Goal: Task Accomplishment & Management: Complete application form

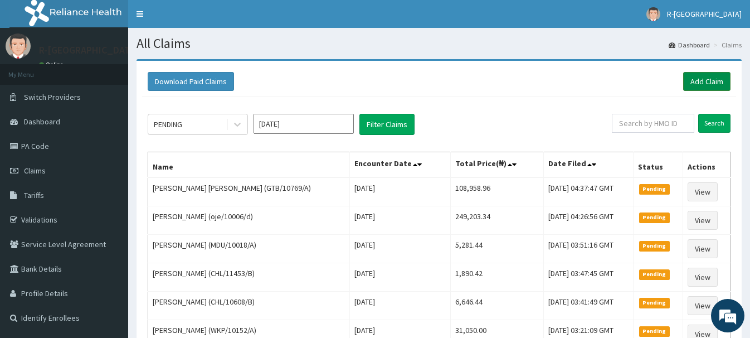
click at [706, 85] on link "Add Claim" at bounding box center [706, 81] width 47 height 19
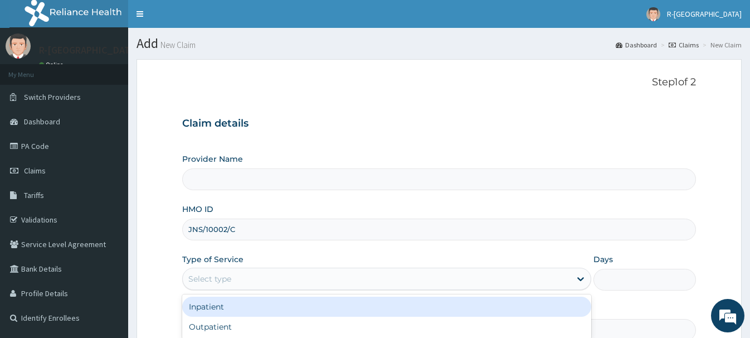
click at [202, 273] on div "Select type" at bounding box center [209, 278] width 43 height 11
type input "R-Jolad Hospital Nigeria Limited(kupa)"
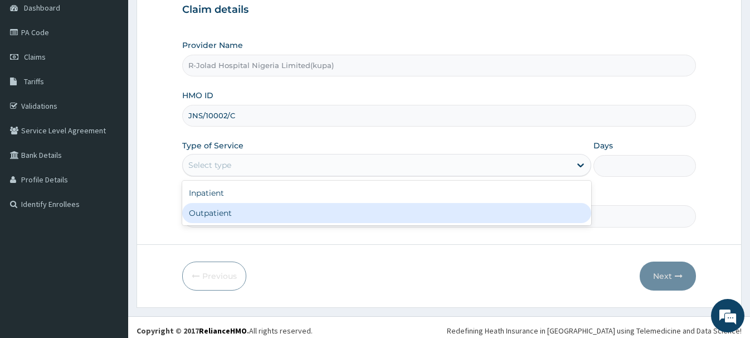
click at [200, 218] on div "Outpatient" at bounding box center [386, 213] width 409 height 20
type input "1"
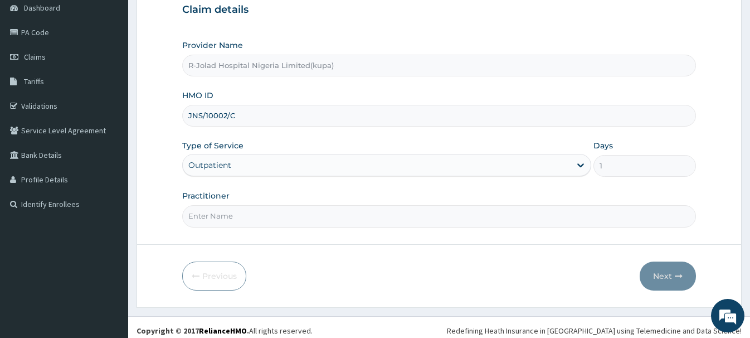
click at [202, 218] on input "Practitioner" at bounding box center [438, 216] width 513 height 22
paste input "Braxton Anaebo"
type input "Braxton Anaebo"
drag, startPoint x: 667, startPoint y: 274, endPoint x: 658, endPoint y: 275, distance: 9.1
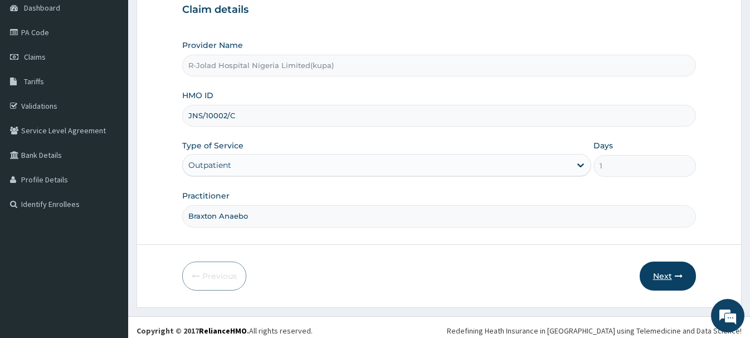
click at [658, 275] on button "Next" at bounding box center [668, 275] width 56 height 29
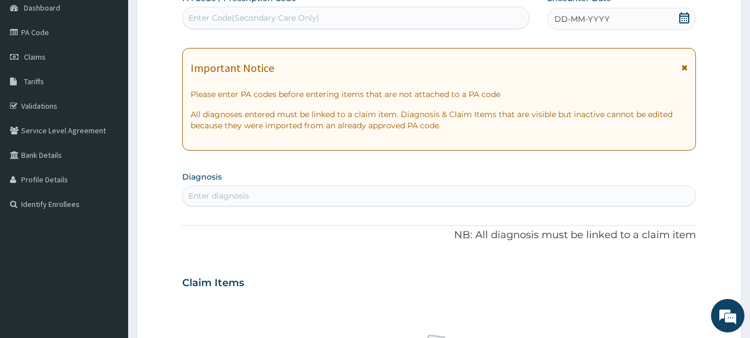
click at [686, 18] on icon at bounding box center [684, 17] width 11 height 11
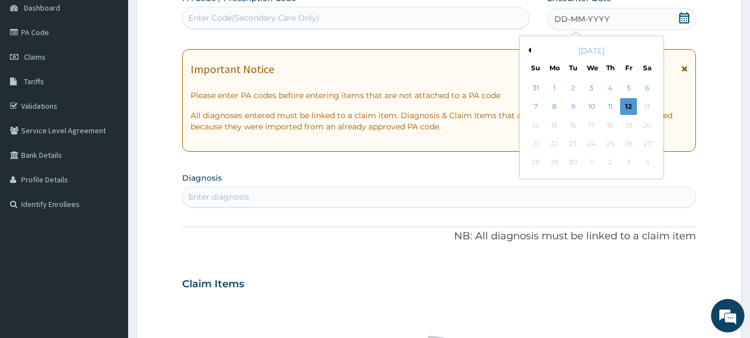
click at [627, 88] on div "5" at bounding box center [628, 88] width 17 height 17
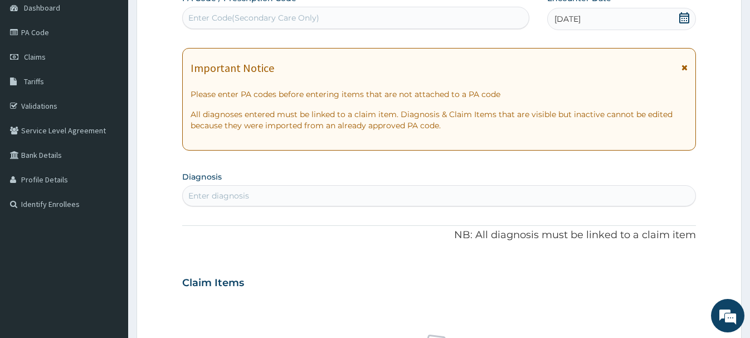
click at [200, 195] on div "Enter diagnosis" at bounding box center [218, 195] width 61 height 11
type input "PUD"
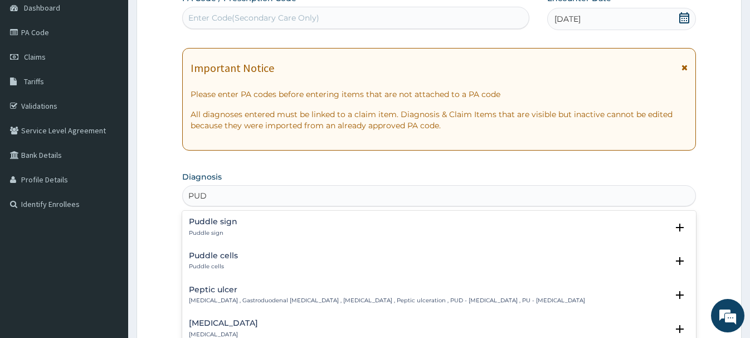
scroll to position [171, 0]
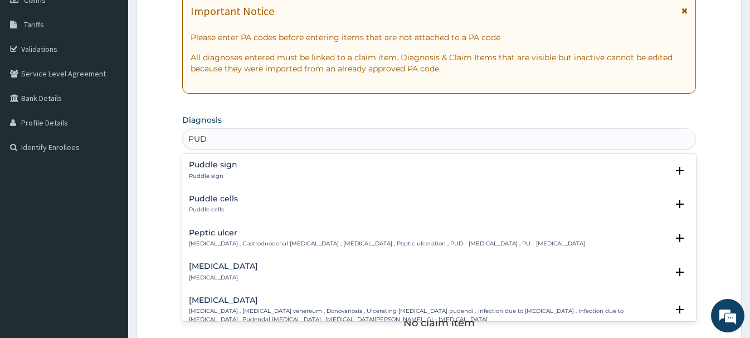
click at [216, 237] on h4 "Peptic ulcer" at bounding box center [387, 233] width 396 height 8
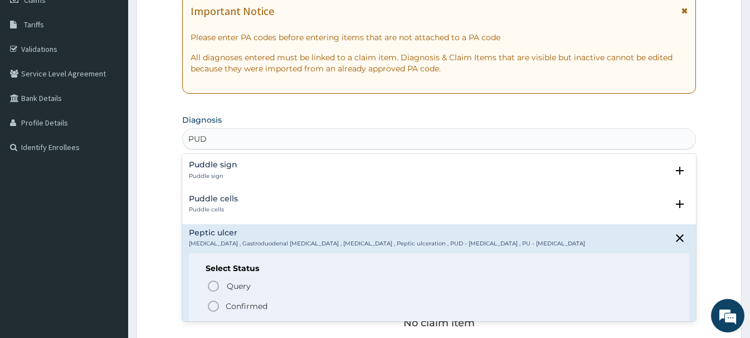
click at [212, 303] on icon "status option filled" at bounding box center [213, 305] width 13 height 13
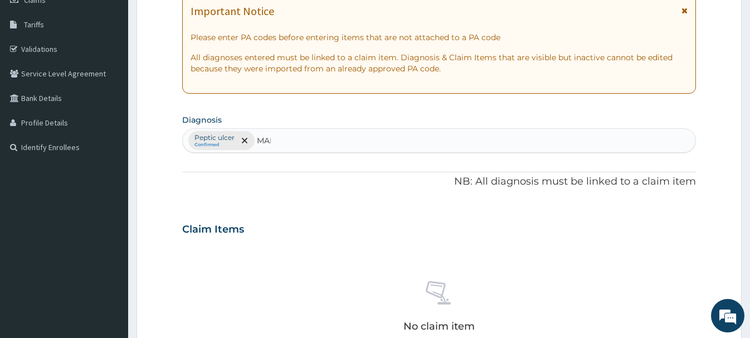
type input "MALA"
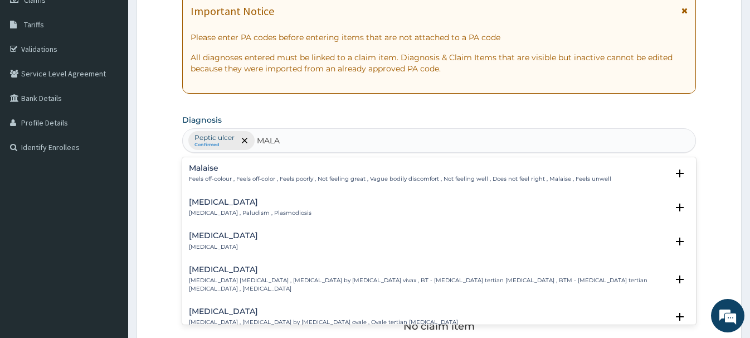
click at [206, 206] on h4 "[MEDICAL_DATA]" at bounding box center [250, 202] width 123 height 8
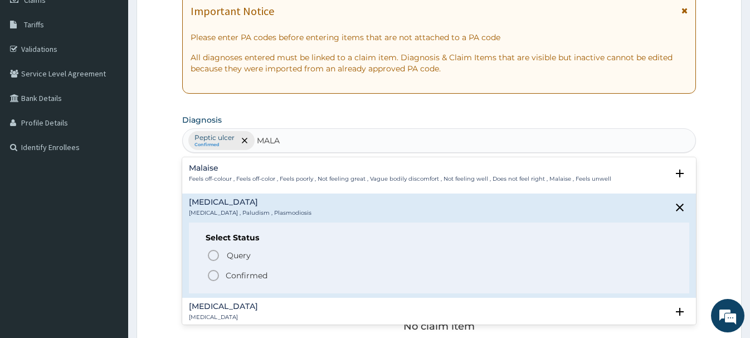
click at [215, 274] on icon "status option filled" at bounding box center [213, 275] width 13 height 13
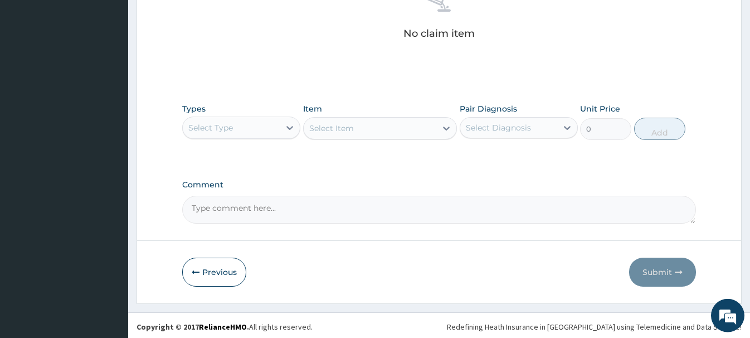
scroll to position [466, 0]
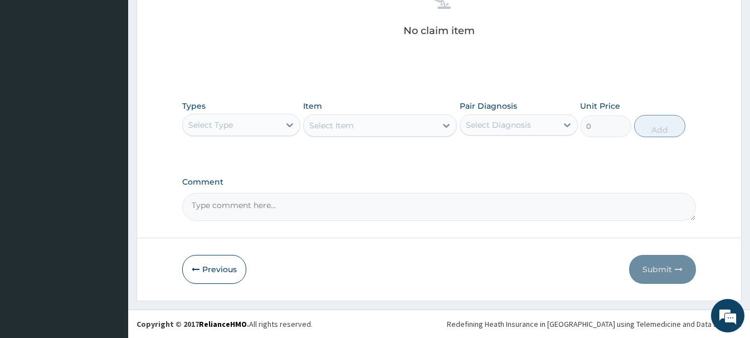
click at [215, 125] on div "Select Type" at bounding box center [210, 124] width 45 height 11
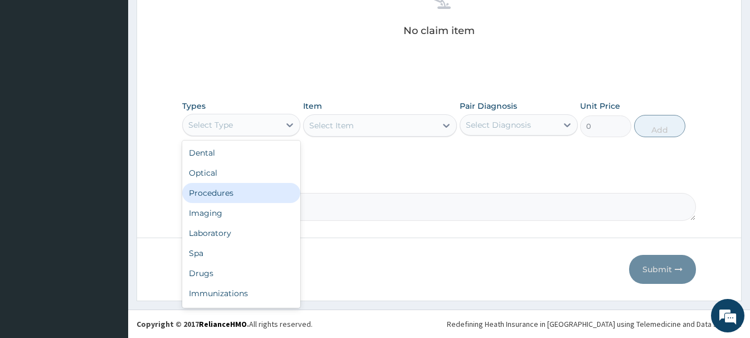
click at [210, 195] on div "Procedures" at bounding box center [241, 193] width 118 height 20
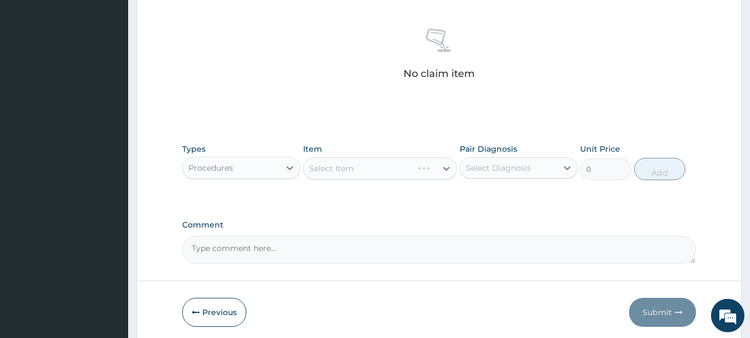
scroll to position [409, 0]
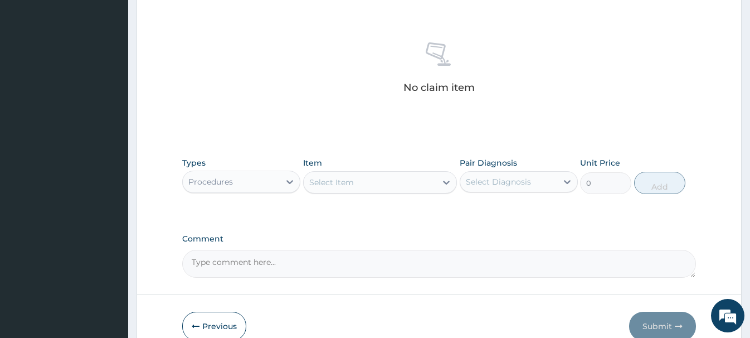
click at [319, 180] on div "Select Item" at bounding box center [331, 182] width 45 height 11
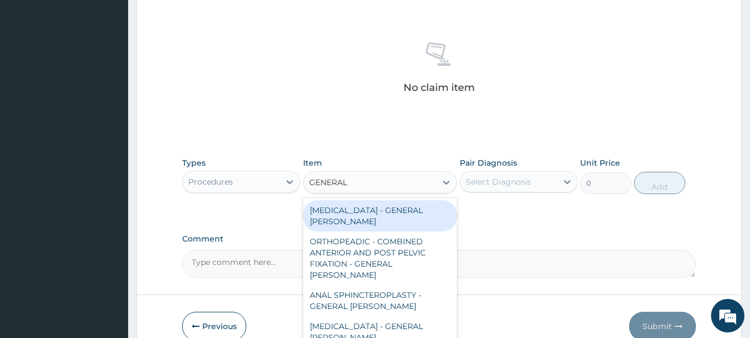
type input "GENERAL C"
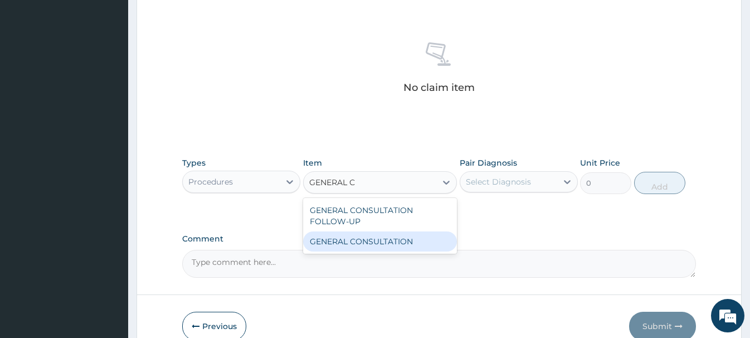
click at [407, 241] on div "GENERAL CONSULTATION" at bounding box center [380, 241] width 154 height 20
type input "6750"
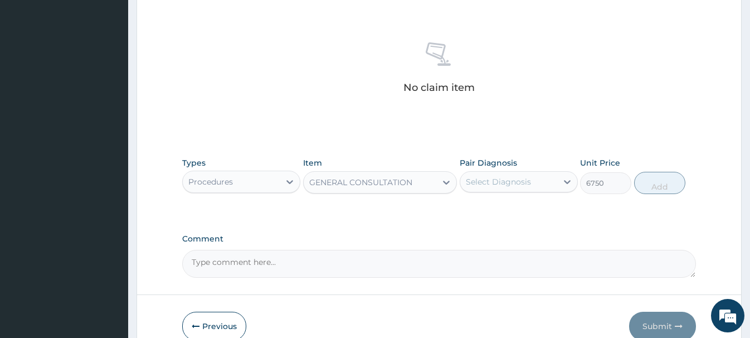
click at [505, 183] on div "Select Diagnosis" at bounding box center [498, 181] width 65 height 11
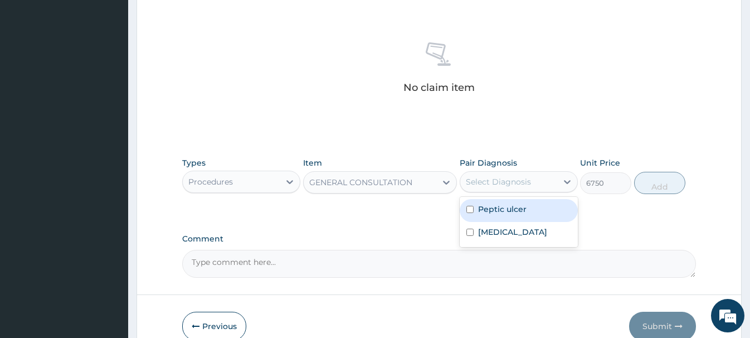
click at [518, 214] on label "Peptic ulcer" at bounding box center [502, 208] width 48 height 11
checkbox input "true"
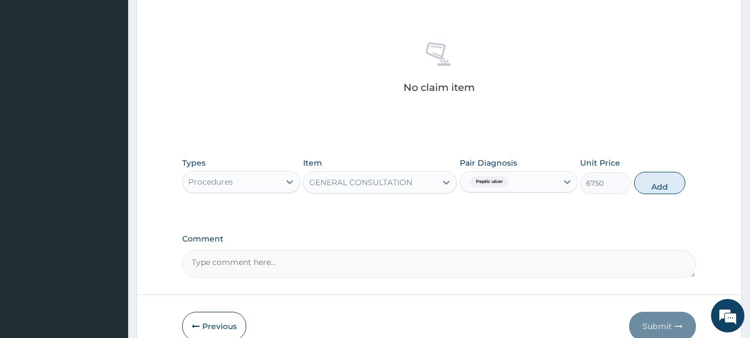
click at [657, 182] on button "Add" at bounding box center [659, 183] width 51 height 22
type input "0"
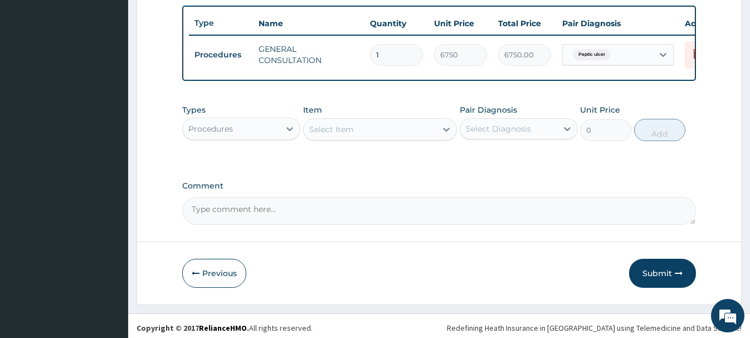
click at [233, 129] on div "Procedures" at bounding box center [231, 129] width 97 height 18
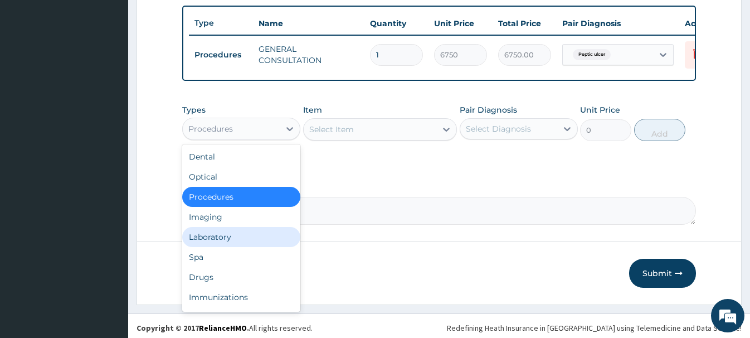
click at [215, 235] on div "Laboratory" at bounding box center [241, 237] width 118 height 20
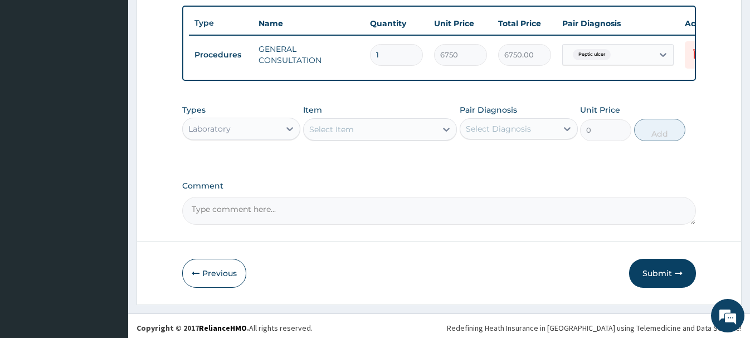
click at [353, 133] on div "Select Item" at bounding box center [331, 129] width 45 height 11
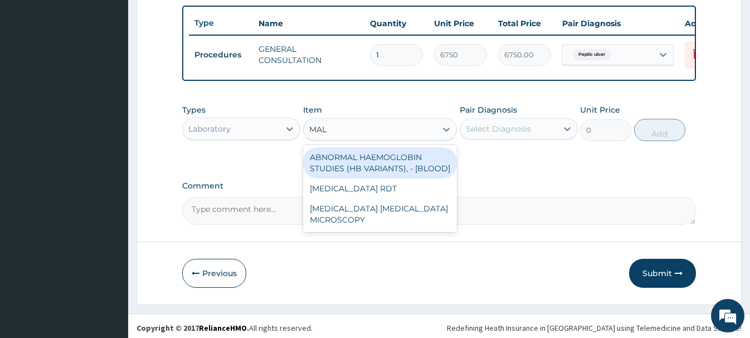
type input "MALA"
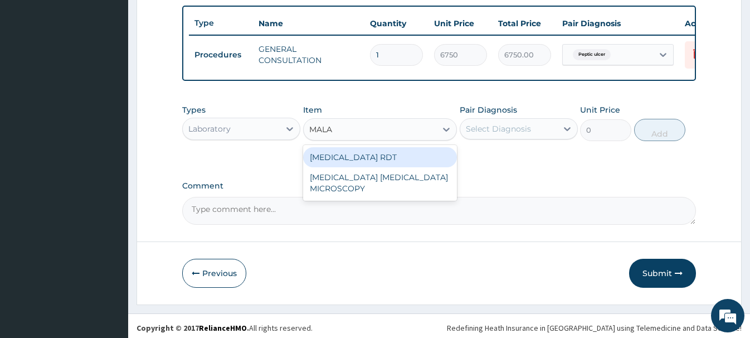
click at [397, 153] on div "MALARIA RDT" at bounding box center [380, 157] width 154 height 20
type input "2700"
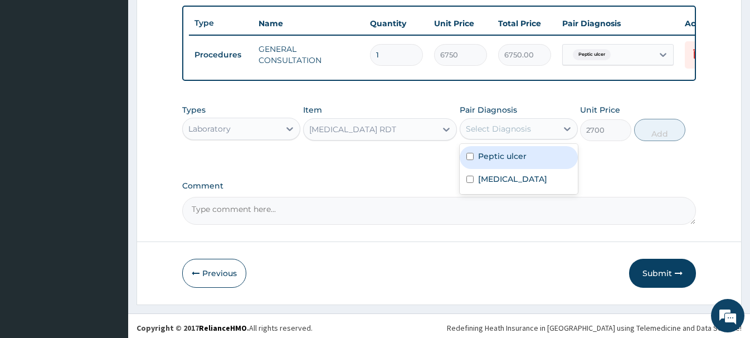
click at [507, 125] on div "Select Diagnosis" at bounding box center [498, 128] width 65 height 11
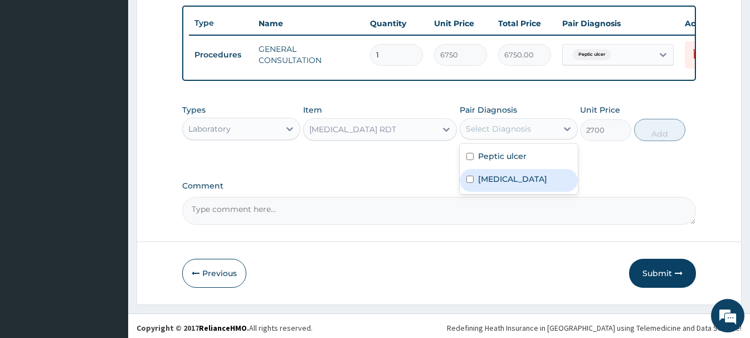
click at [504, 184] on label "Malaria" at bounding box center [512, 178] width 69 height 11
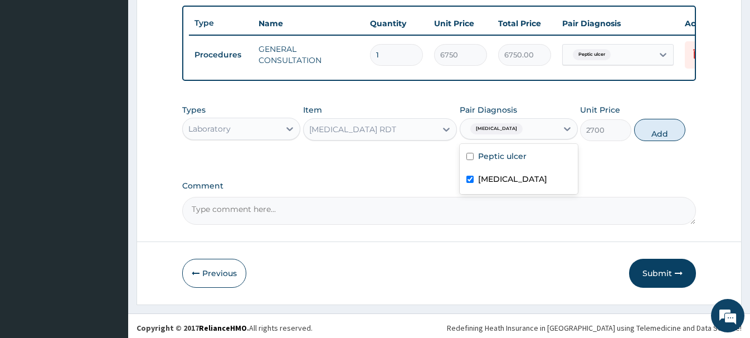
checkbox input "true"
click at [639, 126] on button "Add" at bounding box center [659, 130] width 51 height 22
type input "0"
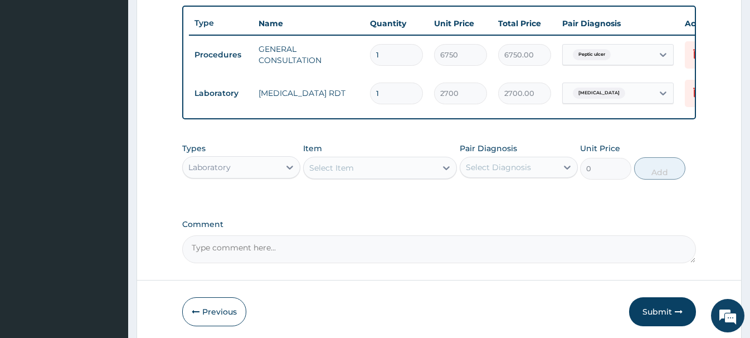
click at [343, 172] on div "Select Item" at bounding box center [331, 167] width 45 height 11
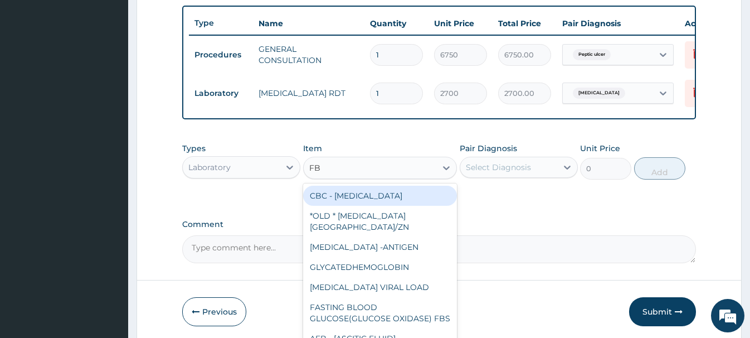
type input "FBC"
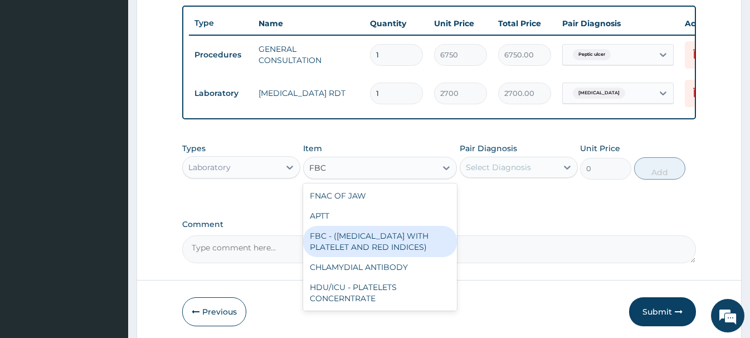
click at [342, 242] on div "FBC - (FULL BLOOD COUNT WITH PLATELET AND RED INDICES)" at bounding box center [380, 241] width 154 height 31
type input "5400"
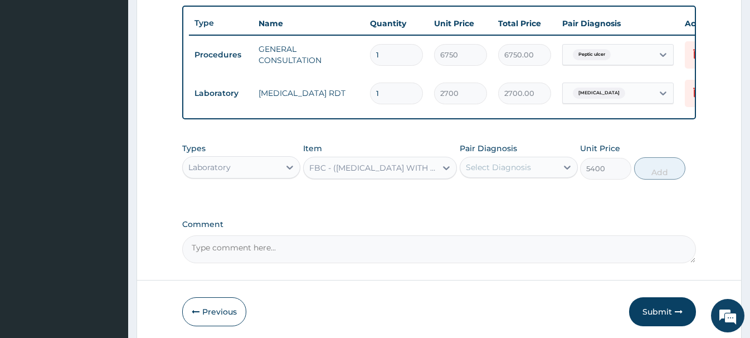
click at [497, 166] on div "Select Diagnosis" at bounding box center [498, 167] width 65 height 11
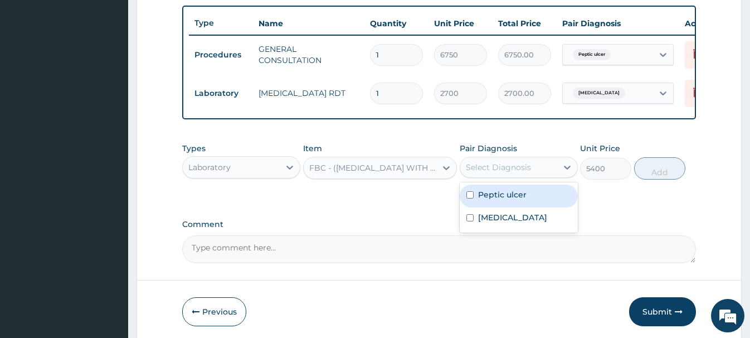
click at [513, 198] on label "Peptic ulcer" at bounding box center [502, 194] width 48 height 11
checkbox input "true"
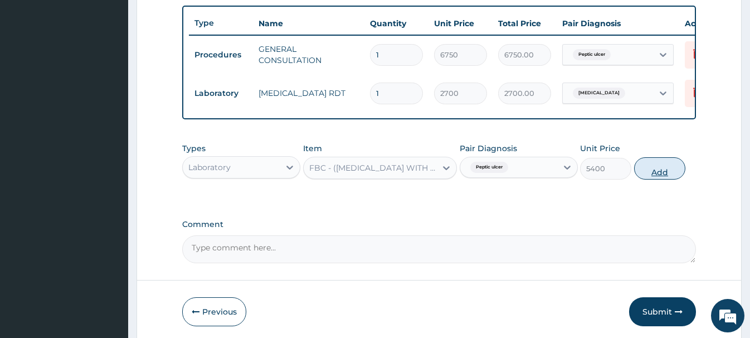
click at [671, 164] on button "Add" at bounding box center [659, 168] width 51 height 22
type input "0"
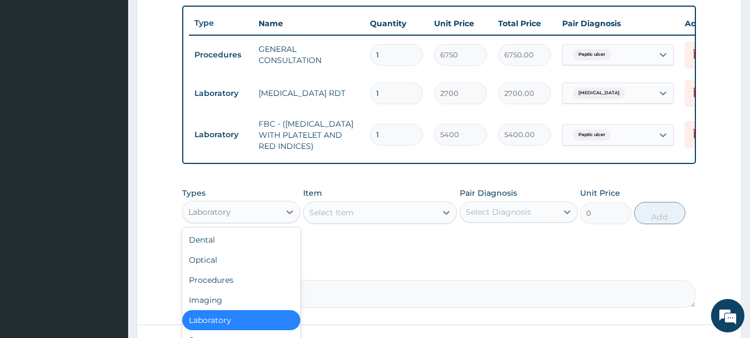
drag, startPoint x: 225, startPoint y: 212, endPoint x: 259, endPoint y: 103, distance: 115.0
click at [225, 212] on div "Laboratory" at bounding box center [209, 211] width 42 height 11
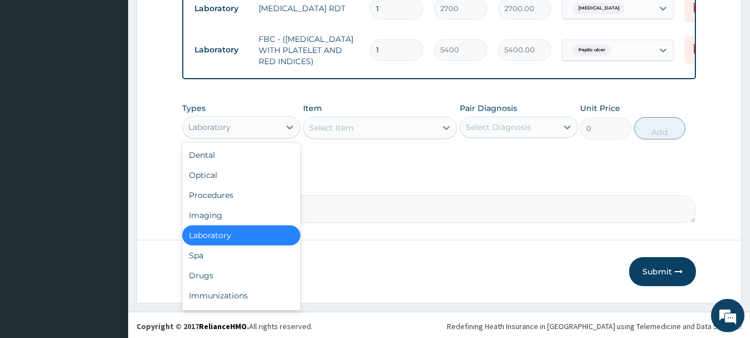
scroll to position [496, 0]
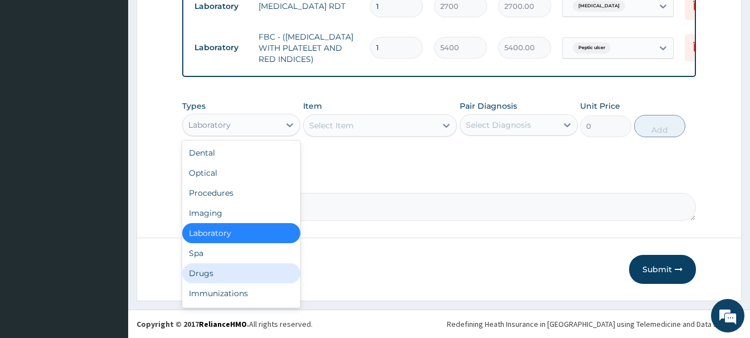
click at [200, 274] on div "Drugs" at bounding box center [241, 273] width 118 height 20
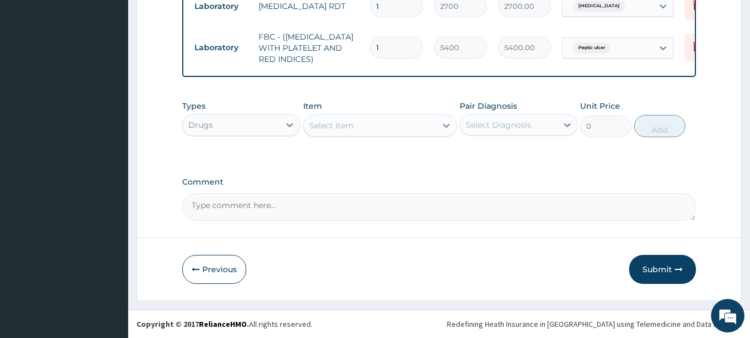
click at [327, 129] on div "Select Item" at bounding box center [331, 125] width 45 height 11
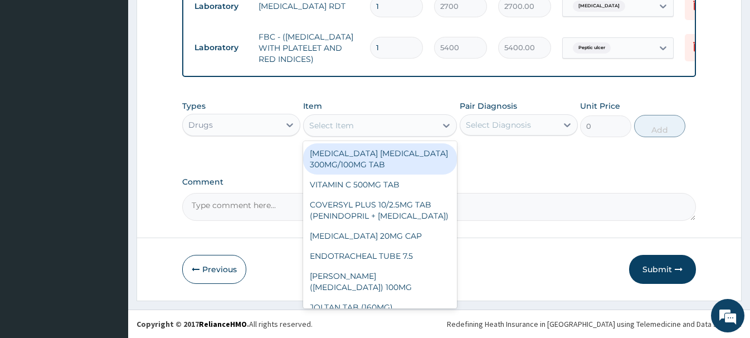
paste input "OMEPRAZOLE 20MG CA"
type input "OMEPRAZOLE 20MG CA"
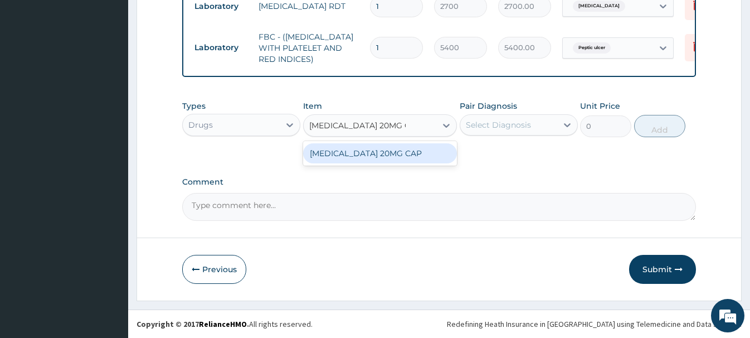
drag, startPoint x: 387, startPoint y: 156, endPoint x: 395, endPoint y: 151, distance: 9.3
click at [388, 156] on div "[MEDICAL_DATA] 20MG CAP" at bounding box center [380, 153] width 154 height 20
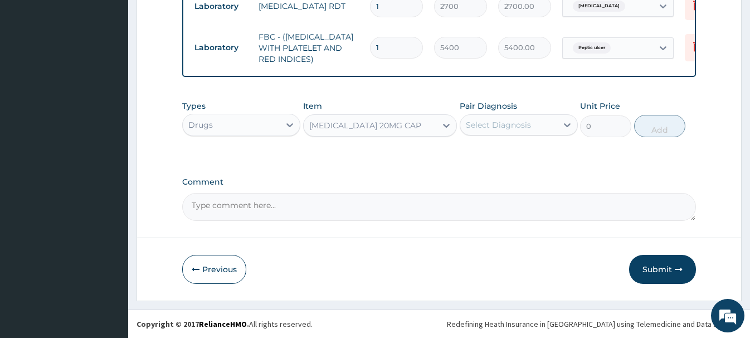
type input "102.375"
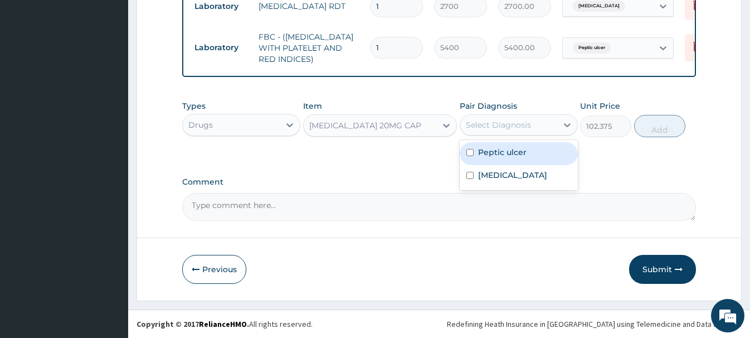
click at [496, 127] on div "Select Diagnosis" at bounding box center [498, 124] width 65 height 11
click at [503, 159] on div "Peptic ulcer" at bounding box center [519, 153] width 118 height 23
checkbox input "true"
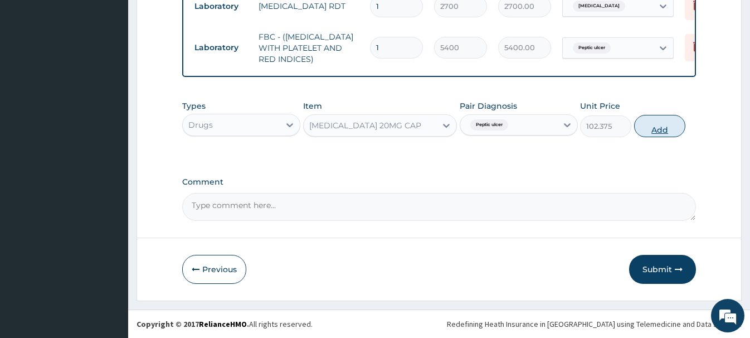
click at [651, 127] on button "Add" at bounding box center [659, 126] width 51 height 22
type input "0"
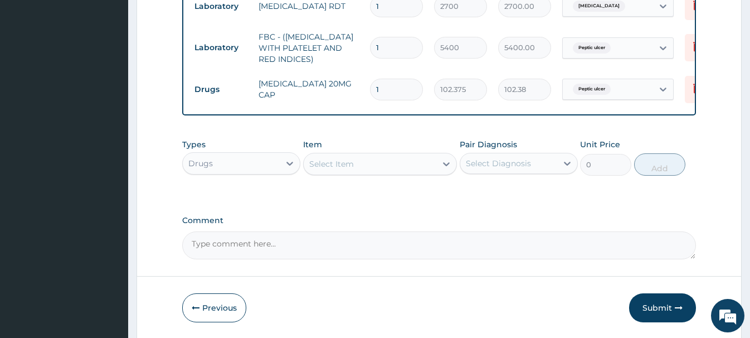
type input "14"
type input "1433.25"
type input "14"
click at [388, 168] on div "Select Item" at bounding box center [370, 164] width 133 height 18
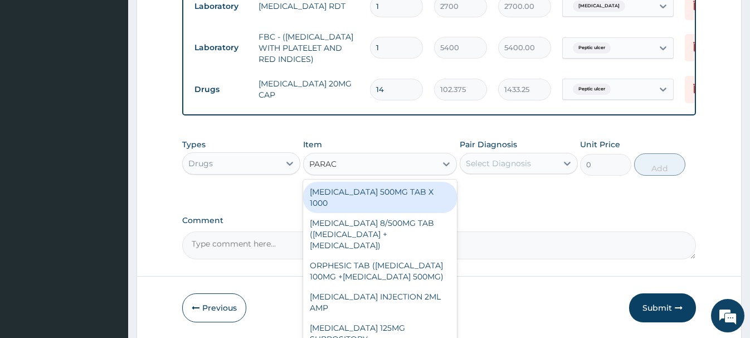
type input "PARACE"
click at [399, 187] on div "[MEDICAL_DATA] 500MG TAB X 1000" at bounding box center [380, 197] width 154 height 31
type input "22.39999961853027"
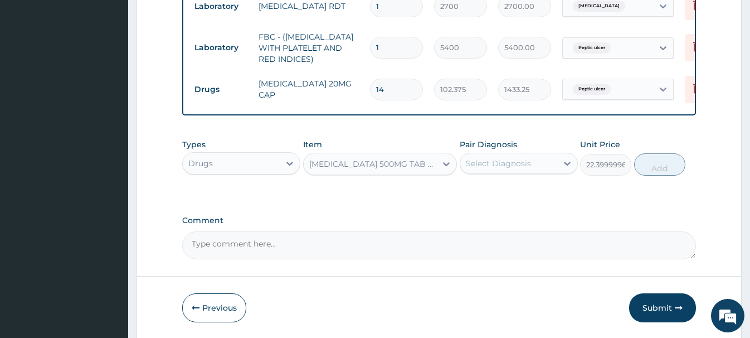
click at [507, 154] on div "Select Diagnosis" at bounding box center [508, 163] width 97 height 18
click at [492, 215] on label "Malaria" at bounding box center [512, 213] width 69 height 11
checkbox input "true"
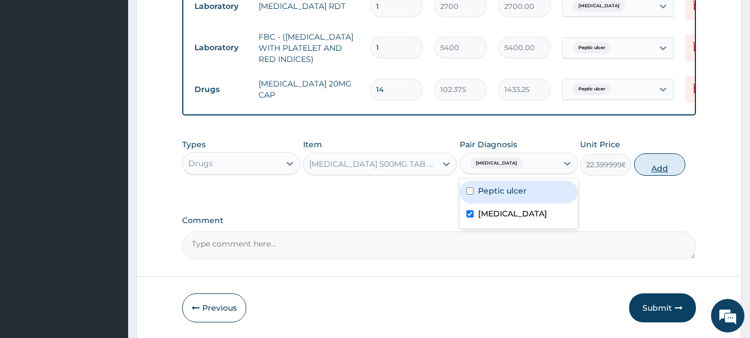
click at [656, 168] on button "Add" at bounding box center [659, 164] width 51 height 22
type input "0"
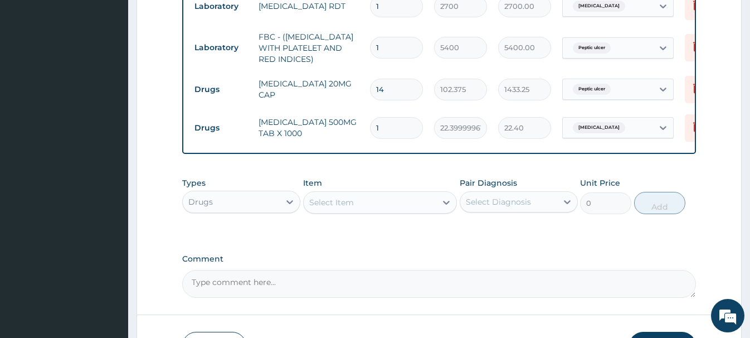
click at [386, 129] on input "1" at bounding box center [396, 128] width 53 height 22
type input "12"
type input "268.80"
type input "12"
click at [336, 203] on div "Select Item" at bounding box center [331, 202] width 45 height 11
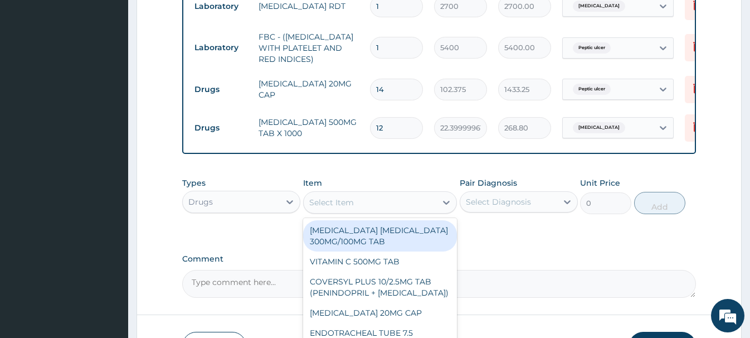
paste input "AMOXICILLIN 250MG CAP"
type input "AMOXICILLIN 250MG CAP"
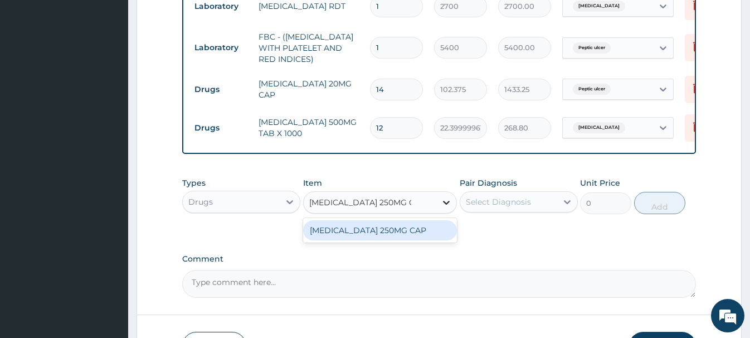
drag, startPoint x: 394, startPoint y: 227, endPoint x: 440, endPoint y: 210, distance: 48.9
click at [395, 227] on div "AMOXICILLIN 250MG CAP" at bounding box center [380, 230] width 154 height 20
type input "175"
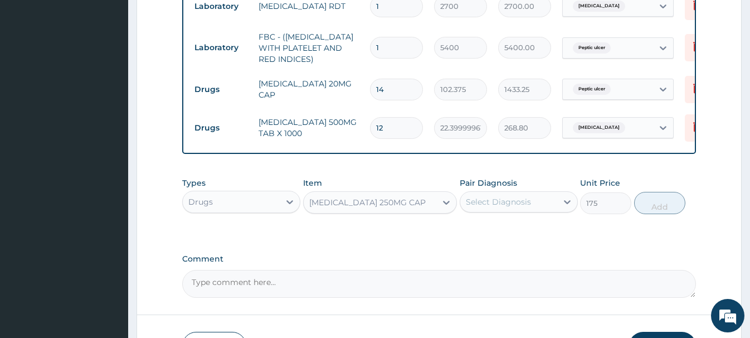
click at [482, 200] on div "Select Diagnosis" at bounding box center [498, 201] width 65 height 11
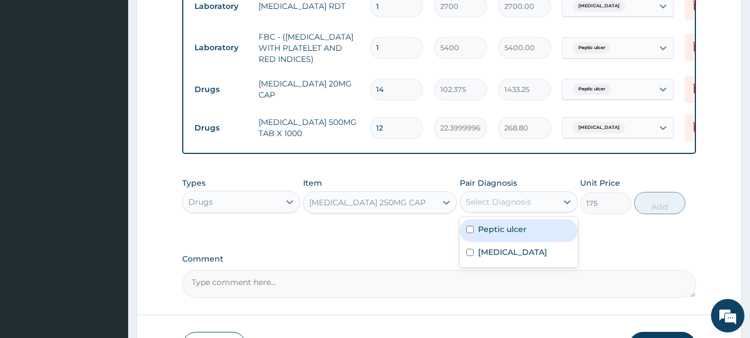
click at [503, 234] on label "Peptic ulcer" at bounding box center [502, 229] width 48 height 11
checkbox input "true"
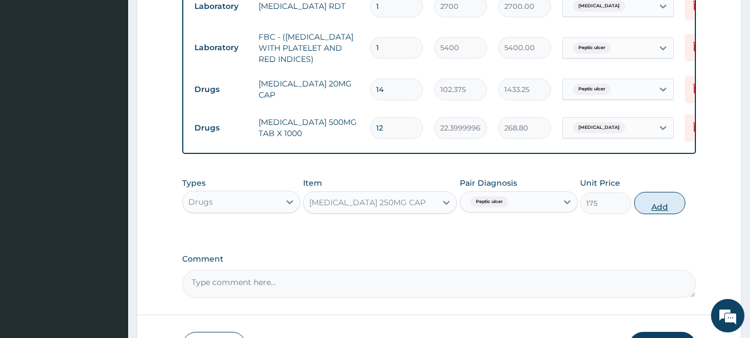
click at [666, 205] on button "Add" at bounding box center [659, 203] width 51 height 22
type input "0"
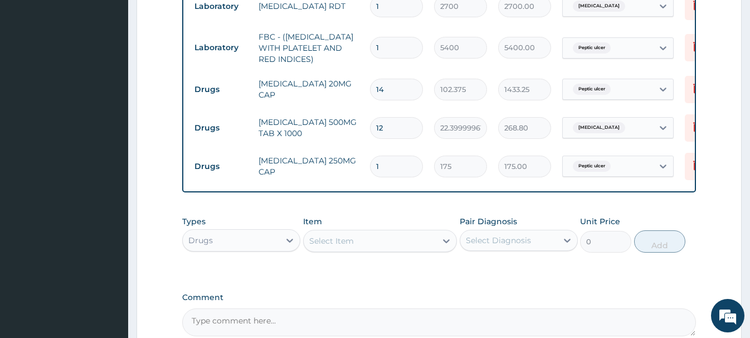
click at [322, 245] on div "Select Item" at bounding box center [331, 240] width 45 height 11
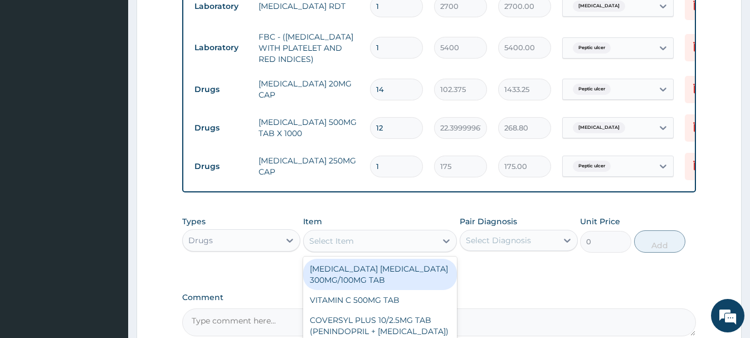
paste input "ANTACID (EMTRISIL SUSPENSIO"
type input "ANTACID (EMTRISIL SUSPENSIO"
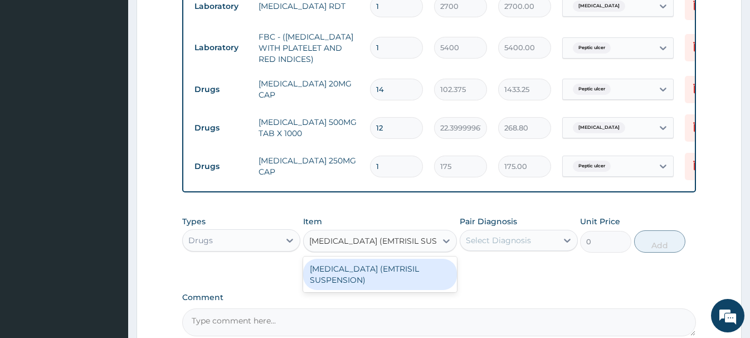
drag, startPoint x: 414, startPoint y: 277, endPoint x: 430, endPoint y: 273, distance: 17.3
click at [417, 277] on div "ANTACID (EMTRISIL SUSPENSION)" at bounding box center [380, 274] width 154 height 31
type input "2969.39990234375"
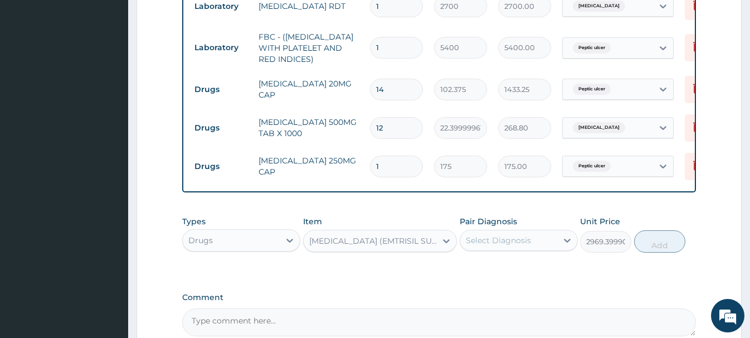
click at [515, 236] on div "Select Diagnosis" at bounding box center [498, 240] width 65 height 11
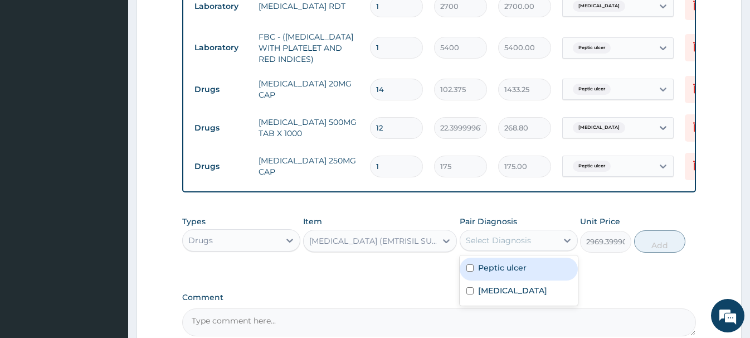
click at [520, 266] on label "Peptic ulcer" at bounding box center [502, 267] width 48 height 11
checkbox input "true"
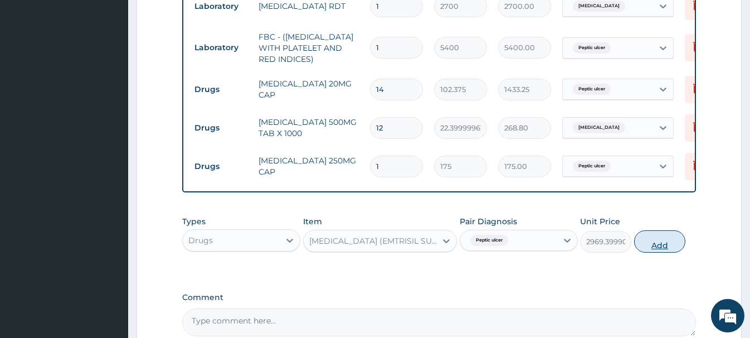
click at [670, 243] on button "Add" at bounding box center [659, 241] width 51 height 22
type input "0"
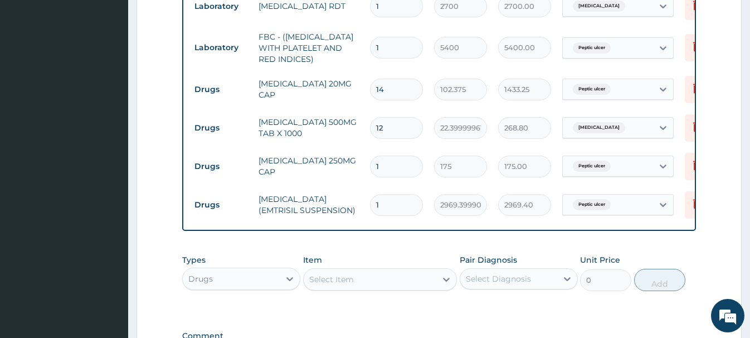
drag, startPoint x: 384, startPoint y: 168, endPoint x: 340, endPoint y: 171, distance: 44.1
click at [370, 172] on input "1" at bounding box center [396, 167] width 53 height 22
type input "4"
type input "700.00"
type input "42"
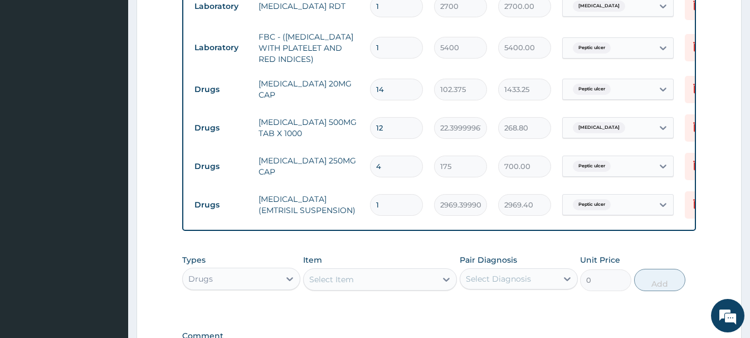
type input "7350.00"
type input "42"
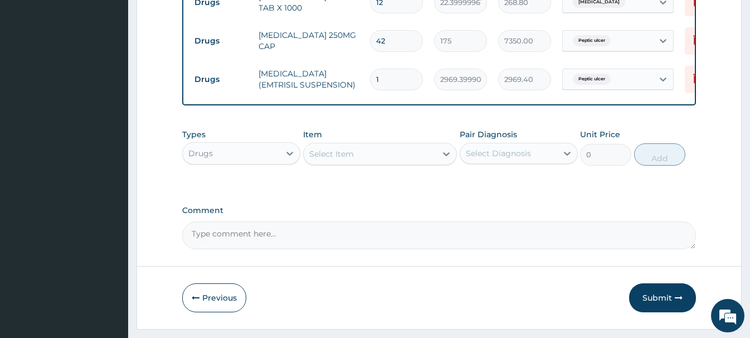
scroll to position [650, 0]
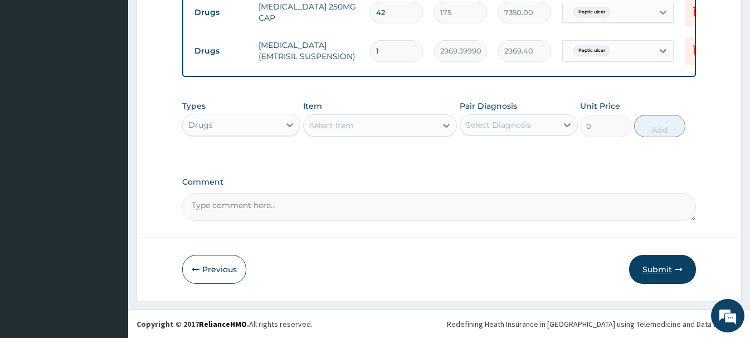
click at [658, 270] on button "Submit" at bounding box center [662, 269] width 67 height 29
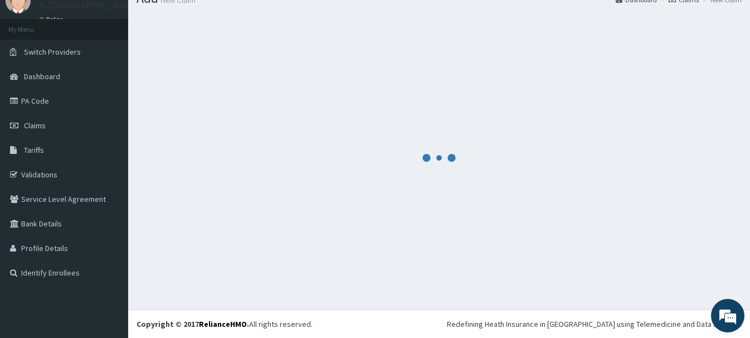
scroll to position [46, 0]
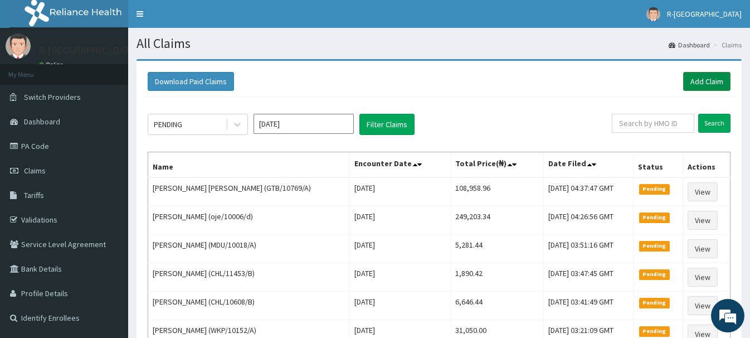
click at [701, 79] on link "Add Claim" at bounding box center [706, 81] width 47 height 19
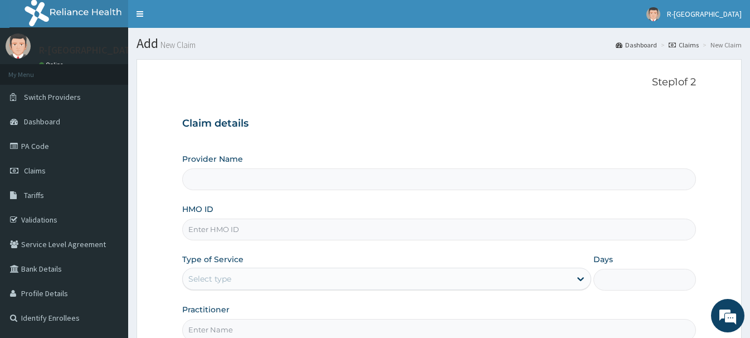
scroll to position [120, 0]
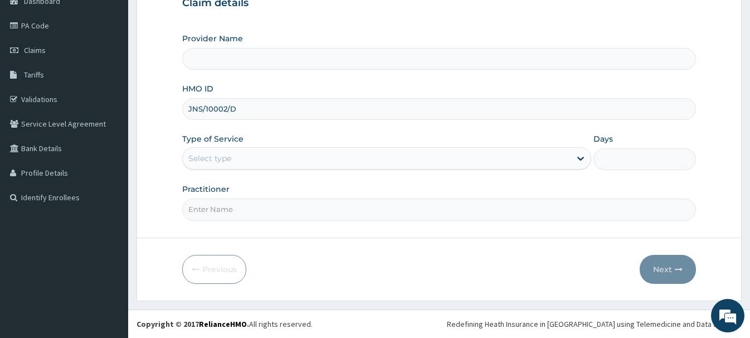
type input "JNS/10002/D"
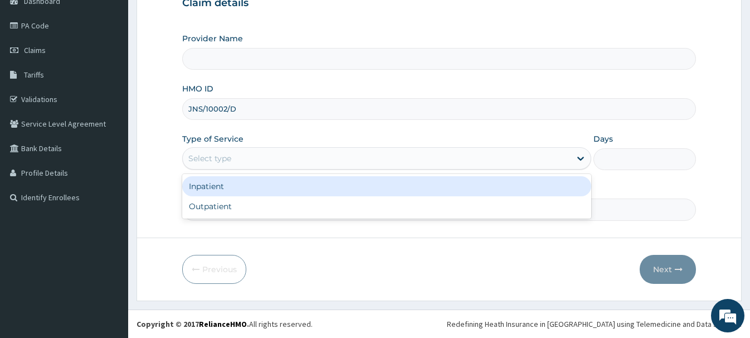
drag, startPoint x: 198, startPoint y: 163, endPoint x: 203, endPoint y: 179, distance: 17.1
click at [198, 164] on div "Select type" at bounding box center [377, 158] width 388 height 18
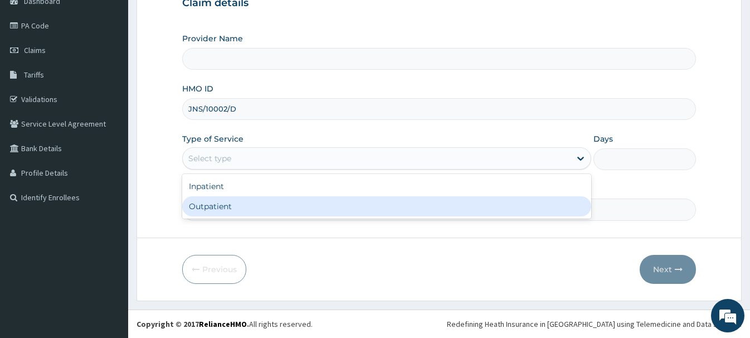
click at [208, 211] on div "Outpatient" at bounding box center [386, 206] width 409 height 20
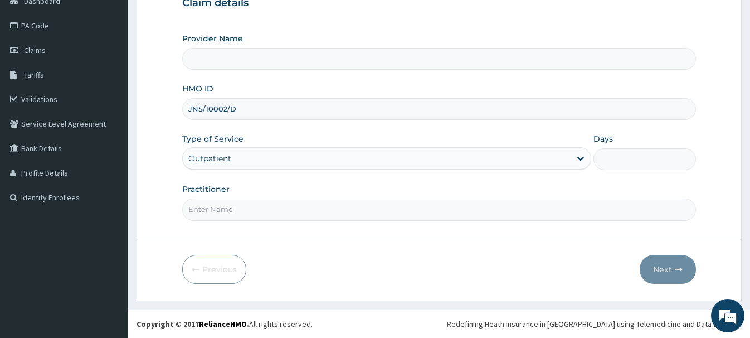
type input "1"
paste input "Braxton Anaebo"
type input "Braxton Anaebo"
click at [661, 272] on button "Next" at bounding box center [668, 269] width 56 height 29
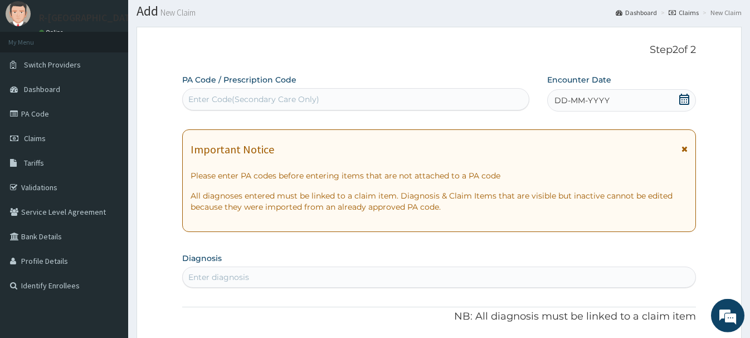
scroll to position [7, 0]
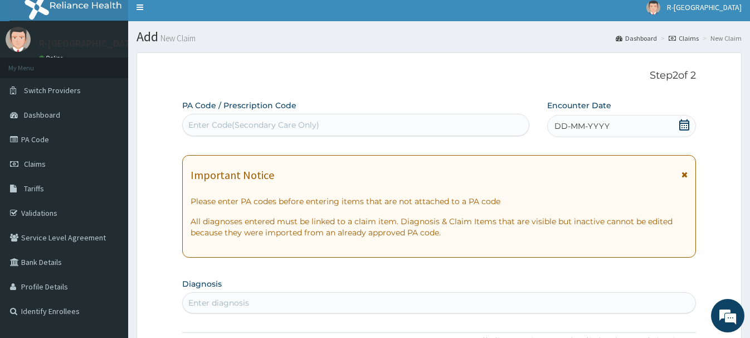
click at [681, 120] on icon at bounding box center [685, 124] width 10 height 11
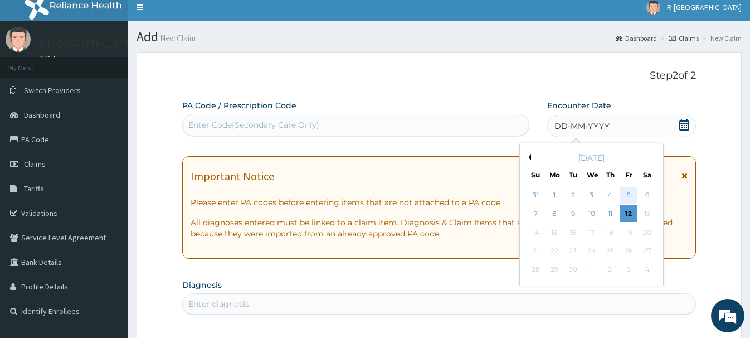
click at [628, 196] on div "5" at bounding box center [628, 195] width 17 height 17
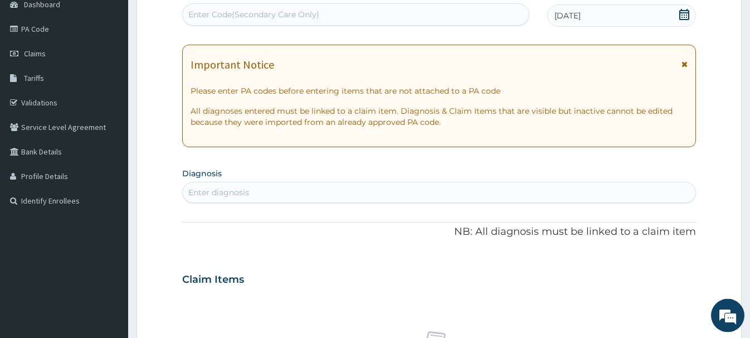
scroll to position [120, 0]
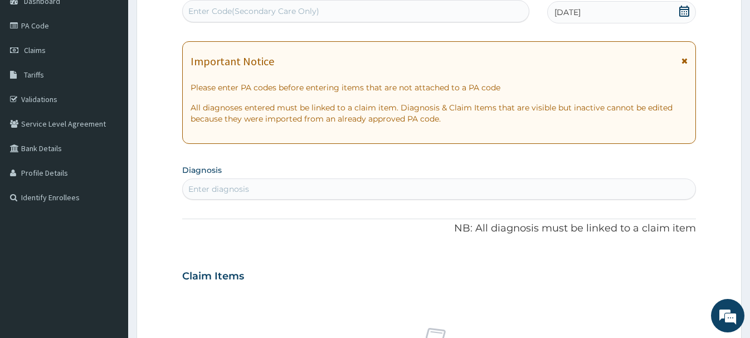
click at [212, 187] on div "Enter diagnosis" at bounding box center [218, 188] width 61 height 11
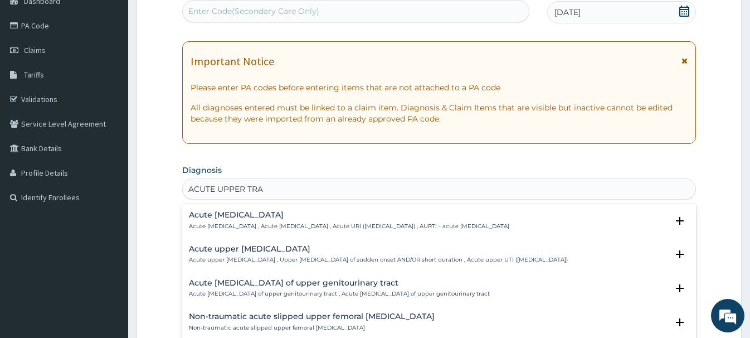
type input "ACUTE UPPER TRAC"
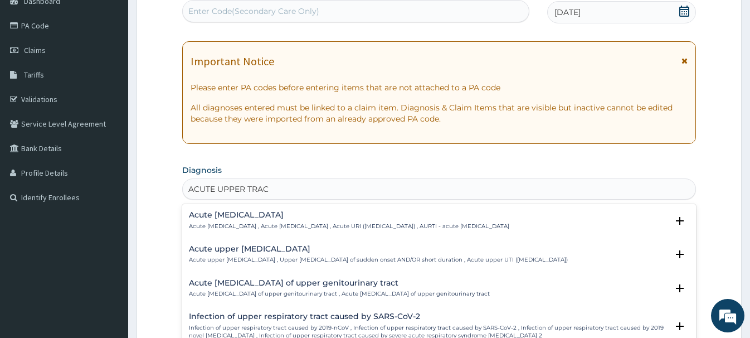
click at [246, 214] on h4 "Acute upper respiratory infection" at bounding box center [349, 215] width 321 height 8
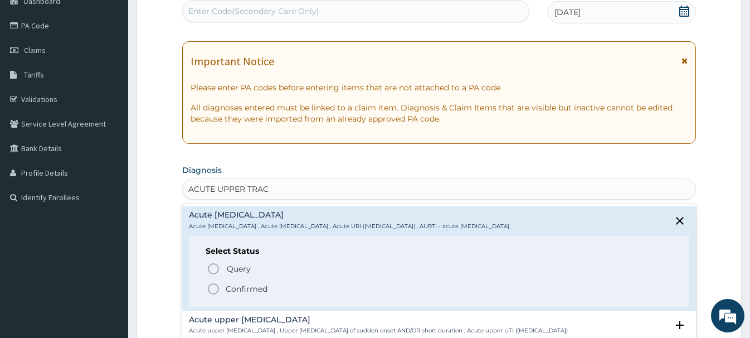
drag, startPoint x: 214, startPoint y: 292, endPoint x: 225, endPoint y: 284, distance: 13.8
click at [215, 290] on icon "status option filled" at bounding box center [213, 288] width 13 height 13
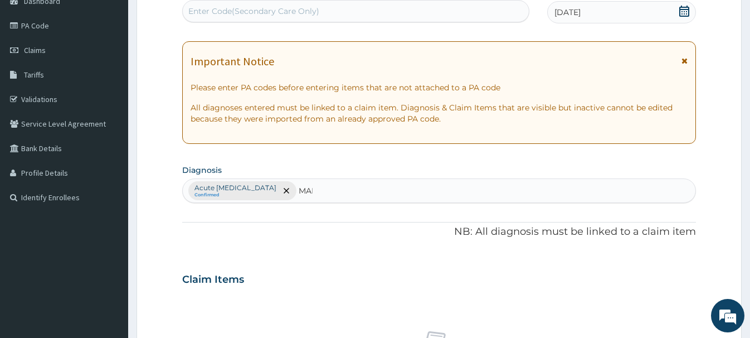
type input "MALA"
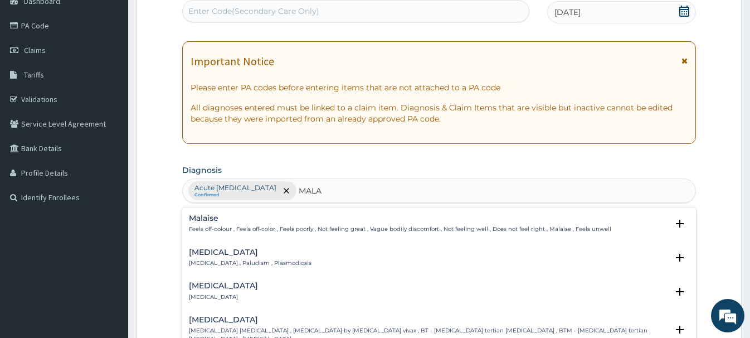
click at [204, 254] on h4 "Malaria" at bounding box center [250, 252] width 123 height 8
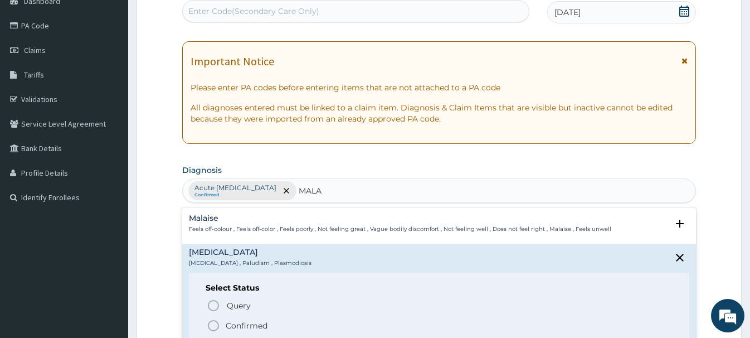
drag, startPoint x: 212, startPoint y: 324, endPoint x: 265, endPoint y: 212, distance: 124.4
click at [212, 321] on icon "status option filled" at bounding box center [213, 325] width 13 height 13
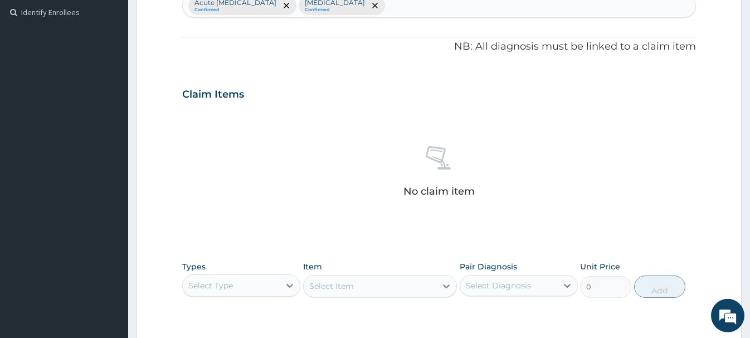
scroll to position [348, 0]
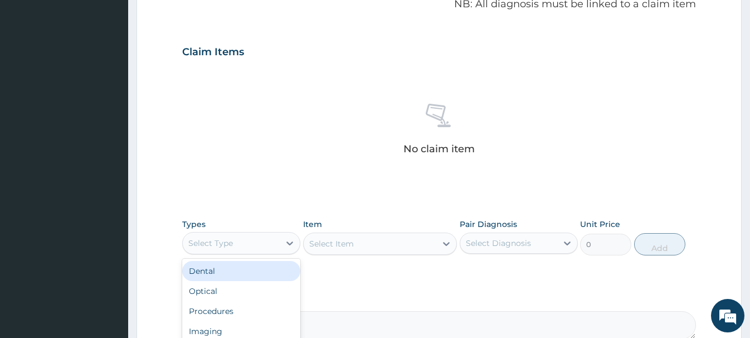
drag, startPoint x: 221, startPoint y: 239, endPoint x: 270, endPoint y: 156, distance: 96.2
click at [224, 237] on div "Select Type" at bounding box center [231, 243] width 97 height 18
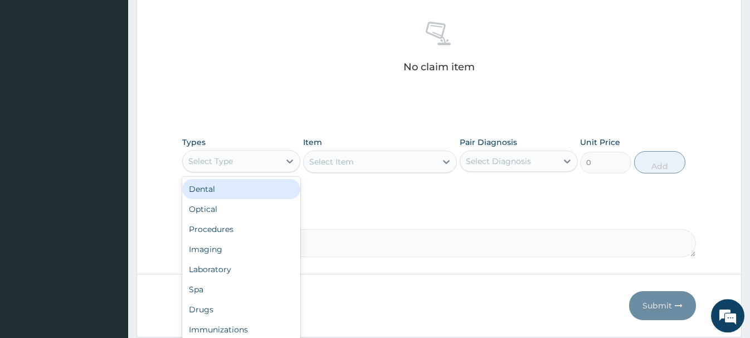
scroll to position [466, 0]
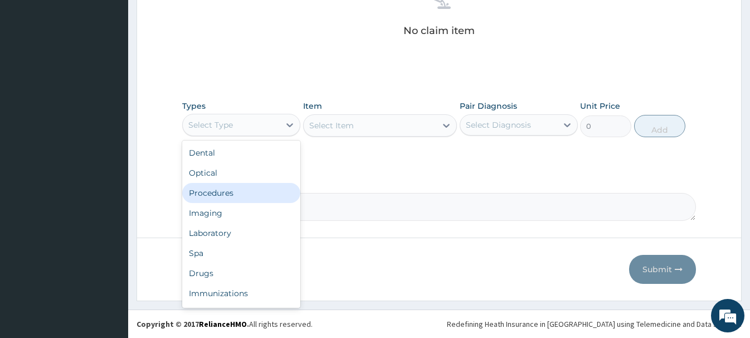
click at [231, 191] on div "Procedures" at bounding box center [241, 193] width 118 height 20
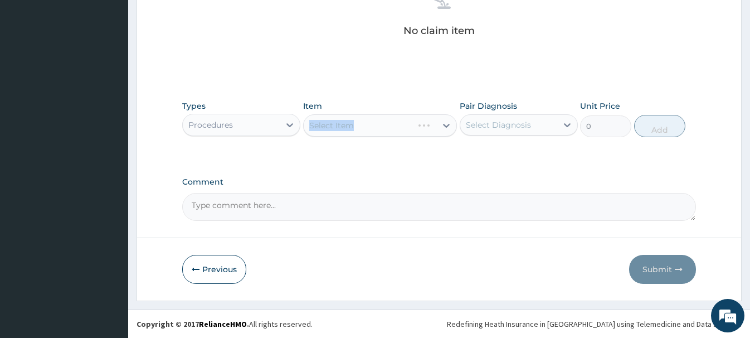
click at [336, 124] on div "Select Item" at bounding box center [380, 125] width 154 height 22
click at [359, 180] on label "Comment" at bounding box center [438, 181] width 513 height 9
click at [359, 193] on textarea "Comment" at bounding box center [438, 207] width 513 height 28
click at [375, 134] on div "Select Item" at bounding box center [370, 126] width 133 height 18
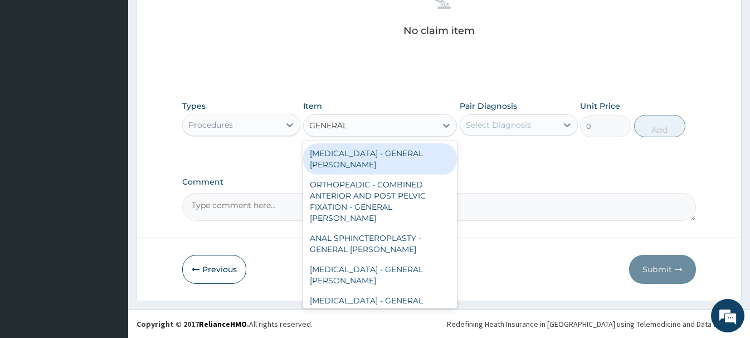
type input "GENERAL C"
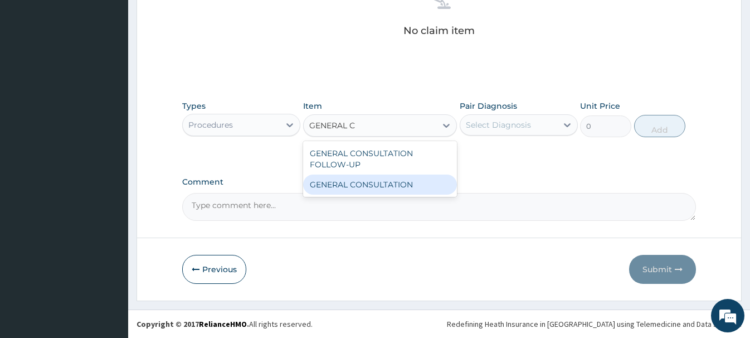
click at [424, 186] on div "GENERAL CONSULTATION" at bounding box center [380, 184] width 154 height 20
type input "6750"
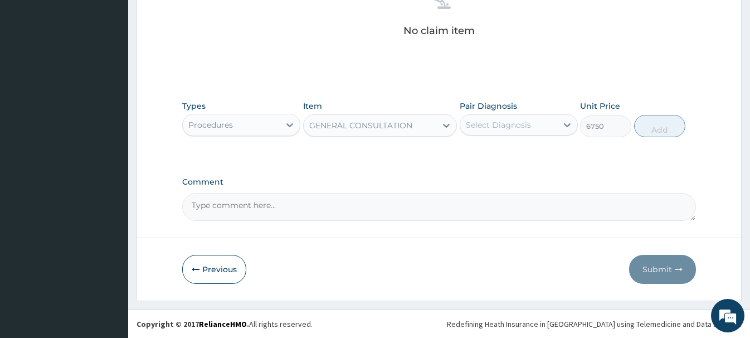
click at [520, 125] on div "Select Diagnosis" at bounding box center [498, 124] width 65 height 11
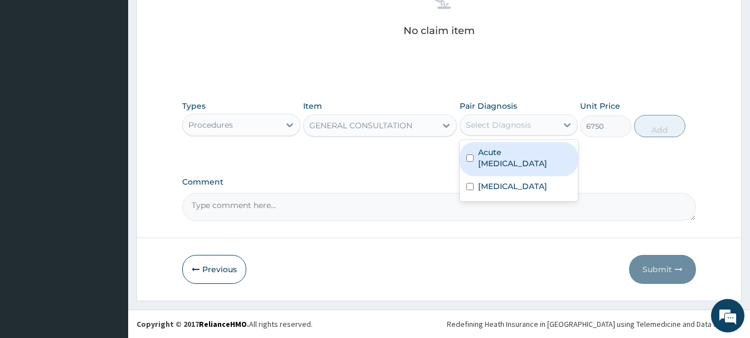
click at [515, 158] on label "Acute upper respiratory infection" at bounding box center [524, 158] width 93 height 22
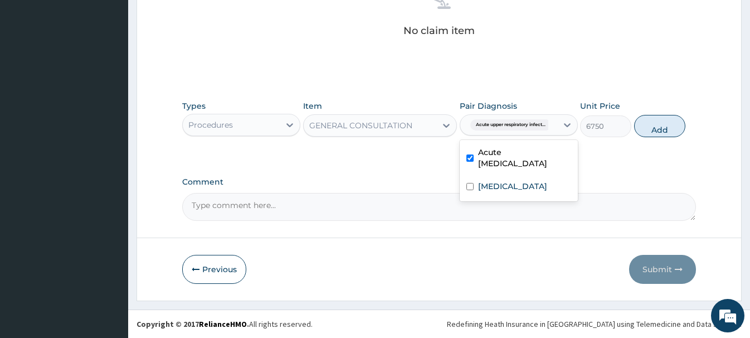
checkbox input "true"
click at [653, 124] on button "Add" at bounding box center [659, 126] width 51 height 22
type input "0"
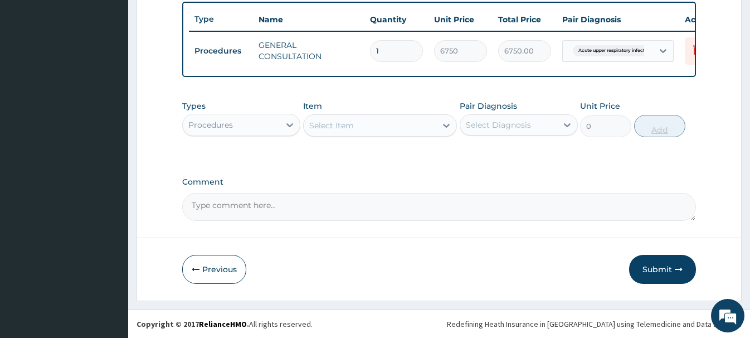
scroll to position [413, 0]
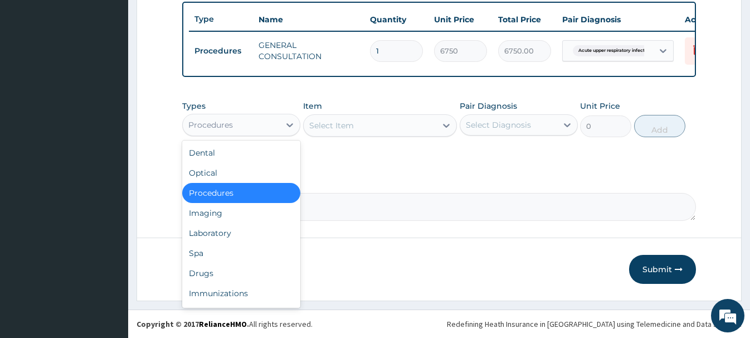
click at [227, 120] on div "Procedures" at bounding box center [210, 124] width 45 height 11
click at [212, 240] on div "Laboratory" at bounding box center [241, 233] width 118 height 20
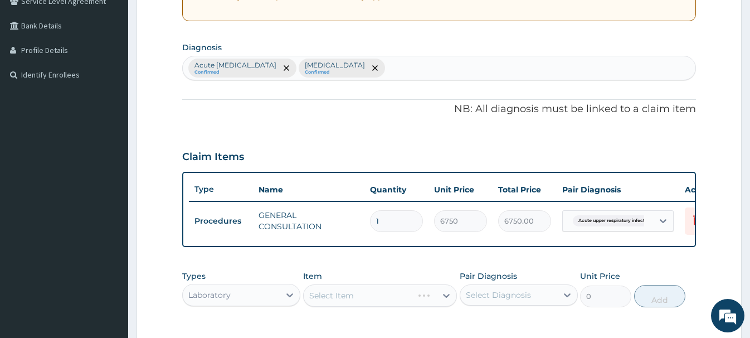
scroll to position [356, 0]
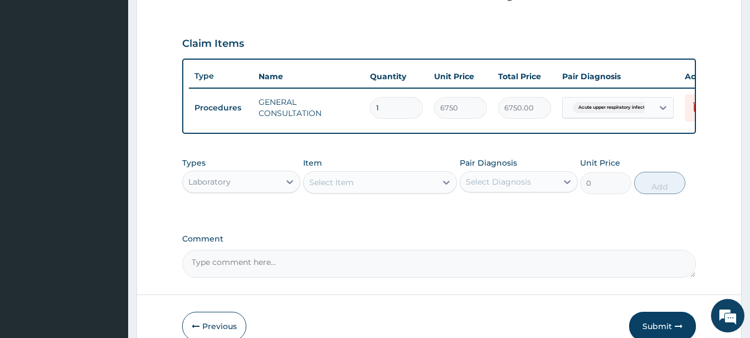
click at [347, 185] on div "Select Item" at bounding box center [331, 182] width 45 height 11
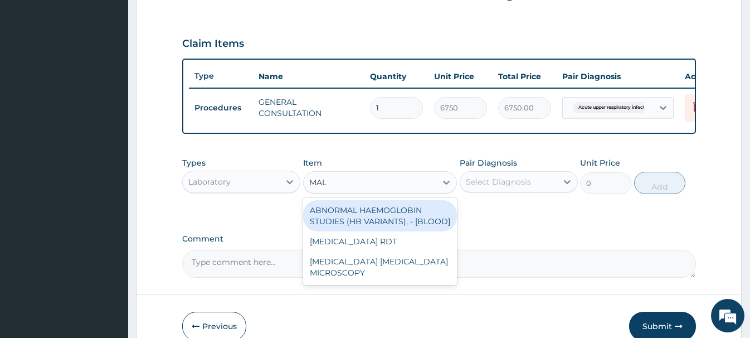
type input "MALA"
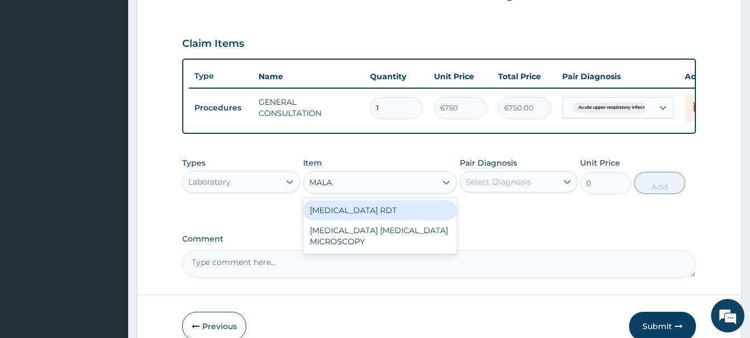
drag, startPoint x: 373, startPoint y: 208, endPoint x: 406, endPoint y: 202, distance: 34.0
click at [375, 208] on div "MALARIA RDT" at bounding box center [380, 210] width 154 height 20
type input "2700"
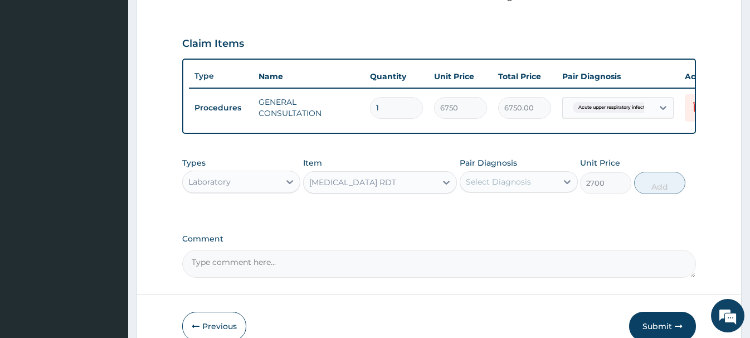
click at [482, 178] on div "Select Diagnosis" at bounding box center [498, 181] width 65 height 11
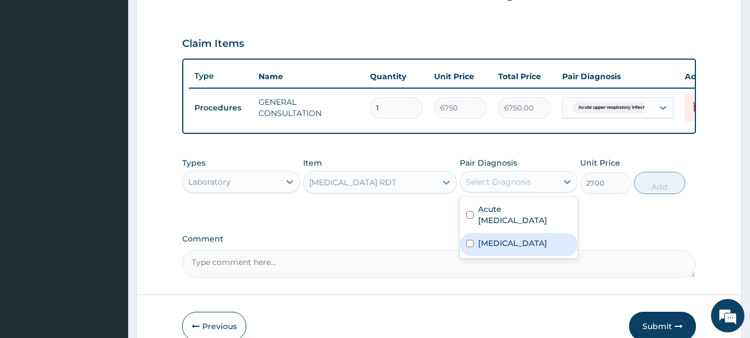
click at [505, 244] on label "Malaria" at bounding box center [512, 242] width 69 height 11
checkbox input "true"
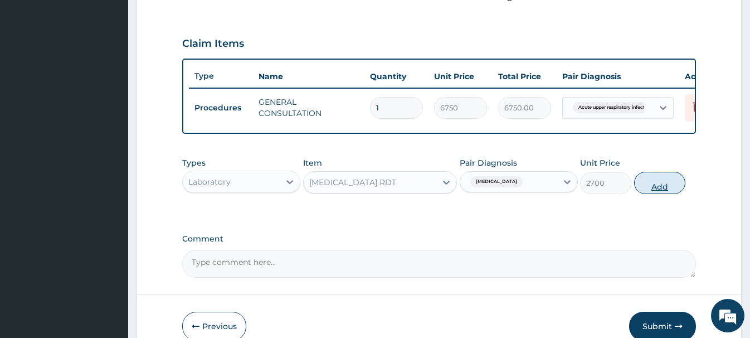
click at [661, 187] on button "Add" at bounding box center [659, 183] width 51 height 22
type input "0"
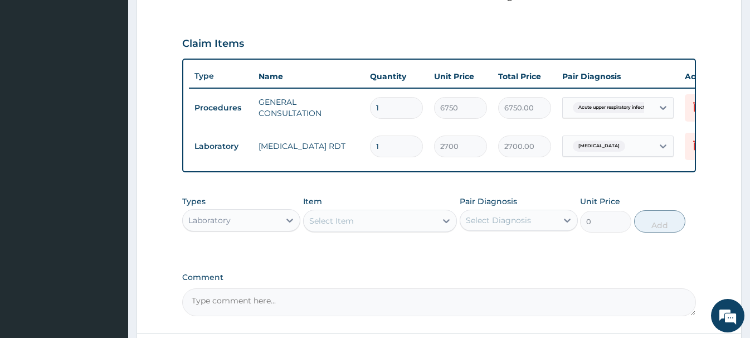
click at [337, 221] on div "Select Item" at bounding box center [331, 220] width 45 height 11
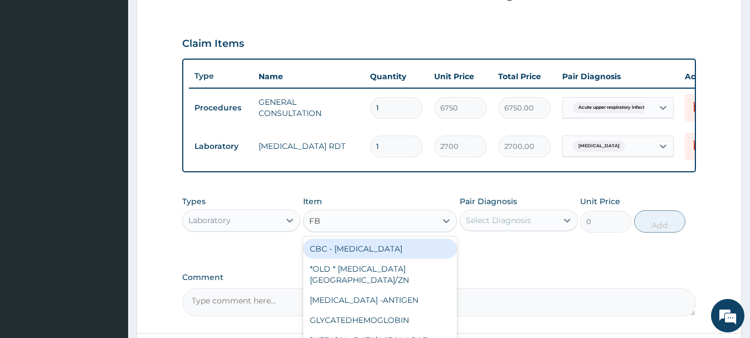
type input "FBC"
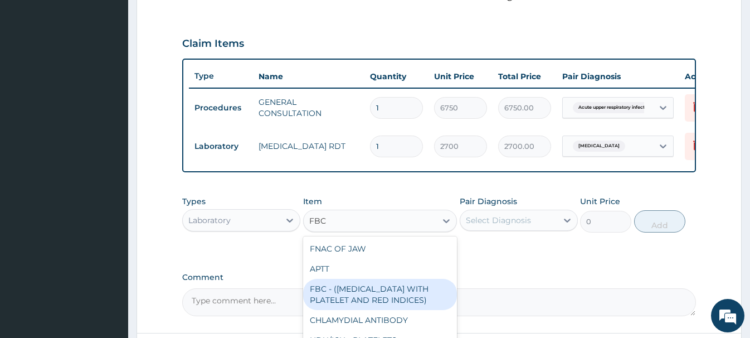
drag, startPoint x: 371, startPoint y: 293, endPoint x: 384, endPoint y: 286, distance: 14.7
click at [371, 293] on div "FBC - (FULL BLOOD COUNT WITH PLATELET AND RED INDICES)" at bounding box center [380, 294] width 154 height 31
type input "5400"
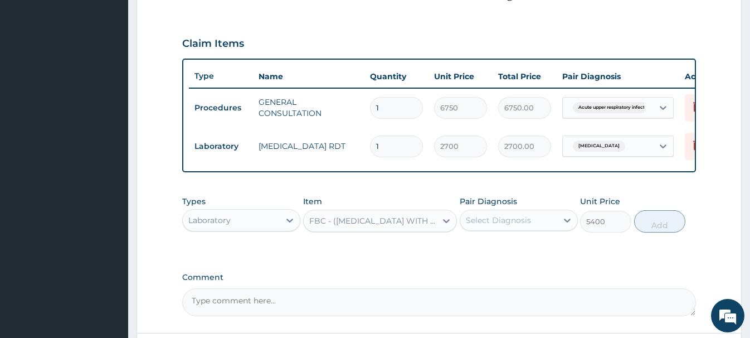
click at [506, 216] on div "Select Diagnosis" at bounding box center [498, 220] width 65 height 11
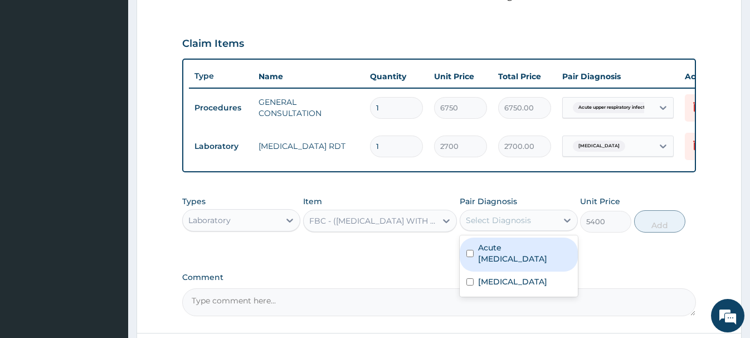
click at [525, 256] on label "Acute upper respiratory infection" at bounding box center [524, 253] width 93 height 22
checkbox input "true"
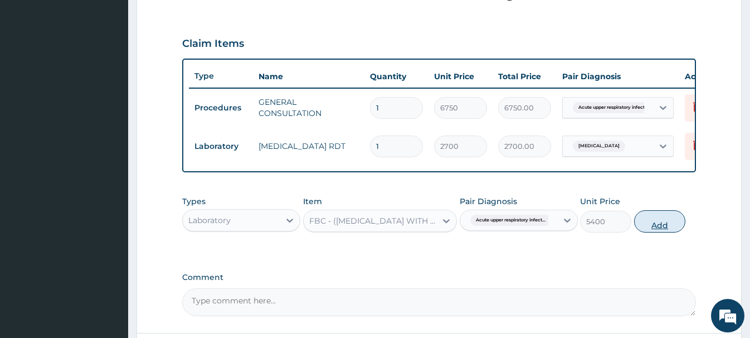
click at [652, 223] on button "Add" at bounding box center [659, 221] width 51 height 22
type input "0"
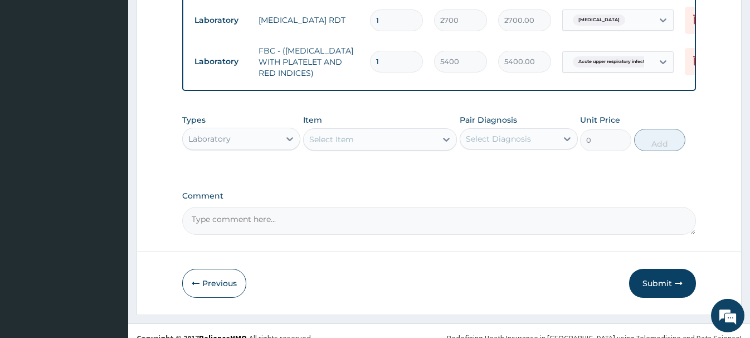
scroll to position [496, 0]
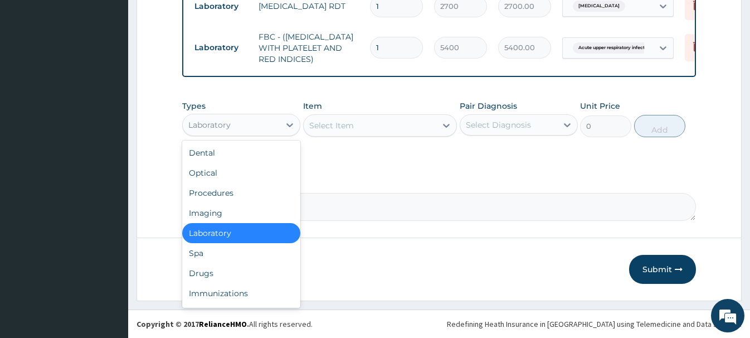
click at [215, 128] on div "Laboratory" at bounding box center [209, 124] width 42 height 11
click at [202, 274] on div "Drugs" at bounding box center [241, 273] width 118 height 20
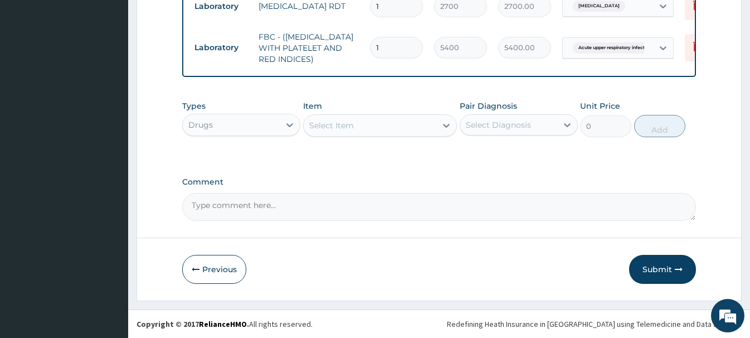
click at [330, 127] on div "Select Item" at bounding box center [331, 125] width 45 height 11
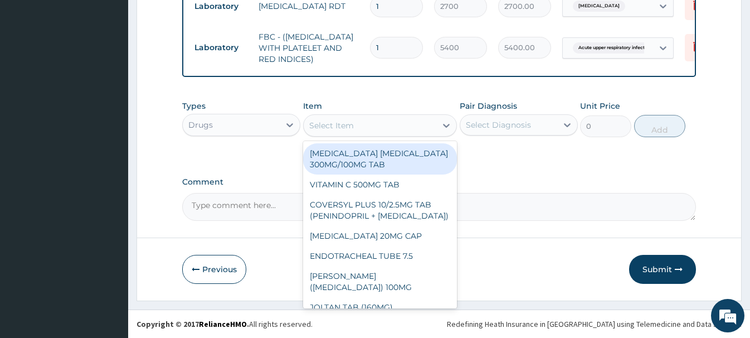
paste input "IBUPROFEN SUS"
type input "IBUPROFEN SUS"
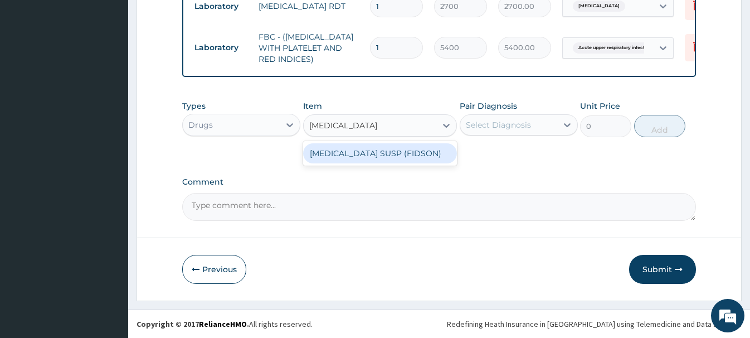
click at [360, 154] on div "IBUPROFEN SUSP (FIDSON)" at bounding box center [380, 153] width 154 height 20
type input "1376.375"
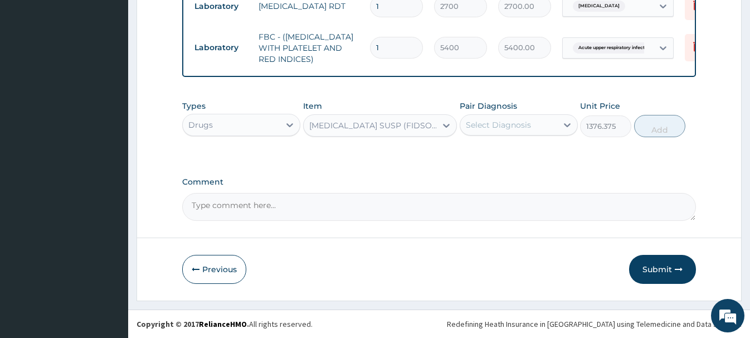
click at [512, 127] on div "Select Diagnosis" at bounding box center [498, 124] width 65 height 11
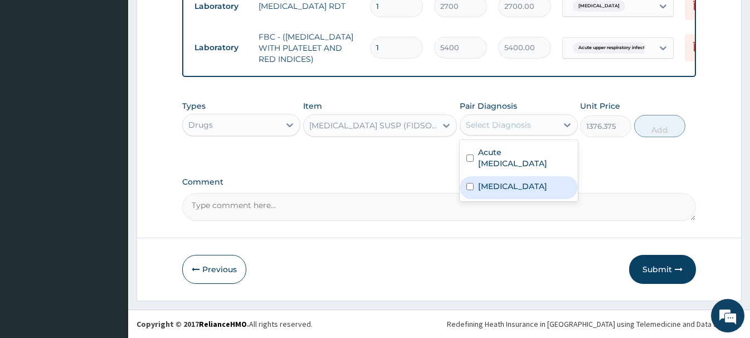
click at [507, 193] on div "Malaria" at bounding box center [519, 187] width 118 height 23
checkbox input "true"
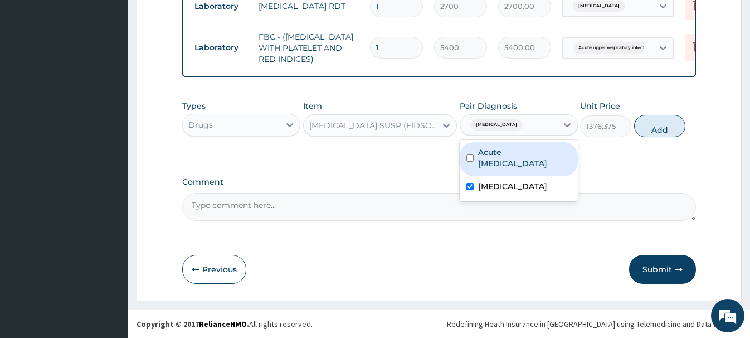
drag, startPoint x: 661, startPoint y: 126, endPoint x: 537, endPoint y: 163, distance: 129.1
click at [660, 125] on button "Add" at bounding box center [659, 126] width 51 height 22
type input "0"
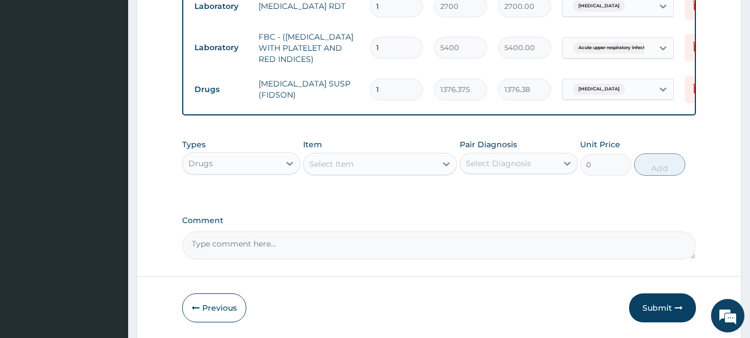
click at [321, 166] on div "Select Item" at bounding box center [331, 163] width 45 height 11
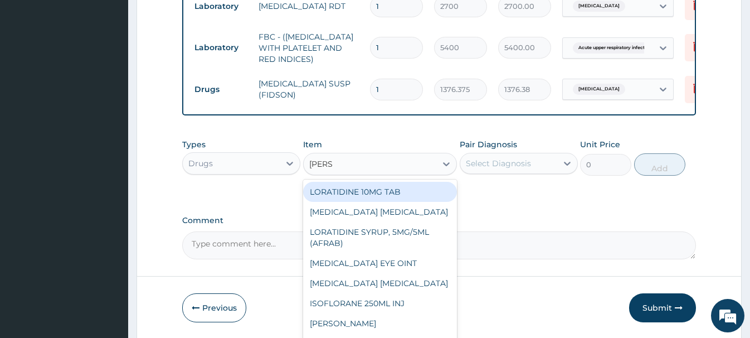
type input "LORAT"
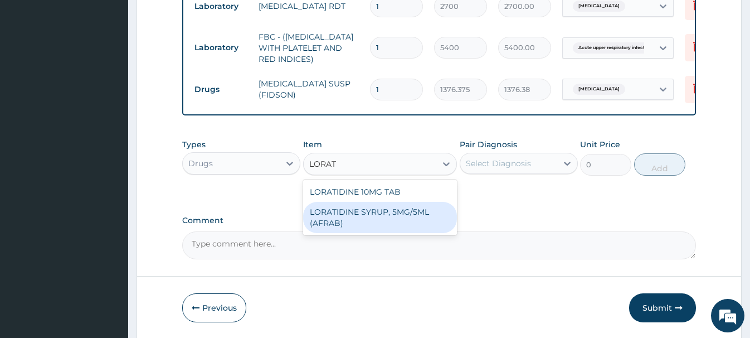
click at [408, 216] on div "LORATIDINE SYRUP, 5MG/5ML (AFRAB)" at bounding box center [380, 217] width 154 height 31
type input "1706.25"
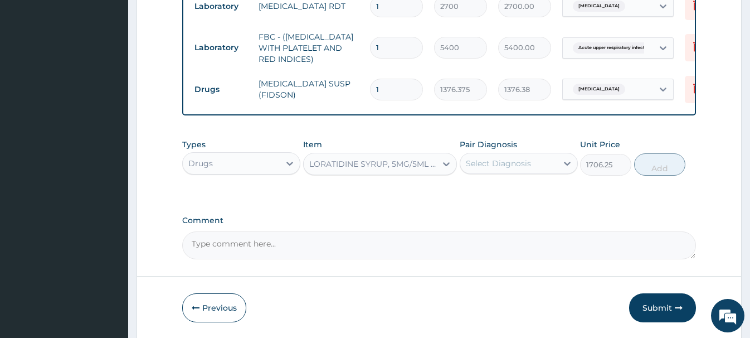
click at [507, 166] on div "Select Diagnosis" at bounding box center [498, 163] width 65 height 11
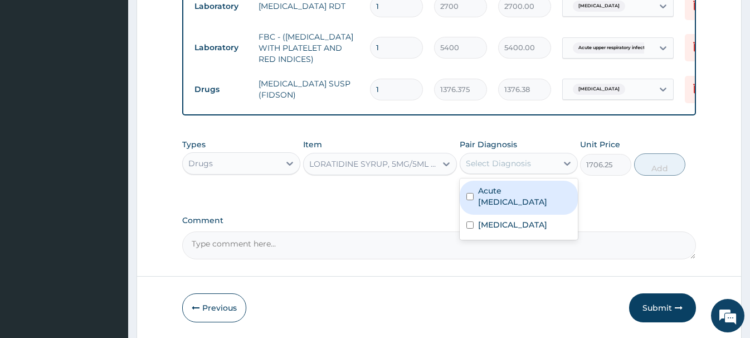
drag, startPoint x: 507, startPoint y: 192, endPoint x: 517, endPoint y: 192, distance: 10.0
click at [509, 192] on label "Acute upper respiratory infection" at bounding box center [524, 196] width 93 height 22
checkbox input "true"
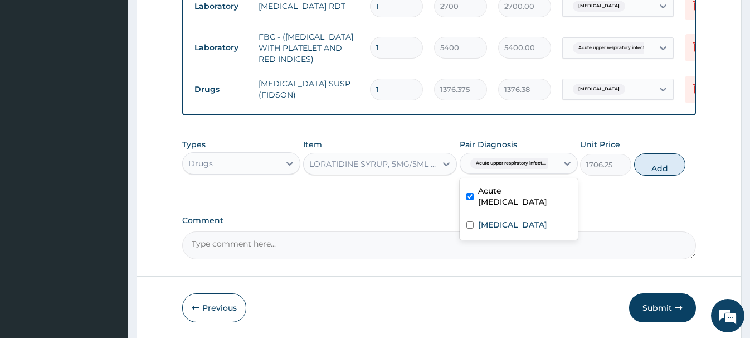
click at [657, 162] on button "Add" at bounding box center [659, 164] width 51 height 22
type input "0"
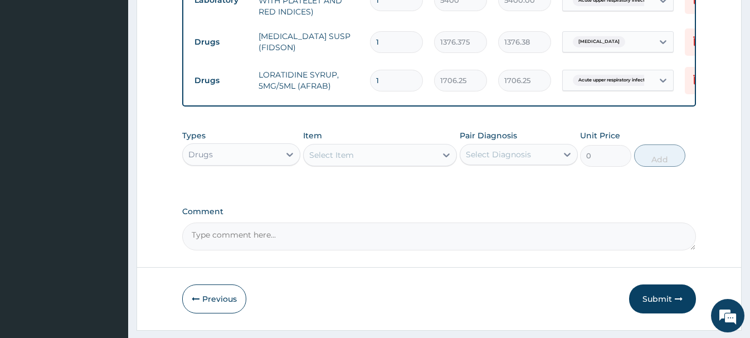
scroll to position [573, 0]
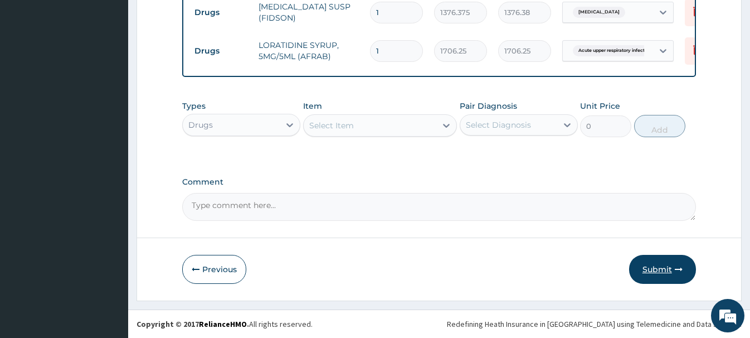
click at [653, 273] on button "Submit" at bounding box center [662, 269] width 67 height 29
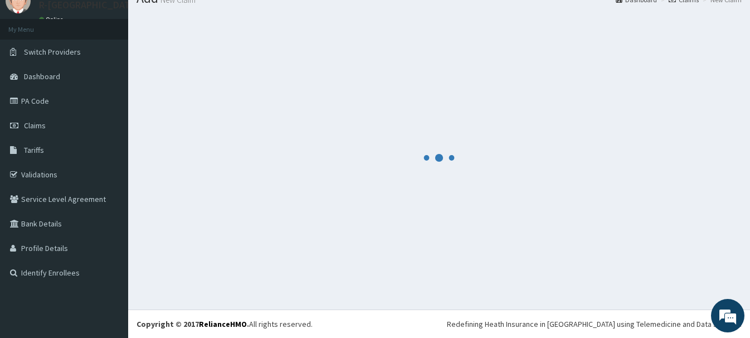
scroll to position [46, 0]
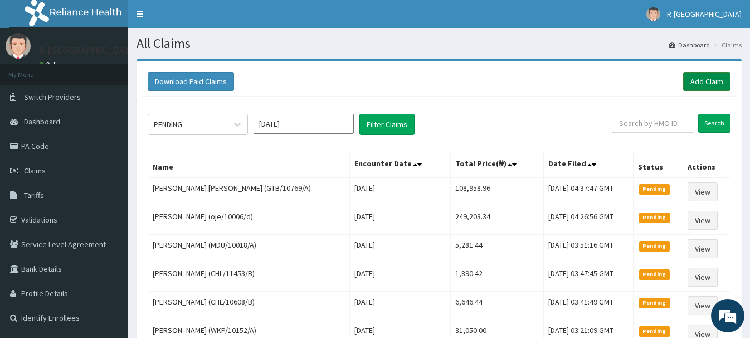
click at [715, 77] on link "Add Claim" at bounding box center [706, 81] width 47 height 19
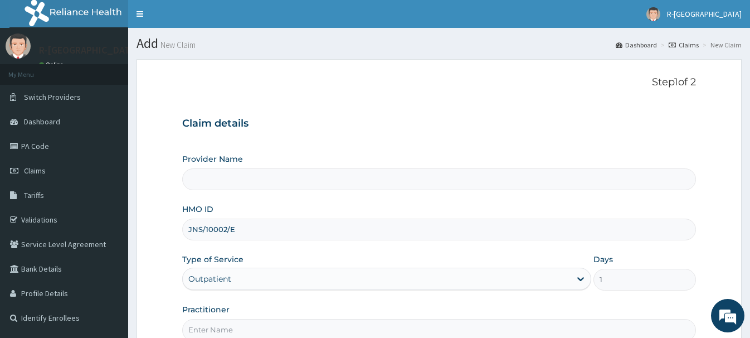
scroll to position [120, 0]
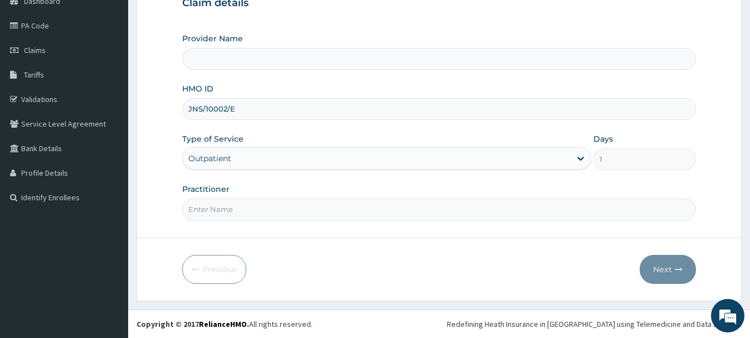
click at [211, 207] on input "Practitioner" at bounding box center [438, 209] width 513 height 22
type input "R-Jolad Hospital Nigeria Limited(kupa)"
paste input "Braxton Anaebo"
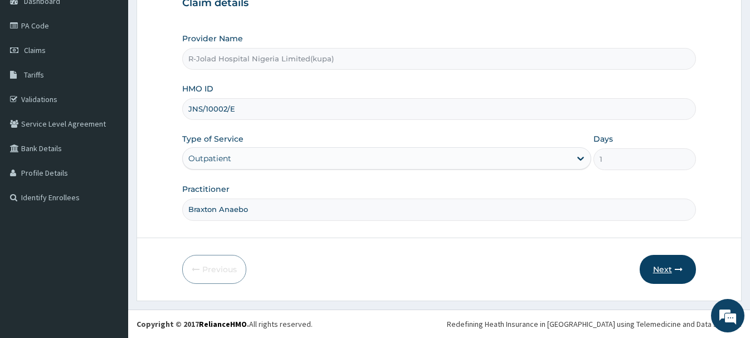
type input "Braxton Anaebo"
click at [675, 277] on button "Next" at bounding box center [668, 269] width 56 height 29
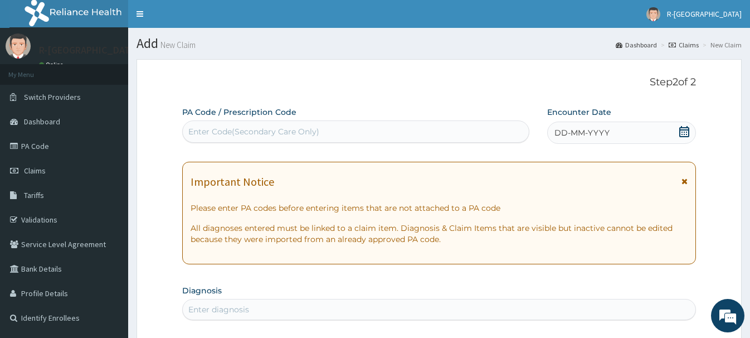
click at [685, 132] on icon at bounding box center [685, 131] width 10 height 11
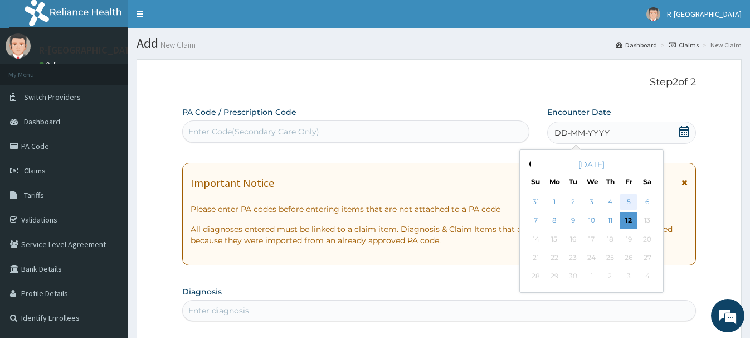
click at [627, 202] on div "5" at bounding box center [628, 201] width 17 height 17
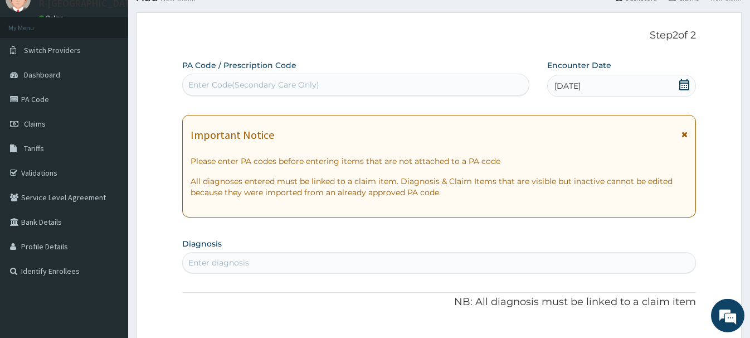
scroll to position [171, 0]
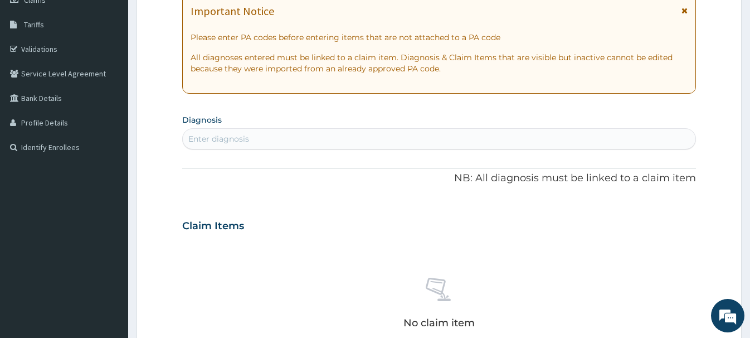
click at [201, 137] on div "Enter diagnosis" at bounding box center [218, 138] width 61 height 11
type input "MALA"
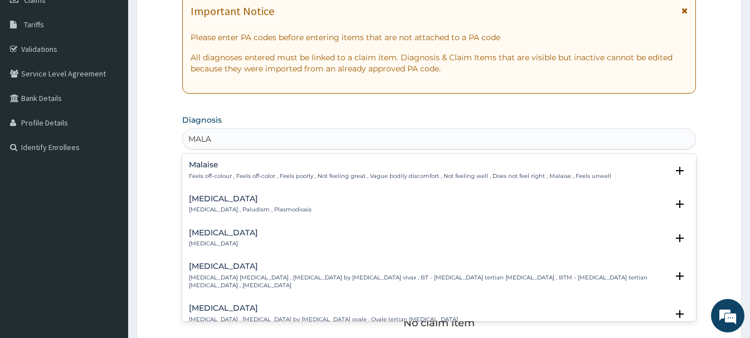
click at [208, 201] on h4 "[MEDICAL_DATA]" at bounding box center [250, 199] width 123 height 8
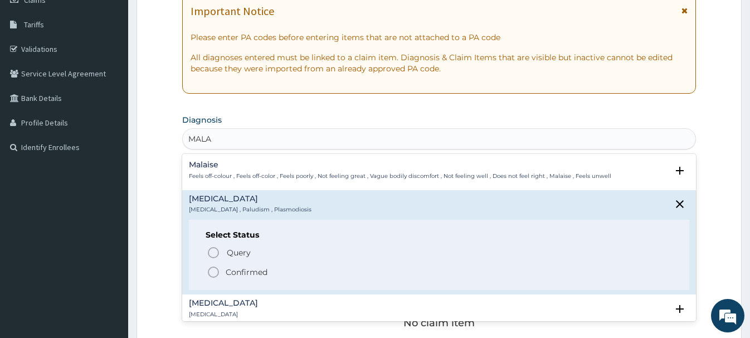
click at [210, 270] on icon "status option filled" at bounding box center [213, 271] width 13 height 13
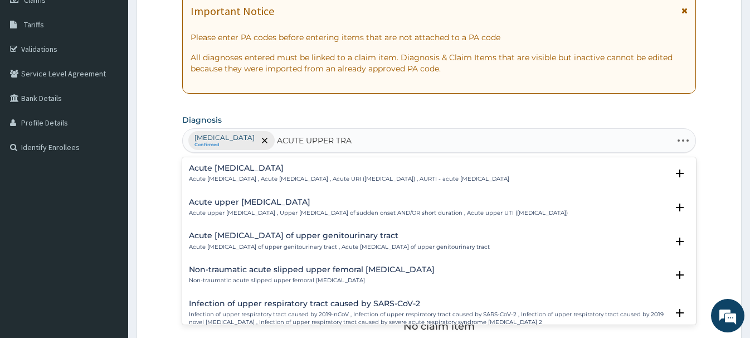
type input "ACUTE UPPER TRAC"
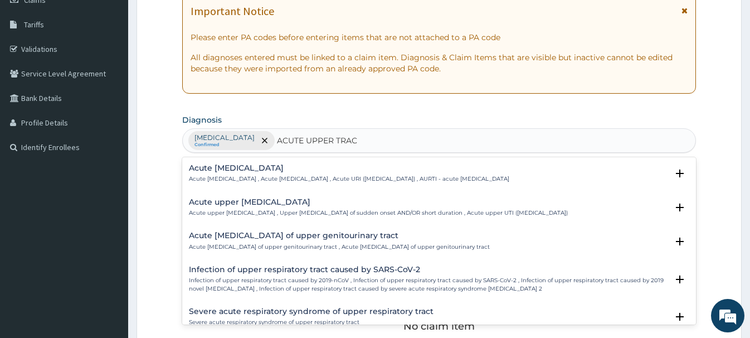
click at [279, 172] on h4 "Acute upper respiratory infection" at bounding box center [349, 168] width 321 height 8
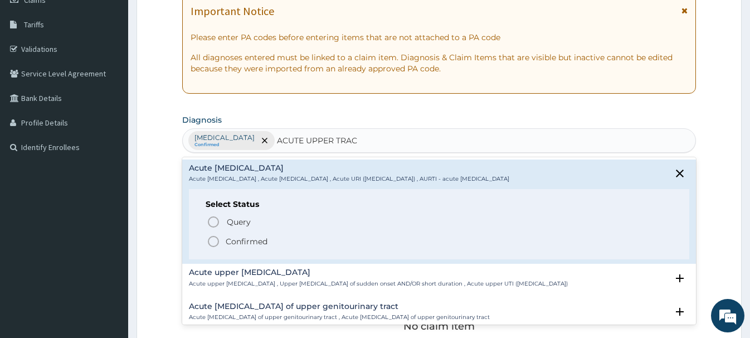
click at [214, 240] on icon "status option filled" at bounding box center [213, 241] width 13 height 13
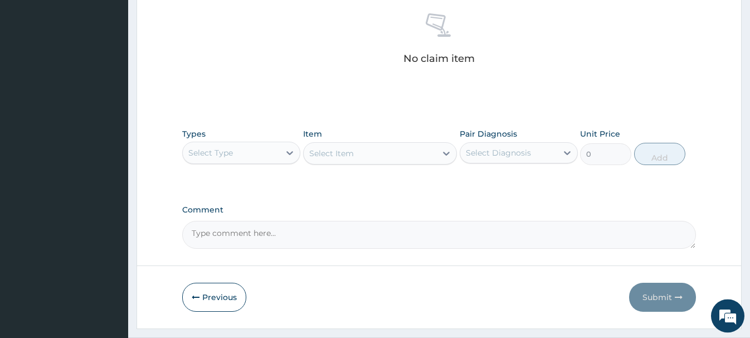
scroll to position [466, 0]
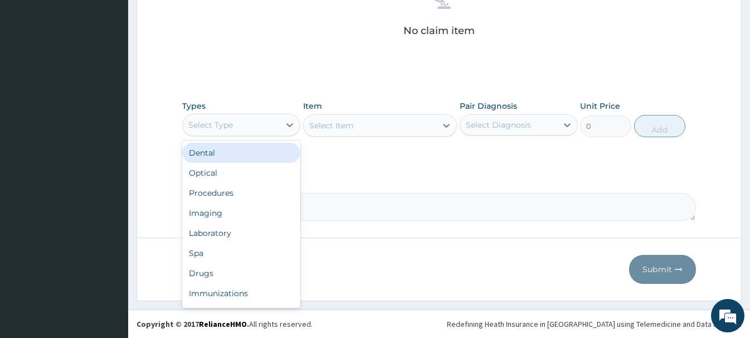
click at [234, 123] on div "Select Type" at bounding box center [231, 125] width 97 height 18
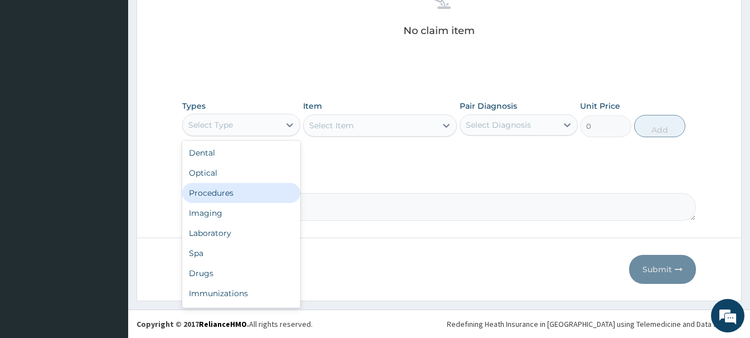
click at [214, 195] on div "Procedures" at bounding box center [241, 193] width 118 height 20
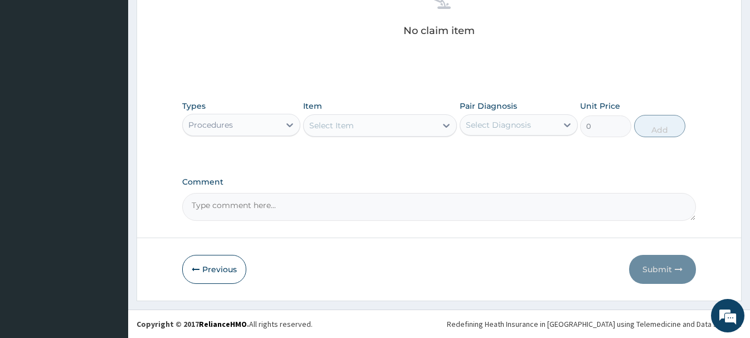
click at [326, 124] on div "Select Item" at bounding box center [331, 125] width 45 height 11
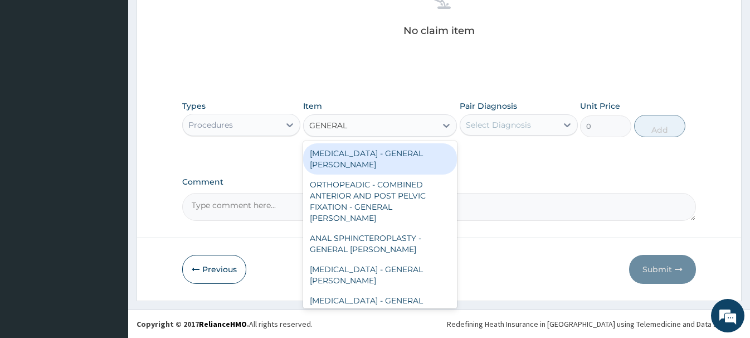
type input "GENERAL C"
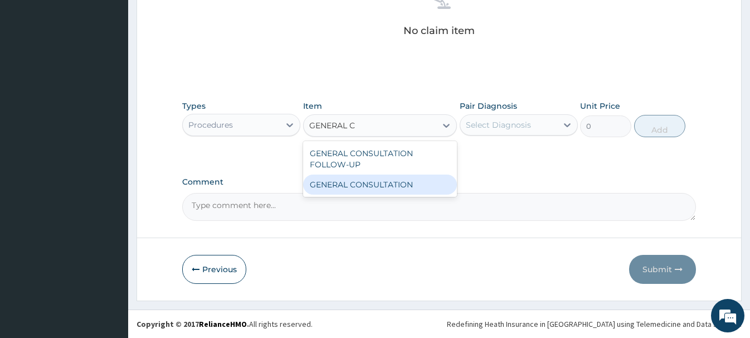
click at [409, 190] on div "GENERAL CONSULTATION" at bounding box center [380, 184] width 154 height 20
type input "6750"
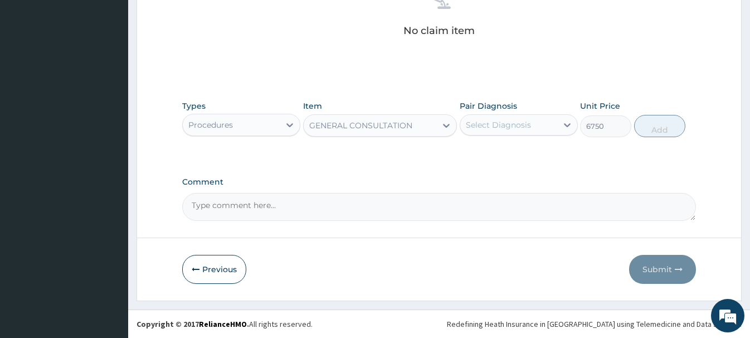
click at [518, 124] on div "Select Diagnosis" at bounding box center [498, 124] width 65 height 11
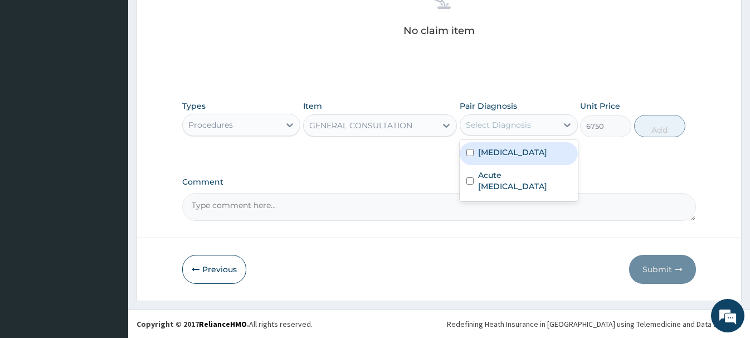
click at [516, 154] on div "Malaria" at bounding box center [519, 153] width 118 height 23
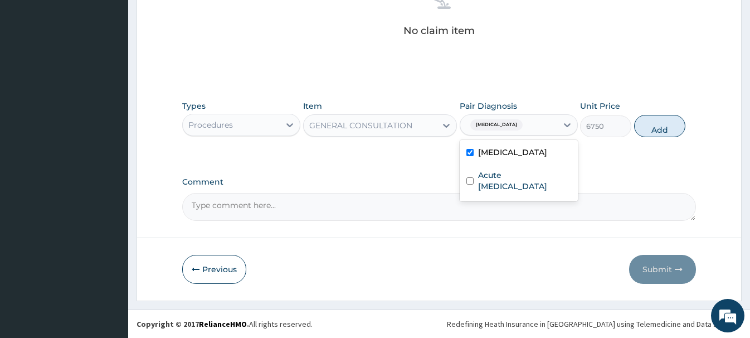
checkbox input "true"
click at [662, 125] on button "Add" at bounding box center [659, 126] width 51 height 22
type input "0"
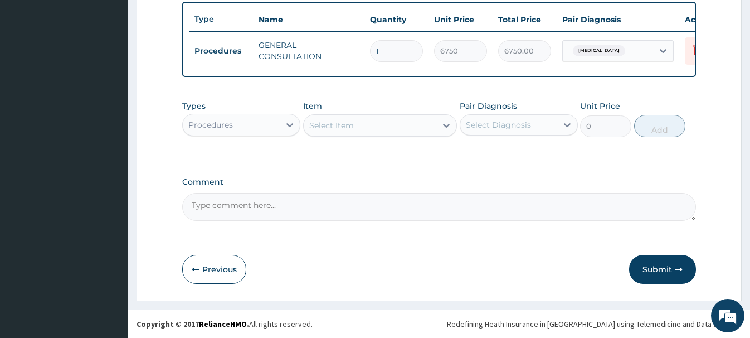
scroll to position [413, 0]
click at [255, 123] on div "Procedures" at bounding box center [231, 125] width 97 height 18
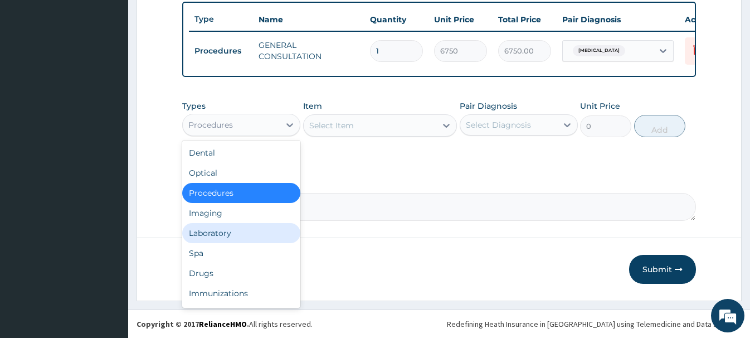
click at [204, 230] on div "Laboratory" at bounding box center [241, 233] width 118 height 20
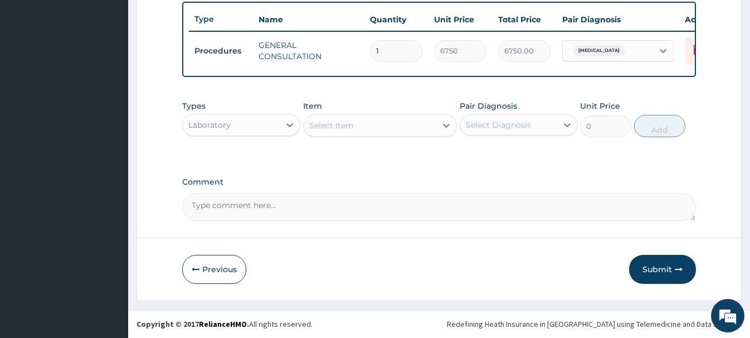
click at [334, 126] on div "Select Item" at bounding box center [331, 125] width 45 height 11
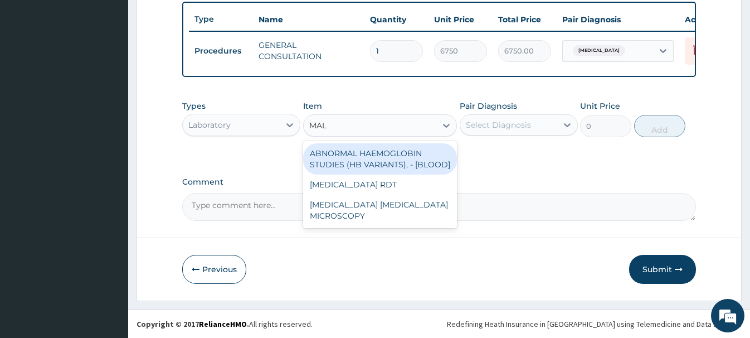
type input "MALA"
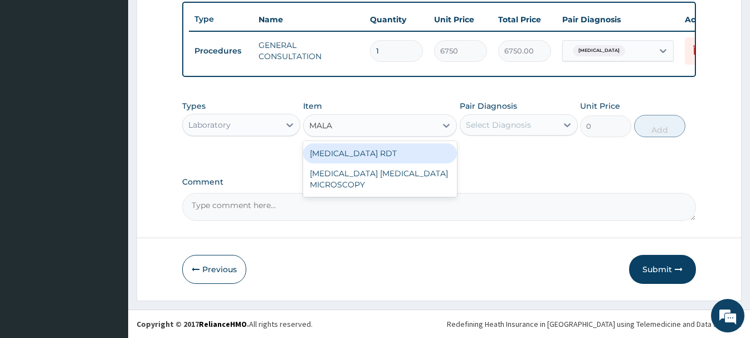
drag, startPoint x: 391, startPoint y: 151, endPoint x: 420, endPoint y: 146, distance: 30.0
click at [392, 151] on div "MALARIA RDT" at bounding box center [380, 153] width 154 height 20
type input "2700"
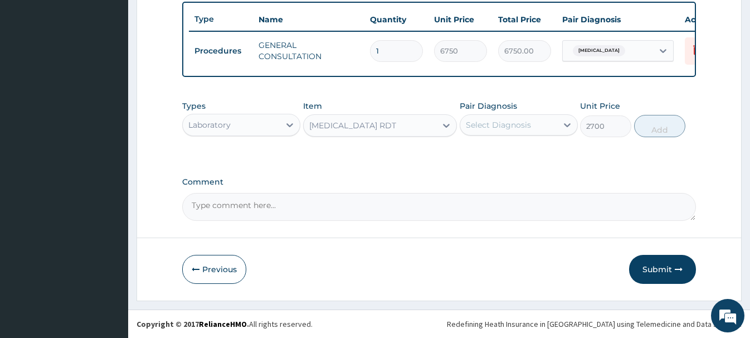
click at [487, 124] on div "Select Diagnosis" at bounding box center [498, 124] width 65 height 11
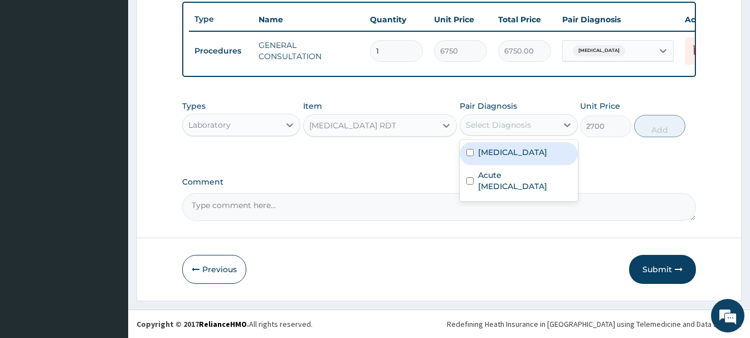
click at [500, 154] on label "Malaria" at bounding box center [512, 152] width 69 height 11
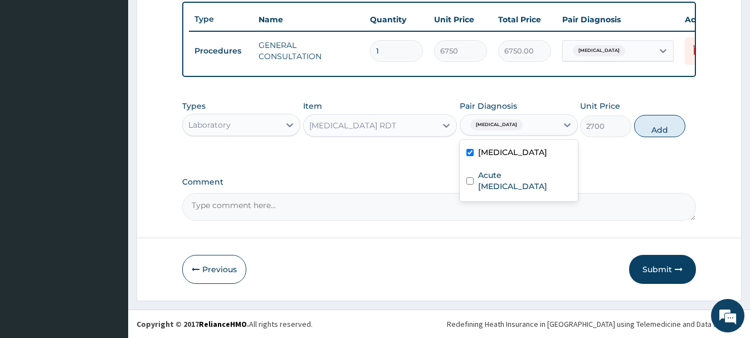
checkbox input "true"
click at [666, 120] on button "Add" at bounding box center [659, 126] width 51 height 22
type input "0"
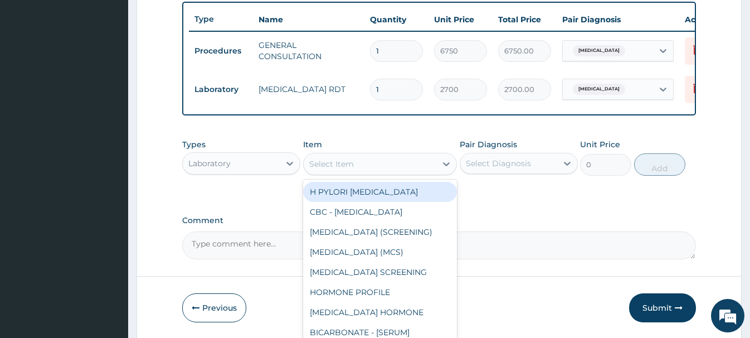
click at [320, 161] on div "Select Item" at bounding box center [331, 163] width 45 height 11
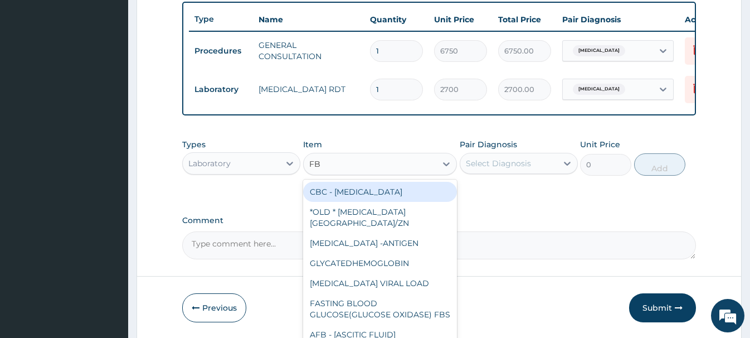
type input "FBC"
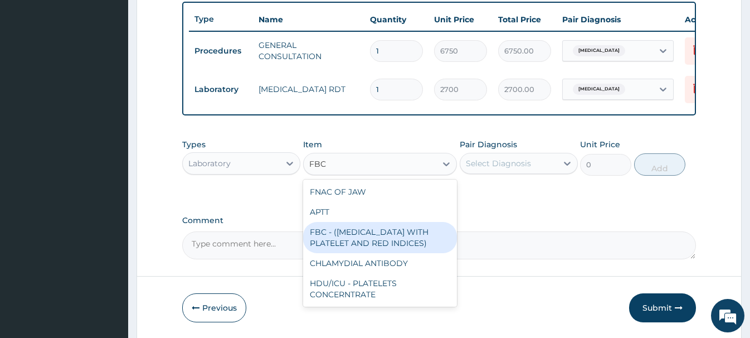
drag, startPoint x: 374, startPoint y: 235, endPoint x: 381, endPoint y: 230, distance: 8.4
click at [373, 232] on div "FBC - (FULL BLOOD COUNT WITH PLATELET AND RED INDICES)" at bounding box center [380, 237] width 154 height 31
type input "5400"
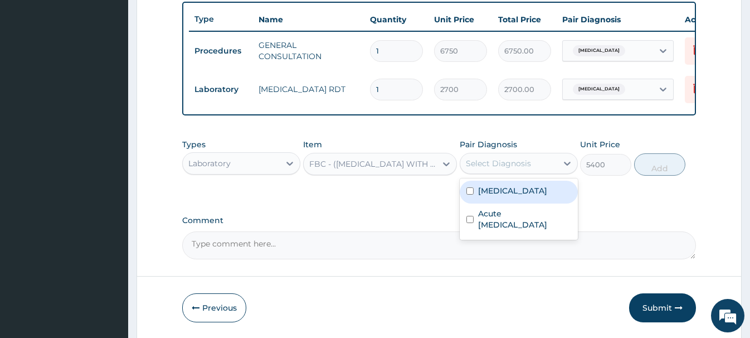
click at [511, 166] on div "Select Diagnosis" at bounding box center [498, 163] width 65 height 11
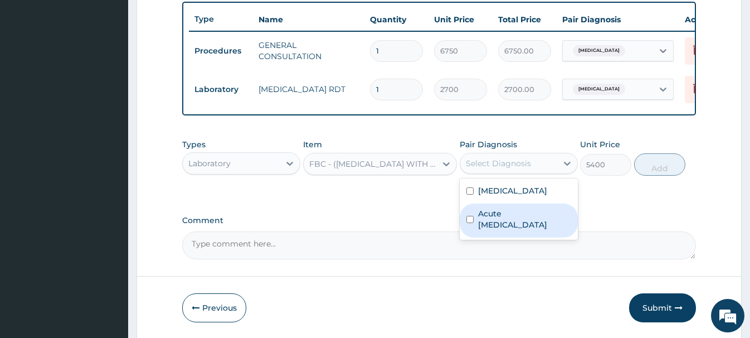
drag, startPoint x: 494, startPoint y: 223, endPoint x: 557, endPoint y: 197, distance: 68.7
click at [495, 223] on label "Acute upper respiratory infection" at bounding box center [524, 219] width 93 height 22
checkbox input "true"
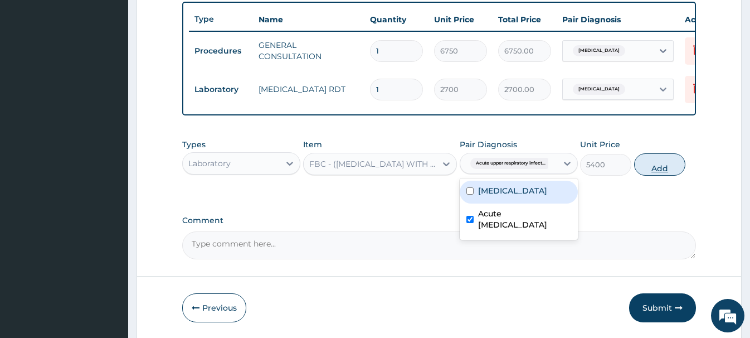
click at [671, 158] on button "Add" at bounding box center [659, 164] width 51 height 22
type input "0"
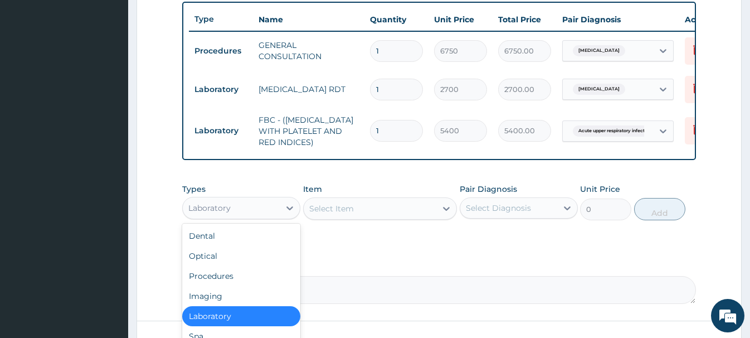
click at [218, 208] on div "Laboratory" at bounding box center [209, 207] width 42 height 11
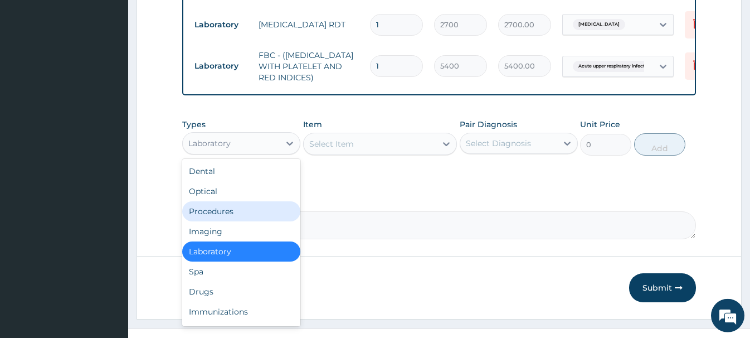
scroll to position [496, 0]
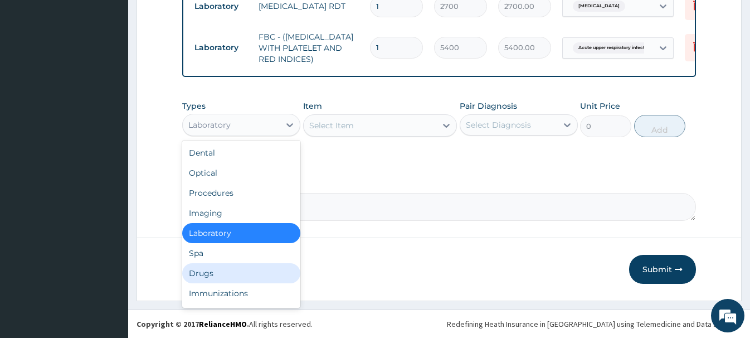
click at [205, 277] on div "Drugs" at bounding box center [241, 273] width 118 height 20
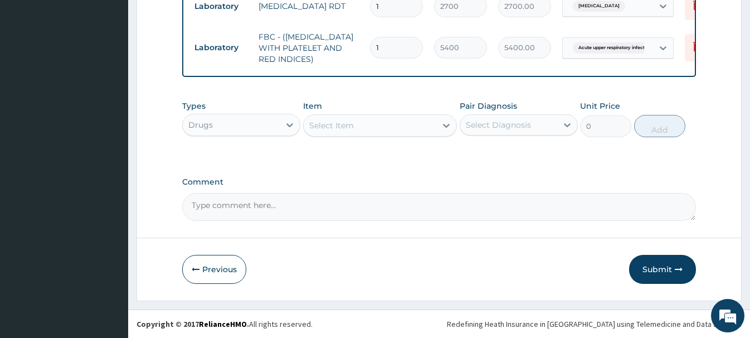
click at [318, 131] on div "Select Item" at bounding box center [370, 126] width 133 height 18
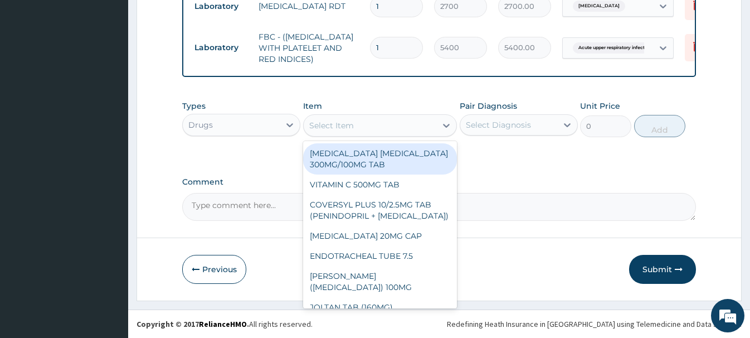
paste input "CHLORPHENIRAMINE SYR"
type input "CHLORPHENIRAMINE SYR"
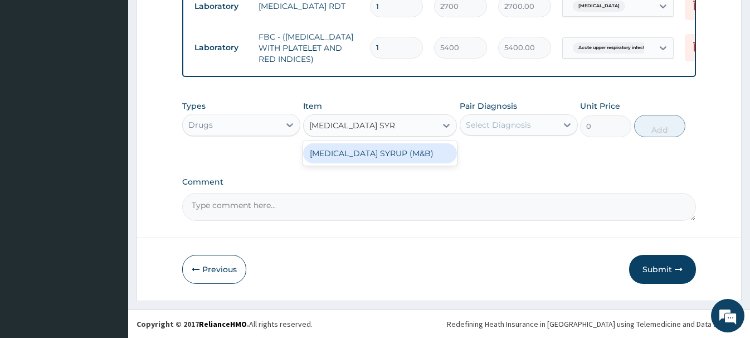
click at [382, 159] on div "[MEDICAL_DATA] SYRUP (M&B)" at bounding box center [380, 153] width 154 height 20
type input "962.5"
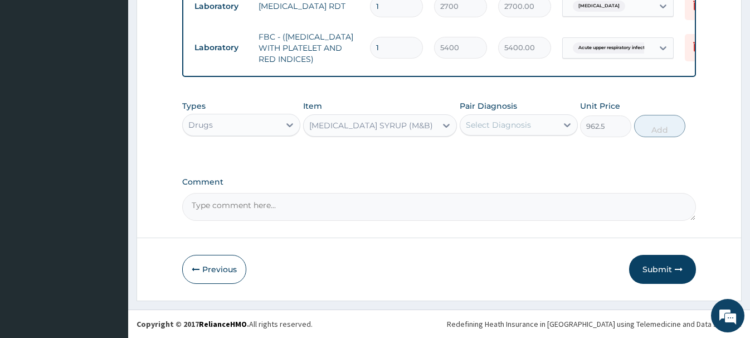
drag, startPoint x: 494, startPoint y: 127, endPoint x: 495, endPoint y: 135, distance: 7.8
click at [495, 127] on div "Select Diagnosis" at bounding box center [498, 124] width 65 height 11
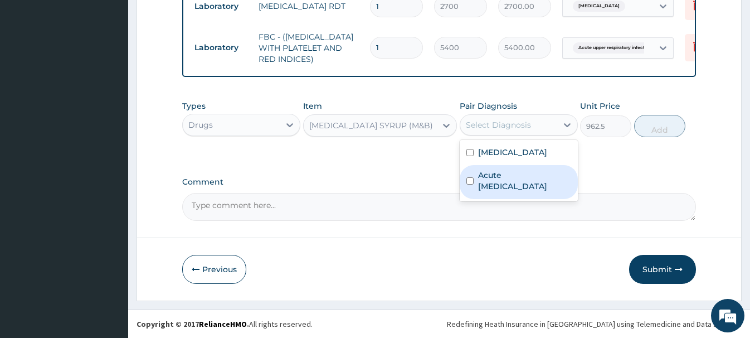
click at [543, 184] on label "Acute upper respiratory infection" at bounding box center [524, 180] width 93 height 22
checkbox input "true"
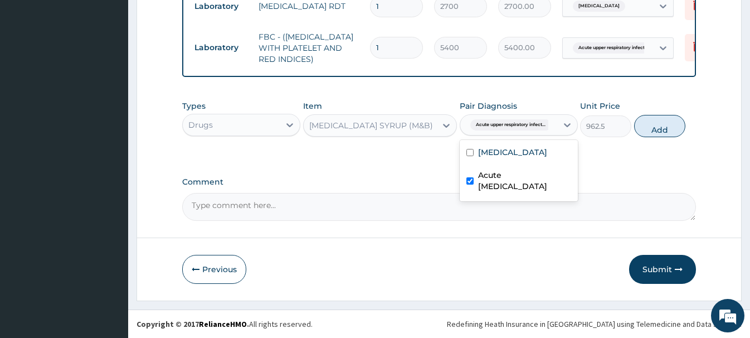
click at [652, 127] on button "Add" at bounding box center [659, 126] width 51 height 22
type input "0"
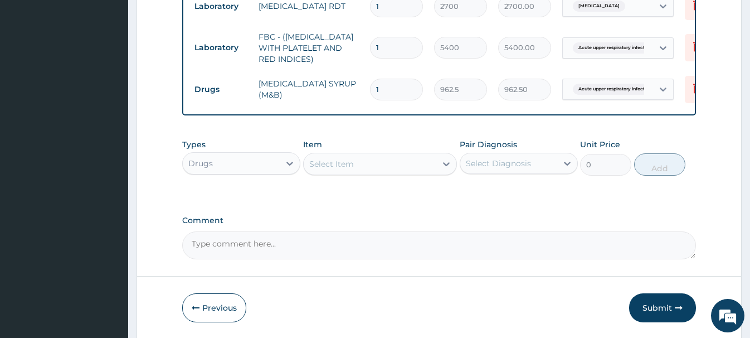
click at [328, 166] on div "Select Item" at bounding box center [331, 163] width 45 height 11
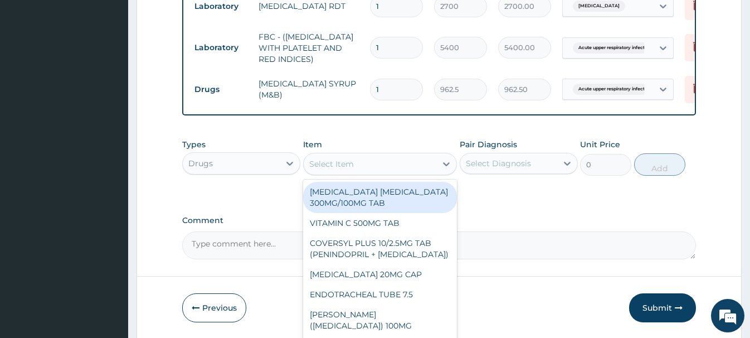
paste input "PARACETAMOL 125MG/5"
type input "PARACETAMOL 125MG/5"
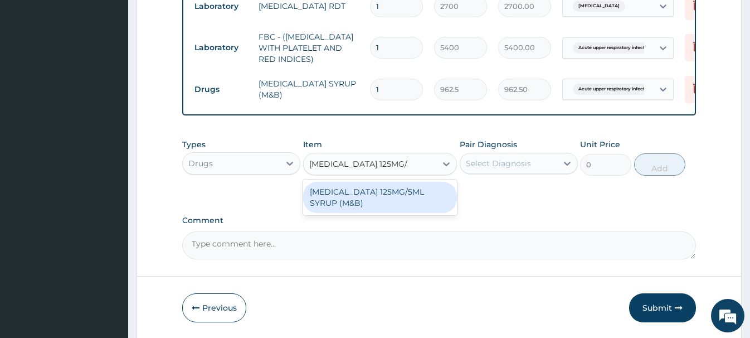
drag, startPoint x: 390, startPoint y: 195, endPoint x: 416, endPoint y: 187, distance: 26.8
click at [391, 195] on div "[MEDICAL_DATA] 125MG/5ML SYRUP (M&B)" at bounding box center [380, 197] width 154 height 31
type input "1001"
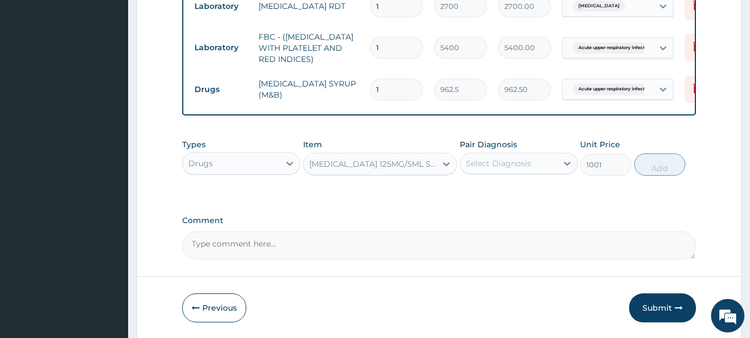
click at [505, 161] on div "Select Diagnosis" at bounding box center [498, 163] width 65 height 11
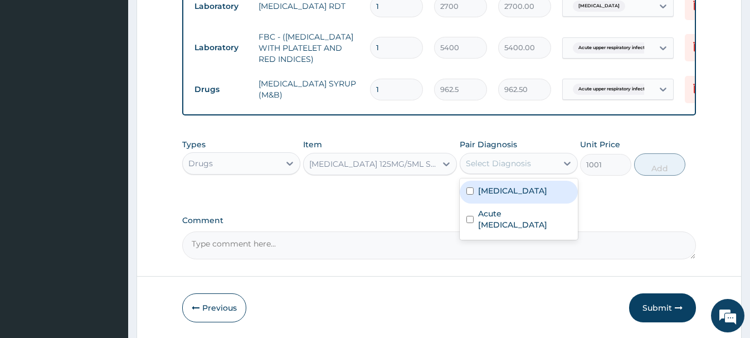
click at [511, 191] on div "Malaria" at bounding box center [519, 192] width 118 height 23
checkbox input "true"
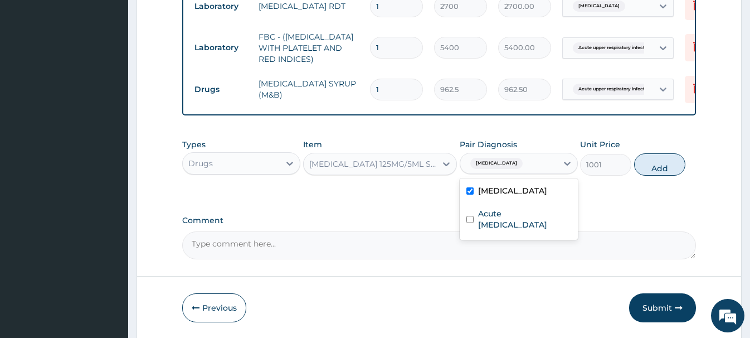
click at [646, 163] on button "Add" at bounding box center [659, 164] width 51 height 22
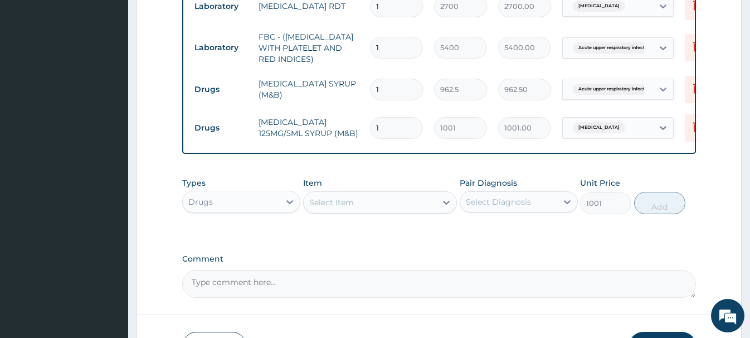
type input "0"
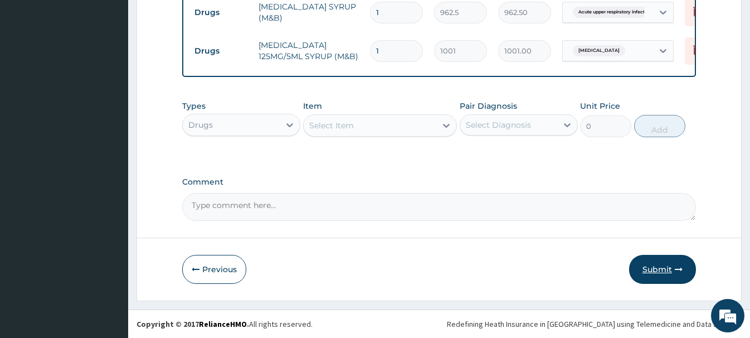
click at [660, 266] on button "Submit" at bounding box center [662, 269] width 67 height 29
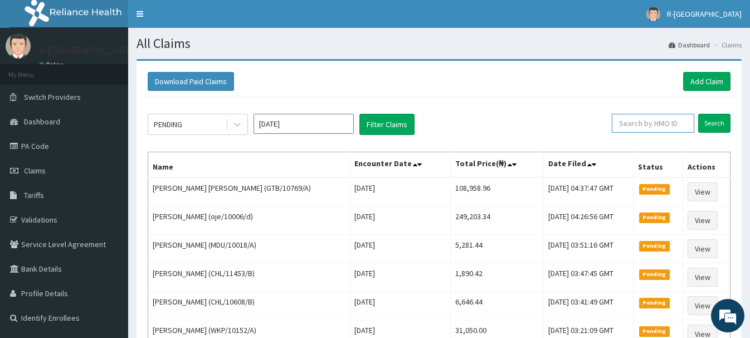
click at [637, 125] on input "text" at bounding box center [653, 123] width 83 height 19
paste input "ksb/11523/a"
type input "ksb/11523/a"
click at [714, 124] on input "Search" at bounding box center [715, 123] width 32 height 19
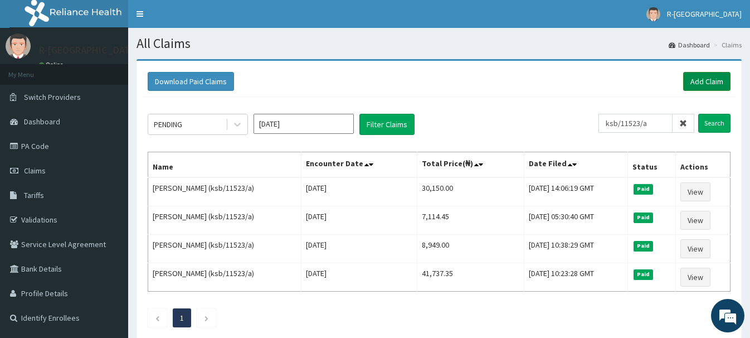
click at [705, 79] on link "Add Claim" at bounding box center [706, 81] width 47 height 19
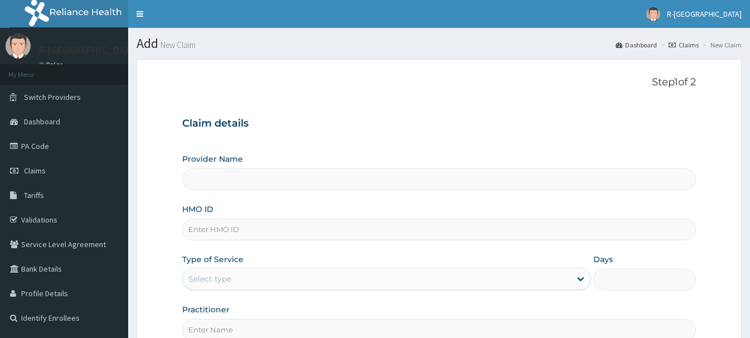
scroll to position [114, 0]
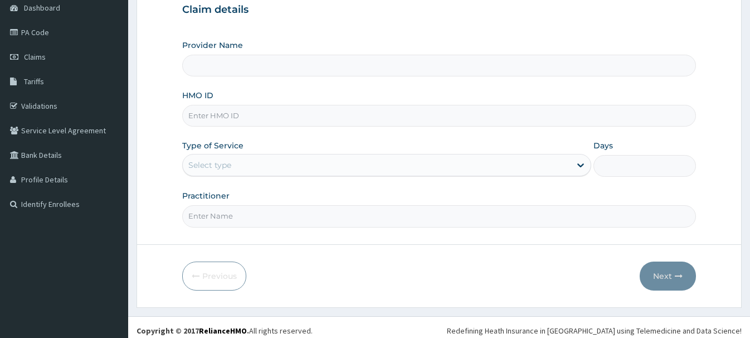
click at [196, 123] on input "HMO ID" at bounding box center [438, 116] width 513 height 22
type input "R-Jolad Hospital Nigeria Limited(kupa)"
paste input "ksb/11523/a"
type input "ksb/11523/a"
click at [194, 170] on div "Select type" at bounding box center [209, 164] width 43 height 11
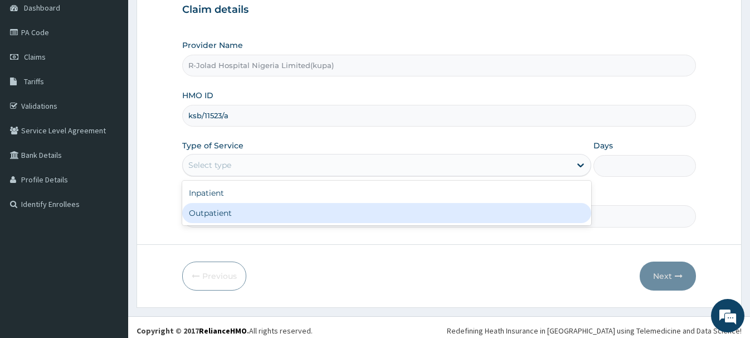
click at [208, 215] on div "Outpatient" at bounding box center [386, 213] width 409 height 20
type input "1"
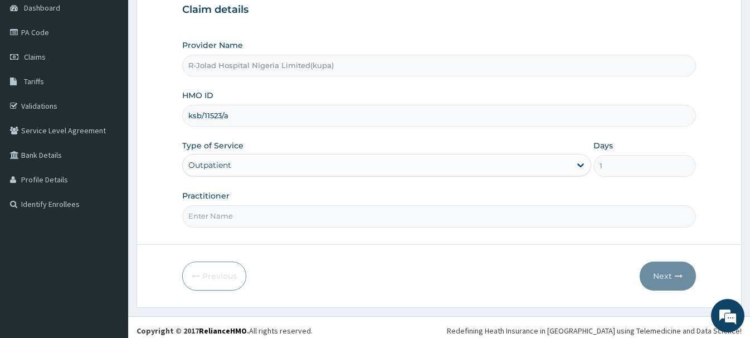
click at [205, 215] on input "Practitioner" at bounding box center [438, 216] width 513 height 22
paste input "[PERSON_NAME] Lemah"
type input "[PERSON_NAME] Lemah"
click at [669, 277] on button "Next" at bounding box center [668, 275] width 56 height 29
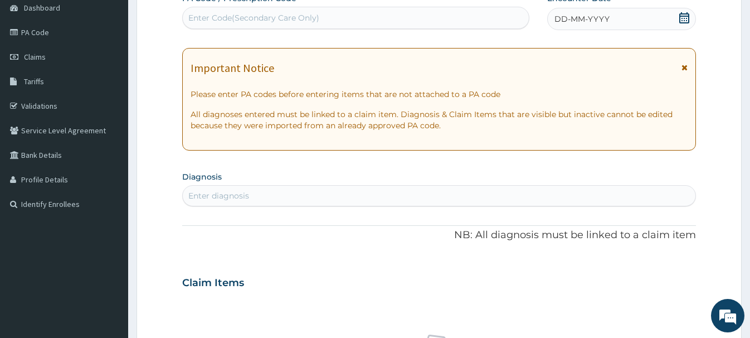
click at [683, 15] on icon at bounding box center [684, 17] width 11 height 11
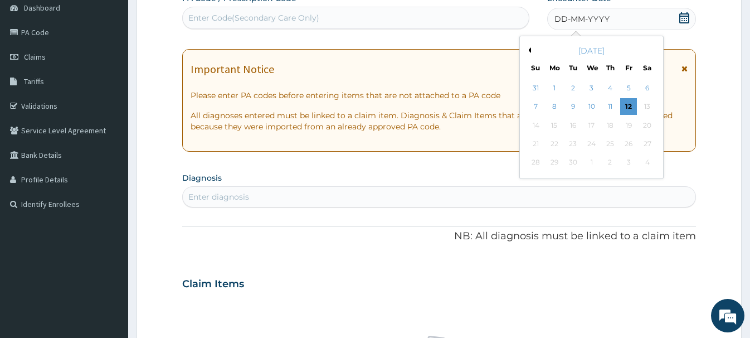
drag, startPoint x: 628, startPoint y: 85, endPoint x: 614, endPoint y: 112, distance: 30.2
click at [628, 86] on div "5" at bounding box center [628, 88] width 17 height 17
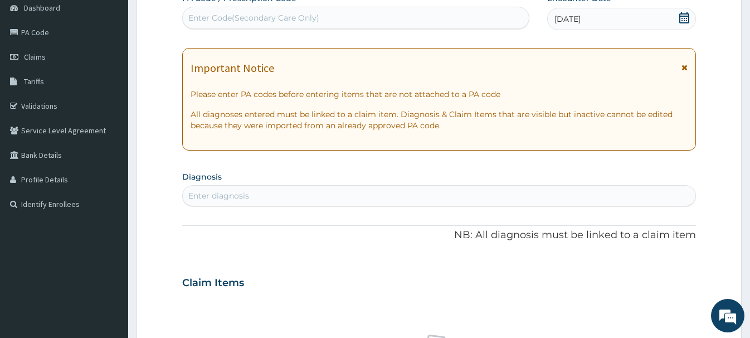
click at [202, 193] on div "Enter diagnosis" at bounding box center [218, 195] width 61 height 11
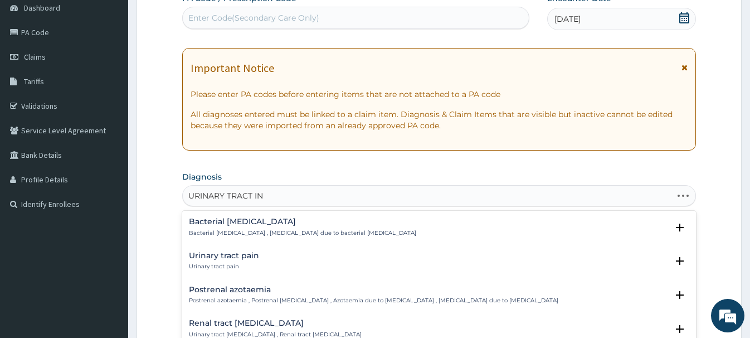
type input "URINARY TRACT INF"
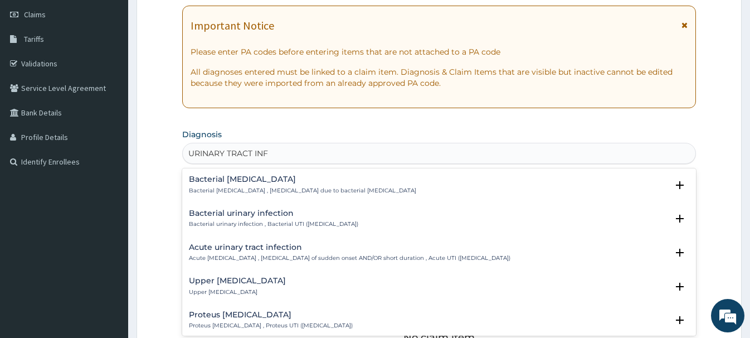
scroll to position [171, 0]
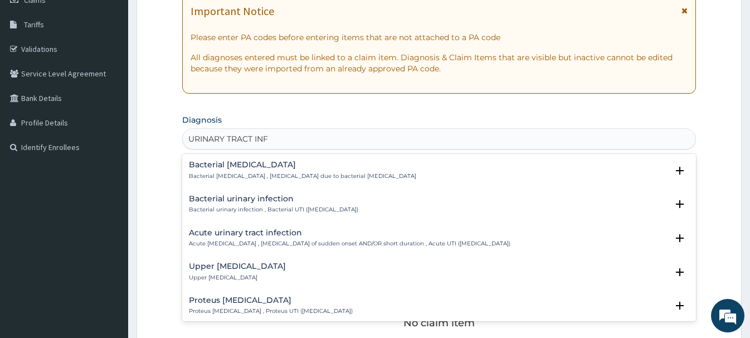
click at [218, 234] on h4 "Acute urinary tract infection" at bounding box center [350, 233] width 322 height 8
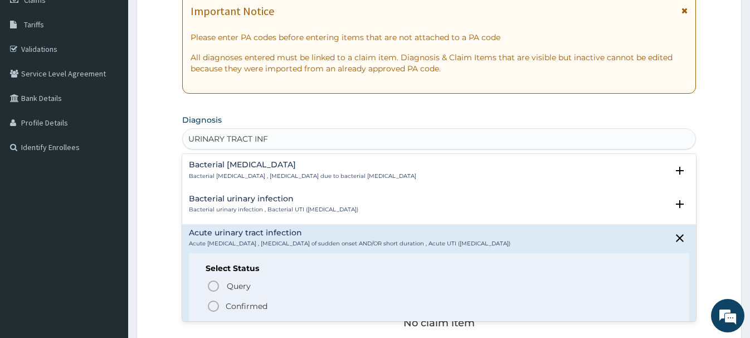
drag, startPoint x: 212, startPoint y: 307, endPoint x: 216, endPoint y: 274, distance: 33.1
click at [213, 304] on icon "status option filled" at bounding box center [213, 305] width 13 height 13
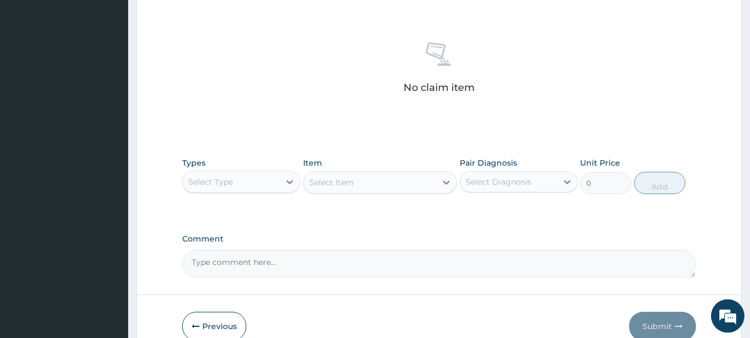
scroll to position [466, 0]
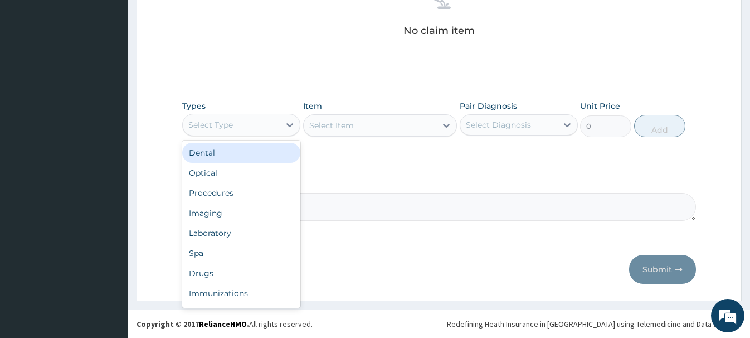
drag, startPoint x: 244, startPoint y: 125, endPoint x: 246, endPoint y: 183, distance: 58.0
click at [244, 125] on div "Select Type" at bounding box center [231, 125] width 97 height 18
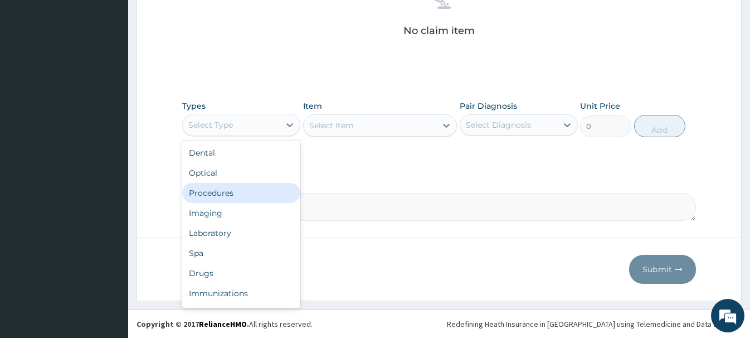
click at [215, 193] on div "Procedures" at bounding box center [241, 193] width 118 height 20
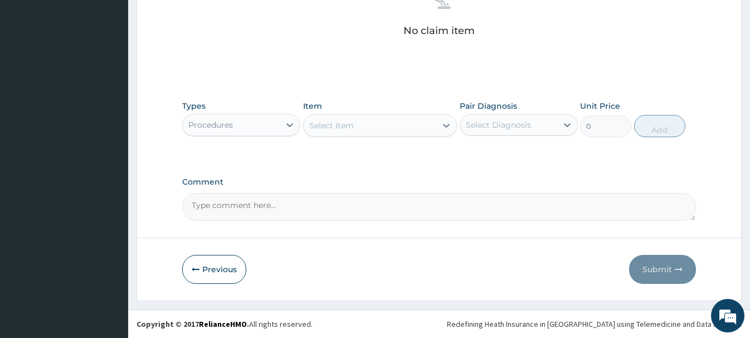
click at [345, 124] on div "Select Item" at bounding box center [331, 125] width 45 height 11
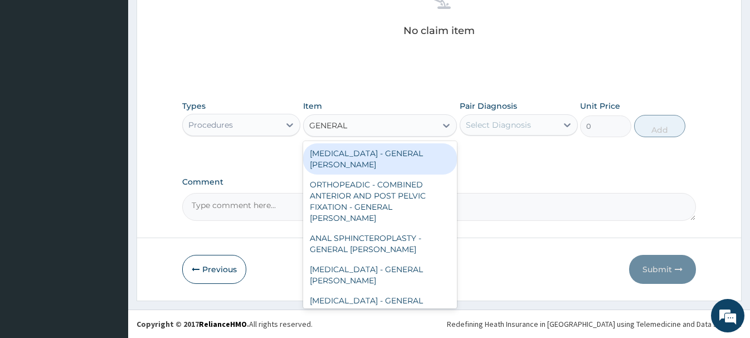
type input "GENERAL C"
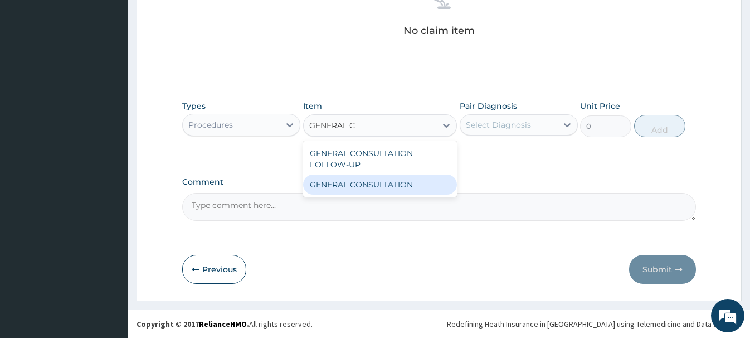
drag, startPoint x: 414, startPoint y: 190, endPoint x: 479, endPoint y: 178, distance: 66.7
click at [416, 190] on div "GENERAL CONSULTATION" at bounding box center [380, 184] width 154 height 20
type input "6750"
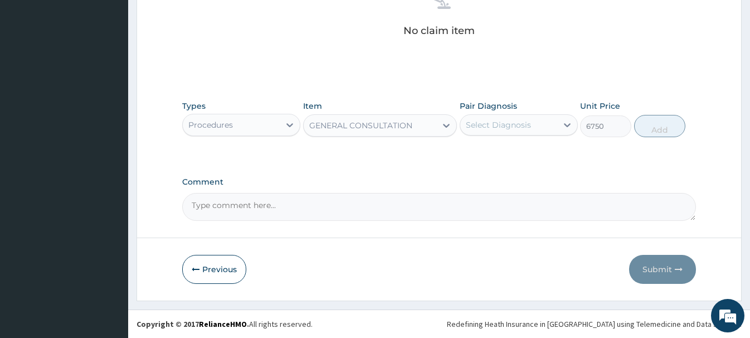
click at [522, 124] on div "Select Diagnosis" at bounding box center [498, 124] width 65 height 11
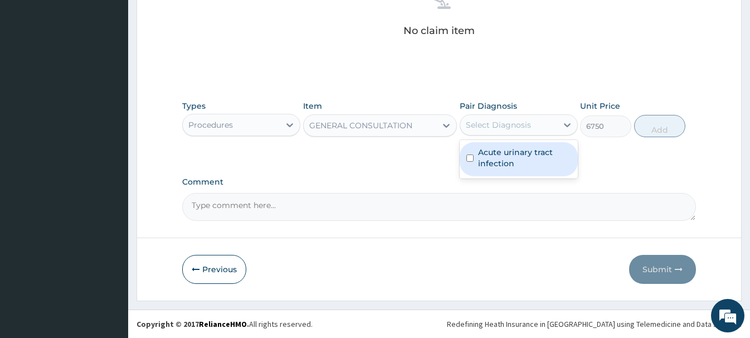
drag, startPoint x: 528, startPoint y: 154, endPoint x: 629, endPoint y: 150, distance: 100.4
click at [534, 154] on label "Acute urinary tract infection" at bounding box center [524, 158] width 93 height 22
checkbox input "true"
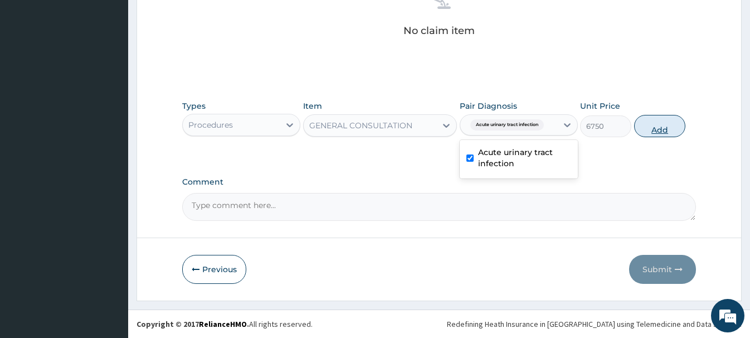
click at [653, 126] on button "Add" at bounding box center [659, 126] width 51 height 22
type input "0"
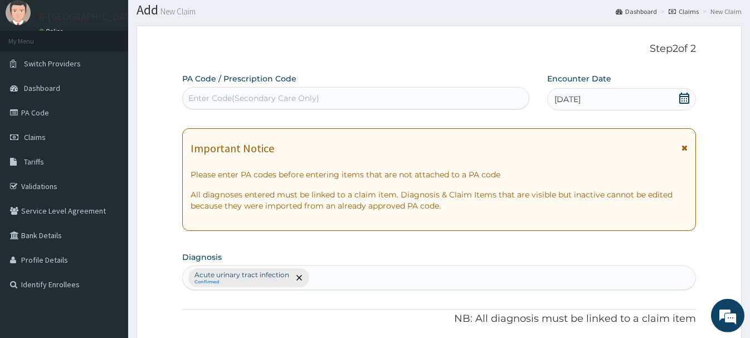
scroll to position [15, 0]
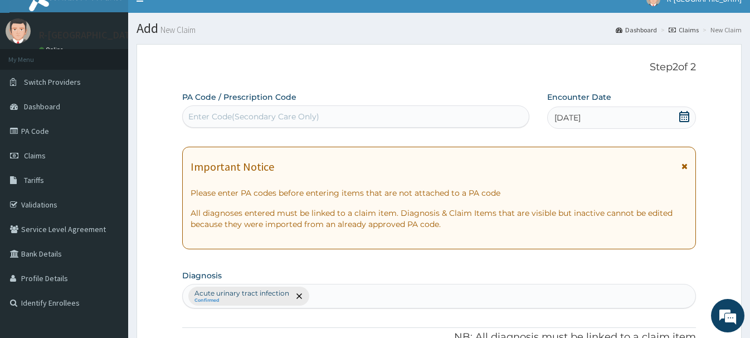
click at [224, 118] on div "Enter Code(Secondary Care Only)" at bounding box center [253, 116] width 131 height 11
paste input "PA/29F9DC"
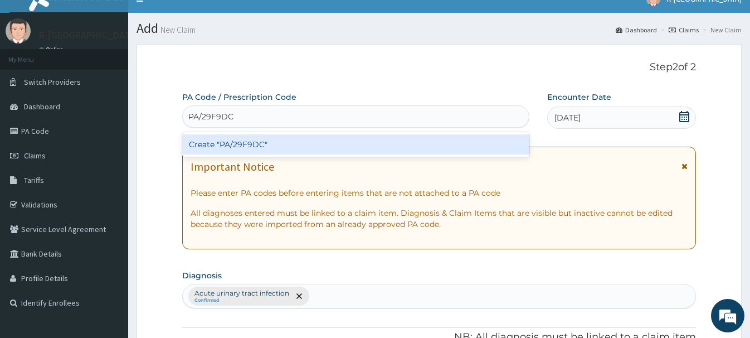
type input "PA/29F9DC"
click at [235, 144] on div "Create "PA/29F9DC"" at bounding box center [355, 144] width 347 height 20
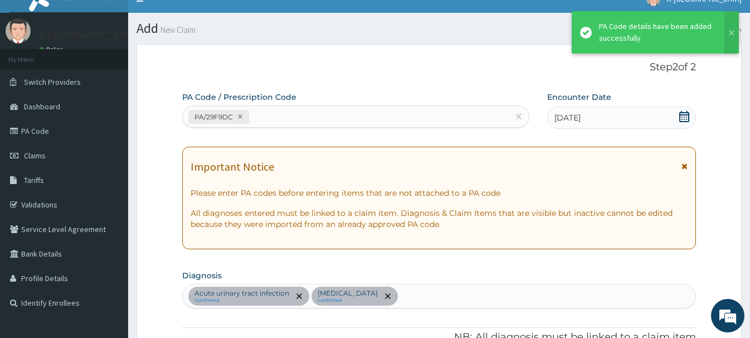
scroll to position [413, 0]
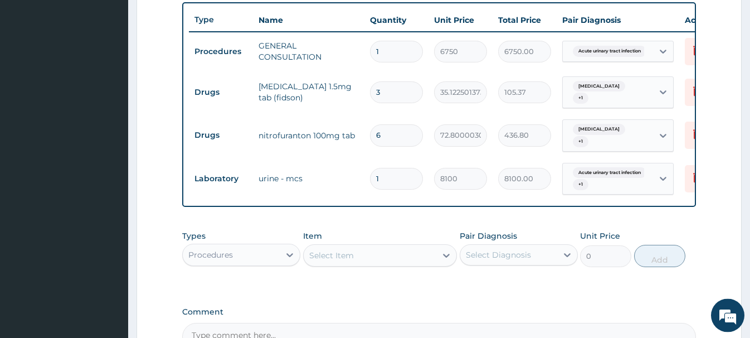
click at [226, 250] on div "Procedures" at bounding box center [210, 254] width 45 height 11
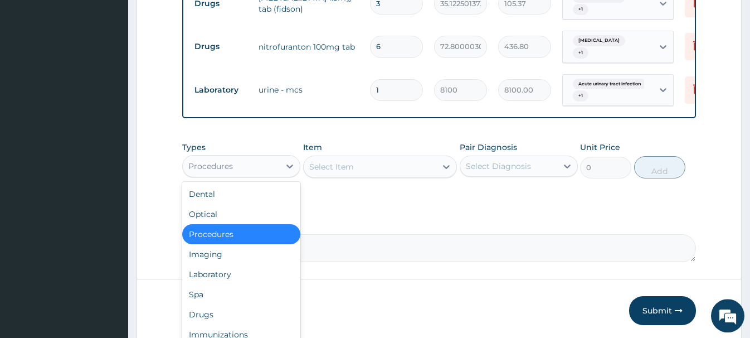
scroll to position [526, 0]
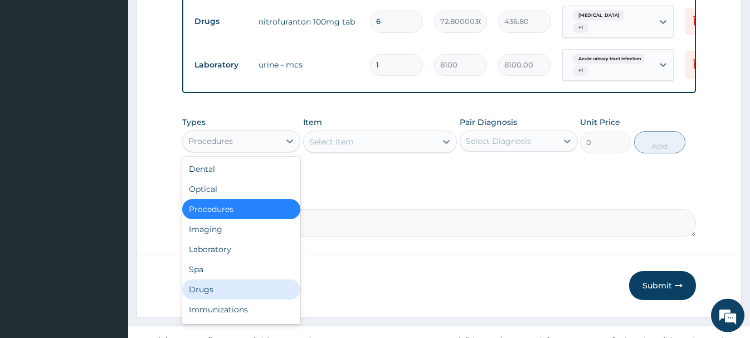
click at [201, 284] on div "Drugs" at bounding box center [241, 289] width 118 height 20
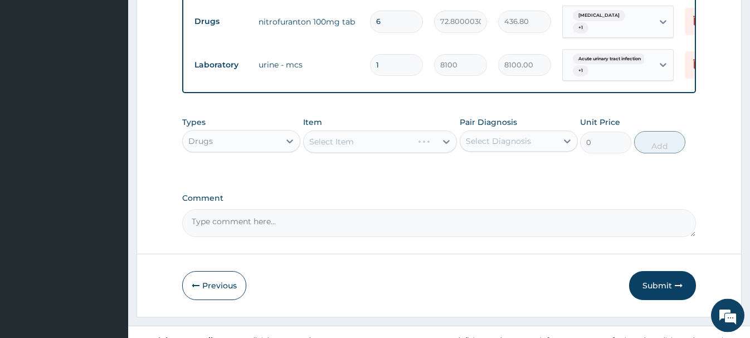
click at [340, 136] on div "Select Item" at bounding box center [380, 141] width 154 height 22
drag, startPoint x: 334, startPoint y: 144, endPoint x: 334, endPoint y: 136, distance: 7.8
click at [334, 139] on div "Types Drugs Item Select Item Pair Diagnosis Select Diagnosis Unit Price 0 Add" at bounding box center [438, 135] width 513 height 48
click at [334, 136] on div "Select Item" at bounding box center [331, 141] width 45 height 11
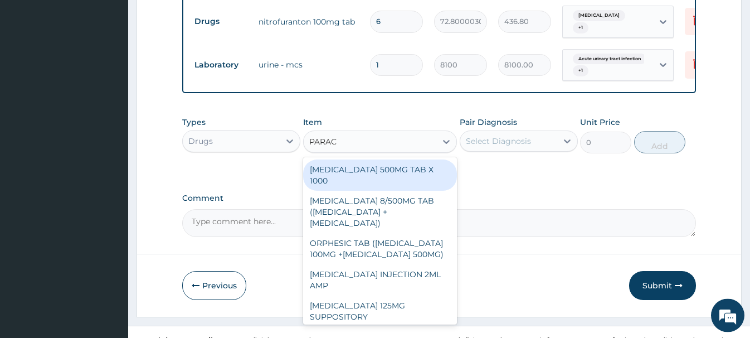
type input "PARACE"
drag, startPoint x: 435, startPoint y: 161, endPoint x: 467, endPoint y: 145, distance: 35.2
click at [435, 161] on div "[MEDICAL_DATA] 500MG TAB X 1000" at bounding box center [380, 174] width 154 height 31
type input "22.39999961853027"
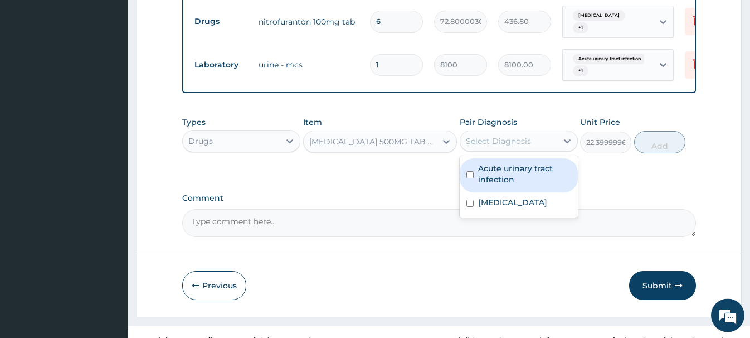
click at [493, 135] on div "Select Diagnosis" at bounding box center [498, 140] width 65 height 11
click at [497, 163] on label "Acute urinary tract infection" at bounding box center [524, 174] width 93 height 22
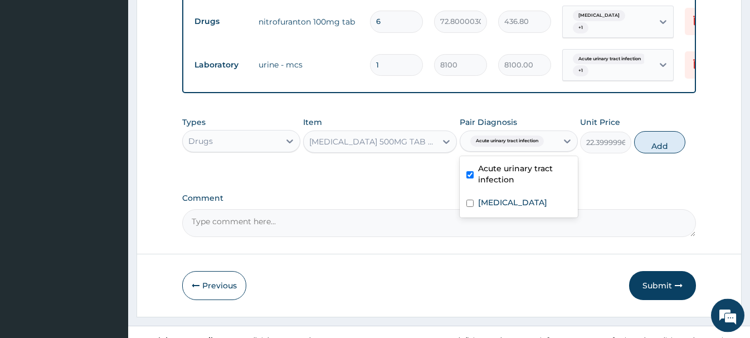
checkbox input "true"
click at [659, 131] on button "Add" at bounding box center [659, 142] width 51 height 22
type input "0"
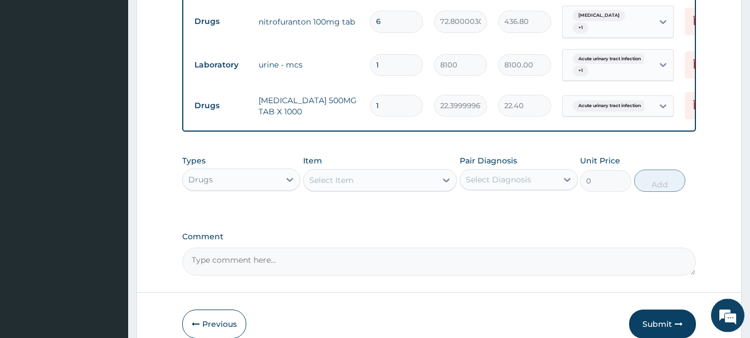
type input "18"
type input "403.20"
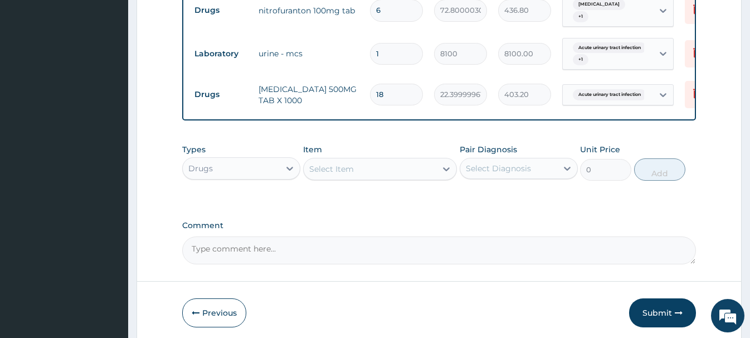
scroll to position [571, 0]
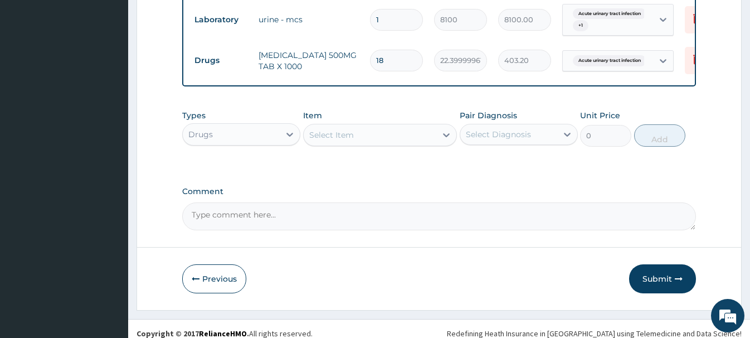
type input "18"
click at [659, 270] on button "Submit" at bounding box center [662, 278] width 67 height 29
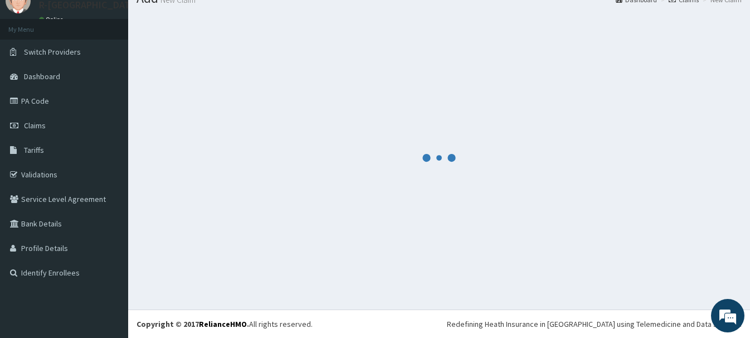
scroll to position [46, 0]
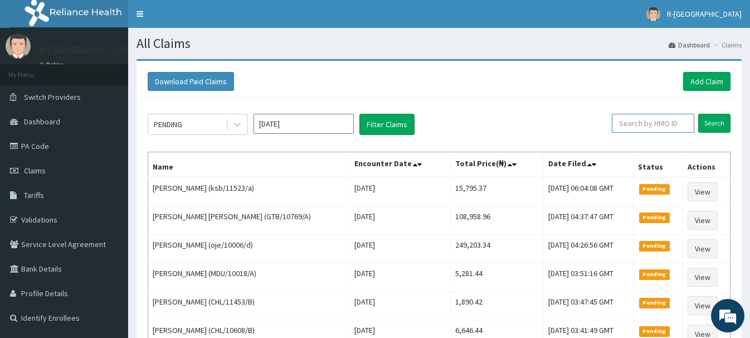
click at [626, 120] on input "text" at bounding box center [653, 123] width 83 height 19
paste input "FXT/10093/A"
type input "FXT/10093/A"
click at [716, 124] on input "Search" at bounding box center [715, 123] width 32 height 19
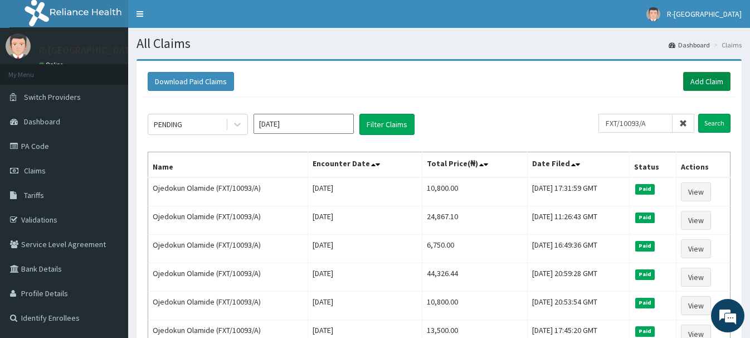
click at [716, 79] on link "Add Claim" at bounding box center [706, 81] width 47 height 19
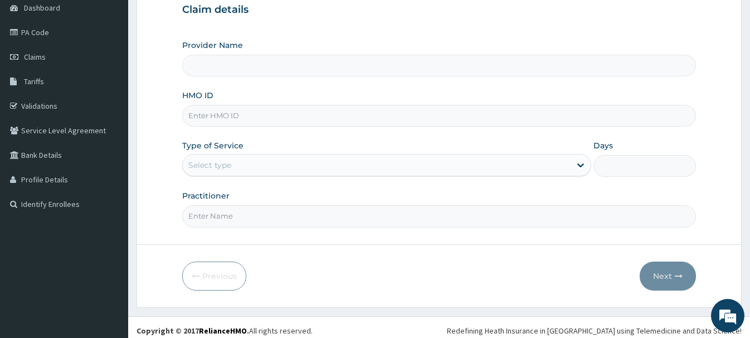
click at [195, 113] on input "HMO ID" at bounding box center [438, 116] width 513 height 22
paste input "FXT/10093/A"
type input "FXT/10093/A"
type input "R-Jolad Hospital Nigeria Limited(kupa)"
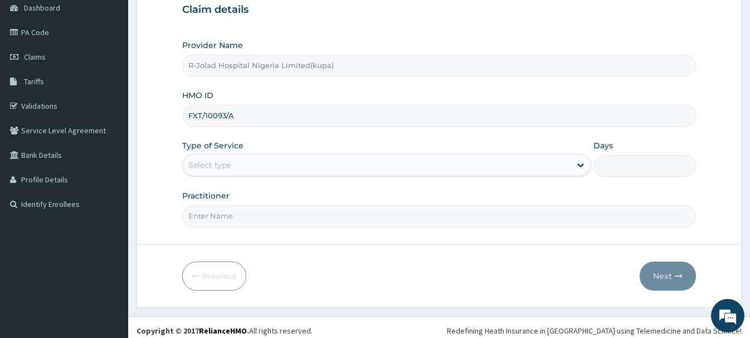
type input "FXT/10093/A"
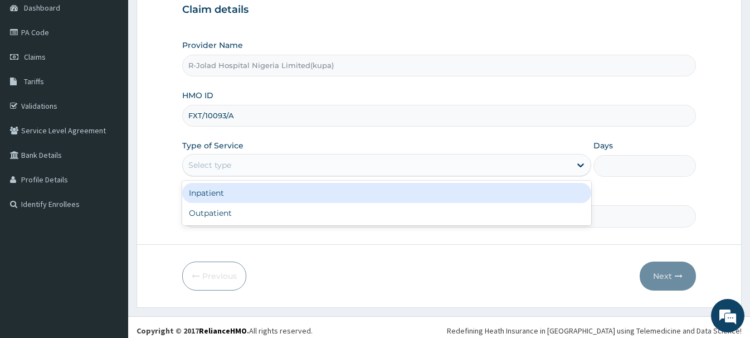
click at [202, 165] on div "Select type" at bounding box center [209, 164] width 43 height 11
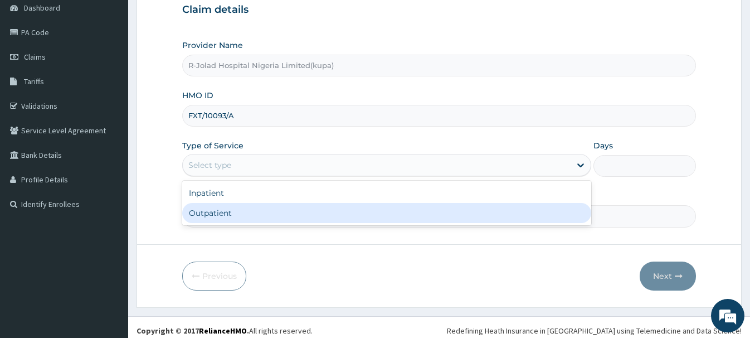
click at [202, 213] on div "Outpatient" at bounding box center [386, 213] width 409 height 20
type input "1"
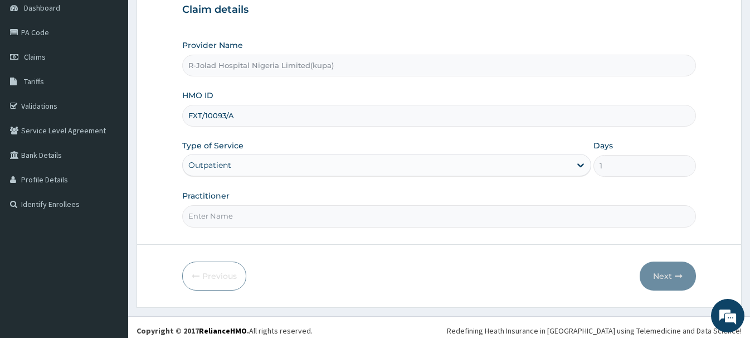
click at [210, 224] on input "Practitioner" at bounding box center [438, 216] width 513 height 22
paste input "[PERSON_NAME] Lemah"
type input "[PERSON_NAME] Lemah"
click at [662, 277] on button "Next" at bounding box center [668, 275] width 56 height 29
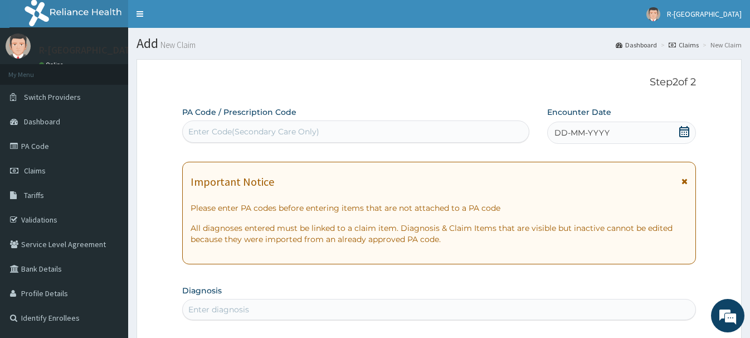
click at [685, 128] on icon at bounding box center [685, 131] width 10 height 11
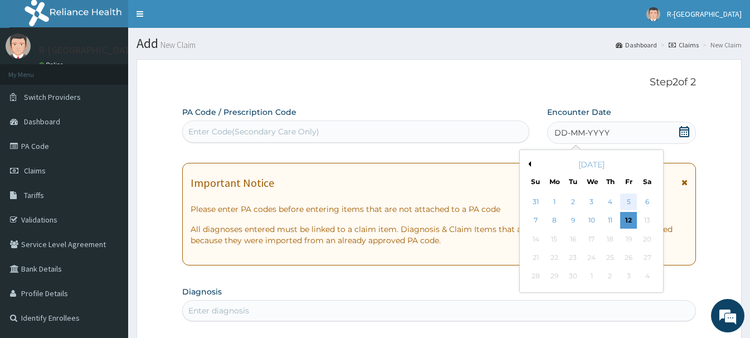
click at [628, 202] on div "5" at bounding box center [628, 201] width 17 height 17
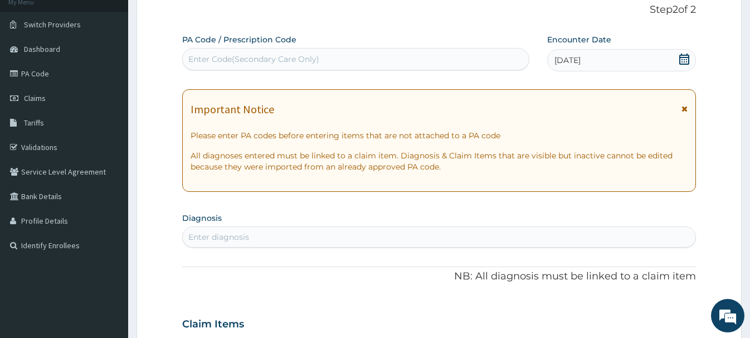
scroll to position [171, 0]
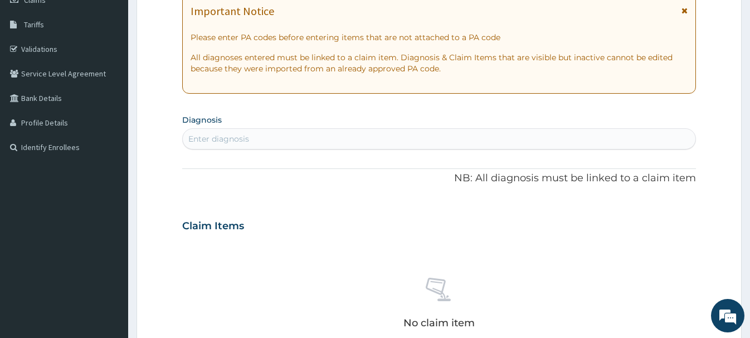
click at [204, 141] on div "Enter diagnosis" at bounding box center [218, 138] width 61 height 11
type input "SPOND"
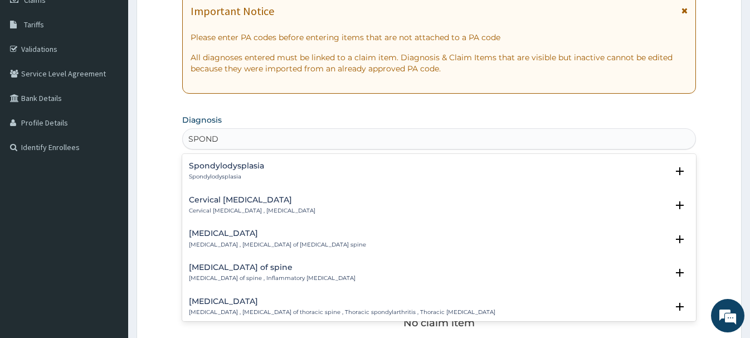
scroll to position [421, 0]
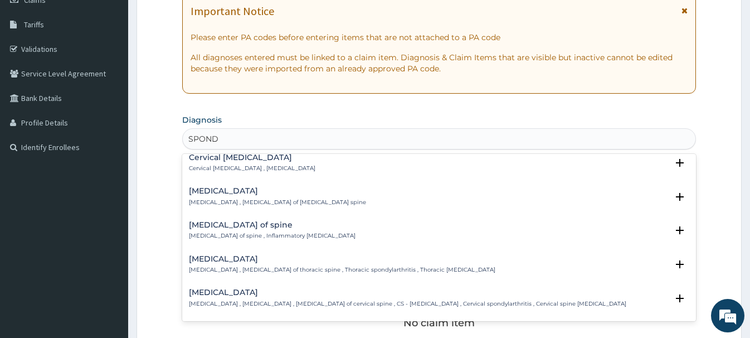
click at [213, 193] on h4 "[MEDICAL_DATA]" at bounding box center [277, 191] width 177 height 8
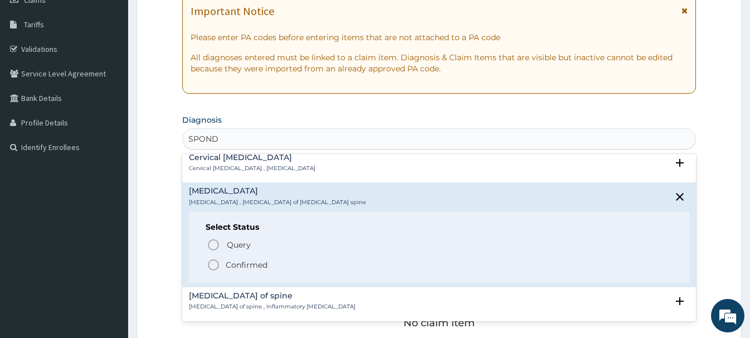
drag, startPoint x: 211, startPoint y: 263, endPoint x: 205, endPoint y: 265, distance: 6.5
click at [211, 265] on icon "status option filled" at bounding box center [213, 264] width 13 height 13
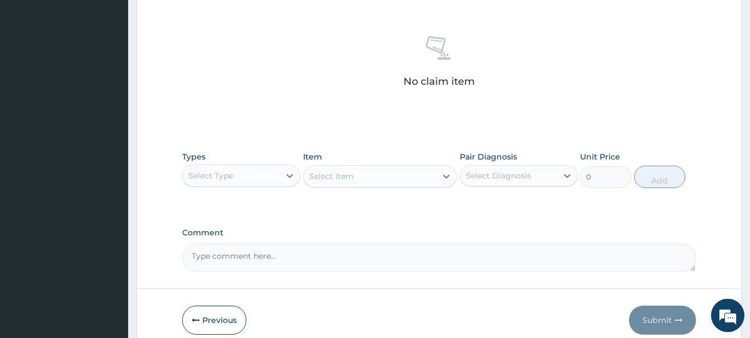
scroll to position [455, 0]
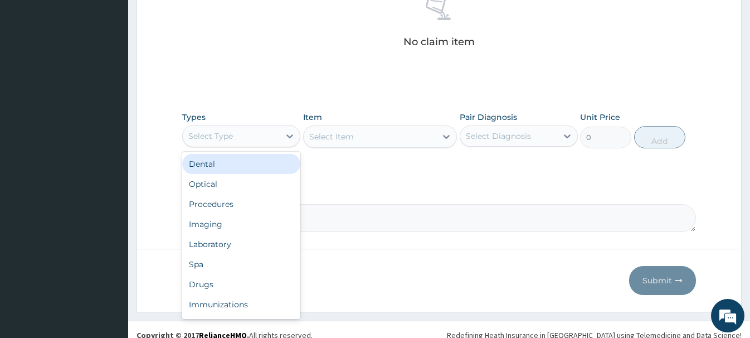
click at [238, 143] on div "Select Type" at bounding box center [231, 136] width 97 height 18
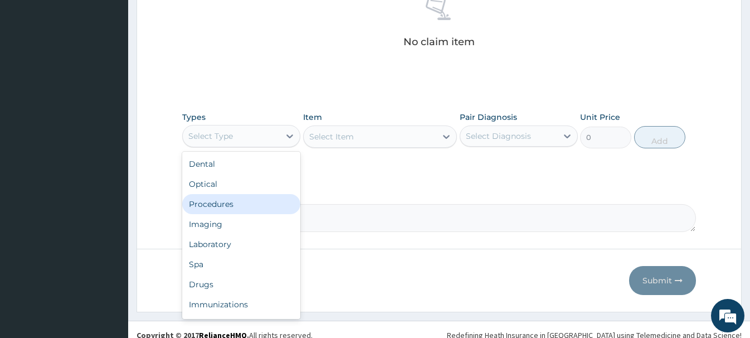
click at [232, 204] on div "Procedures" at bounding box center [241, 204] width 118 height 20
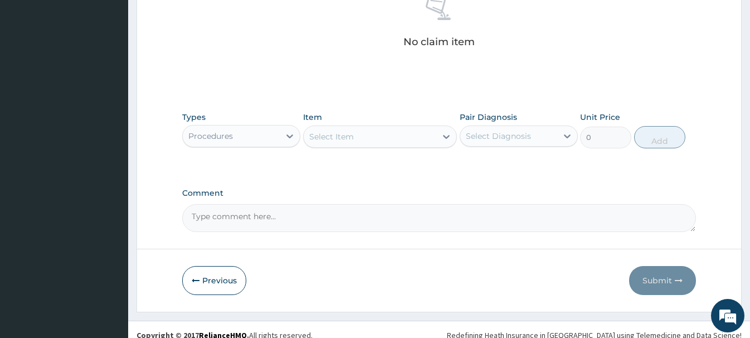
click at [351, 138] on div "Select Item" at bounding box center [331, 136] width 45 height 11
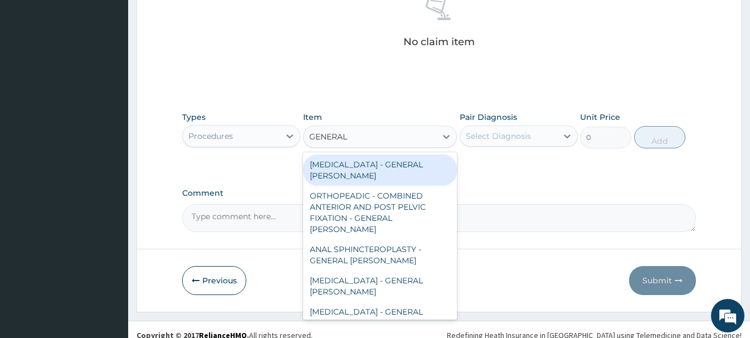
type input "GENERAL C"
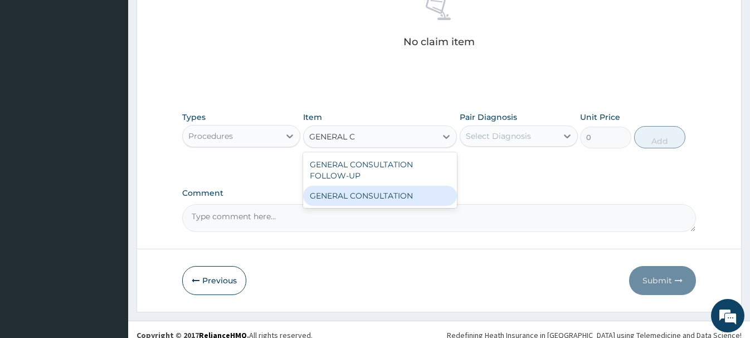
click at [441, 198] on div "GENERAL CONSULTATION" at bounding box center [380, 196] width 154 height 20
type input "6750"
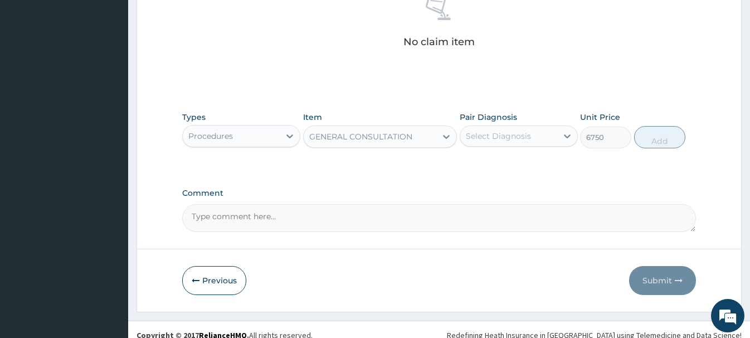
drag, startPoint x: 498, startPoint y: 132, endPoint x: 501, endPoint y: 150, distance: 18.1
click at [499, 135] on div "Select Diagnosis" at bounding box center [498, 135] width 65 height 11
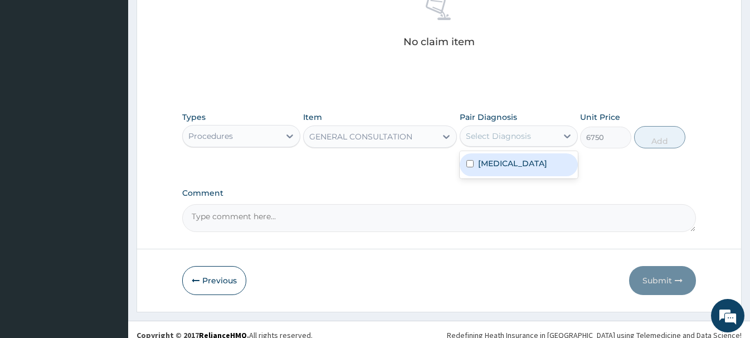
click at [501, 164] on label "Lumbar spondylosis" at bounding box center [512, 163] width 69 height 11
checkbox input "true"
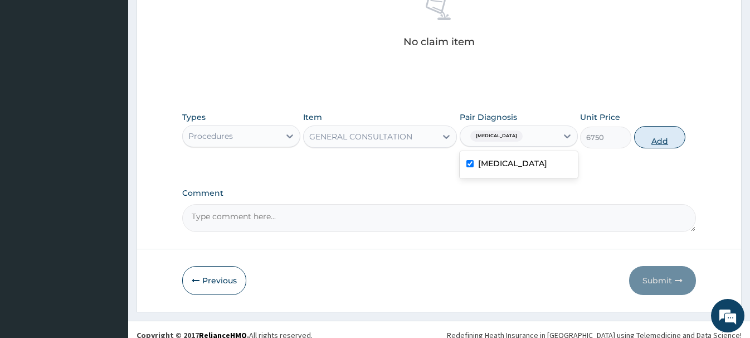
click at [642, 134] on button "Add" at bounding box center [659, 137] width 51 height 22
type input "0"
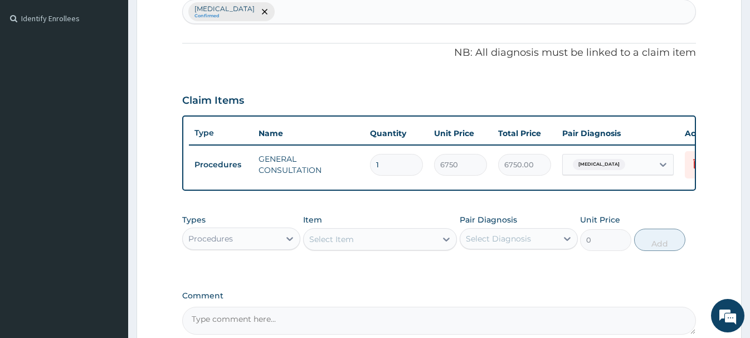
scroll to position [72, 0]
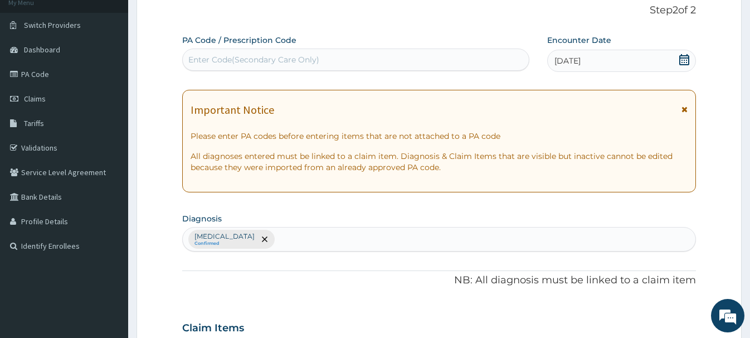
click at [216, 59] on div "Enter Code(Secondary Care Only)" at bounding box center [253, 59] width 131 height 11
paste input "PA/AA7A19"
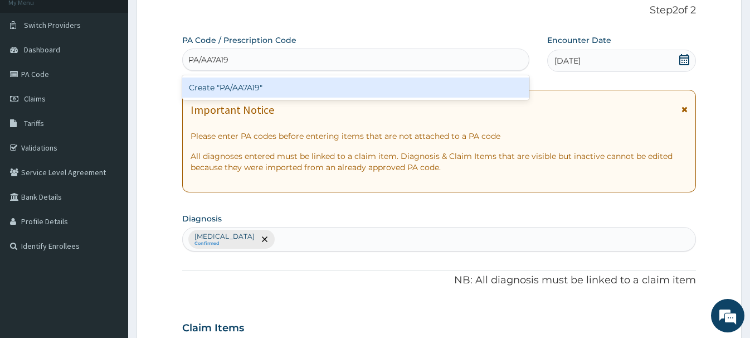
type input "PA/AA7A19"
click at [232, 82] on div "Create "PA/AA7A19"" at bounding box center [355, 87] width 347 height 20
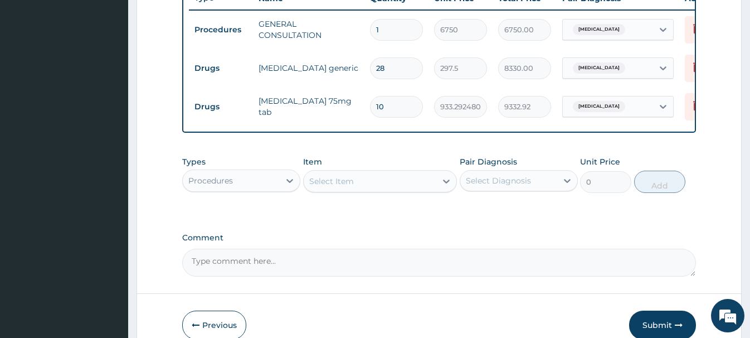
scroll to position [486, 0]
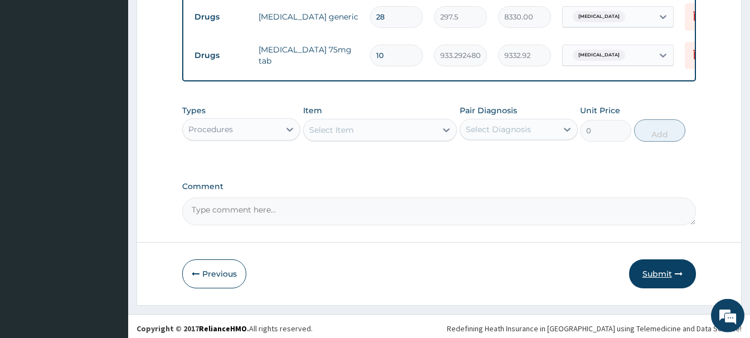
click at [661, 270] on button "Submit" at bounding box center [662, 273] width 67 height 29
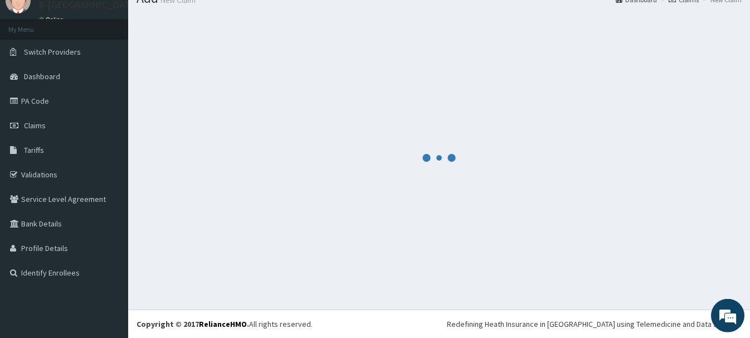
scroll to position [46, 0]
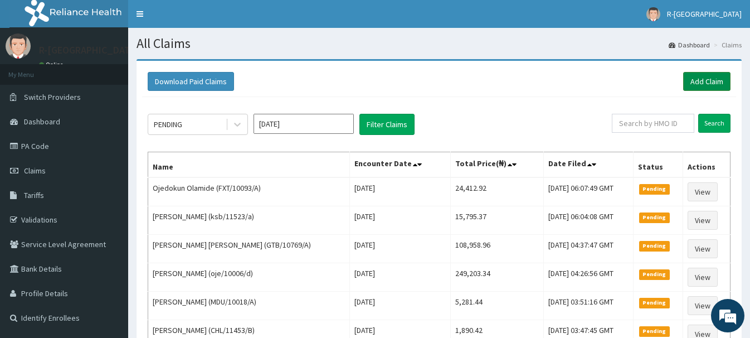
drag, startPoint x: 707, startPoint y: 78, endPoint x: 702, endPoint y: 75, distance: 6.0
click at [707, 78] on link "Add Claim" at bounding box center [706, 81] width 47 height 19
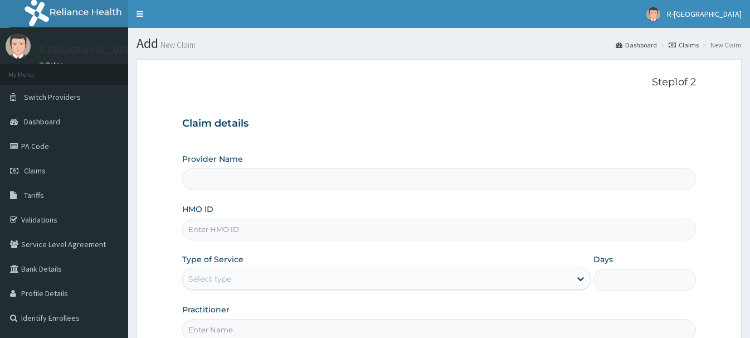
drag, startPoint x: 0, startPoint y: 0, endPoint x: 202, endPoint y: 231, distance: 306.9
paste input "IAA/10002/A"
type input "IAA/10002/A"
type input "R-Jolad Hospital Nigeria Limited(kupa)"
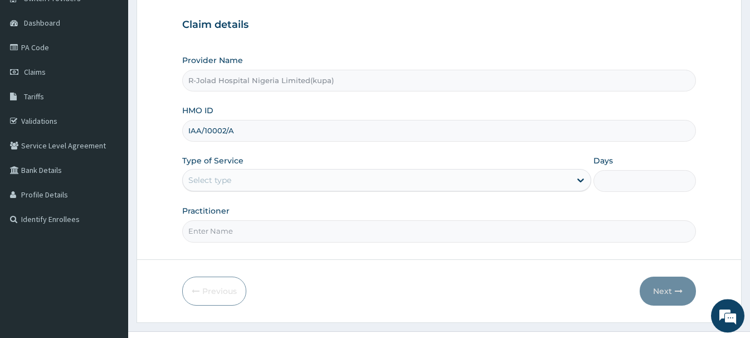
scroll to position [120, 0]
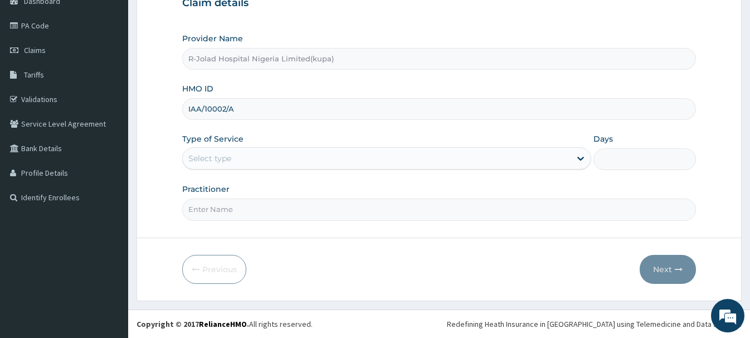
type input "IAA/10002/A"
click at [207, 156] on div "Select type" at bounding box center [377, 158] width 388 height 18
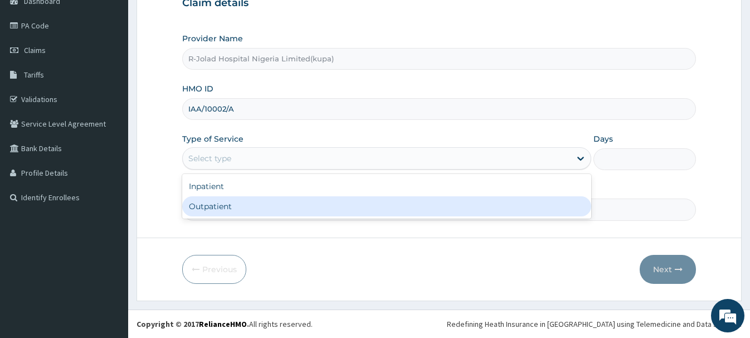
click at [199, 208] on div "Outpatient" at bounding box center [386, 206] width 409 height 20
type input "1"
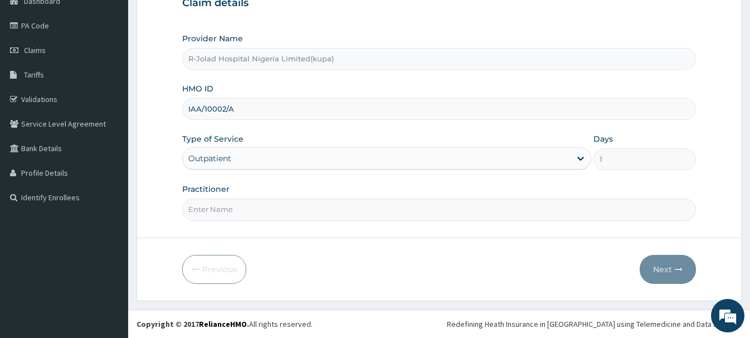
scroll to position [0, 0]
paste input "Joy Atikpo"
type input "Joy Atikpo"
click at [657, 264] on button "Next" at bounding box center [668, 269] width 56 height 29
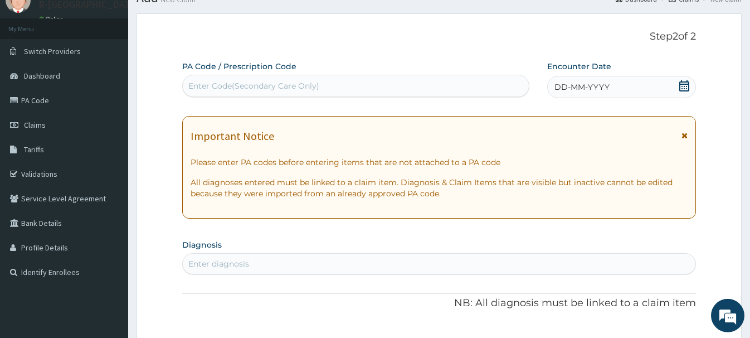
scroll to position [7, 0]
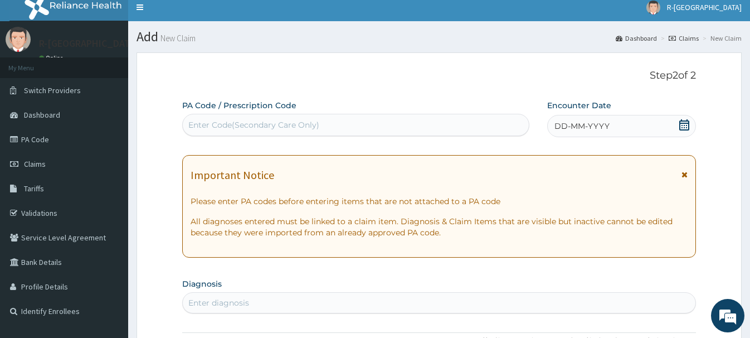
click at [685, 126] on icon at bounding box center [684, 124] width 11 height 11
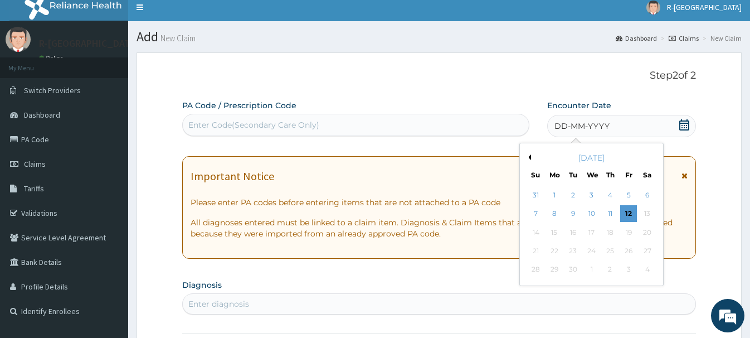
drag, startPoint x: 630, startPoint y: 197, endPoint x: 623, endPoint y: 196, distance: 7.3
click at [629, 196] on div "5" at bounding box center [628, 195] width 17 height 17
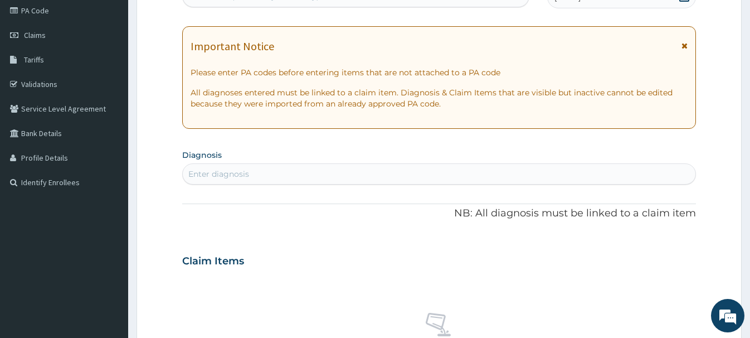
scroll to position [234, 0]
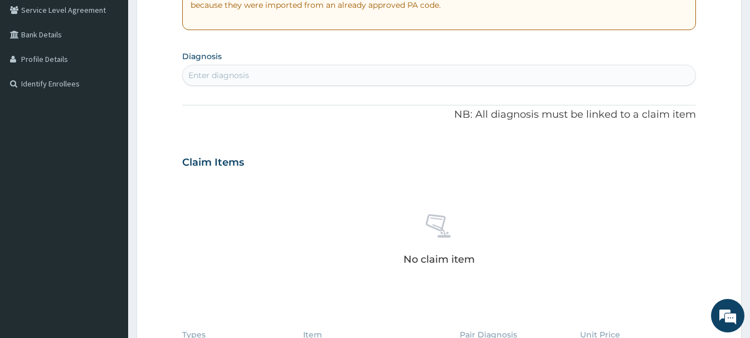
click at [223, 81] on div "Enter diagnosis" at bounding box center [439, 75] width 512 height 18
type input "CONSUL"
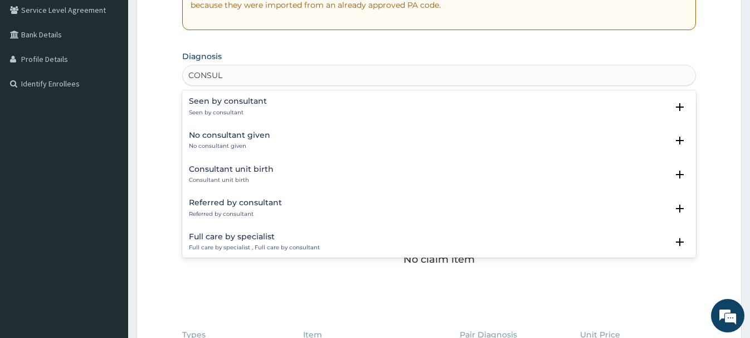
click at [221, 101] on h4 "Seen by consultant" at bounding box center [228, 101] width 78 height 8
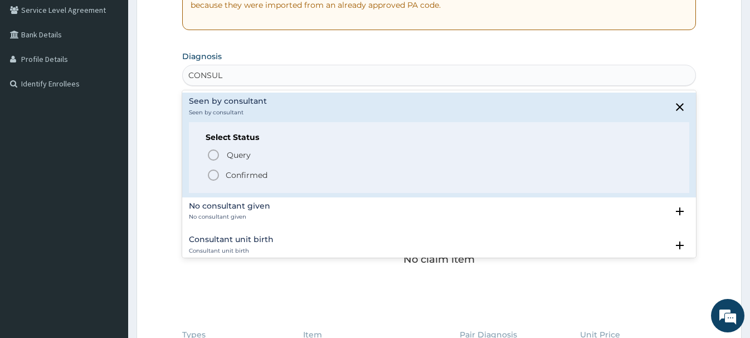
click at [212, 176] on icon "status option filled" at bounding box center [213, 174] width 13 height 13
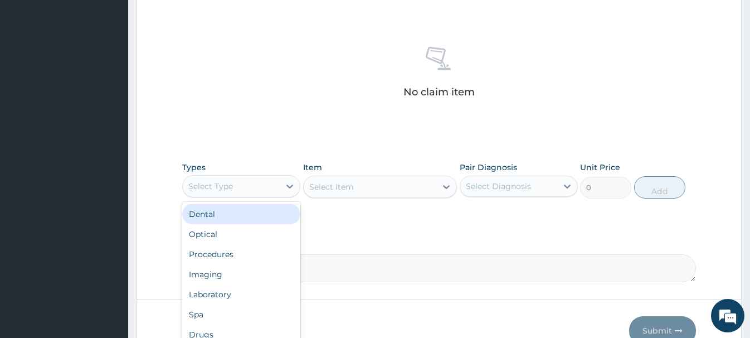
click at [236, 187] on div "Select Type" at bounding box center [231, 186] width 97 height 18
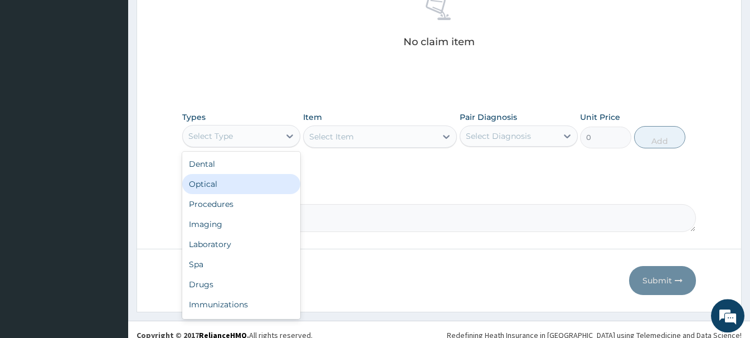
scroll to position [466, 0]
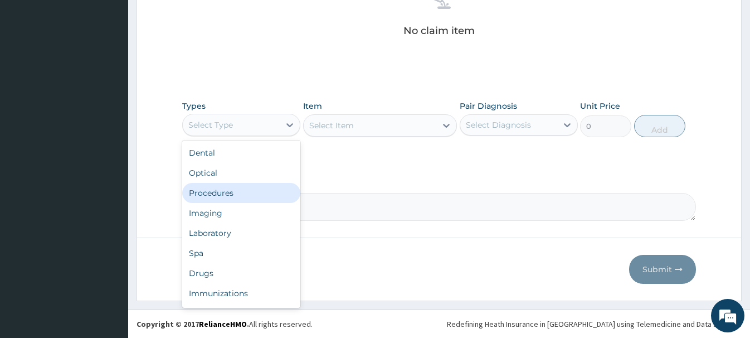
click at [221, 195] on div "Procedures" at bounding box center [241, 193] width 118 height 20
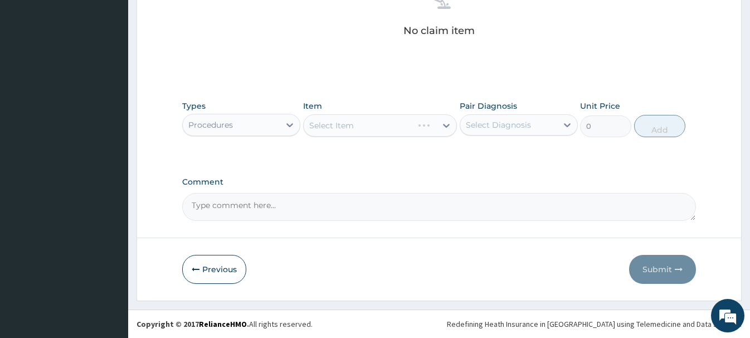
click at [339, 121] on div "Select Item" at bounding box center [380, 125] width 154 height 22
click at [329, 127] on div "Select Item" at bounding box center [331, 125] width 45 height 11
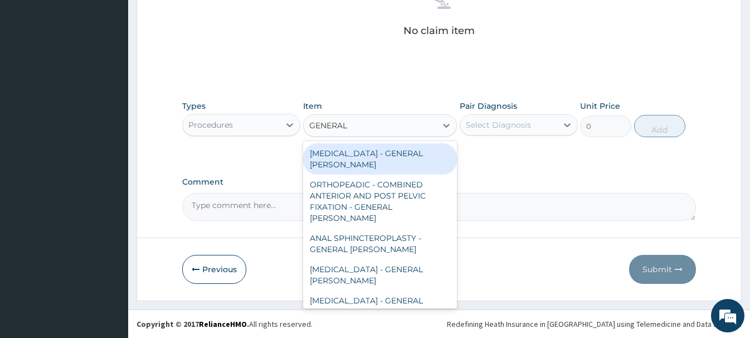
type input "GENERAL C"
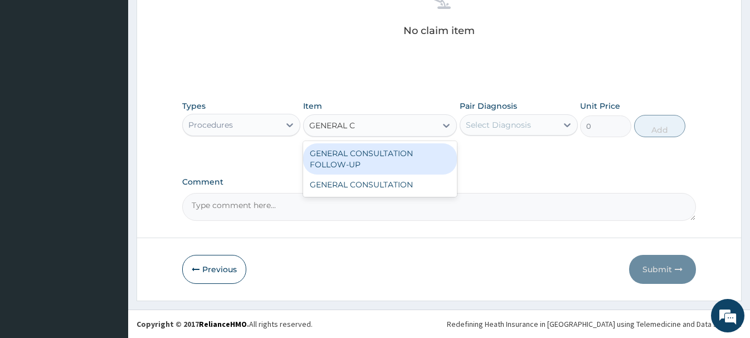
drag, startPoint x: 385, startPoint y: 153, endPoint x: 449, endPoint y: 136, distance: 66.4
click at [392, 153] on div "GENERAL CONSULTATION FOLLOW-UP" at bounding box center [380, 158] width 154 height 31
type input "4500"
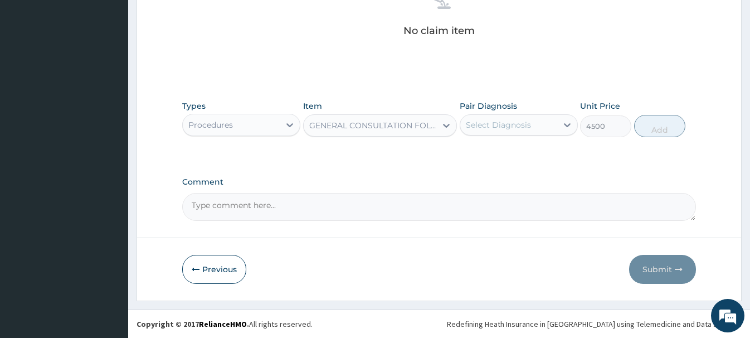
click at [494, 123] on div "Select Diagnosis" at bounding box center [498, 124] width 65 height 11
click at [508, 157] on label "Seen by consultant" at bounding box center [517, 152] width 78 height 11
checkbox input "true"
click at [649, 127] on button "Add" at bounding box center [659, 126] width 51 height 22
type input "0"
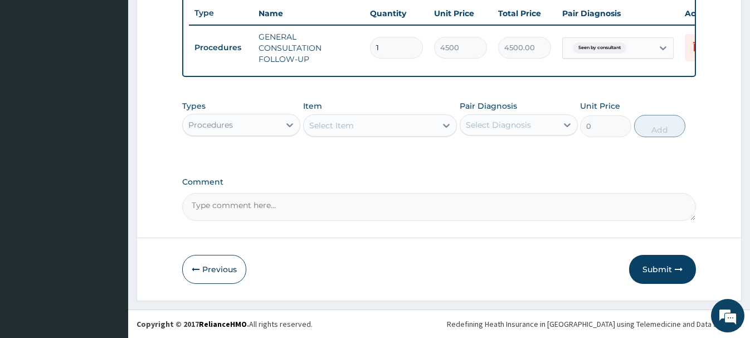
scroll to position [419, 0]
click at [655, 264] on button "Submit" at bounding box center [662, 269] width 67 height 29
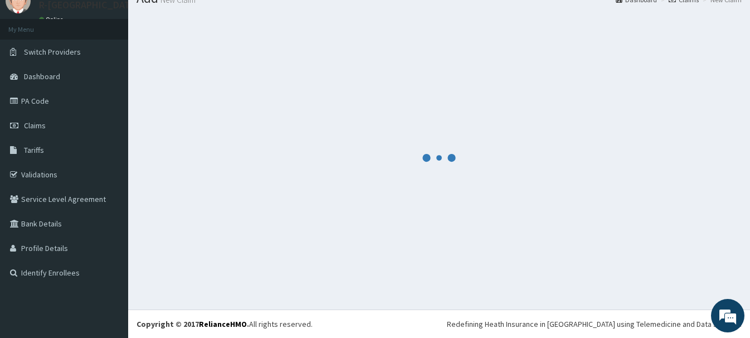
scroll to position [46, 0]
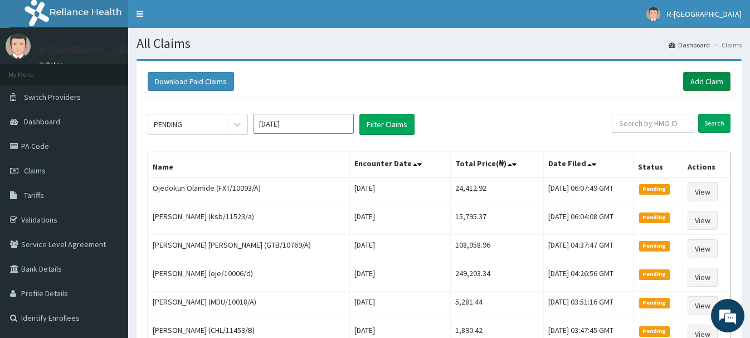
click at [701, 81] on link "Add Claim" at bounding box center [706, 81] width 47 height 19
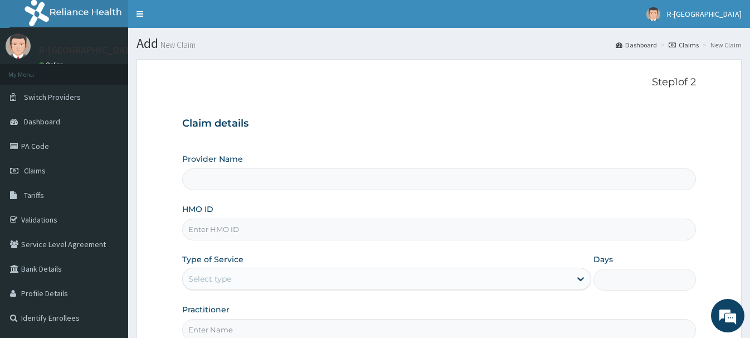
type input "R-Jolad Hospital Nigeria Limited(kupa)"
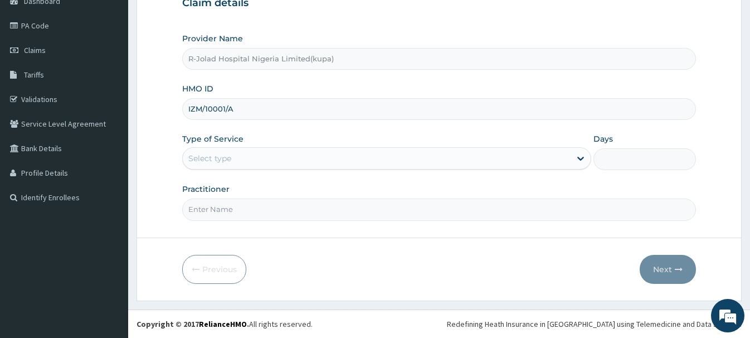
type input "IZM/10001/A"
click at [188, 156] on div "Select type" at bounding box center [377, 158] width 388 height 18
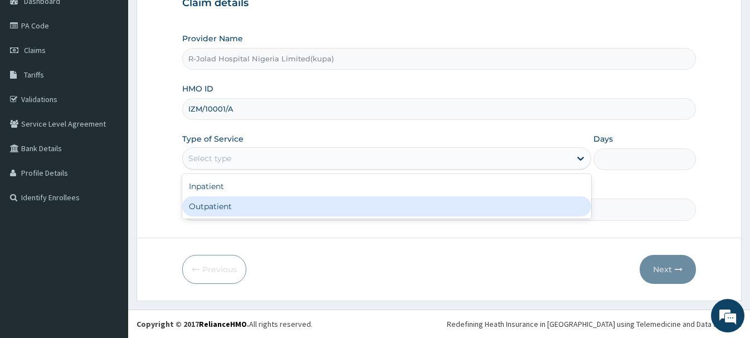
click at [214, 208] on div "Outpatient" at bounding box center [386, 206] width 409 height 20
type input "1"
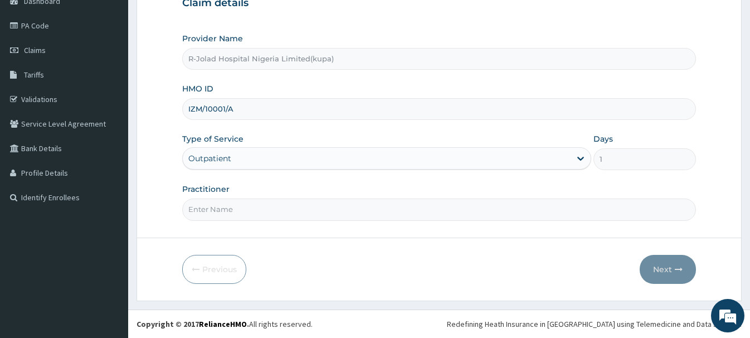
click at [206, 208] on input "Practitioner" at bounding box center [438, 209] width 513 height 22
paste input "Daniel Ayira"
type input "Daniel Ayira"
click at [669, 258] on button "Next" at bounding box center [668, 269] width 56 height 29
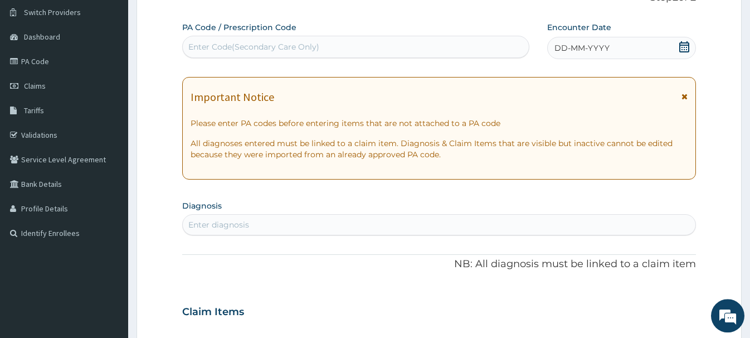
scroll to position [64, 0]
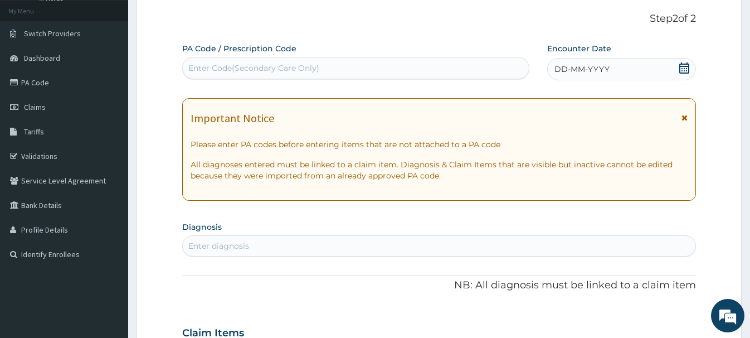
click at [687, 68] on icon at bounding box center [685, 67] width 10 height 11
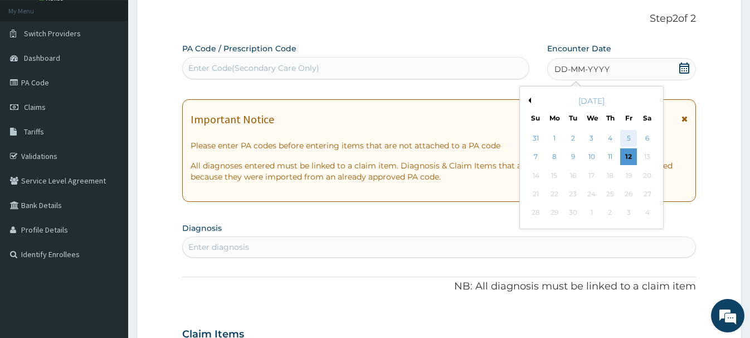
click at [629, 139] on div "5" at bounding box center [628, 138] width 17 height 17
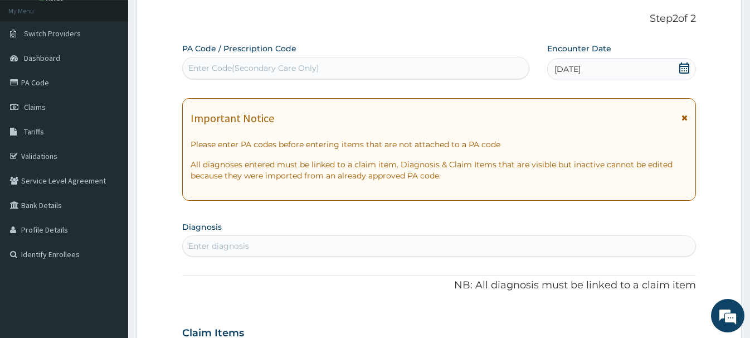
click at [203, 245] on div "Enter diagnosis" at bounding box center [218, 245] width 61 height 11
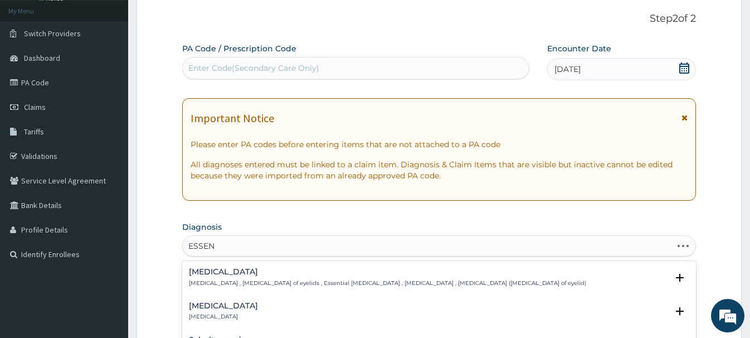
type input "ESSENT"
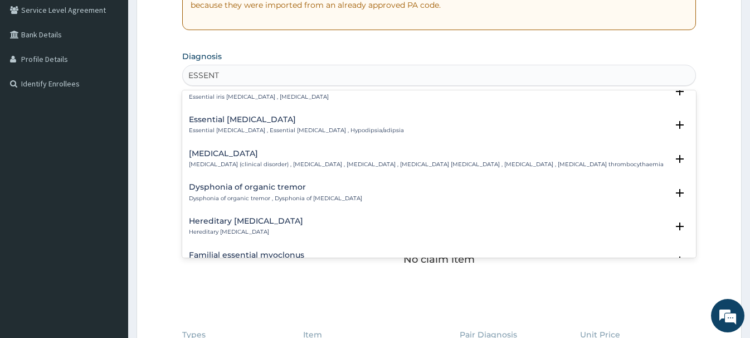
scroll to position [301, 0]
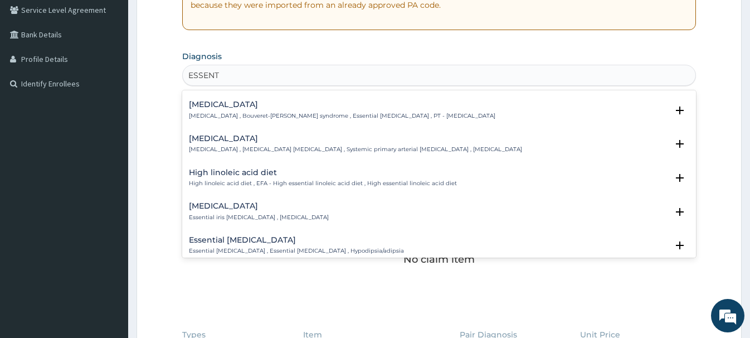
click at [241, 140] on h4 "Essential hypertension" at bounding box center [355, 138] width 333 height 8
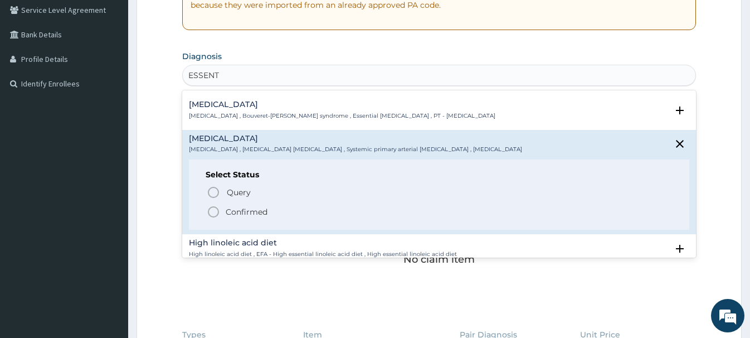
click at [214, 209] on icon "status option filled" at bounding box center [213, 211] width 13 height 13
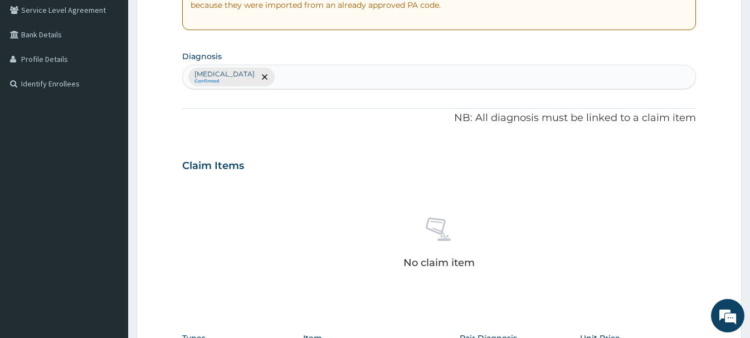
click at [314, 84] on div "Essential hypertension Confirmed" at bounding box center [439, 76] width 512 height 23
type input "ART"
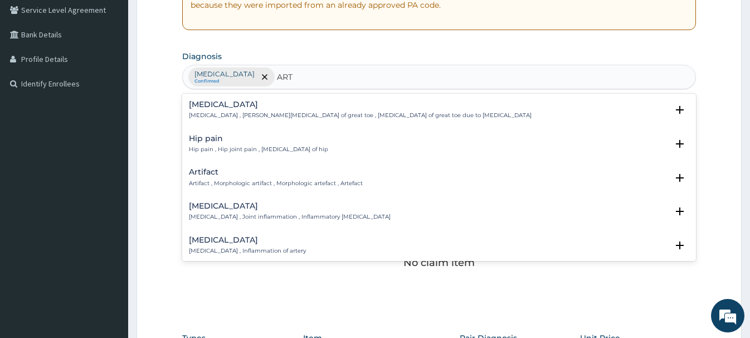
click at [200, 212] on div "Arthritis Arthritis , Joint inflammation , Inflammatory arthritis" at bounding box center [290, 212] width 202 height 20
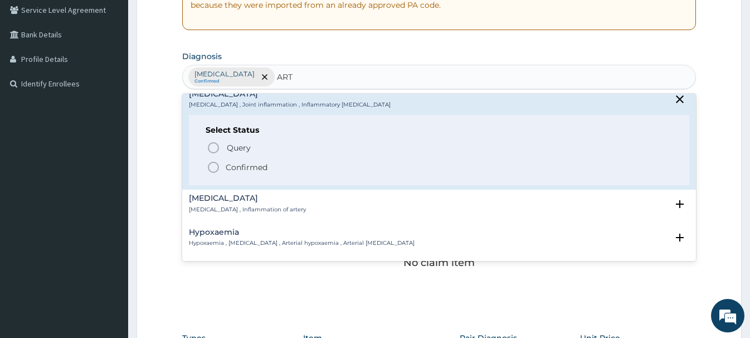
scroll to position [120, 0]
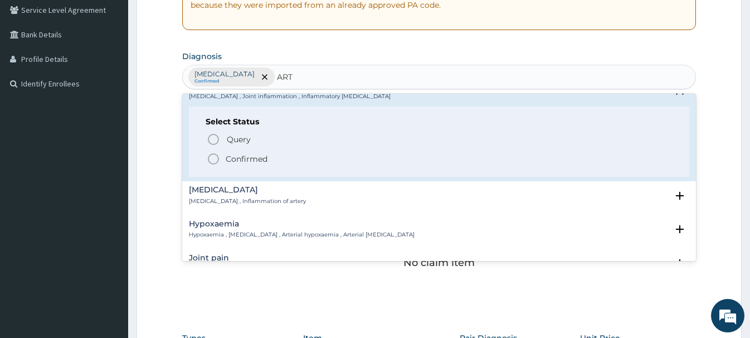
click at [215, 163] on icon "status option filled" at bounding box center [213, 158] width 13 height 13
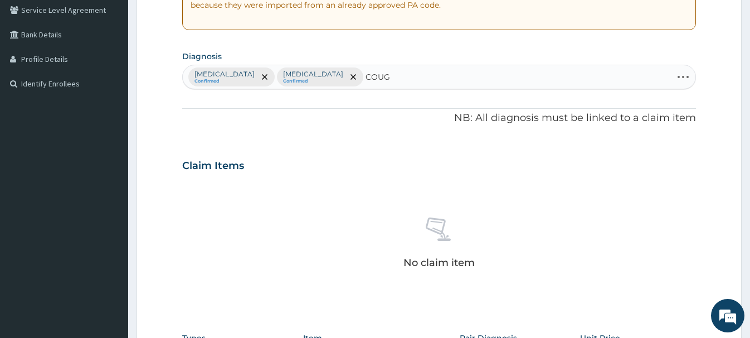
type input "COUGH"
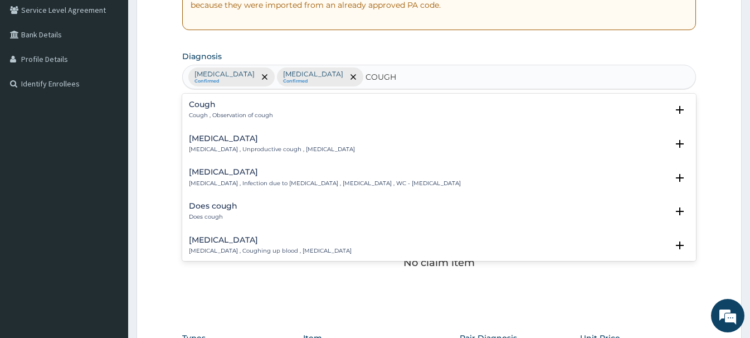
click at [199, 104] on h4 "Cough" at bounding box center [231, 104] width 84 height 8
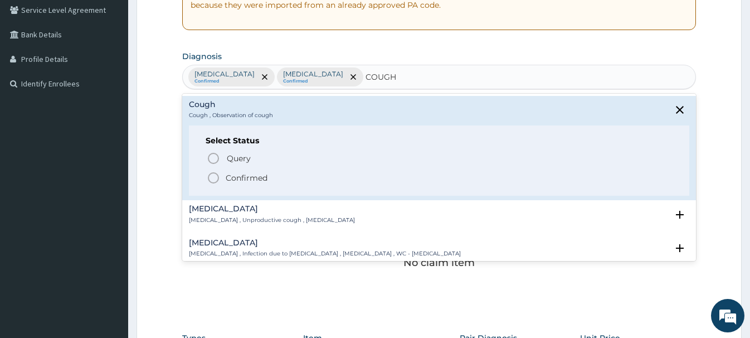
click at [215, 176] on icon "status option filled" at bounding box center [213, 177] width 13 height 13
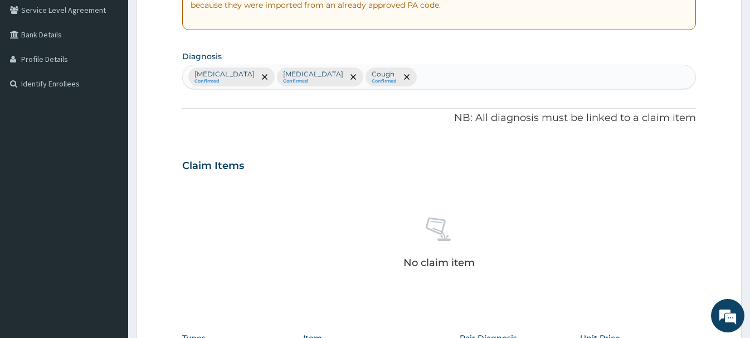
scroll to position [462, 0]
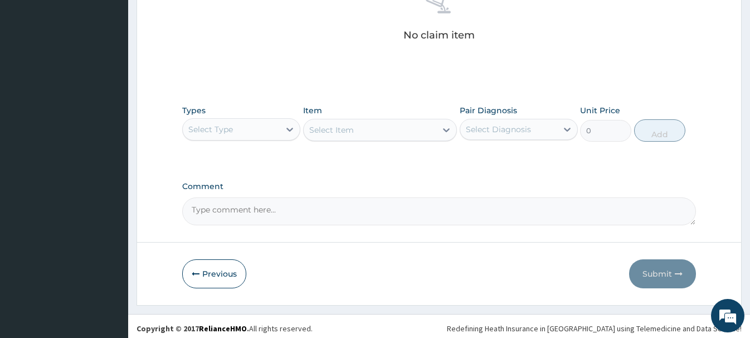
click at [214, 137] on div "Select Type" at bounding box center [231, 129] width 97 height 18
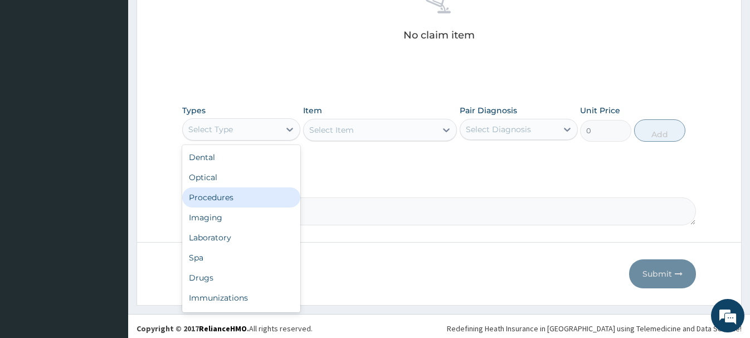
click at [214, 198] on div "Procedures" at bounding box center [241, 197] width 118 height 20
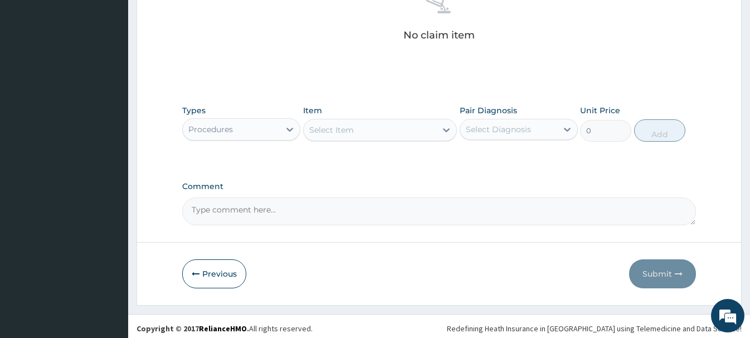
click at [327, 134] on div "Select Item" at bounding box center [331, 129] width 45 height 11
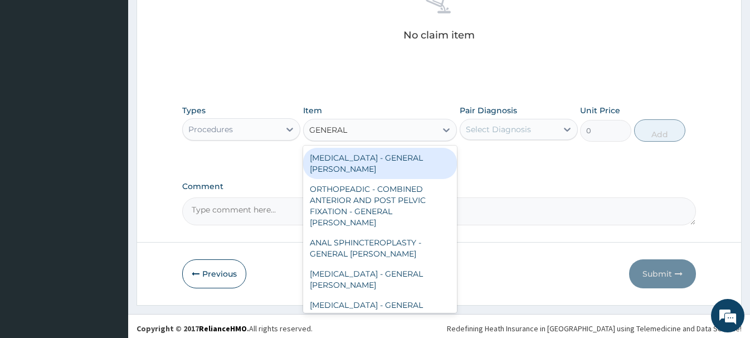
type input "GENERAL C"
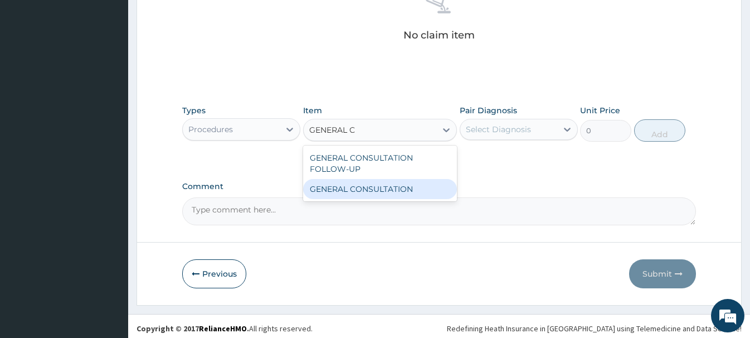
click at [383, 192] on div "GENERAL CONSULTATION" at bounding box center [380, 189] width 154 height 20
type input "6750"
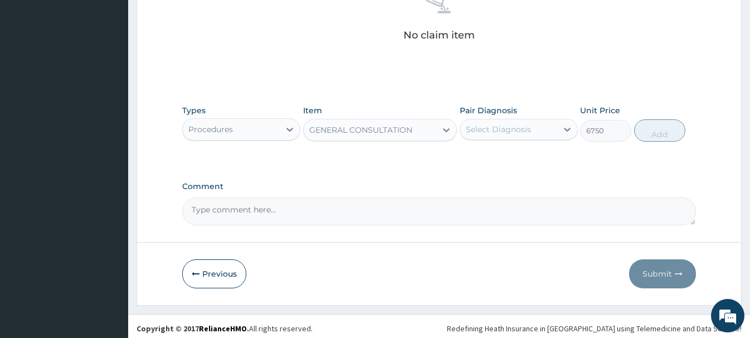
click at [502, 130] on div "Select Diagnosis" at bounding box center [498, 129] width 65 height 11
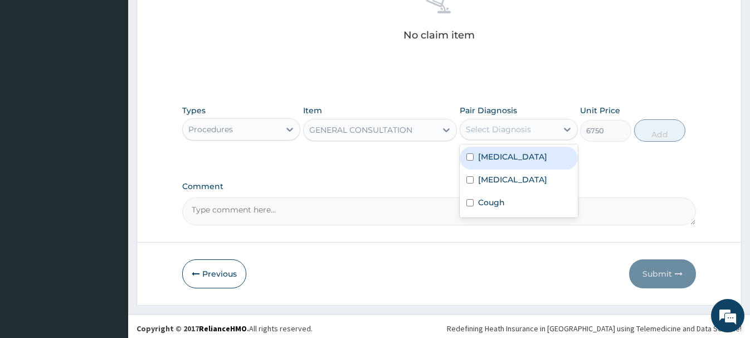
click at [512, 161] on label "Essential hypertension" at bounding box center [512, 156] width 69 height 11
checkbox input "true"
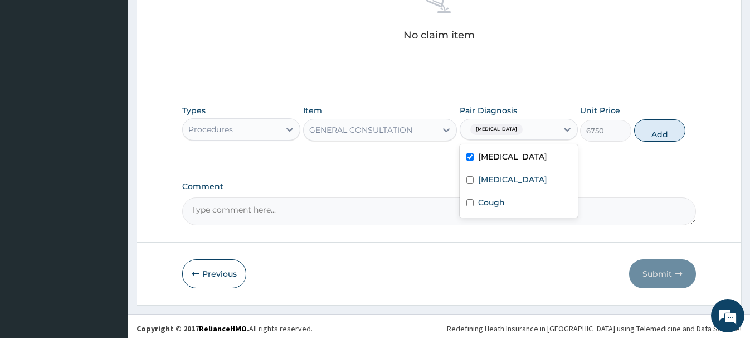
click at [660, 130] on button "Add" at bounding box center [659, 130] width 51 height 22
type input "0"
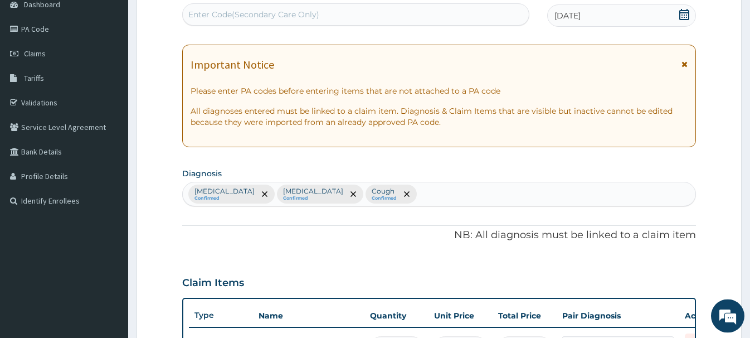
scroll to position [72, 0]
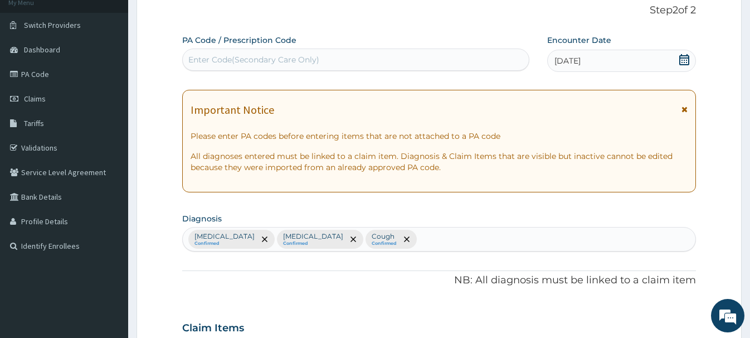
click at [215, 52] on div "Enter Code(Secondary Care Only)" at bounding box center [356, 60] width 346 height 18
paste input "PA/CB2A98"
type input "PA/CB2A98"
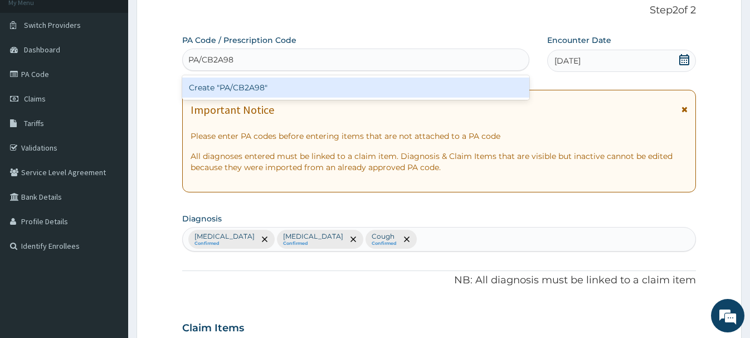
click at [246, 86] on div "Create "PA/CB2A98"" at bounding box center [355, 87] width 347 height 20
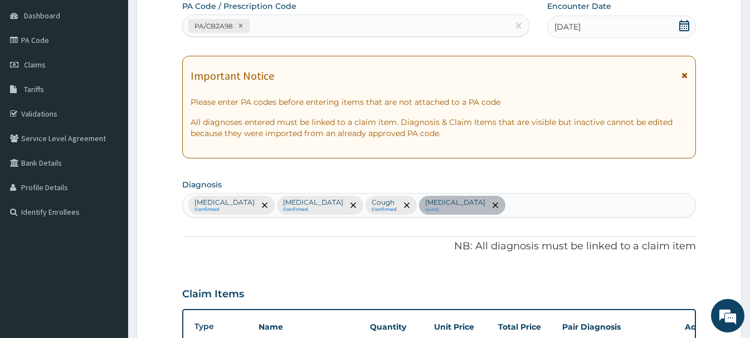
scroll to position [0, 0]
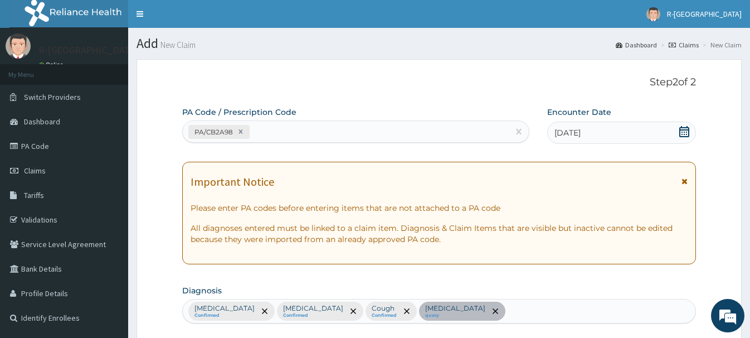
click at [268, 130] on div "PA/CB2A98" at bounding box center [346, 132] width 326 height 18
paste input "PA/86F119"
type input "PA/86F119"
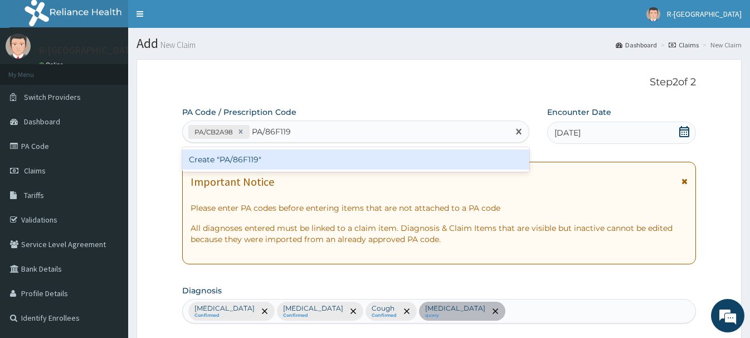
click at [229, 154] on div "Create "PA/86F119"" at bounding box center [355, 159] width 347 height 20
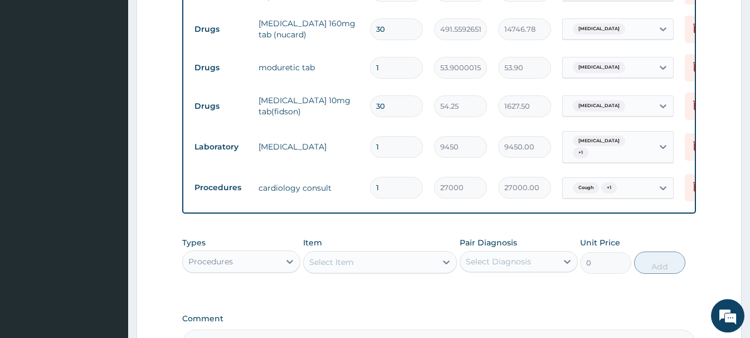
scroll to position [703, 0]
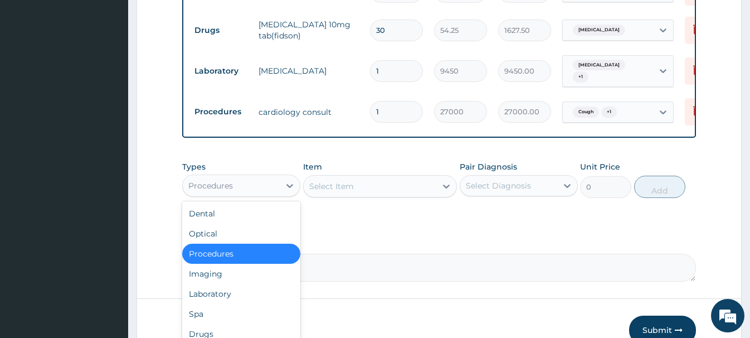
click at [239, 183] on div "Procedures" at bounding box center [231, 186] width 97 height 18
click at [200, 331] on div "Drugs" at bounding box center [241, 334] width 118 height 20
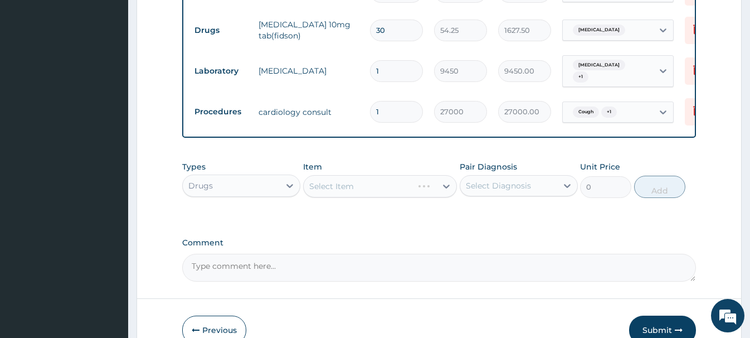
click at [324, 187] on div "Select Item" at bounding box center [380, 186] width 154 height 22
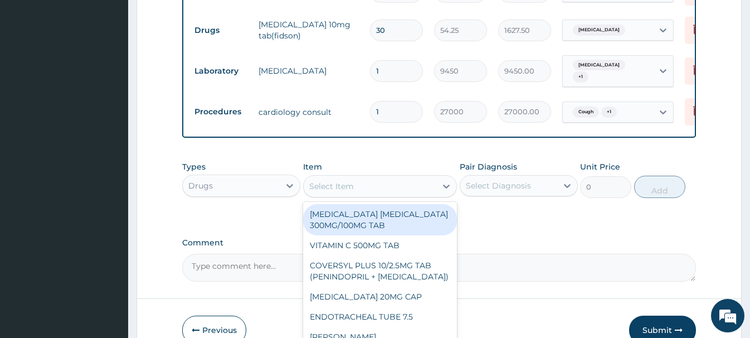
click at [331, 190] on div "Select Item" at bounding box center [331, 186] width 45 height 11
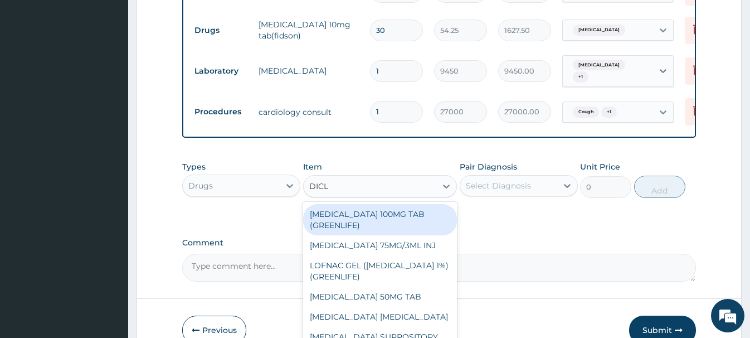
type input "DICLO"
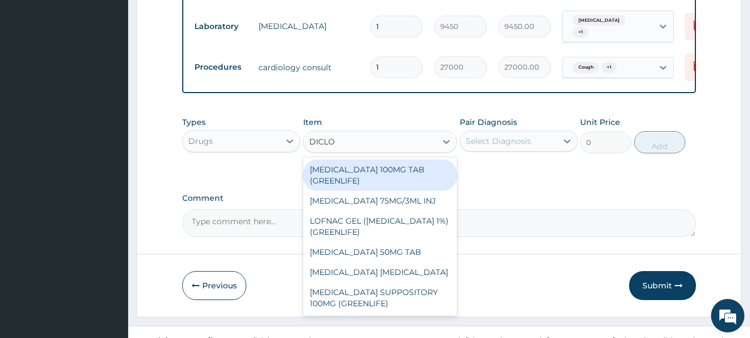
scroll to position [764, 0]
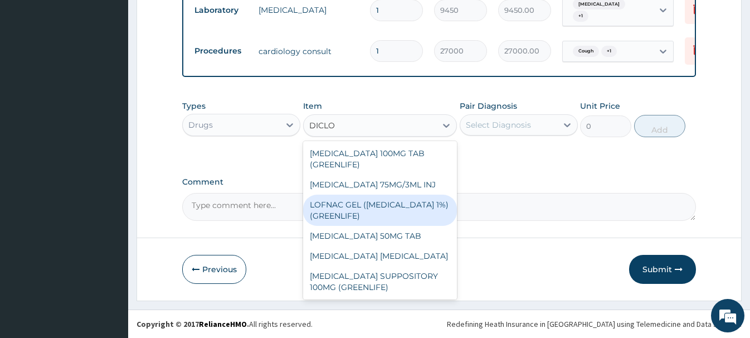
click at [351, 217] on div "LOFNAC GEL (DICLOFENAC 1%) (GREENLIFE)" at bounding box center [380, 210] width 154 height 31
type input "1750"
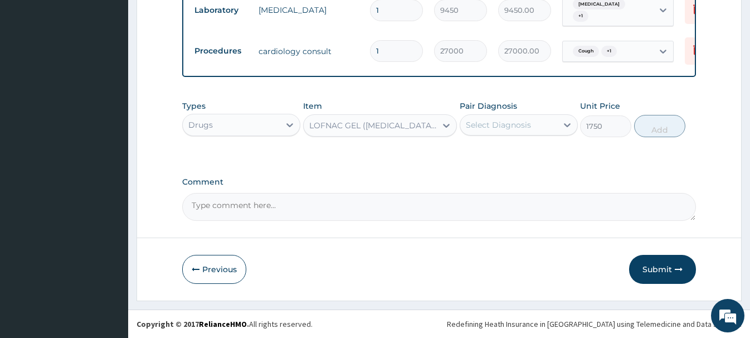
click at [503, 124] on div "Select Diagnosis" at bounding box center [498, 124] width 65 height 11
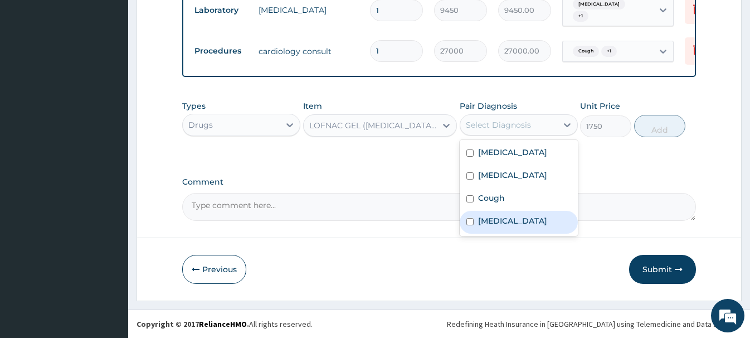
click at [514, 226] on label "Low back pain" at bounding box center [512, 220] width 69 height 11
checkbox input "true"
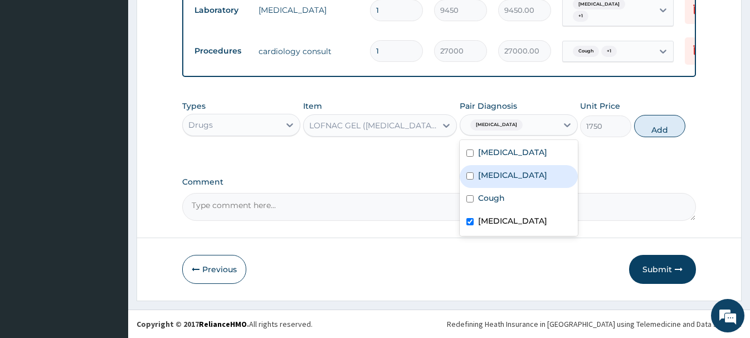
drag, startPoint x: 513, startPoint y: 168, endPoint x: 522, endPoint y: 166, distance: 9.2
click at [513, 167] on div "Arthritis" at bounding box center [519, 176] width 118 height 23
checkbox input "true"
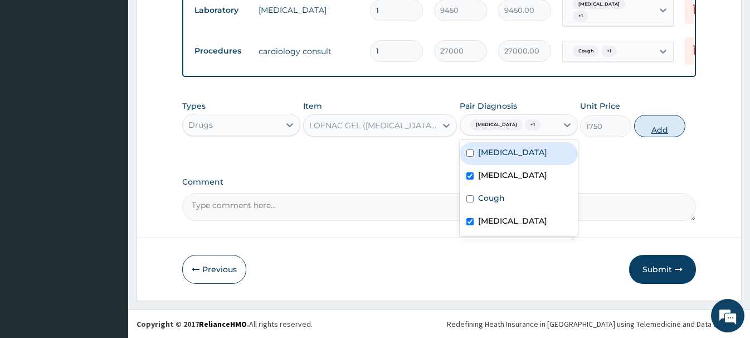
click at [657, 128] on button "Add" at bounding box center [659, 126] width 51 height 22
type input "0"
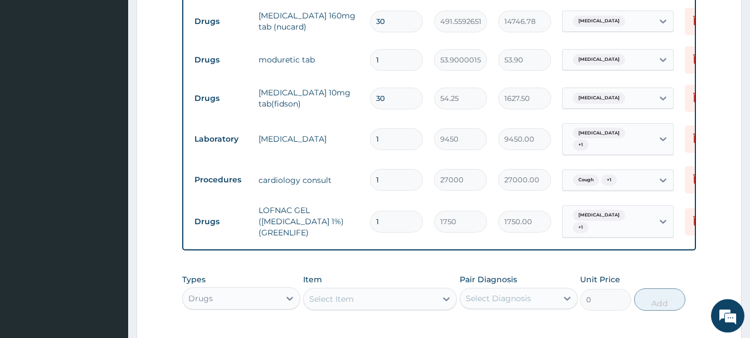
scroll to position [593, 0]
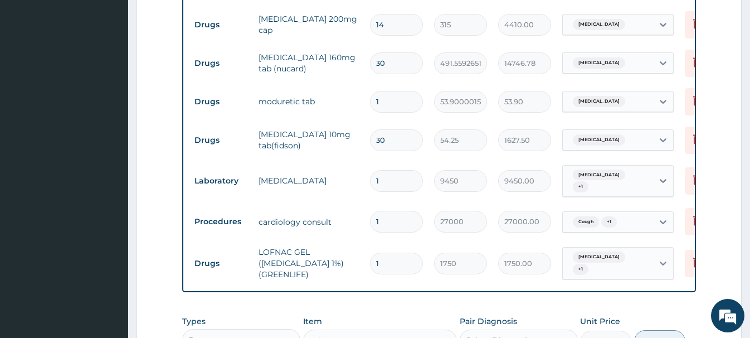
drag, startPoint x: 389, startPoint y: 102, endPoint x: 371, endPoint y: 104, distance: 17.9
click at [371, 104] on input "1" at bounding box center [396, 102] width 53 height 22
type input "3"
type input "161.70"
type input "30"
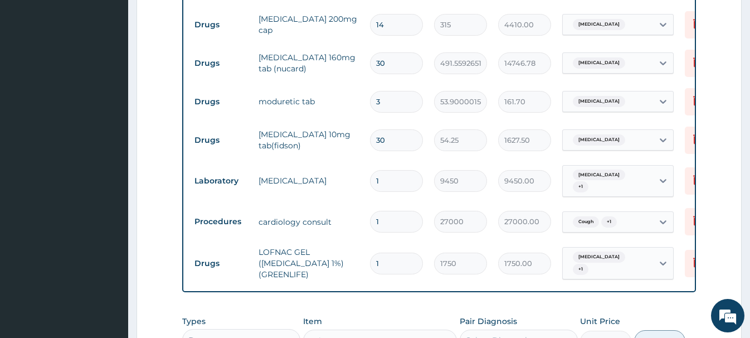
type input "1617.00"
type input "30"
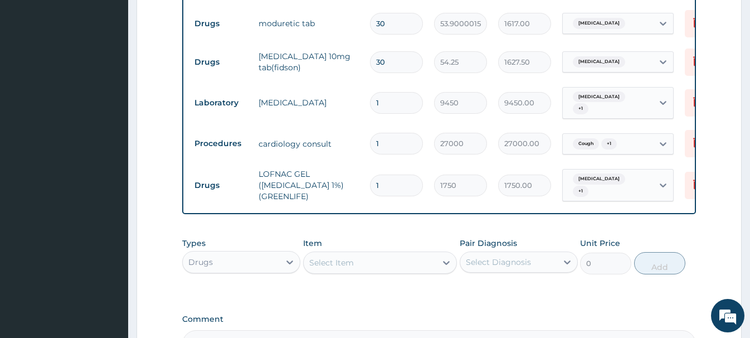
scroll to position [764, 0]
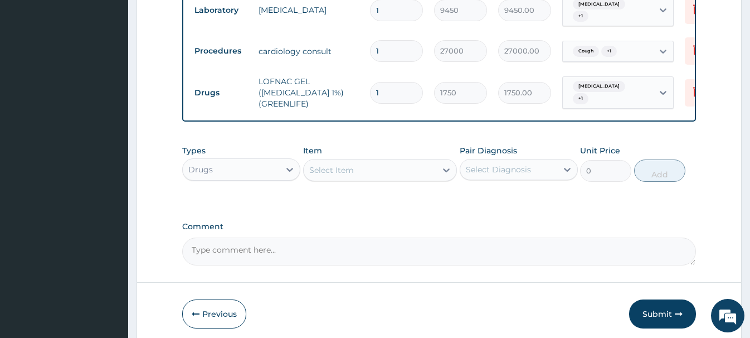
click at [328, 169] on div "Select Item" at bounding box center [331, 169] width 45 height 11
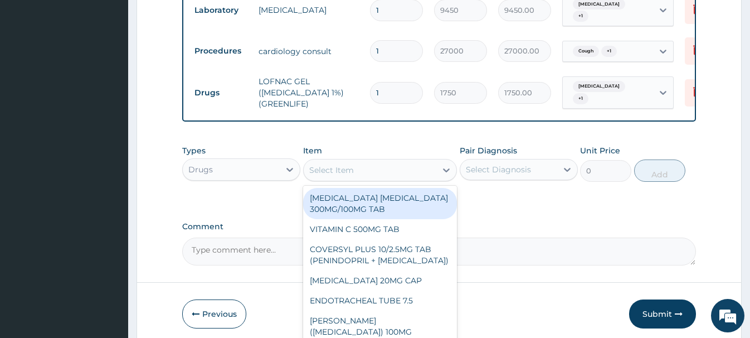
paste input "AZITHROMYCIN 500MG CA"
type input "AZITHROMYCIN 500MG CA"
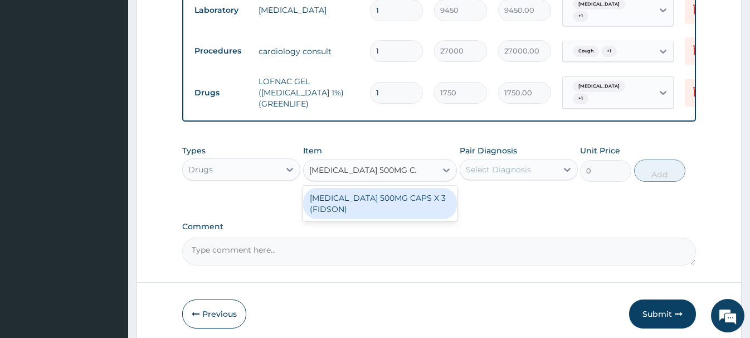
click at [390, 207] on div "AZITHROMYCIN 500MG CAPS X 3 (FIDSON)" at bounding box center [380, 203] width 154 height 31
type input "1023.75"
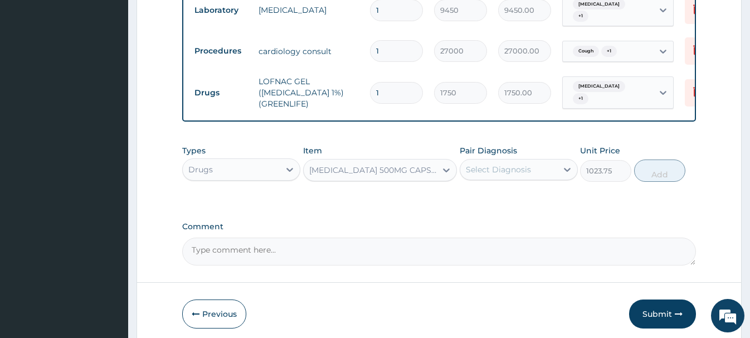
drag, startPoint x: 499, startPoint y: 168, endPoint x: 505, endPoint y: 181, distance: 13.3
click at [499, 168] on div "Select Diagnosis" at bounding box center [498, 169] width 65 height 11
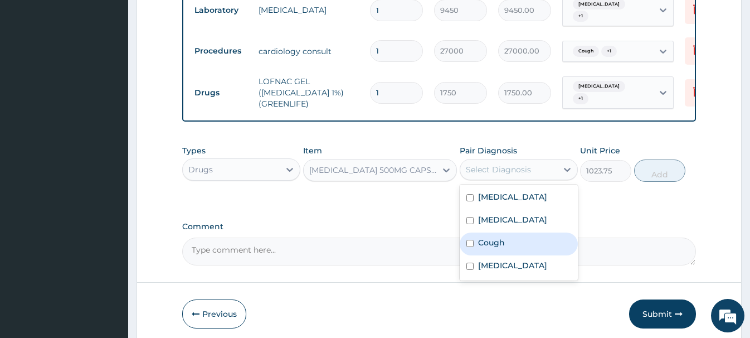
click at [489, 244] on label "Cough" at bounding box center [491, 242] width 27 height 11
checkbox input "true"
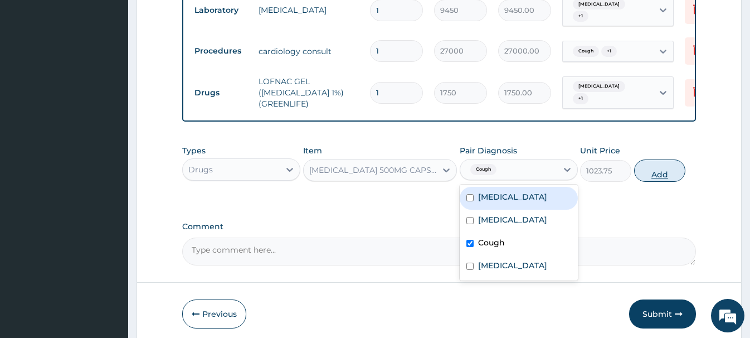
click at [654, 172] on button "Add" at bounding box center [659, 170] width 51 height 22
type input "0"
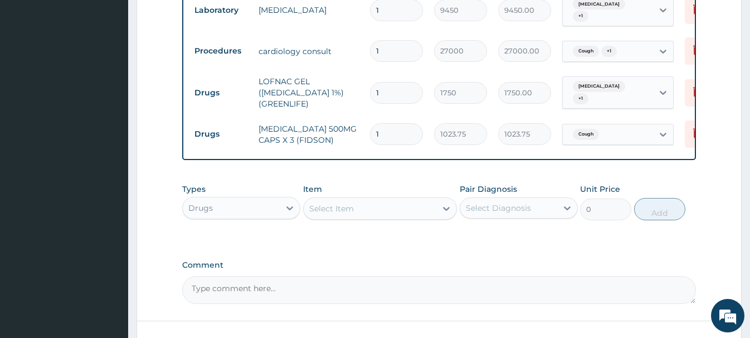
drag, startPoint x: 396, startPoint y: 133, endPoint x: 358, endPoint y: 139, distance: 38.5
click at [370, 139] on input "1" at bounding box center [396, 134] width 53 height 22
type input "5"
type input "5118.75"
type input "5"
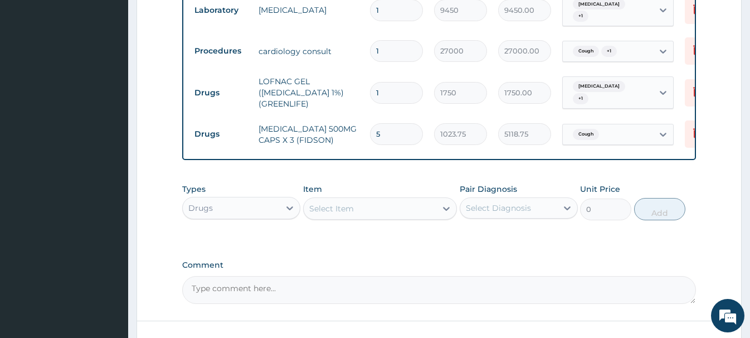
click at [321, 207] on div "Select Item" at bounding box center [331, 208] width 45 height 11
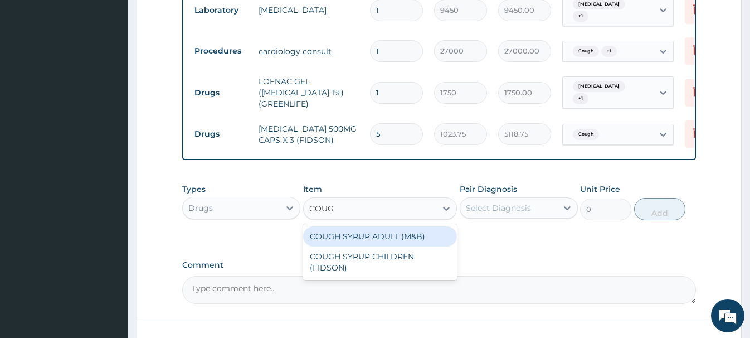
type input "COUGH"
drag, startPoint x: 394, startPoint y: 238, endPoint x: 431, endPoint y: 230, distance: 38.3
click at [395, 238] on div "COUGH SYRUP ADULT (M&B)" at bounding box center [380, 236] width 154 height 20
type input "1312.5"
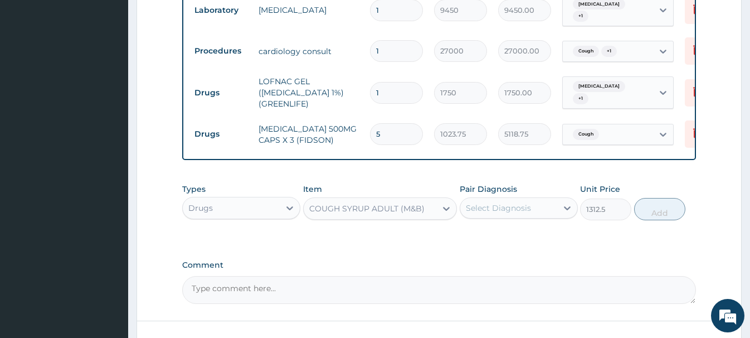
drag, startPoint x: 502, startPoint y: 203, endPoint x: 510, endPoint y: 221, distance: 19.5
click at [502, 203] on div "Select Diagnosis" at bounding box center [498, 207] width 65 height 11
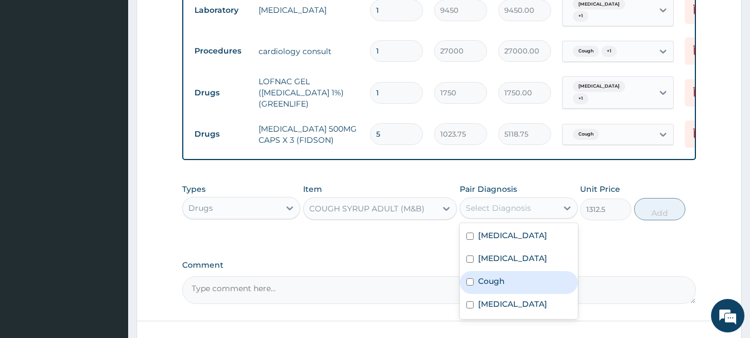
click at [494, 279] on label "Cough" at bounding box center [491, 280] width 27 height 11
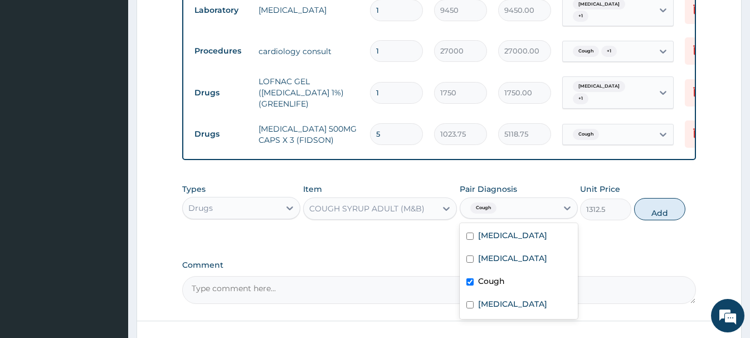
checkbox input "true"
click at [662, 211] on button "Add" at bounding box center [659, 209] width 51 height 22
type input "0"
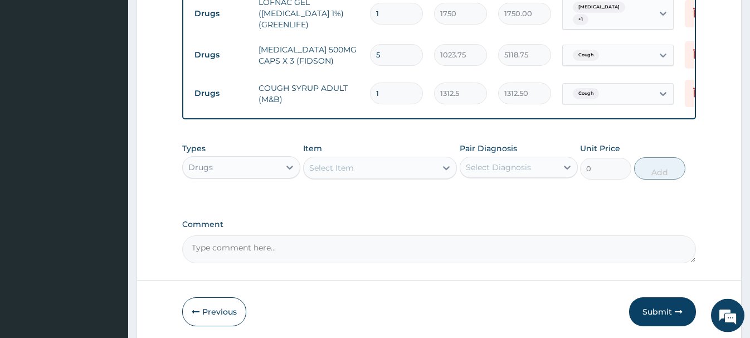
scroll to position [885, 0]
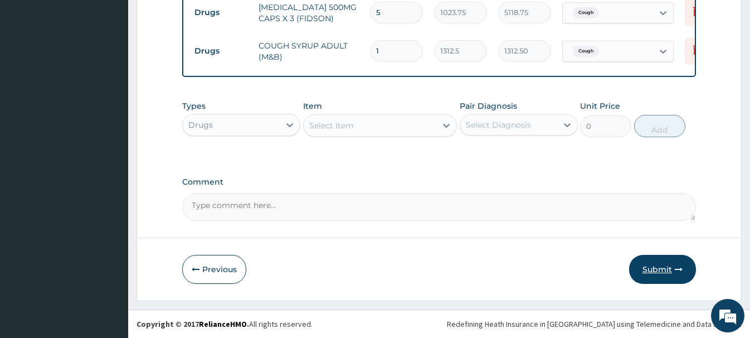
click at [654, 269] on button "Submit" at bounding box center [662, 269] width 67 height 29
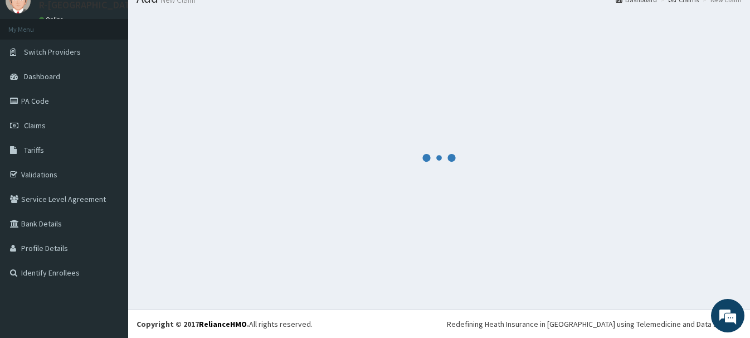
scroll to position [46, 0]
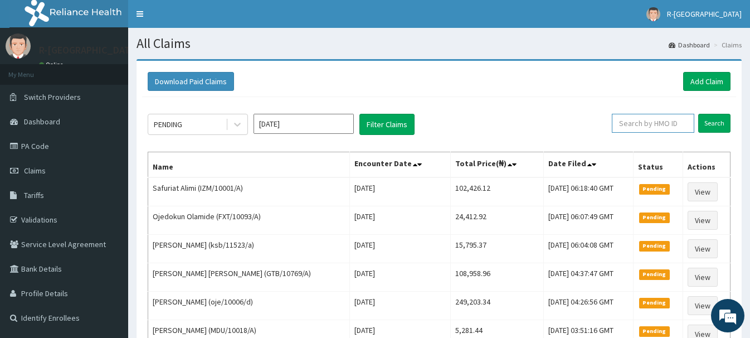
click at [629, 120] on input "text" at bounding box center [653, 123] width 83 height 19
paste input "MMM/10024/A"
type input "MMM/10024/A"
click at [706, 125] on input "Search" at bounding box center [715, 123] width 32 height 19
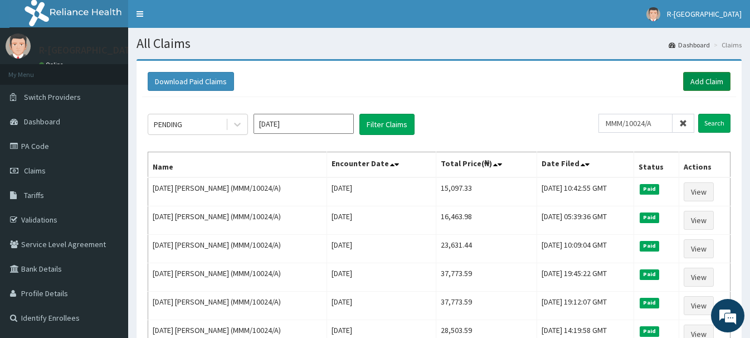
click at [701, 76] on link "Add Claim" at bounding box center [706, 81] width 47 height 19
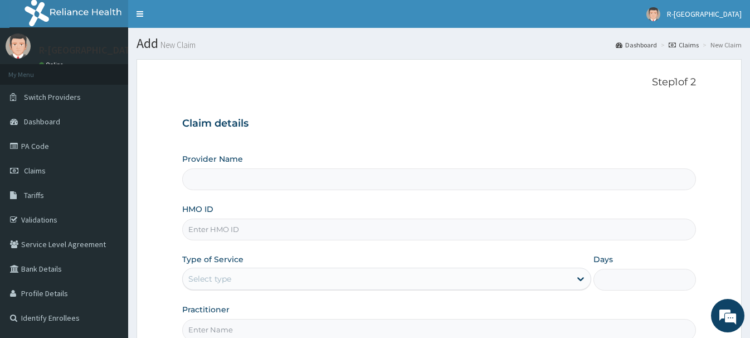
scroll to position [114, 0]
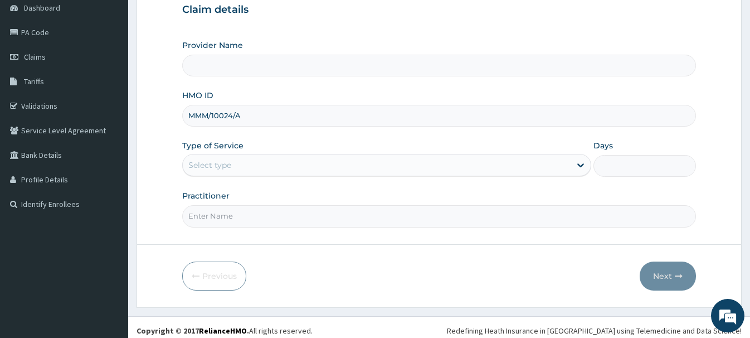
type input "MMM/10024/A"
click at [203, 167] on div "Select type" at bounding box center [209, 164] width 43 height 11
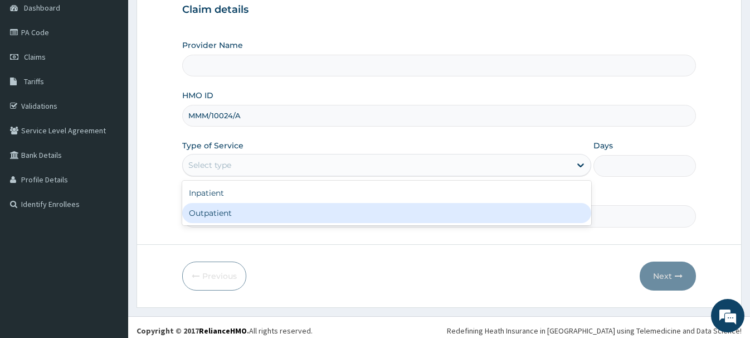
type input "R-Jolad Hospital Nigeria Limited(kupa)"
click at [215, 214] on div "Outpatient" at bounding box center [386, 213] width 409 height 20
type input "1"
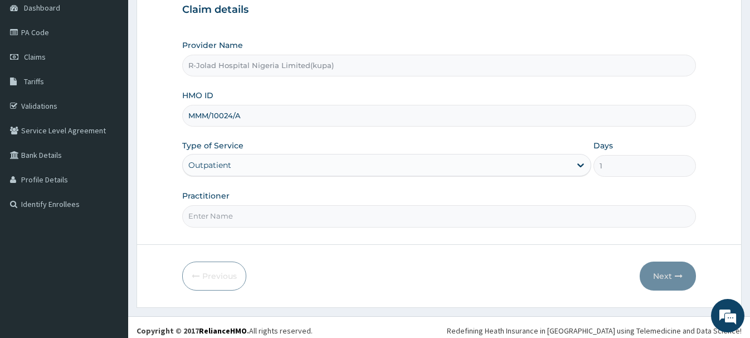
click at [206, 220] on input "Practitioner" at bounding box center [438, 216] width 513 height 22
paste input "Boluwatife Adelusi"
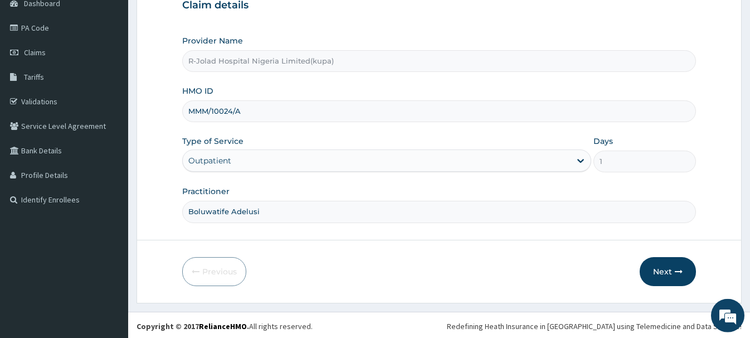
scroll to position [120, 0]
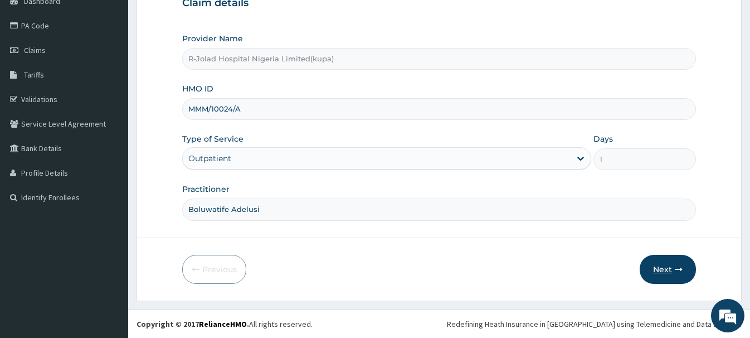
type input "Boluwatife Adelusi"
click at [659, 266] on button "Next" at bounding box center [668, 269] width 56 height 29
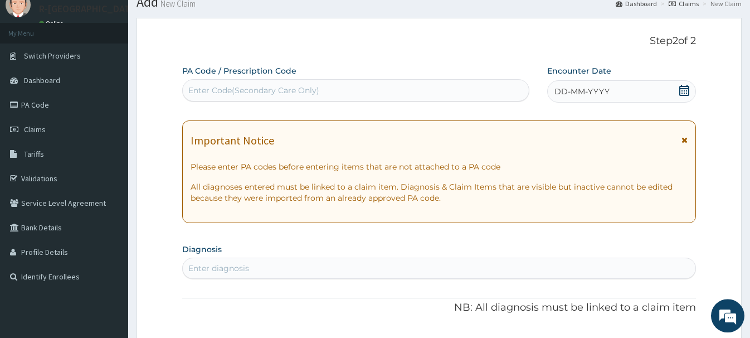
scroll to position [7, 0]
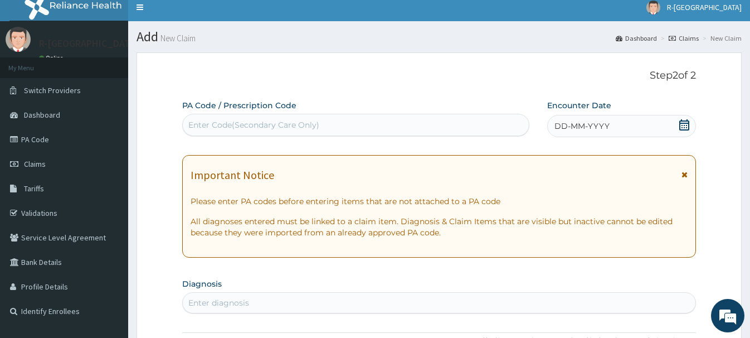
click at [686, 126] on icon at bounding box center [684, 124] width 11 height 11
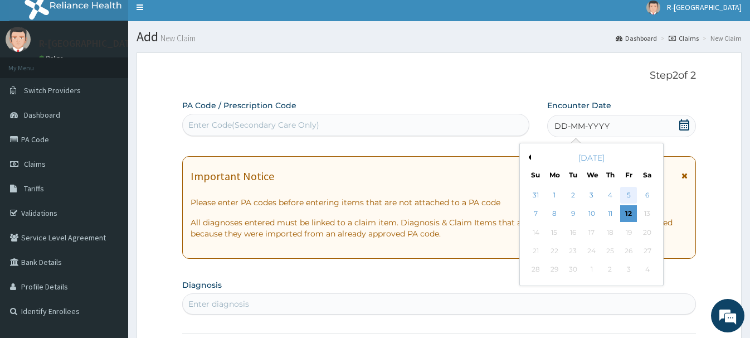
click at [630, 193] on div "5" at bounding box center [628, 195] width 17 height 17
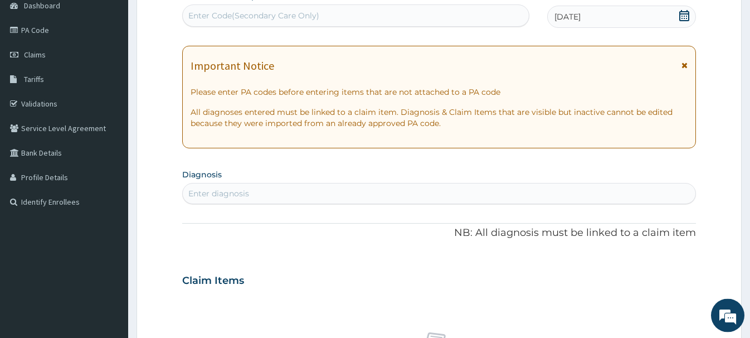
scroll to position [177, 0]
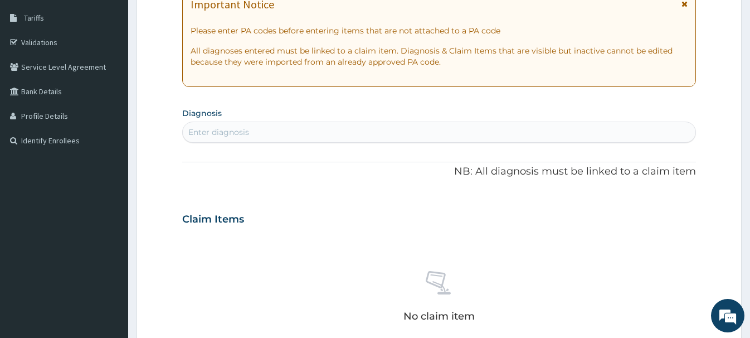
click at [202, 134] on div "Enter diagnosis" at bounding box center [218, 132] width 61 height 11
type input "SPOND"
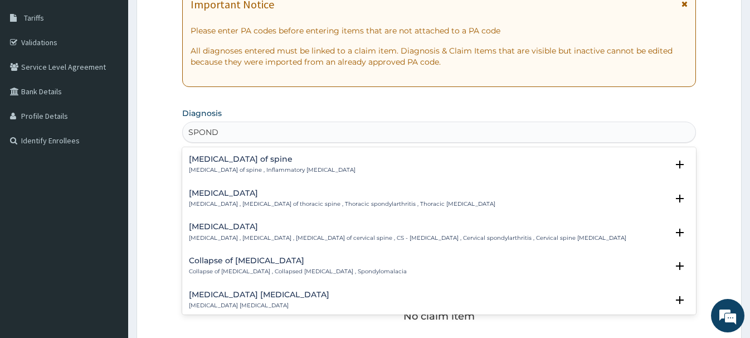
scroll to position [482, 0]
click at [225, 230] on h4 "Cervical spondylosis" at bounding box center [408, 225] width 438 height 8
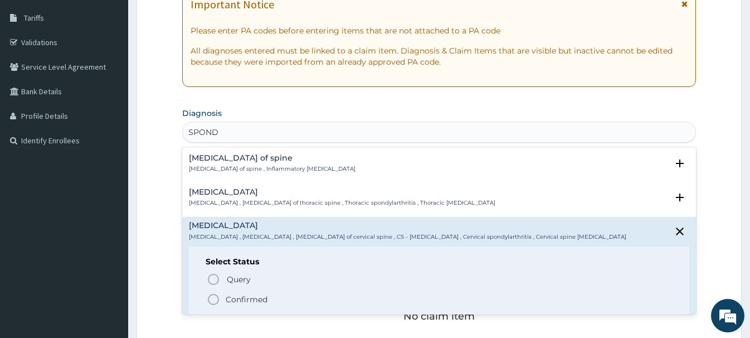
click at [217, 299] on icon "status option filled" at bounding box center [213, 299] width 13 height 13
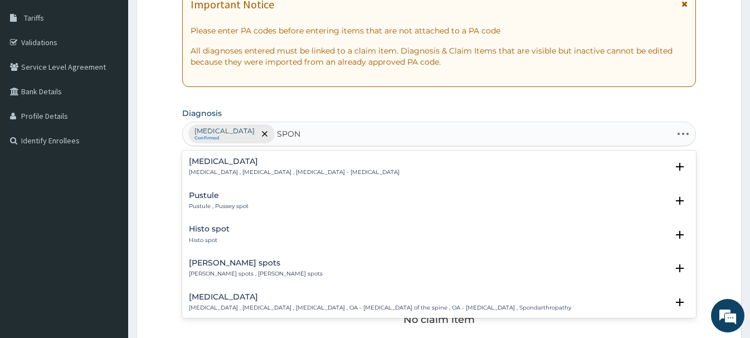
type input "SPOND"
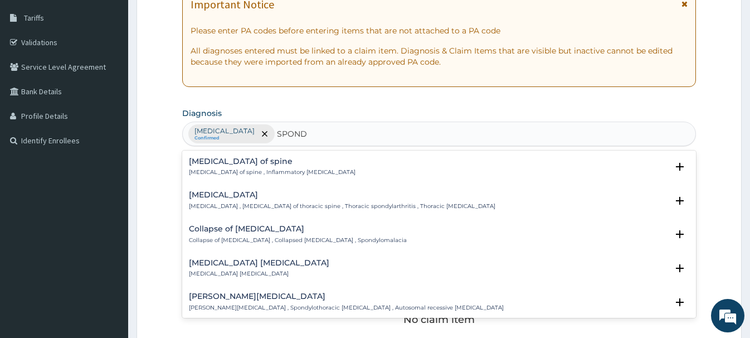
click at [214, 197] on h4 "Thoracic spondylosis" at bounding box center [342, 195] width 307 height 8
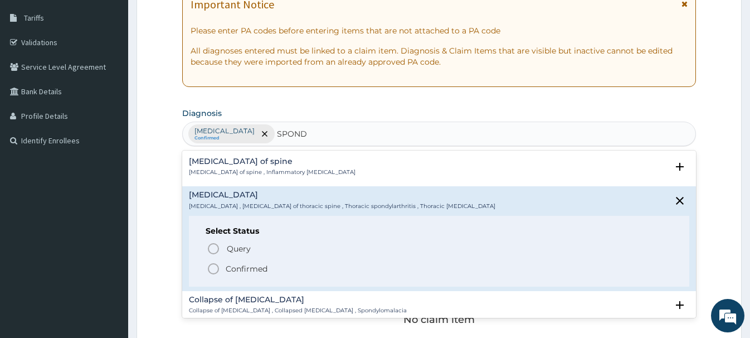
click at [212, 270] on icon "status option filled" at bounding box center [213, 268] width 13 height 13
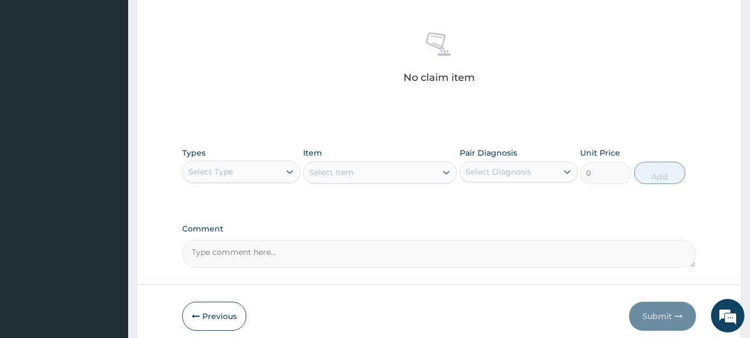
scroll to position [462, 0]
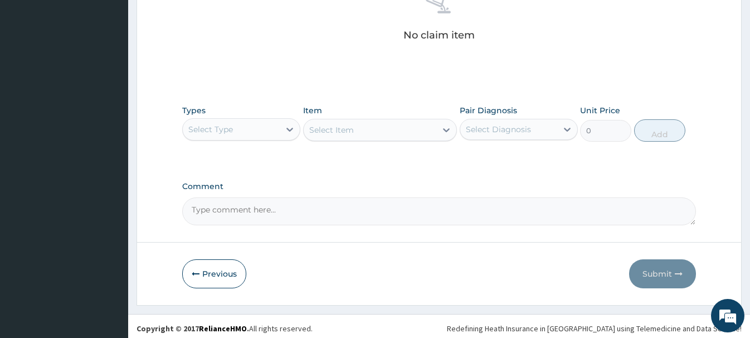
click at [229, 137] on div "Select Type" at bounding box center [231, 129] width 97 height 18
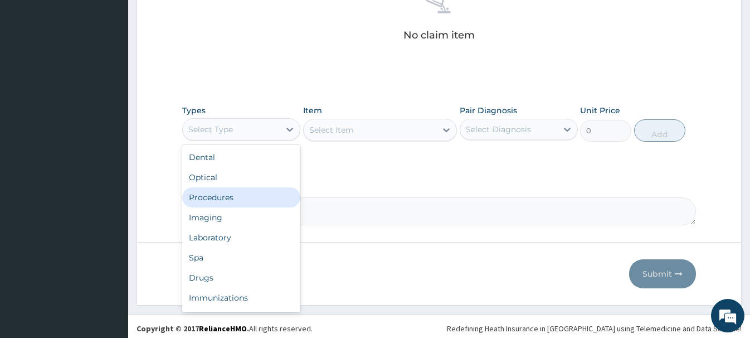
click at [225, 196] on div "Procedures" at bounding box center [241, 197] width 118 height 20
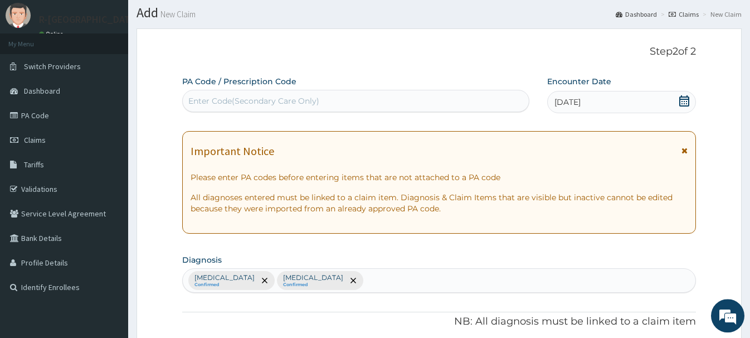
scroll to position [7, 0]
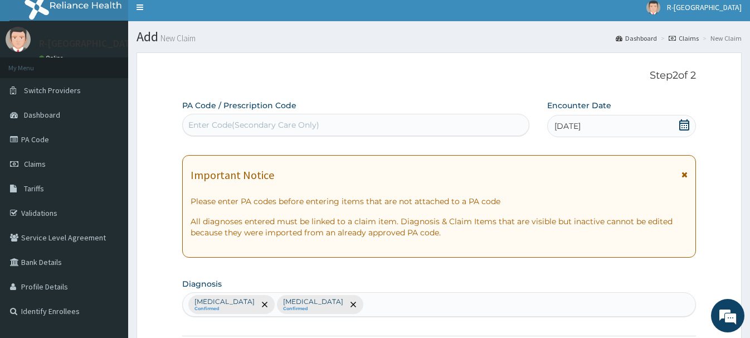
click at [203, 122] on div "Enter Code(Secondary Care Only)" at bounding box center [253, 124] width 131 height 11
paste input "PA/8A24BA"
type input "PA/8A24BA"
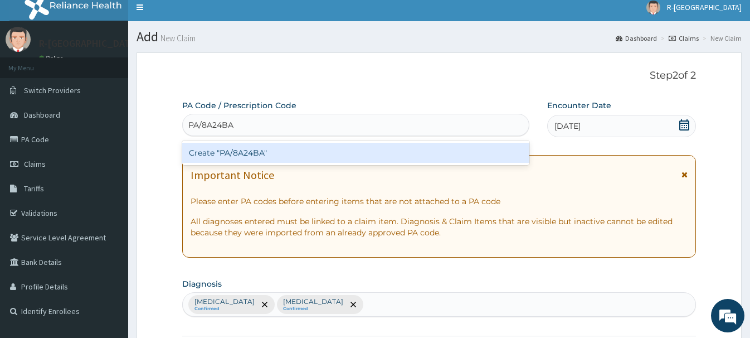
click at [247, 154] on div "Create "PA/8A24BA"" at bounding box center [355, 153] width 347 height 20
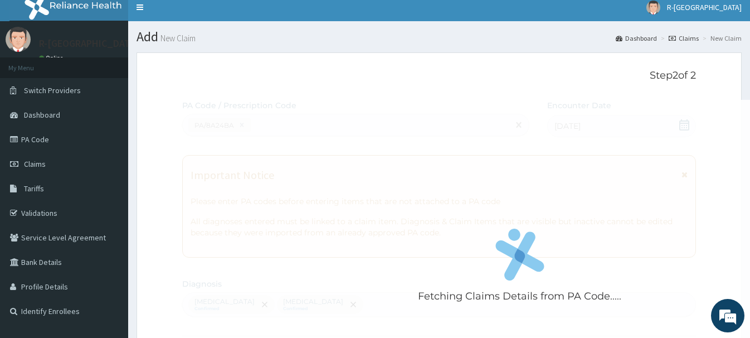
scroll to position [295, 0]
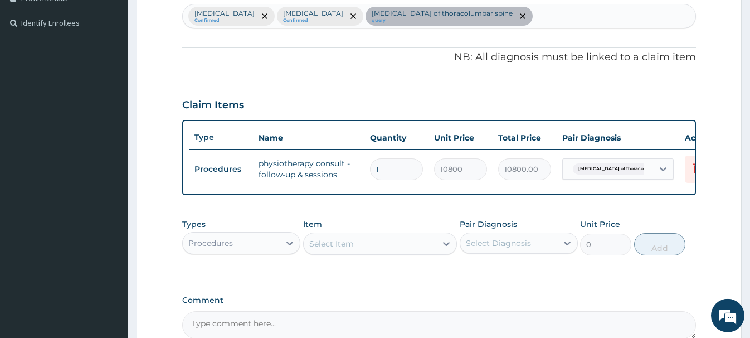
drag, startPoint x: 254, startPoint y: 251, endPoint x: 253, endPoint y: 240, distance: 11.2
click at [253, 249] on div "Procedures" at bounding box center [231, 243] width 97 height 18
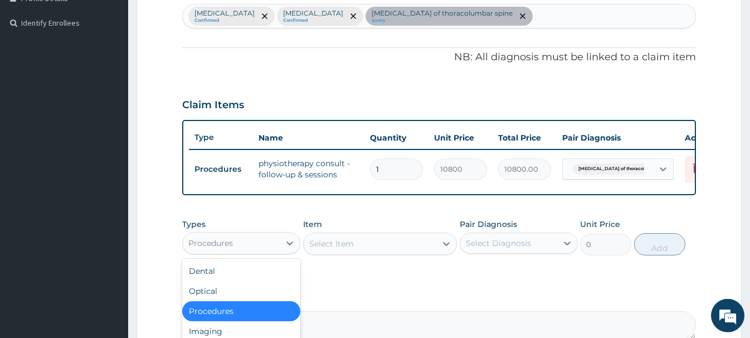
scroll to position [413, 0]
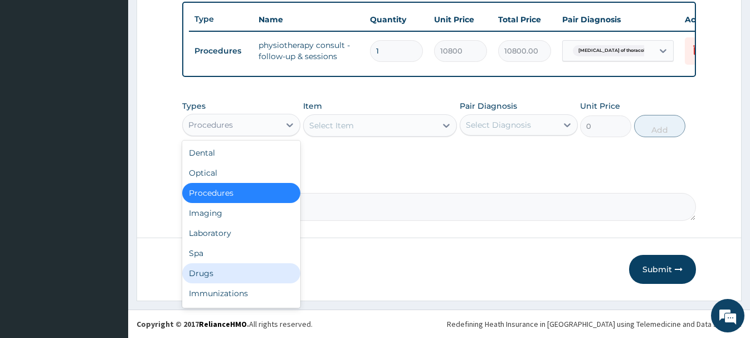
click at [206, 275] on div "Drugs" at bounding box center [241, 273] width 118 height 20
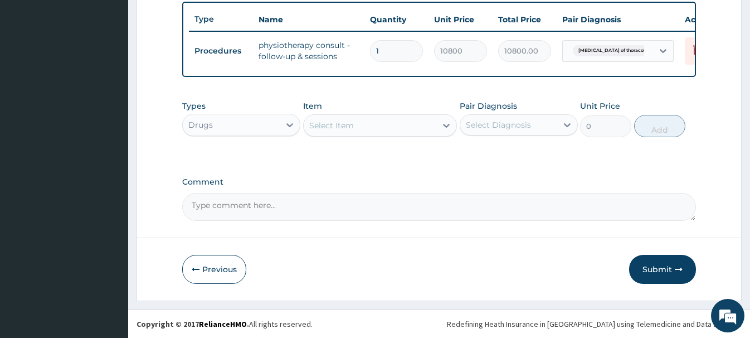
click at [316, 123] on div "Select Item" at bounding box center [331, 125] width 45 height 11
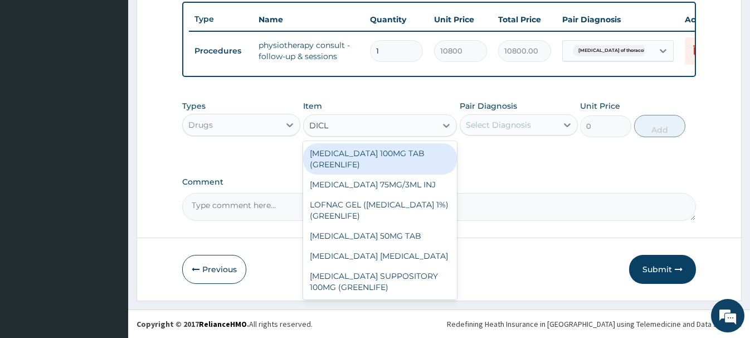
type input "DICLO"
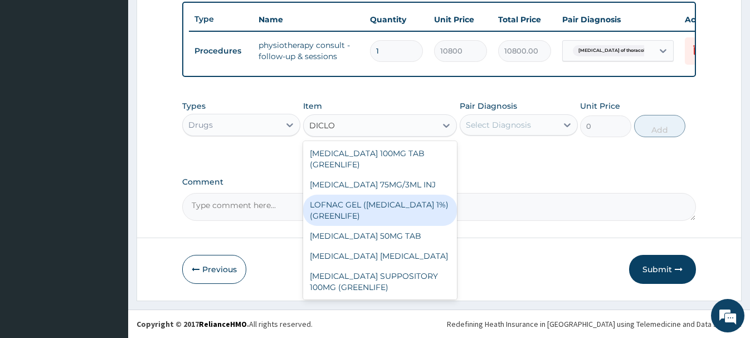
click at [360, 212] on div "LOFNAC GEL (DICLOFENAC 1%) (GREENLIFE)" at bounding box center [380, 210] width 154 height 31
type input "1750"
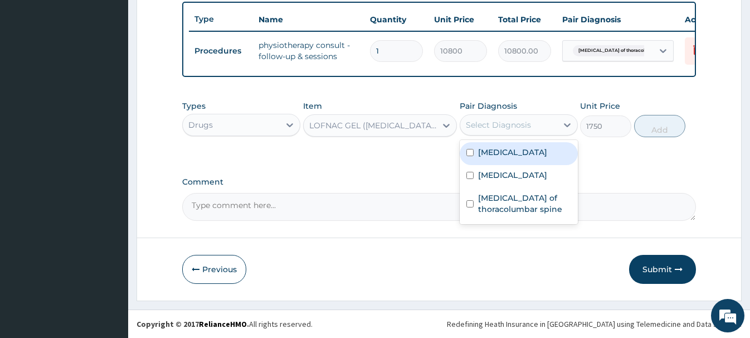
click at [499, 126] on div "Select Diagnosis" at bounding box center [498, 124] width 65 height 11
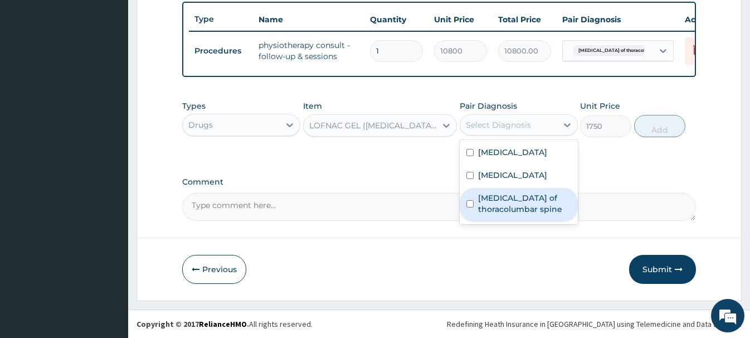
click at [506, 206] on label "Spondylosis of thoracolumbar spine" at bounding box center [524, 203] width 93 height 22
checkbox input "true"
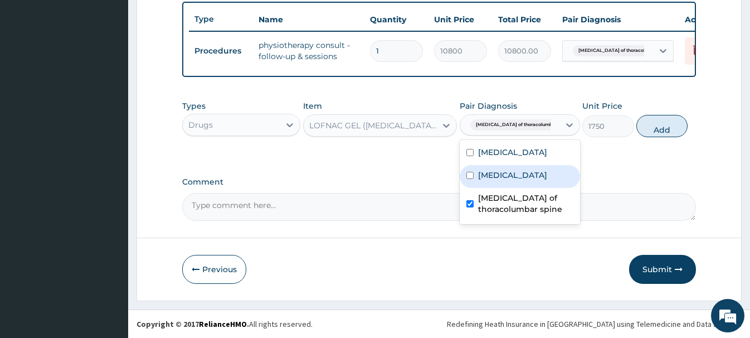
click at [520, 177] on label "Thoracic spondylosis" at bounding box center [512, 174] width 69 height 11
checkbox input "true"
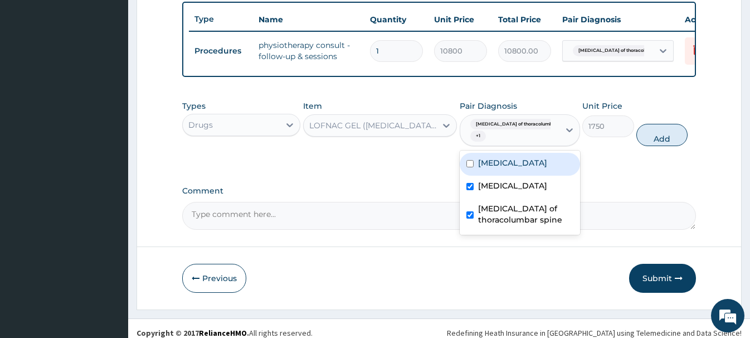
click at [531, 151] on div "Cervical spondylosis Thoracic spondylosis Spondylosis of thoracolumbar spine" at bounding box center [520, 193] width 120 height 84
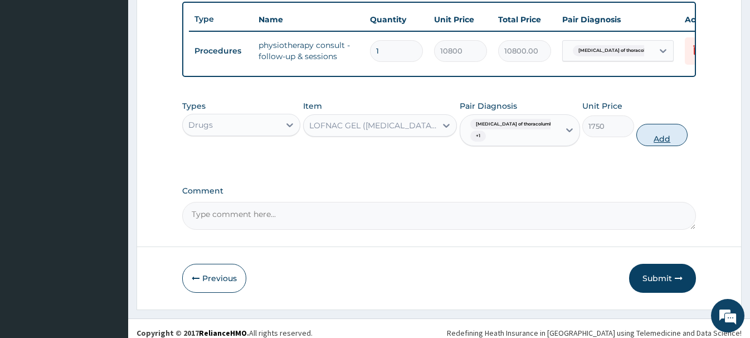
click at [654, 134] on button "Add" at bounding box center [662, 135] width 51 height 22
type input "0"
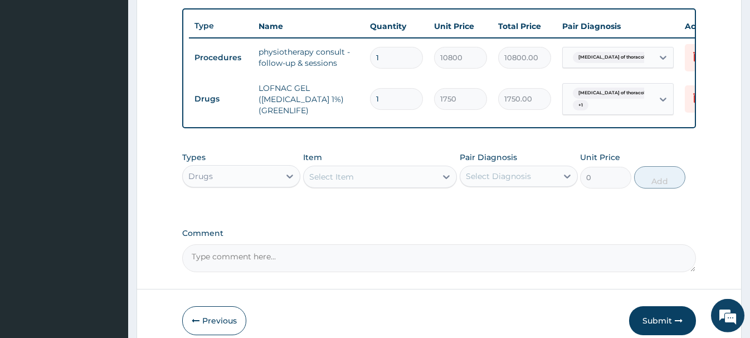
scroll to position [458, 0]
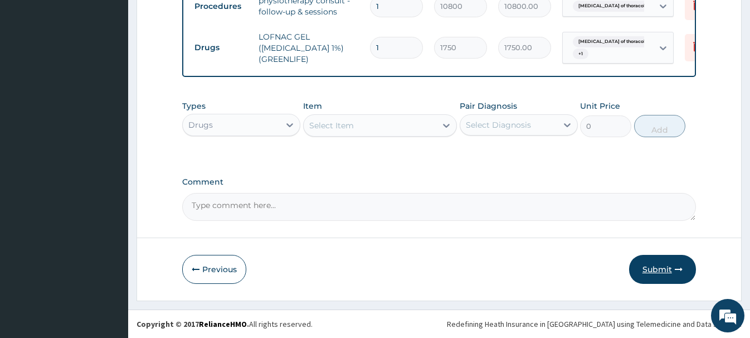
click at [663, 265] on button "Submit" at bounding box center [662, 269] width 67 height 29
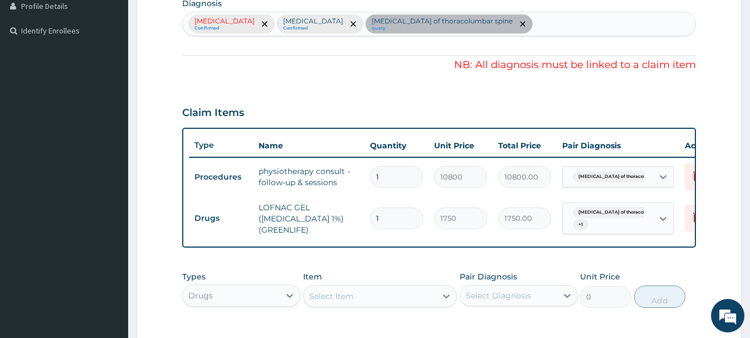
scroll to position [117, 0]
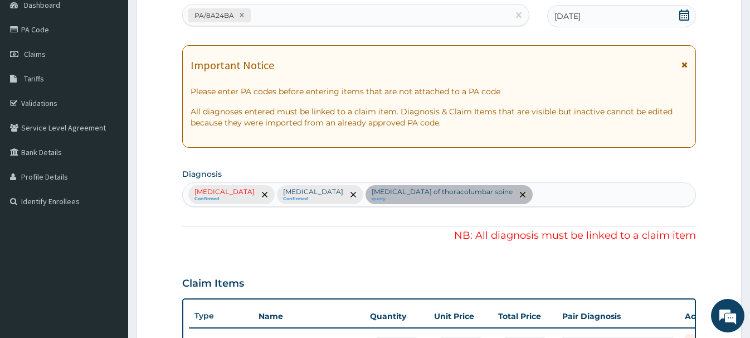
click at [520, 196] on icon "remove selection option" at bounding box center [523, 195] width 6 height 6
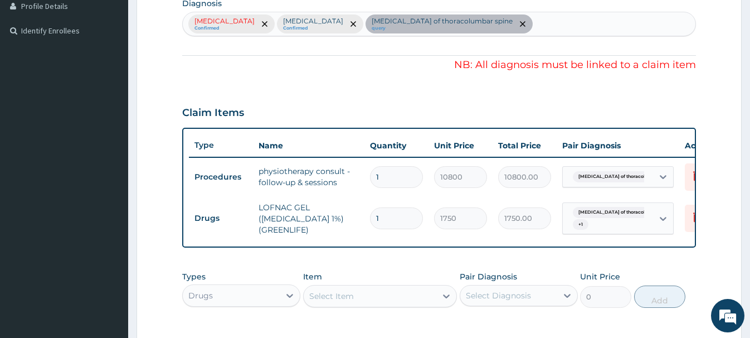
scroll to position [173, 0]
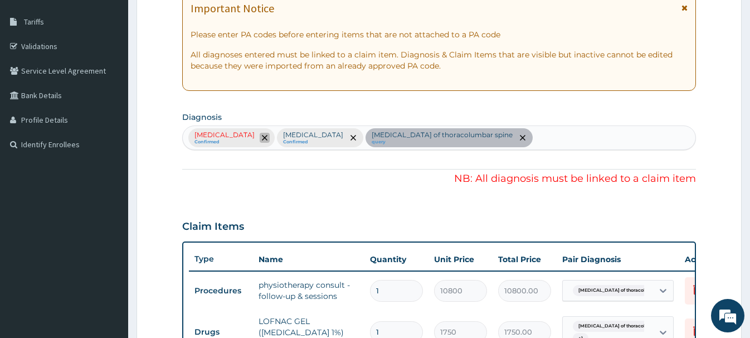
click at [268, 139] on span "remove selection option" at bounding box center [265, 138] width 10 height 10
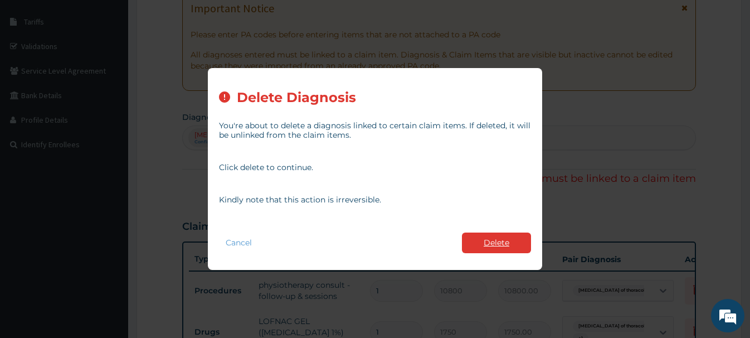
click at [515, 240] on button "Delete" at bounding box center [496, 242] width 69 height 21
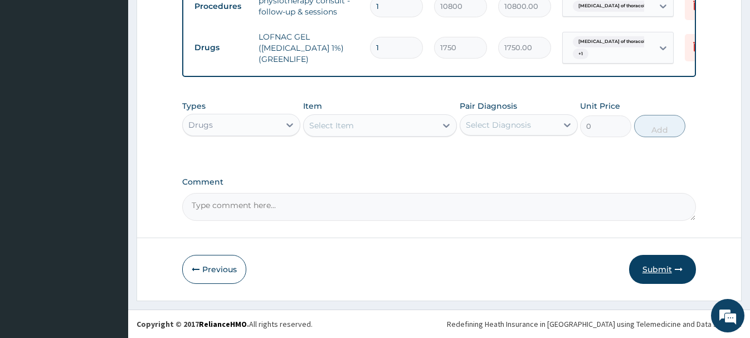
click at [661, 273] on button "Submit" at bounding box center [662, 269] width 67 height 29
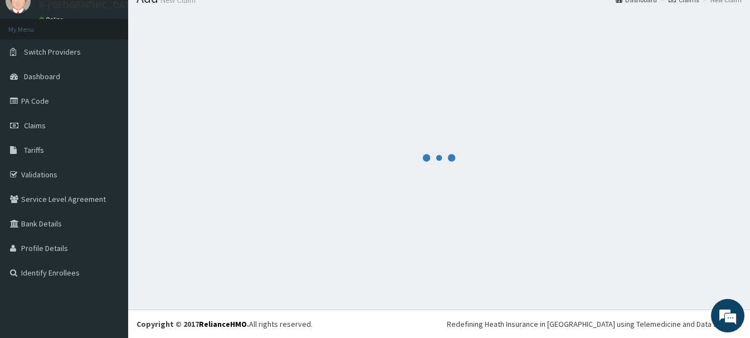
scroll to position [46, 0]
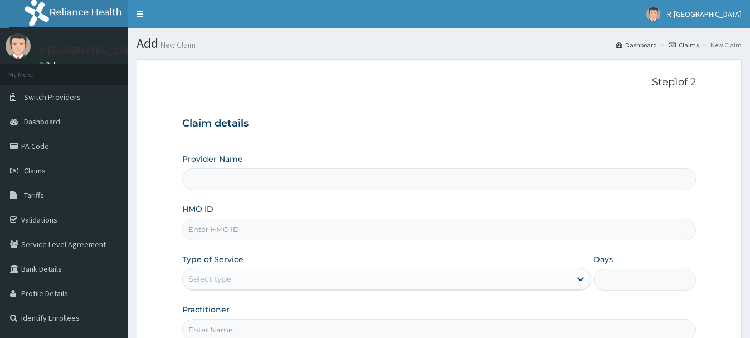
type input "FMG/10108/A"
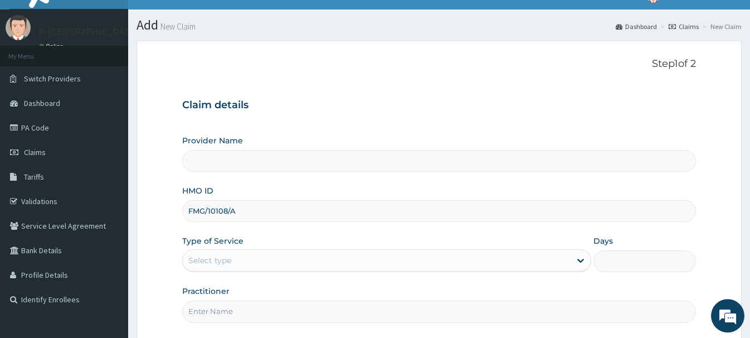
scroll to position [120, 0]
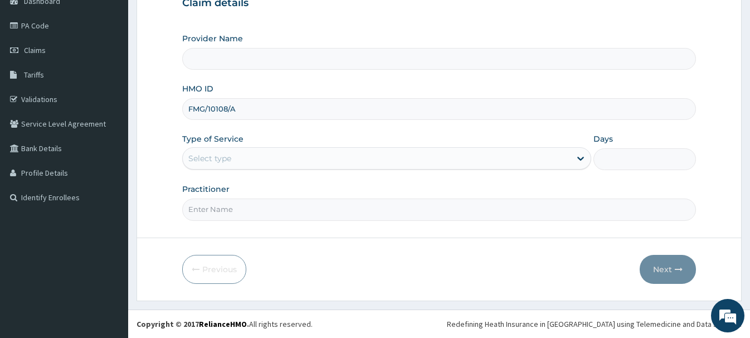
type input "R-Jolad Hospital Nigeria Limited(kupa)"
type input "FMG/10108/A"
click at [204, 166] on div "Select type" at bounding box center [377, 158] width 388 height 18
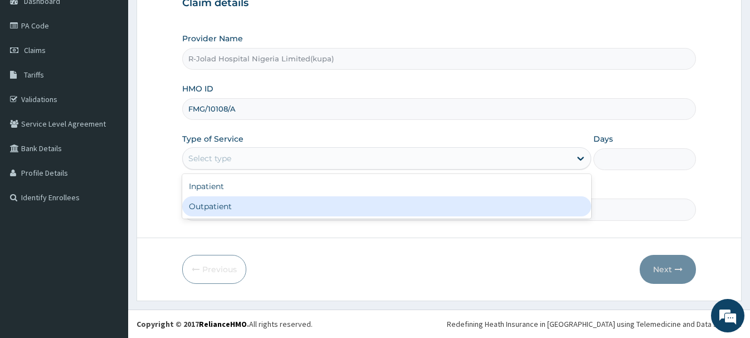
click at [200, 209] on div "Outpatient" at bounding box center [386, 206] width 409 height 20
type input "1"
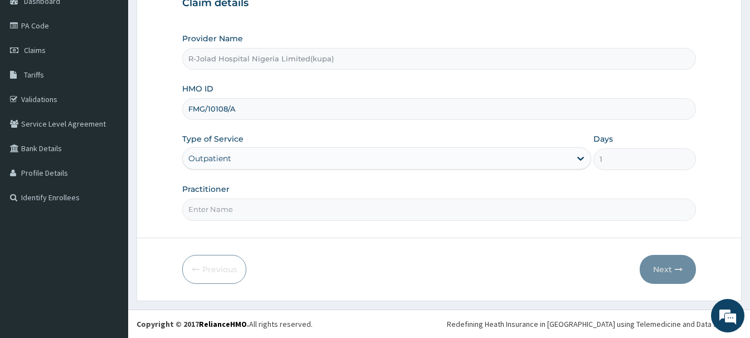
click at [210, 214] on input "Practitioner" at bounding box center [438, 209] width 513 height 22
paste input "Boluwatife Adelusi"
type input "Boluwatife Adelusi"
click at [667, 269] on button "Next" at bounding box center [668, 269] width 56 height 29
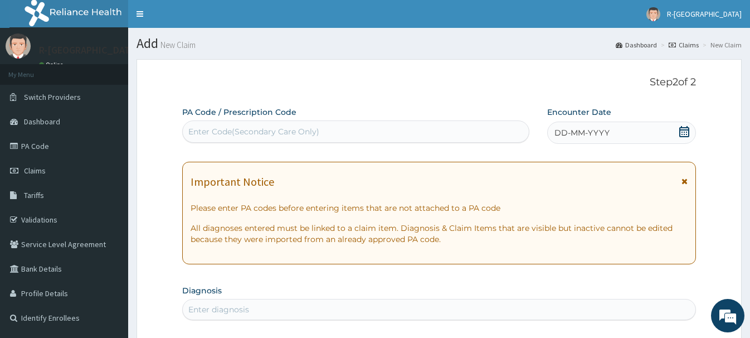
click at [196, 135] on div "Enter Code(Secondary Care Only)" at bounding box center [253, 131] width 131 height 11
paste input "PA/1F024E"
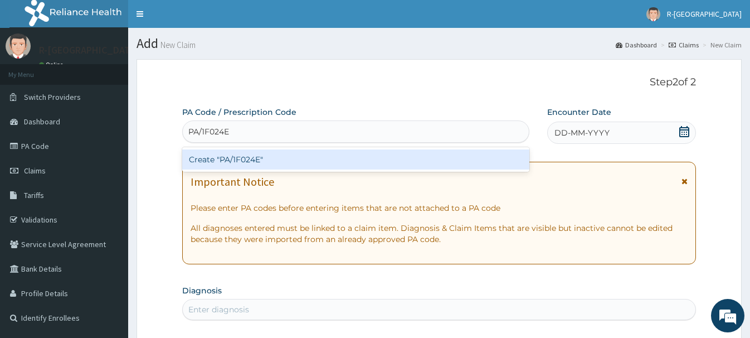
type input "PA/1F024E"
click at [227, 156] on div "Create "PA/1F024E"" at bounding box center [355, 159] width 347 height 20
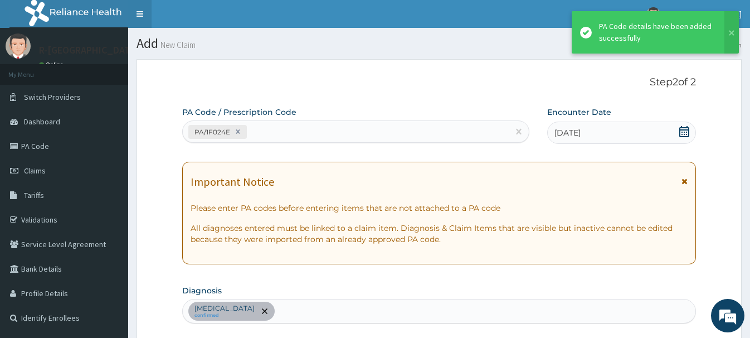
scroll to position [295, 0]
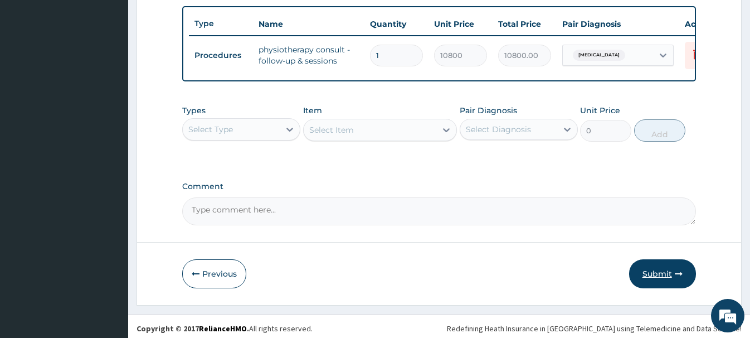
click at [666, 274] on button "Submit" at bounding box center [662, 273] width 67 height 29
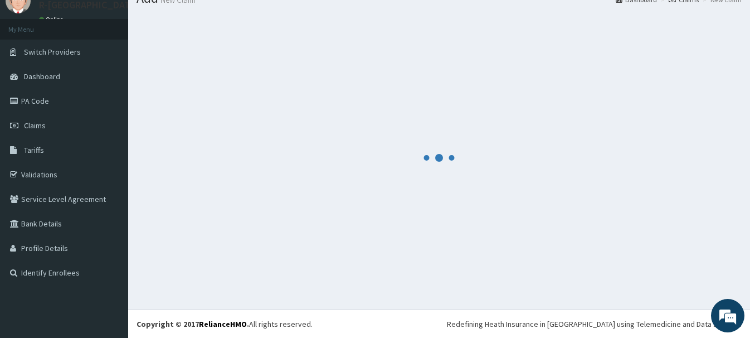
scroll to position [46, 0]
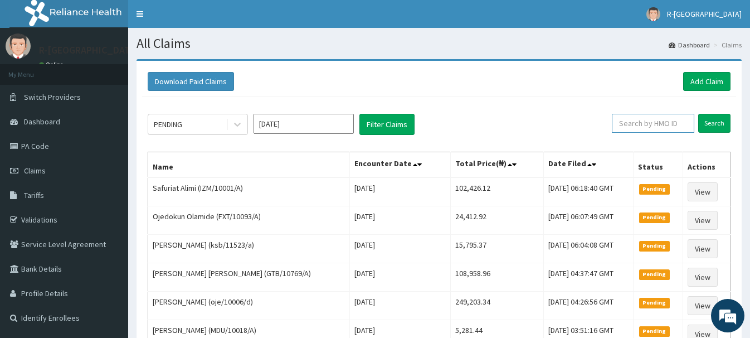
click at [637, 122] on input "text" at bounding box center [653, 123] width 83 height 19
paste input "HEU/10001/A"
type input "HEU/10001/A"
click at [709, 119] on input "Search" at bounding box center [715, 123] width 32 height 19
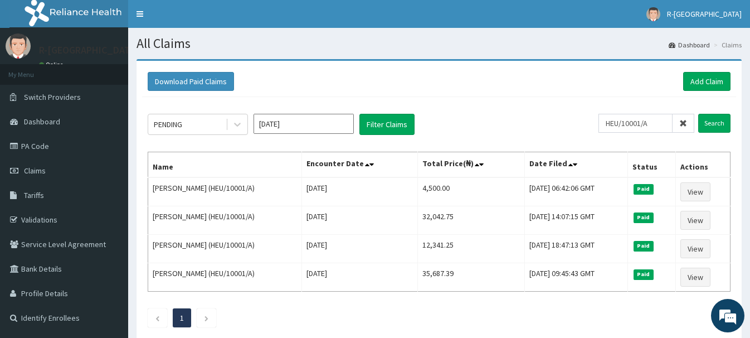
click at [680, 123] on span at bounding box center [684, 123] width 22 height 19
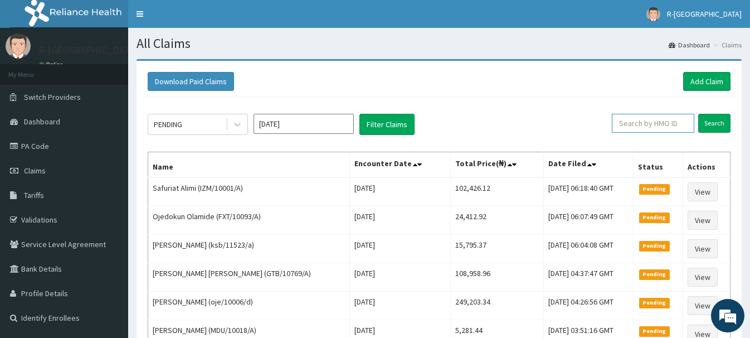
paste input "NCR/10015/B"
type input "NCR/10015/B"
click at [715, 124] on input "Search" at bounding box center [715, 123] width 32 height 19
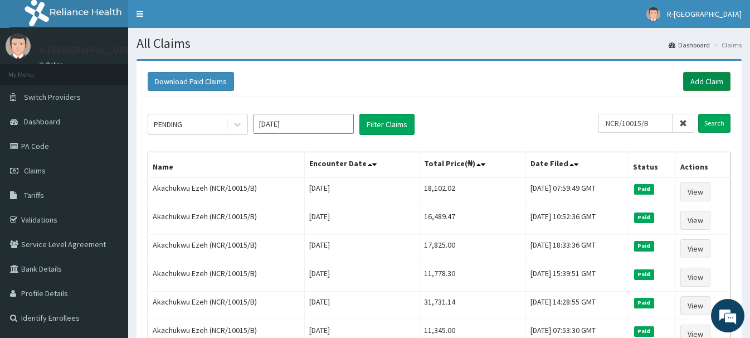
click at [710, 80] on link "Add Claim" at bounding box center [706, 81] width 47 height 19
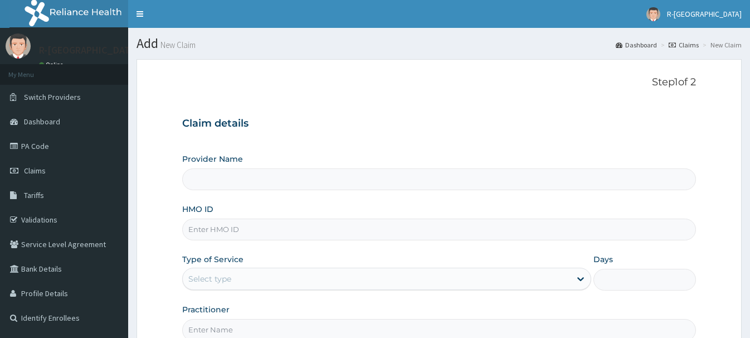
scroll to position [120, 0]
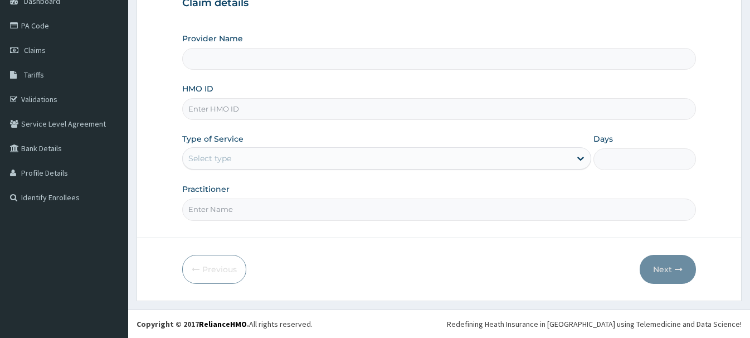
click at [199, 107] on input "HMO ID" at bounding box center [438, 109] width 513 height 22
paste input "NCR/10015/B"
type input "NCR/10015/B"
type input "R-Jolad Hospital Nigeria Limited(kupa)"
type input "NCR/10015/B"
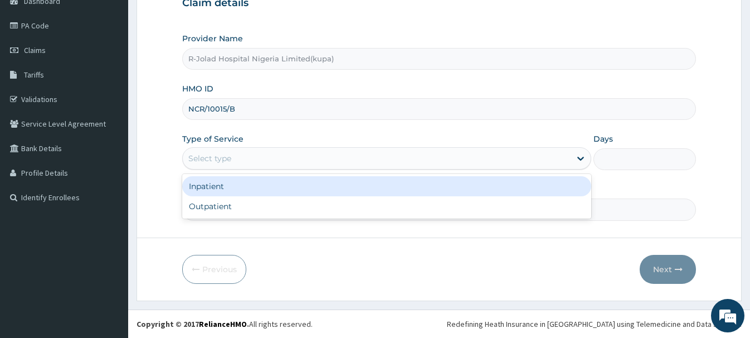
click at [204, 162] on div "Select type" at bounding box center [209, 158] width 43 height 11
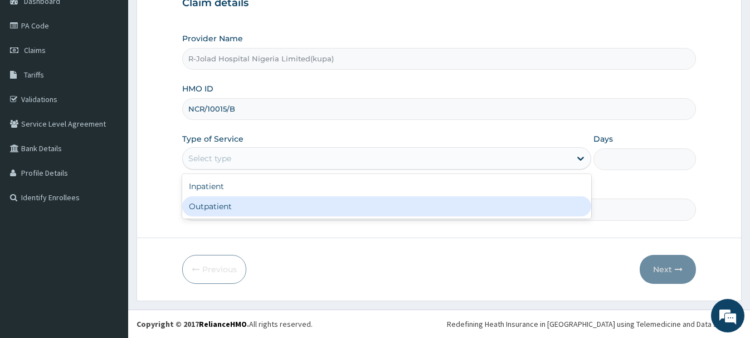
click at [198, 208] on div "Outpatient" at bounding box center [386, 206] width 409 height 20
type input "1"
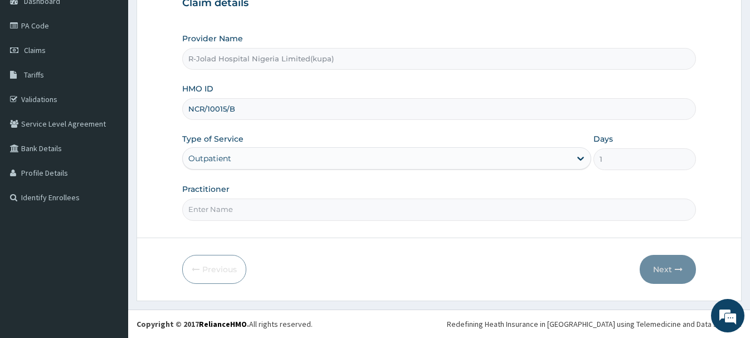
click at [206, 211] on input "Practitioner" at bounding box center [438, 209] width 513 height 22
paste input "Braxton Anaebo"
type input "Braxton Anaebo"
click at [661, 268] on button "Next" at bounding box center [668, 269] width 56 height 29
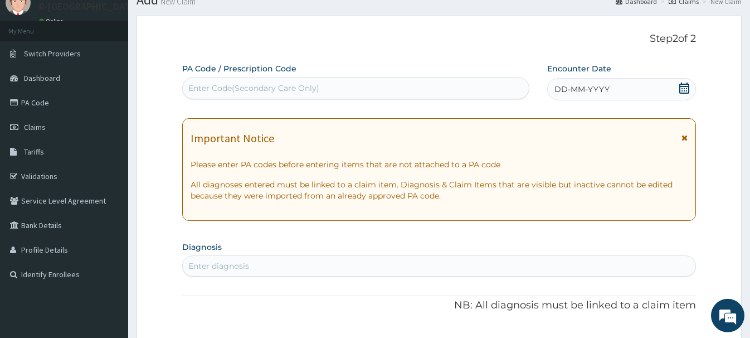
scroll to position [7, 0]
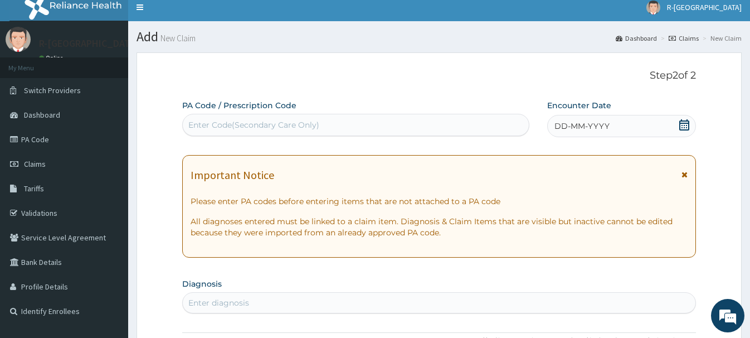
click at [686, 123] on icon at bounding box center [685, 124] width 10 height 11
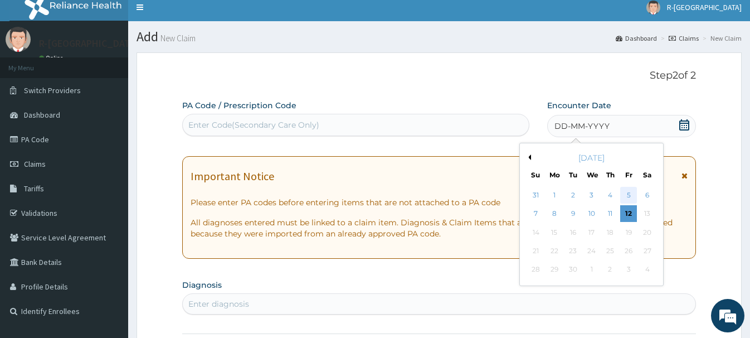
click at [632, 194] on div "5" at bounding box center [628, 195] width 17 height 17
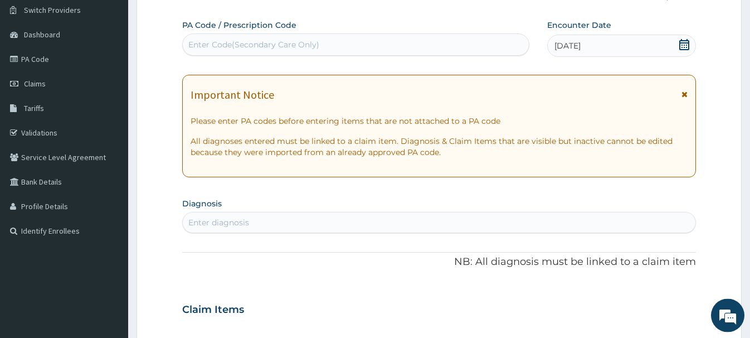
scroll to position [234, 0]
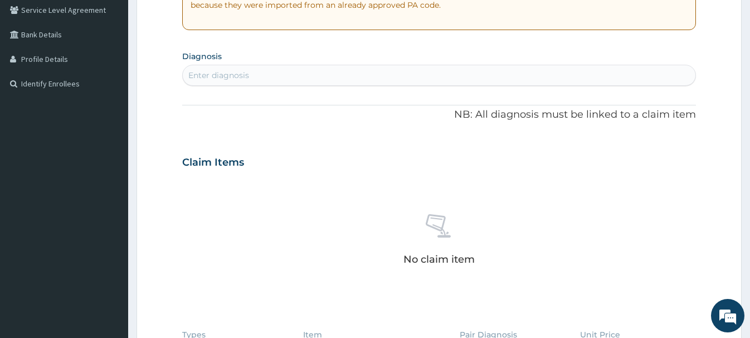
click at [213, 77] on div "Enter diagnosis" at bounding box center [218, 75] width 61 height 11
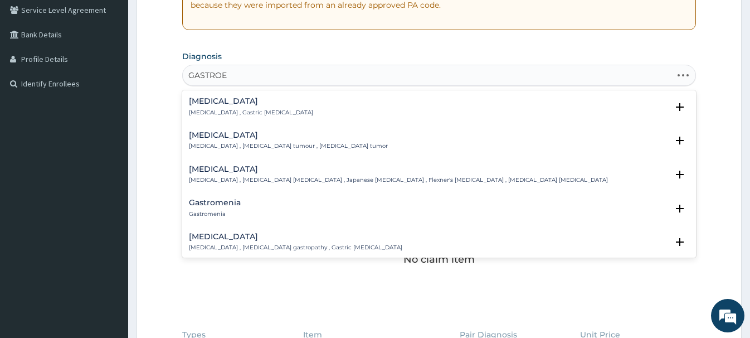
type input "GASTROEN"
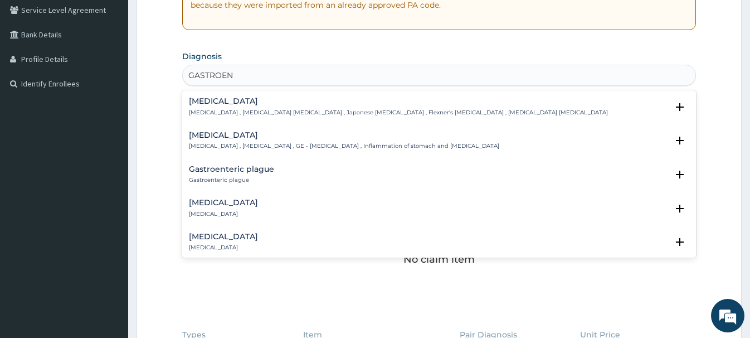
click at [232, 137] on h4 "[MEDICAL_DATA]" at bounding box center [344, 135] width 311 height 8
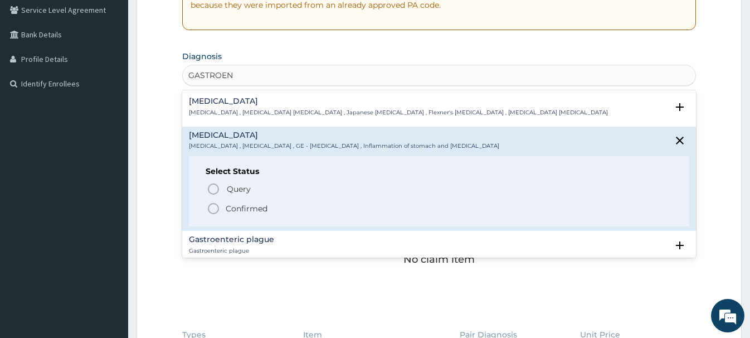
click at [216, 210] on icon "status option filled" at bounding box center [213, 208] width 13 height 13
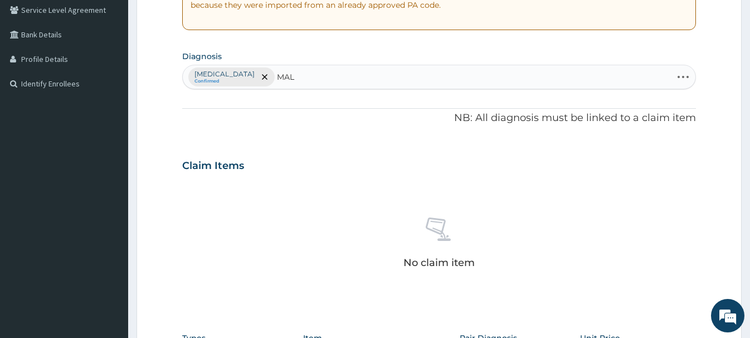
type input "MALA"
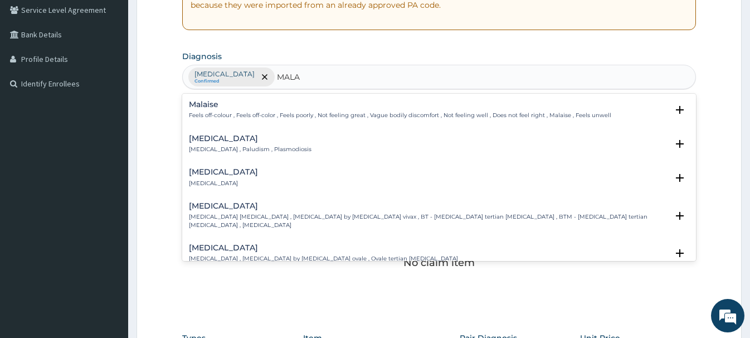
click at [206, 142] on h4 "[MEDICAL_DATA]" at bounding box center [250, 138] width 123 height 8
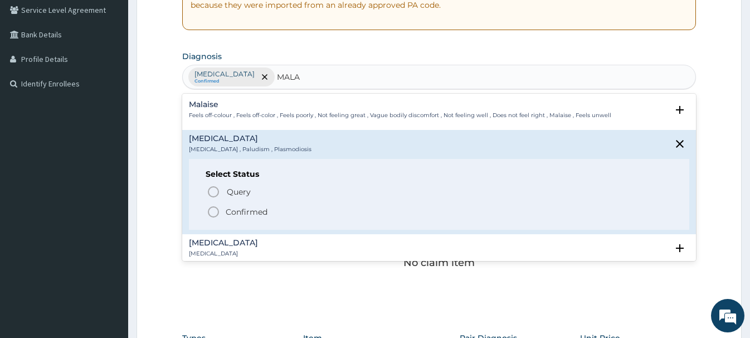
click at [214, 212] on icon "status option filled" at bounding box center [213, 211] width 13 height 13
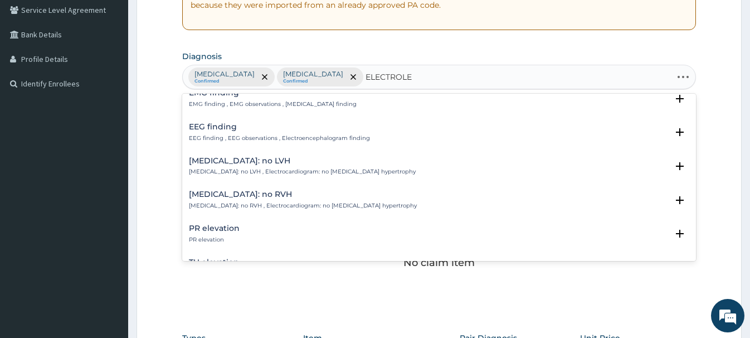
scroll to position [0, 0]
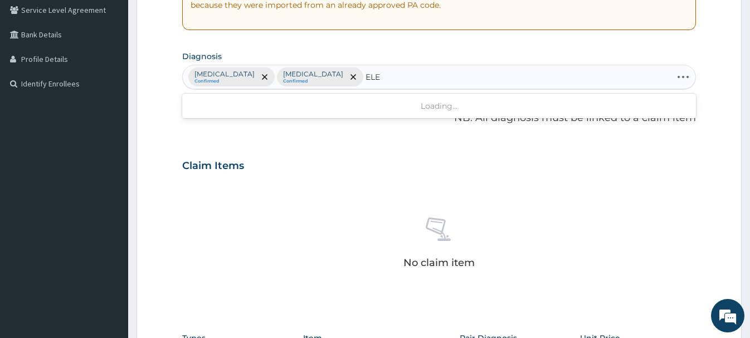
type input "ELE"
click at [338, 77] on div "Gastroenteritis Confirmed Malaria Confirmed" at bounding box center [439, 76] width 512 height 23
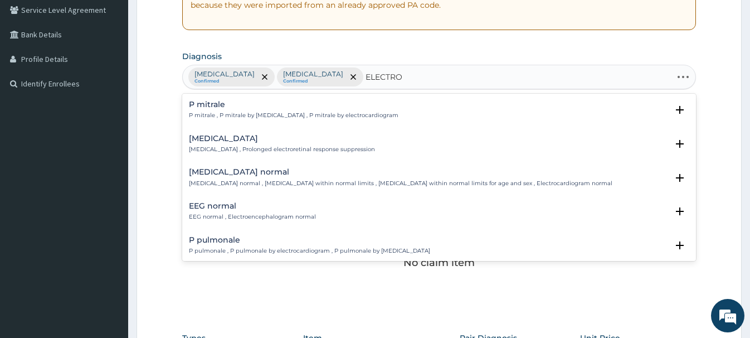
type input "ELECTROL"
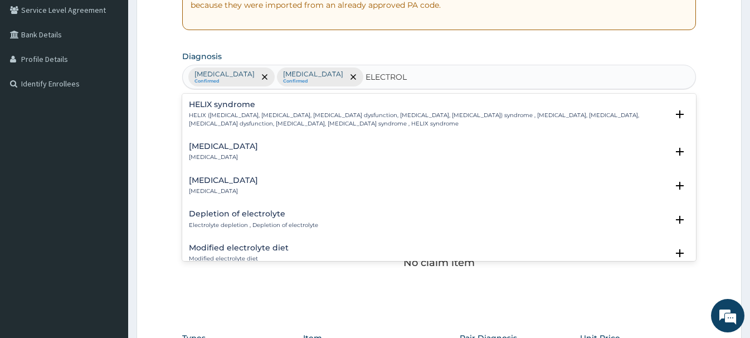
click at [224, 180] on h4 "Disorder of electrolytes" at bounding box center [223, 180] width 69 height 8
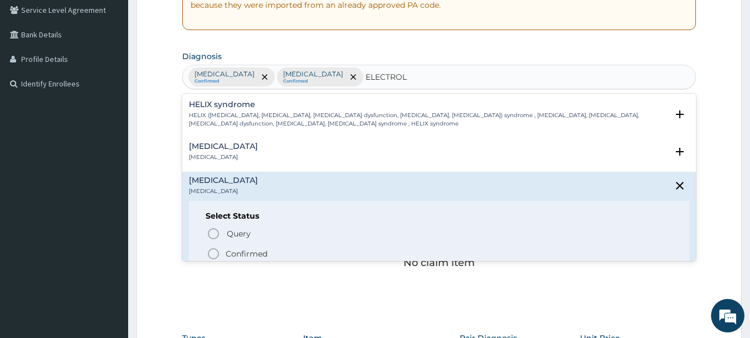
click at [216, 254] on icon "status option filled" at bounding box center [213, 253] width 13 height 13
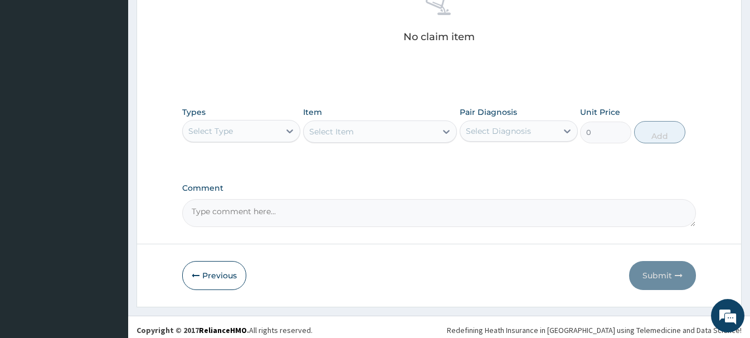
scroll to position [462, 0]
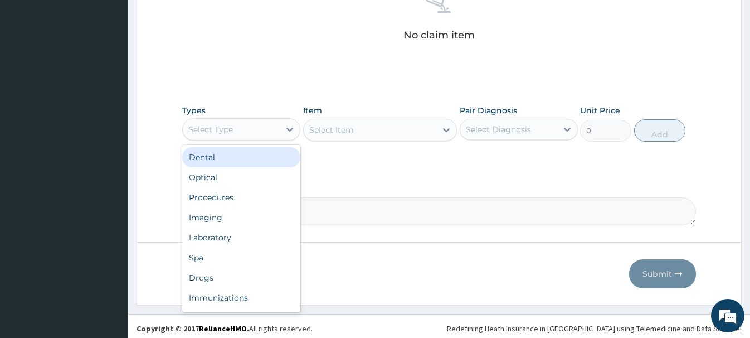
click at [227, 139] on div "Select Type" at bounding box center [241, 129] width 118 height 22
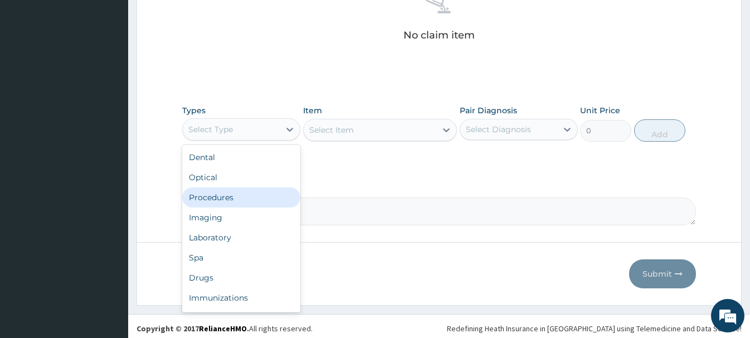
click at [212, 198] on div "Procedures" at bounding box center [241, 197] width 118 height 20
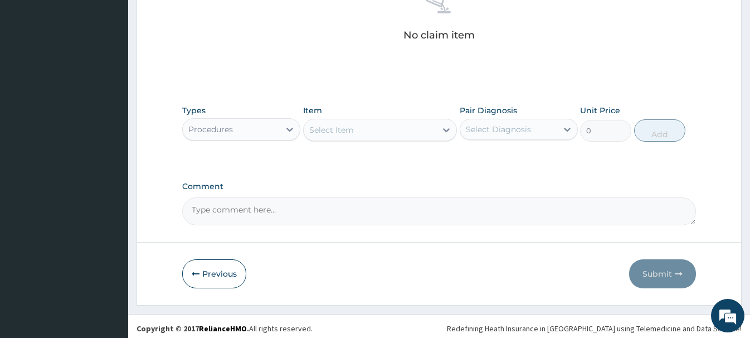
click at [327, 135] on div "Select Item" at bounding box center [370, 130] width 133 height 18
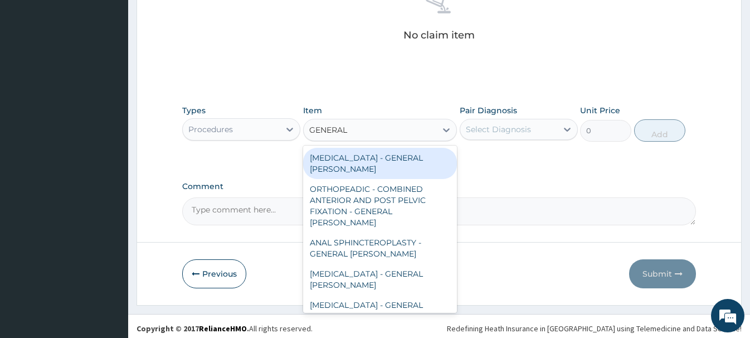
type input "GENERAL C"
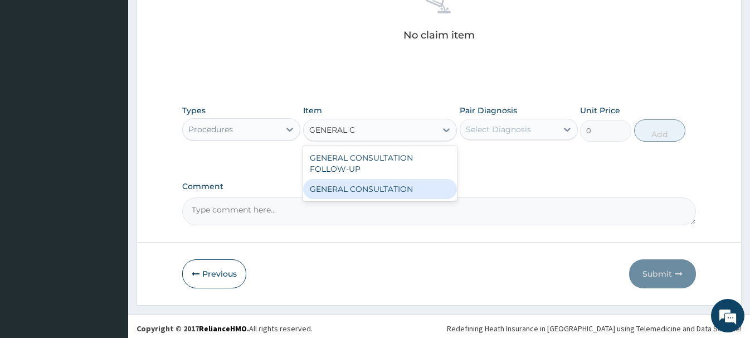
drag, startPoint x: 406, startPoint y: 192, endPoint x: 447, endPoint y: 183, distance: 42.1
click at [407, 191] on div "GENERAL CONSULTATION" at bounding box center [380, 189] width 154 height 20
type input "6750"
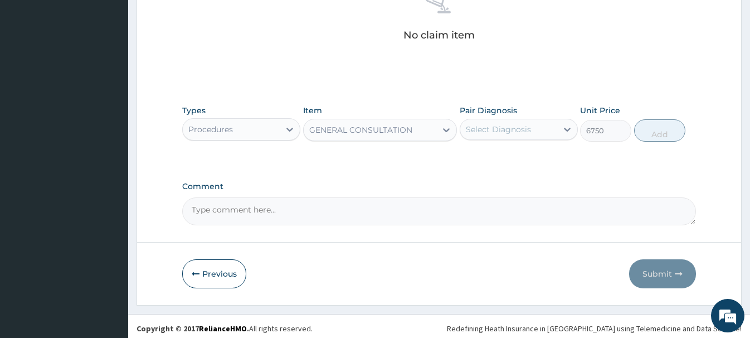
click at [521, 129] on div "Select Diagnosis" at bounding box center [498, 129] width 65 height 11
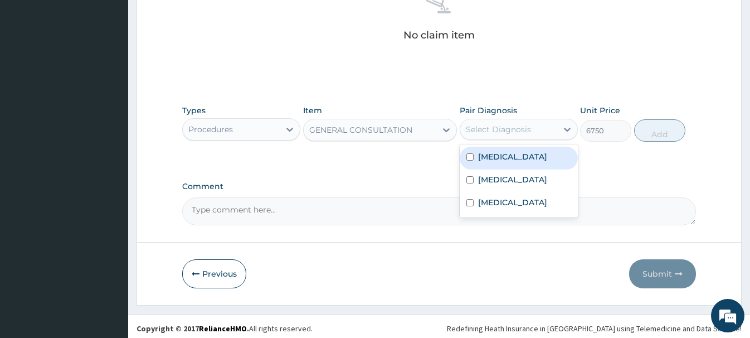
click at [515, 166] on div "Gastroenteritis" at bounding box center [519, 158] width 118 height 23
checkbox input "true"
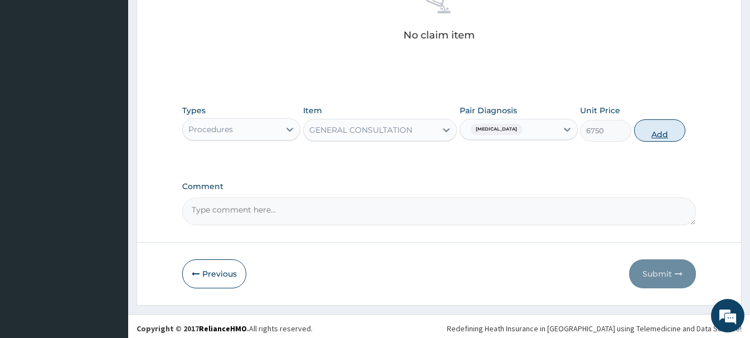
click at [668, 128] on button "Add" at bounding box center [659, 130] width 51 height 22
type input "0"
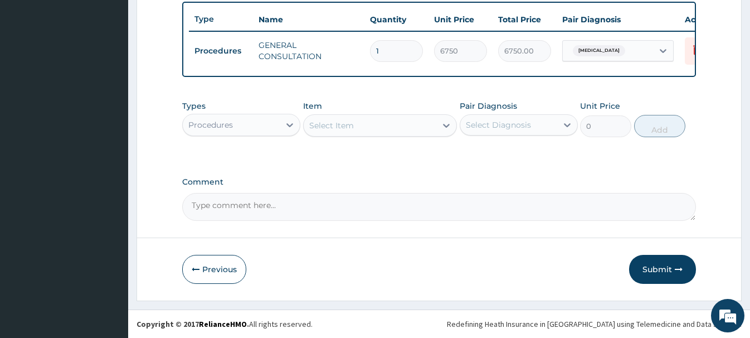
click at [212, 129] on div "Procedures" at bounding box center [210, 124] width 45 height 11
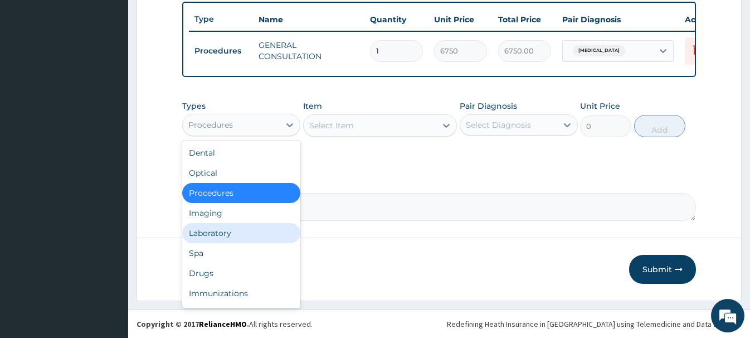
click at [208, 234] on div "Laboratory" at bounding box center [241, 233] width 118 height 20
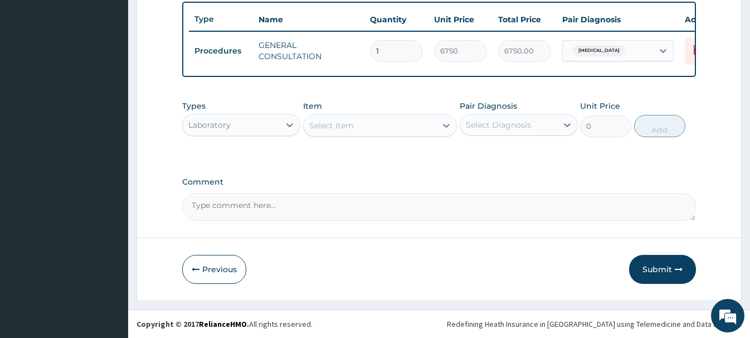
click at [342, 127] on div "Select Item" at bounding box center [331, 125] width 45 height 11
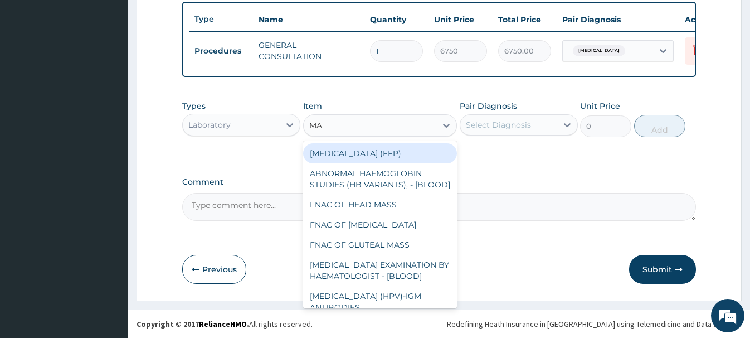
type input "MALA"
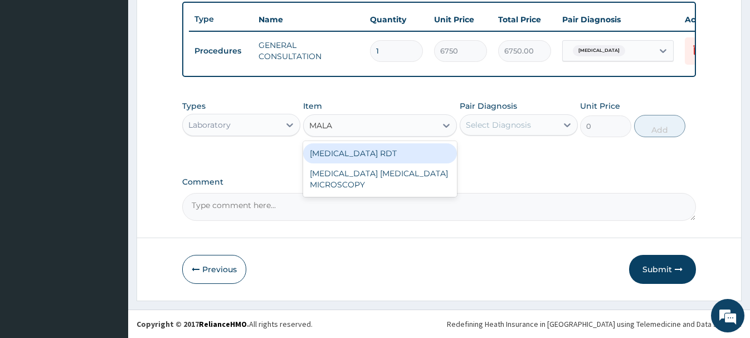
drag, startPoint x: 401, startPoint y: 153, endPoint x: 461, endPoint y: 139, distance: 61.1
click at [405, 152] on div "MALARIA RDT" at bounding box center [380, 153] width 154 height 20
type input "2700"
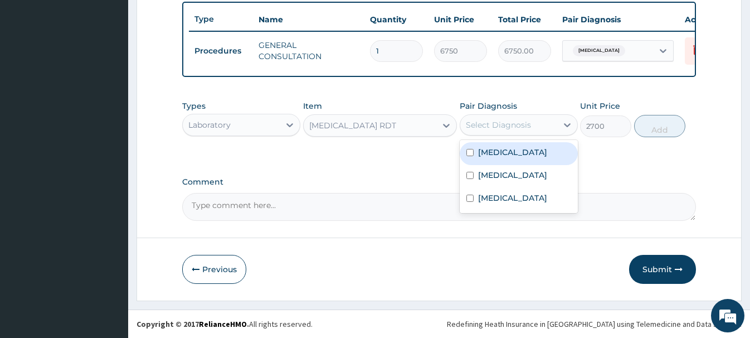
click at [491, 128] on div "Select Diagnosis" at bounding box center [498, 124] width 65 height 11
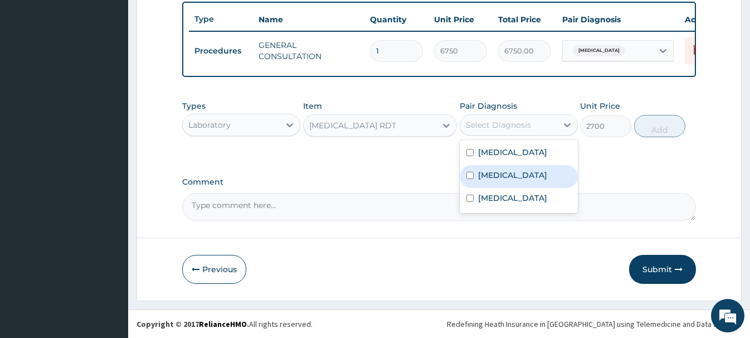
drag, startPoint x: 501, startPoint y: 175, endPoint x: 530, endPoint y: 170, distance: 29.4
click at [502, 174] on label "Malaria" at bounding box center [512, 174] width 69 height 11
checkbox input "true"
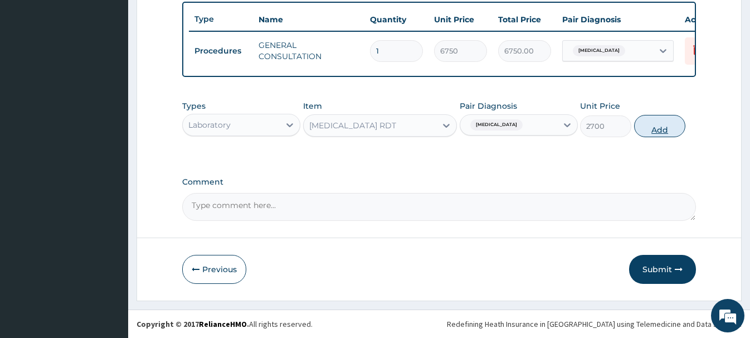
click at [659, 126] on button "Add" at bounding box center [659, 126] width 51 height 22
type input "0"
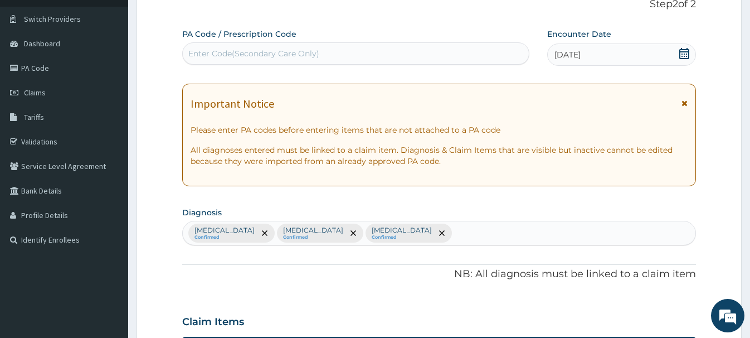
scroll to position [72, 0]
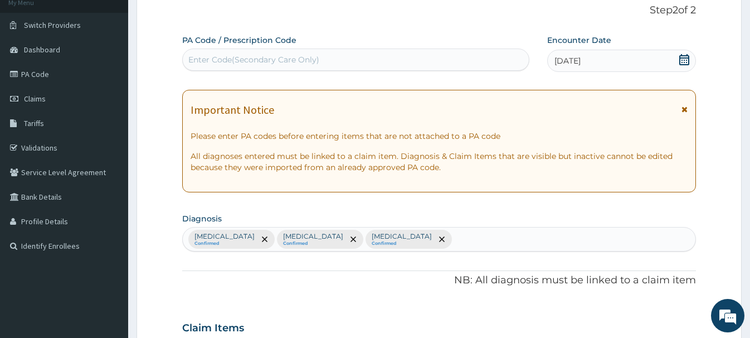
click at [205, 55] on div "Enter Code(Secondary Care Only)" at bounding box center [253, 59] width 131 height 11
paste input "PA/52120B"
type input "PA/52120B"
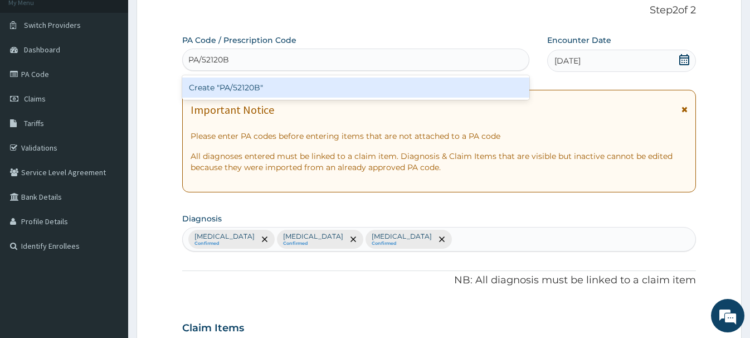
click at [245, 84] on div "Create "PA/52120B"" at bounding box center [355, 87] width 347 height 20
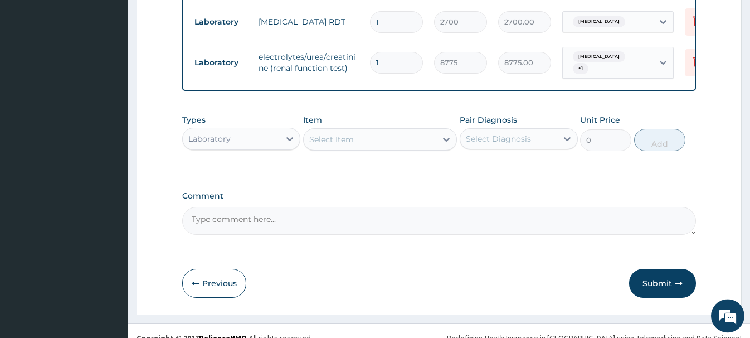
scroll to position [489, 0]
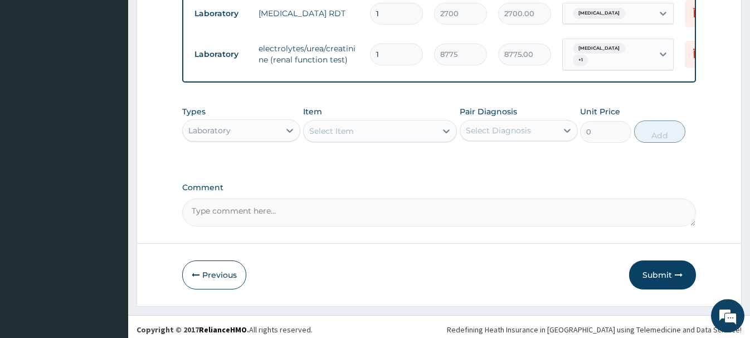
click at [330, 137] on div "Select Item" at bounding box center [331, 130] width 45 height 11
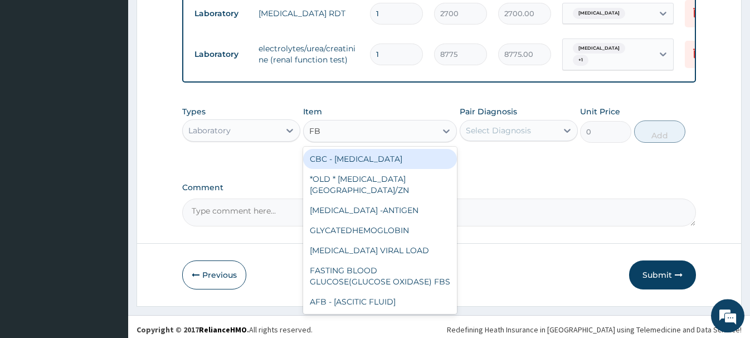
type input "FBC"
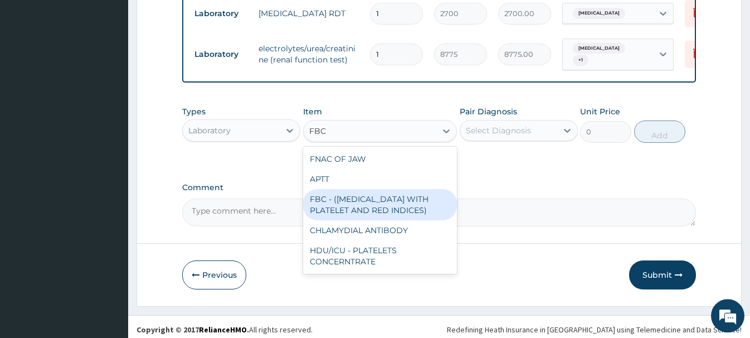
click at [375, 206] on div "FBC - (FULL BLOOD COUNT WITH PLATELET AND RED INDICES)" at bounding box center [380, 204] width 154 height 31
type input "5400"
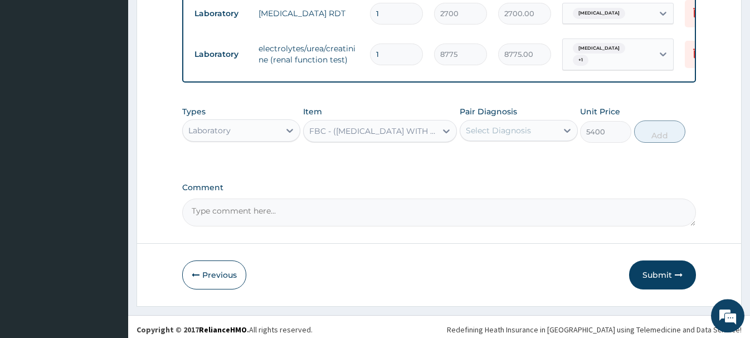
click at [507, 127] on div "Select Diagnosis" at bounding box center [498, 130] width 65 height 11
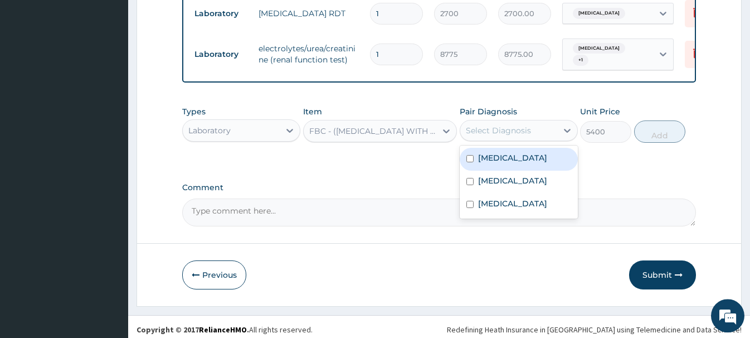
click at [519, 162] on label "Gastroenteritis" at bounding box center [512, 157] width 69 height 11
checkbox input "true"
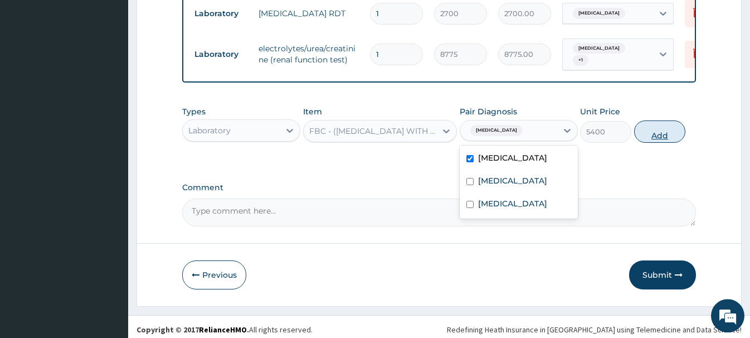
click at [654, 129] on button "Add" at bounding box center [659, 131] width 51 height 22
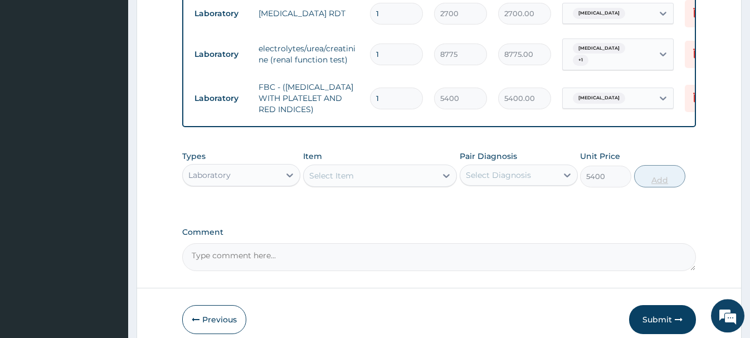
type input "0"
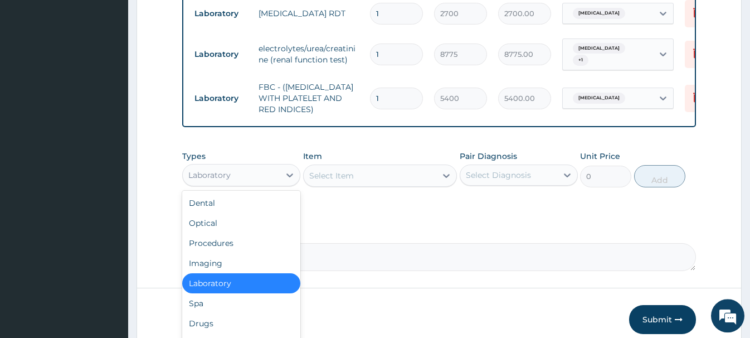
click at [231, 179] on div "Laboratory" at bounding box center [231, 175] width 97 height 18
click at [208, 323] on div "Drugs" at bounding box center [241, 323] width 118 height 20
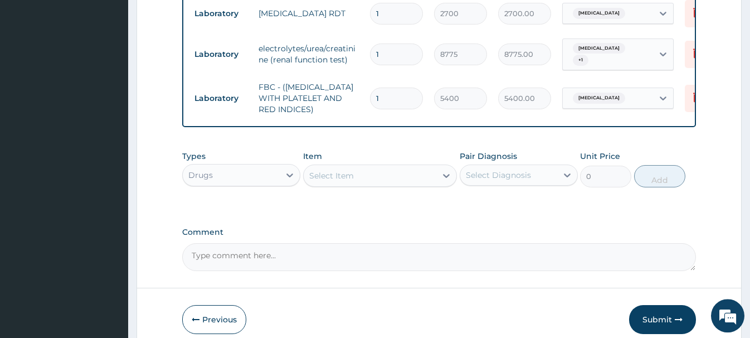
click at [329, 185] on div "Select Item" at bounding box center [370, 176] width 133 height 18
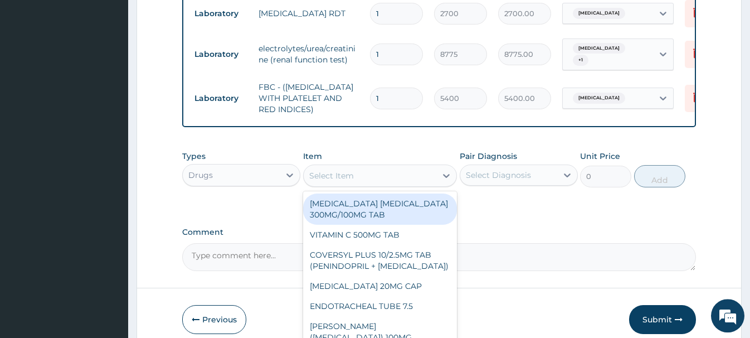
paste input "METRONIDAZOLE 200MG TAB"
type input "METRONIDAZOLE 200MG TAB"
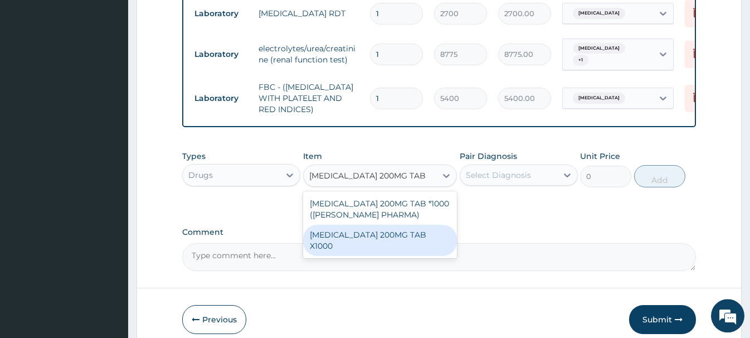
drag, startPoint x: 361, startPoint y: 235, endPoint x: 366, endPoint y: 236, distance: 5.8
click at [361, 236] on div "METRONIDAZOLE 200MG TAB X1000" at bounding box center [380, 240] width 154 height 31
type input "20.79999923706055"
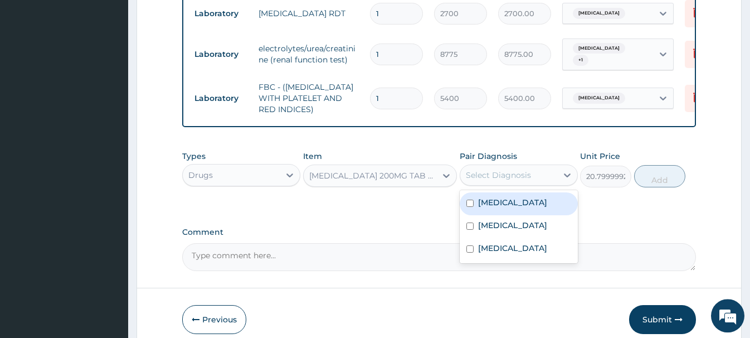
click at [497, 169] on div "Select Diagnosis" at bounding box center [508, 175] width 97 height 18
click at [512, 207] on label "Gastroenteritis" at bounding box center [512, 202] width 69 height 11
checkbox input "true"
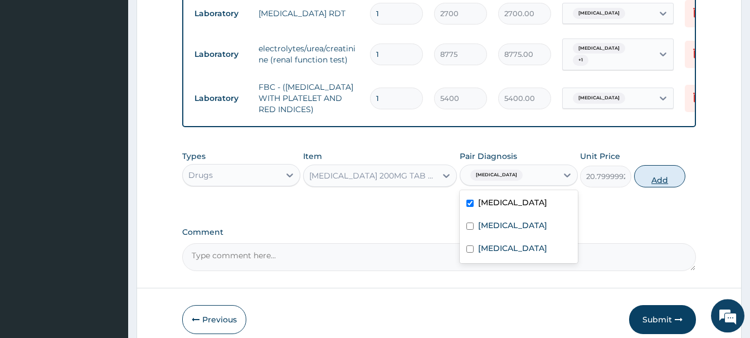
click at [661, 174] on button "Add" at bounding box center [659, 176] width 51 height 22
type input "0"
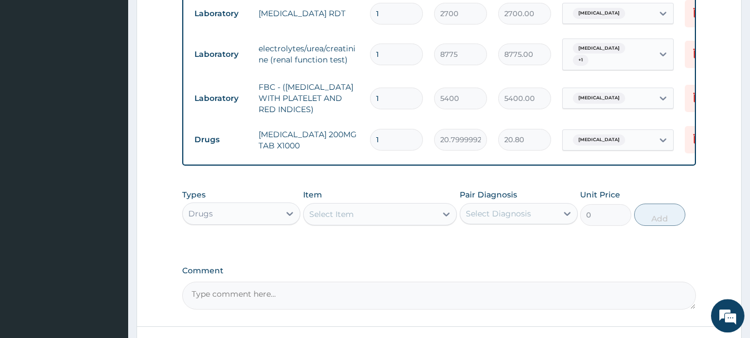
drag, startPoint x: 377, startPoint y: 143, endPoint x: 352, endPoint y: 145, distance: 25.7
click at [370, 145] on input "1" at bounding box center [396, 140] width 53 height 22
type input "3"
type input "62.40"
type input "30"
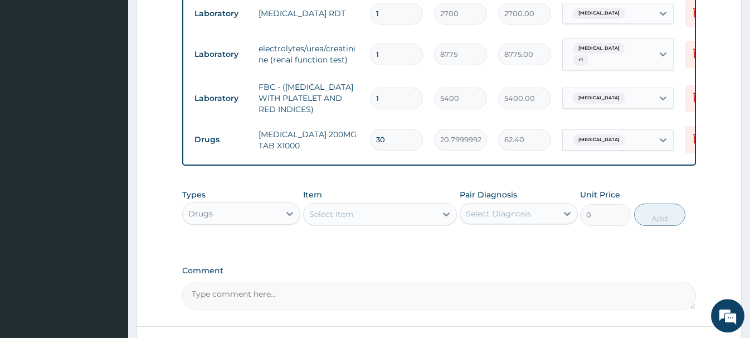
type input "624.00"
type input "30"
click at [330, 222] on div "Select Item" at bounding box center [370, 214] width 133 height 18
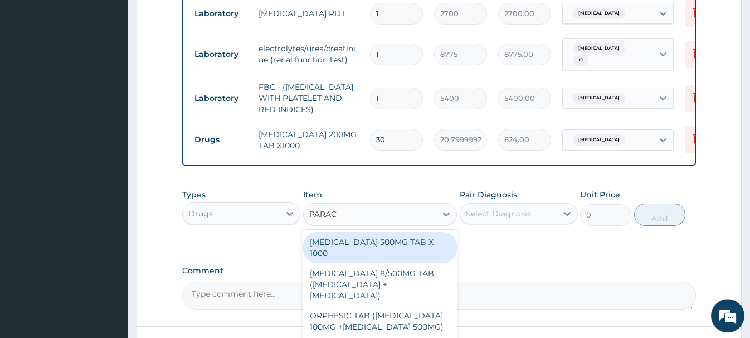
type input "PARACE"
drag, startPoint x: 378, startPoint y: 238, endPoint x: 434, endPoint y: 234, distance: 56.4
click at [379, 237] on div "PARACETAMOL 500MG TAB X 1000" at bounding box center [380, 247] width 154 height 31
type input "22.39999961853027"
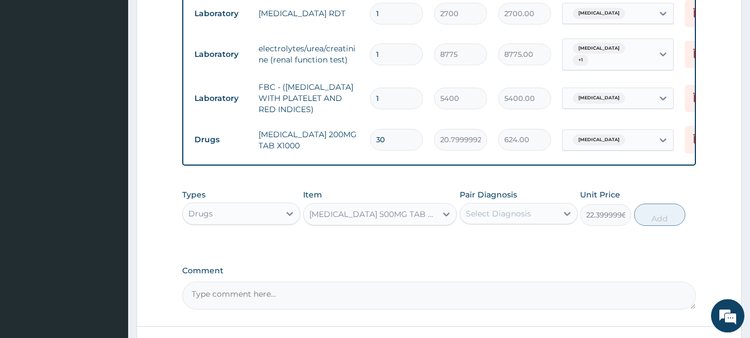
click at [508, 219] on div "Select Diagnosis" at bounding box center [498, 213] width 65 height 11
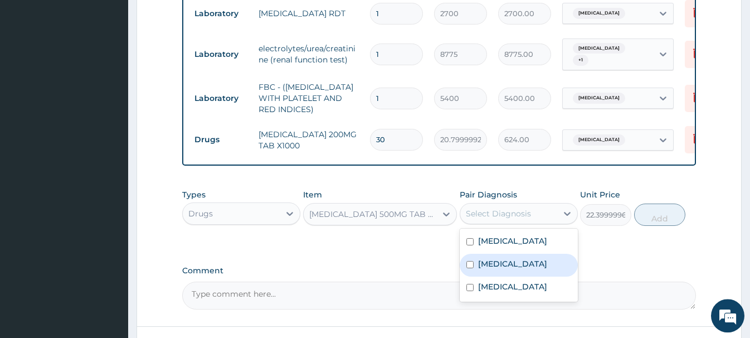
click at [507, 266] on label "Malaria" at bounding box center [512, 263] width 69 height 11
checkbox input "true"
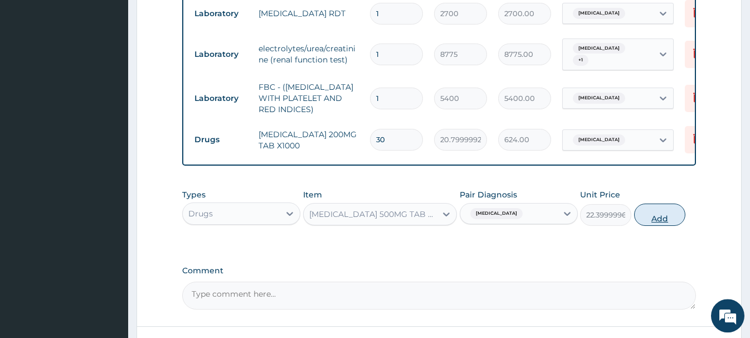
click at [652, 219] on button "Add" at bounding box center [659, 214] width 51 height 22
type input "0"
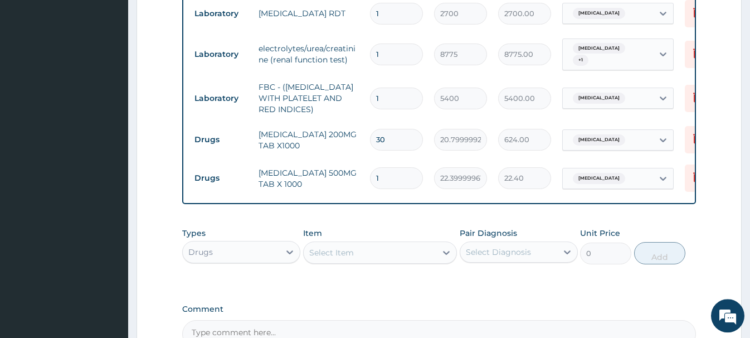
type input "18"
type input "403.20"
type input "18"
click at [323, 260] on div "Select Item" at bounding box center [370, 253] width 133 height 18
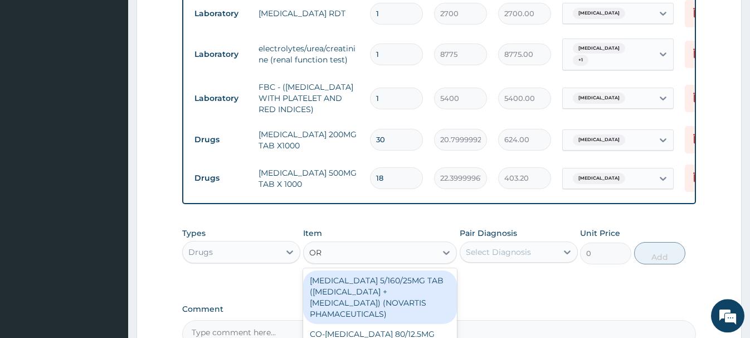
type input "ORS"
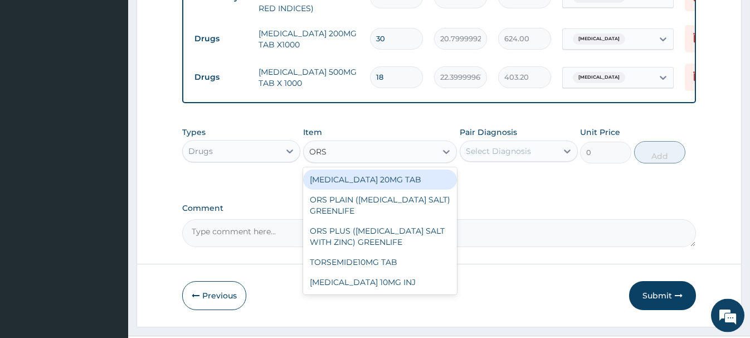
scroll to position [603, 0]
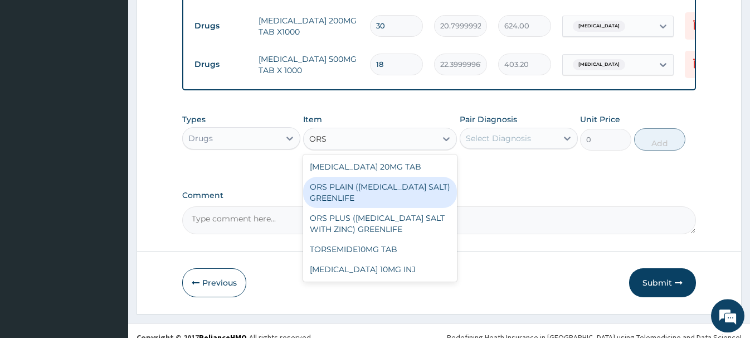
click at [353, 201] on div "ORS PLAIN (ORAL REHYDRATION SALT) GREENLIFE" at bounding box center [380, 192] width 154 height 31
type input "364"
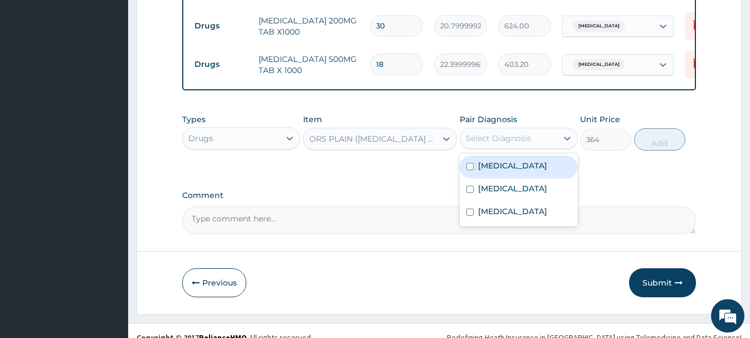
click at [515, 142] on div "Select Diagnosis" at bounding box center [498, 138] width 65 height 11
click at [517, 159] on div "Gastroenteritis" at bounding box center [519, 167] width 118 height 23
checkbox input "true"
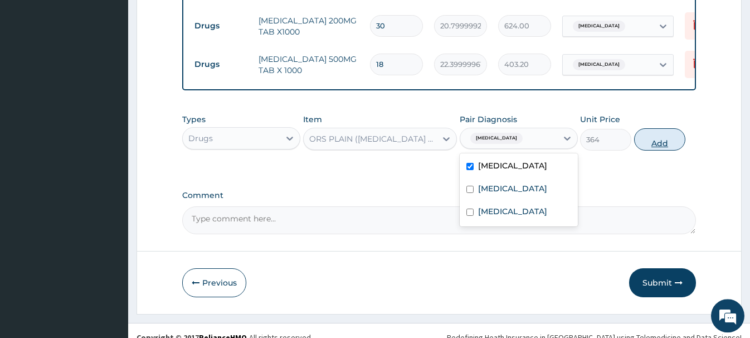
click at [648, 137] on button "Add" at bounding box center [659, 139] width 51 height 22
type input "0"
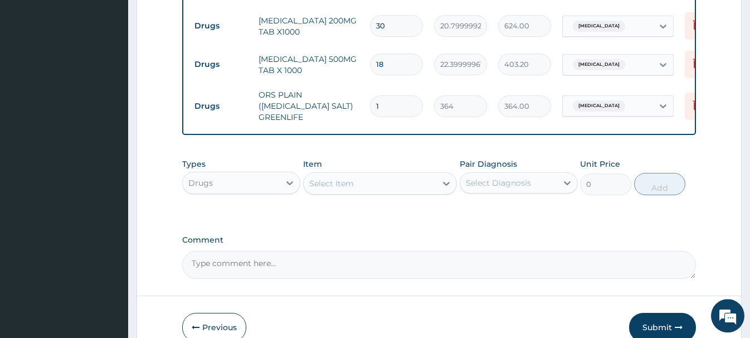
drag, startPoint x: 391, startPoint y: 108, endPoint x: 352, endPoint y: 113, distance: 39.3
click at [370, 113] on input "1" at bounding box center [396, 106] width 53 height 22
type input "3"
type input "1092.00"
type input "3"
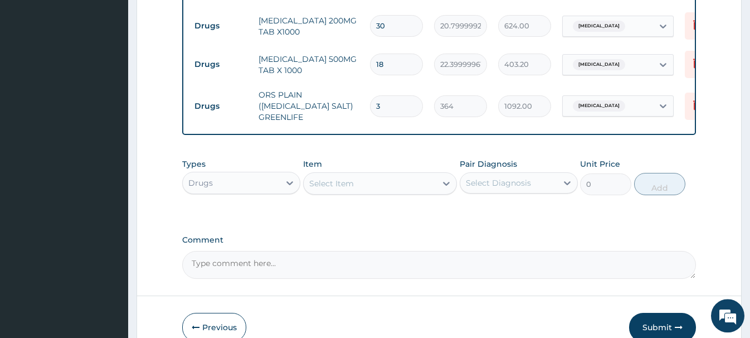
click at [318, 186] on div "Select Item" at bounding box center [331, 183] width 45 height 11
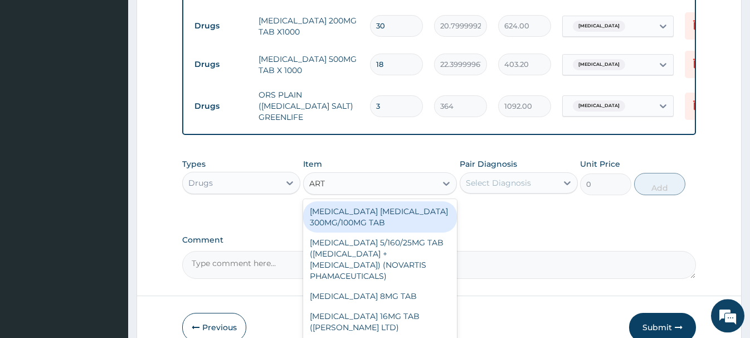
type input "ARTE"
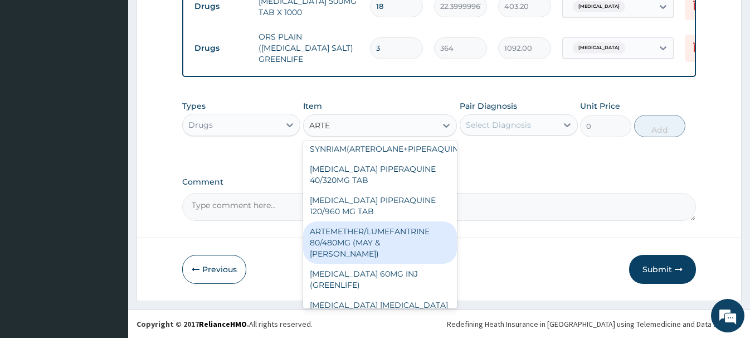
scroll to position [221, 0]
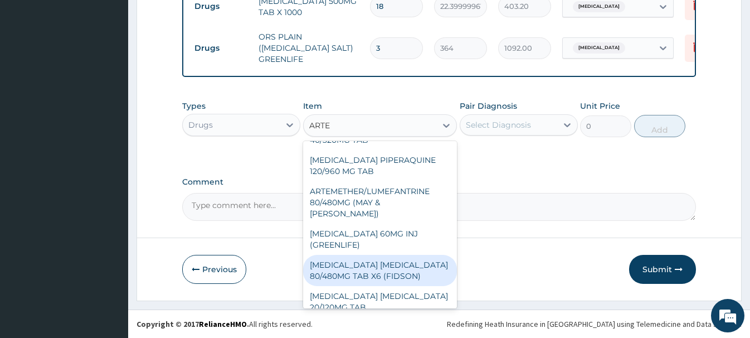
drag, startPoint x: 392, startPoint y: 264, endPoint x: 394, endPoint y: 254, distance: 10.7
click at [394, 264] on div "ARTEMETHER LUMEFANTRINE 80/480MG TAB X6 (FIDSON)" at bounding box center [380, 270] width 154 height 31
type input "322.2992553710938"
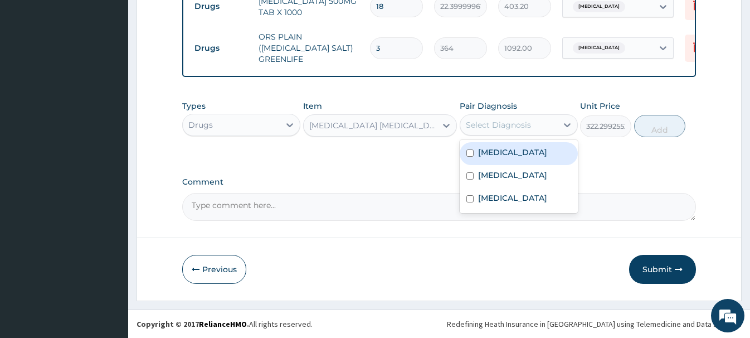
click at [508, 128] on div "Select Diagnosis" at bounding box center [498, 124] width 65 height 11
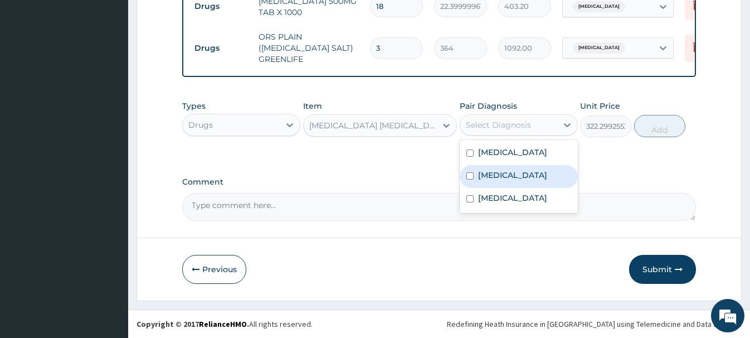
click at [512, 178] on div "Malaria" at bounding box center [519, 176] width 118 height 23
checkbox input "true"
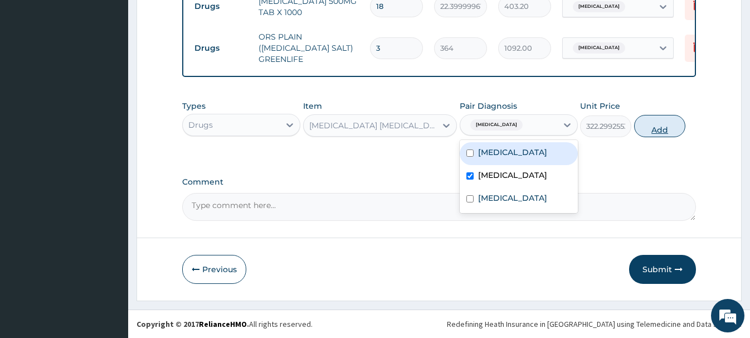
click at [652, 128] on button "Add" at bounding box center [659, 126] width 51 height 22
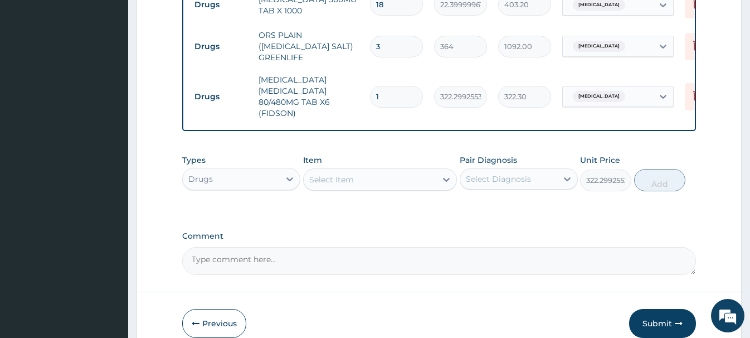
type input "0"
drag, startPoint x: 386, startPoint y: 101, endPoint x: 323, endPoint y: 109, distance: 63.5
click at [370, 108] on input "1" at bounding box center [396, 97] width 53 height 22
type input "6"
type input "1933.80"
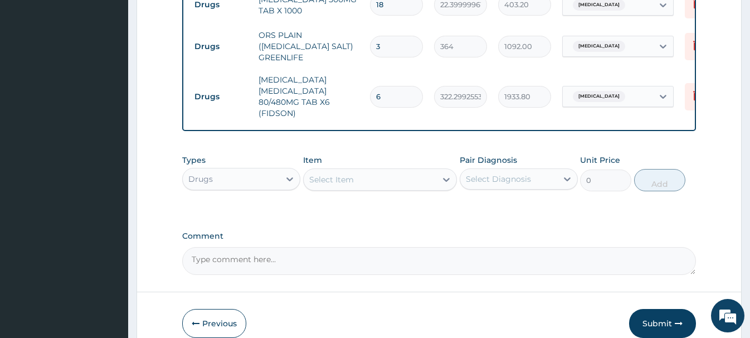
type input "6"
click at [323, 183] on div "Select Item" at bounding box center [331, 179] width 45 height 11
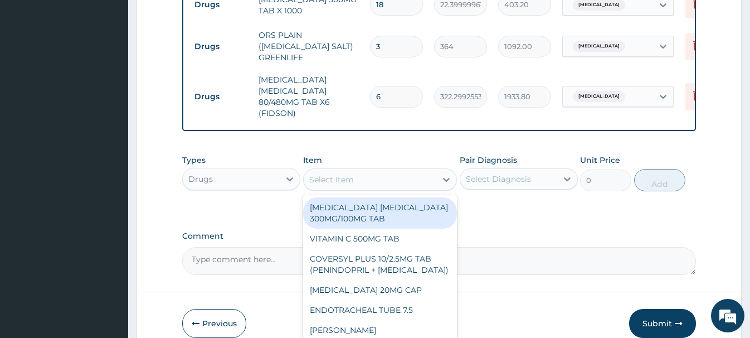
paste input "ZINC DISPERSIBLE 20MG"
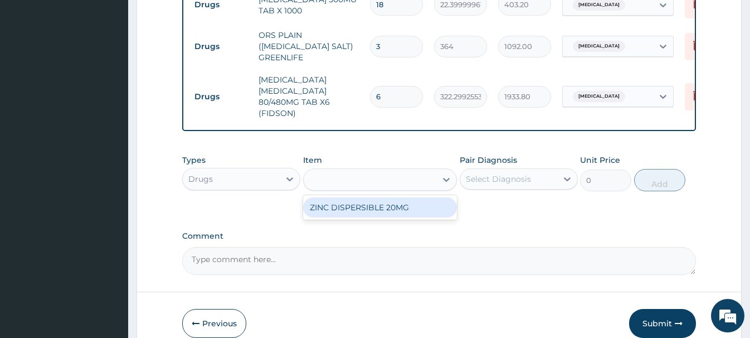
type input "ZINC DISPERSIBLE 20MG"
drag, startPoint x: 380, startPoint y: 208, endPoint x: 392, endPoint y: 206, distance: 12.9
click at [380, 208] on div "ZINC DISPERSIBLE 20MG" at bounding box center [380, 207] width 154 height 20
type input "41.65000152587891"
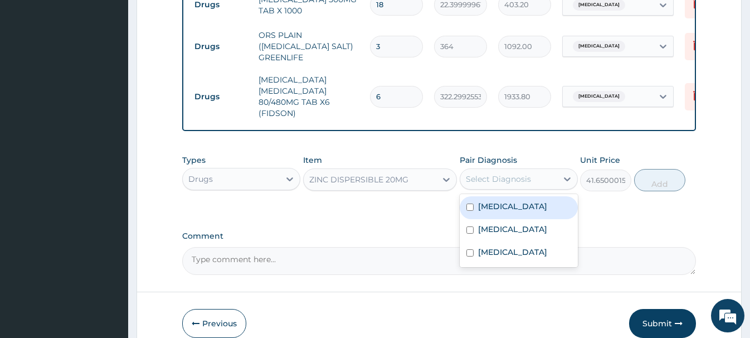
click at [504, 187] on div "Select Diagnosis" at bounding box center [508, 179] width 97 height 18
click at [522, 210] on label "Gastroenteritis" at bounding box center [512, 206] width 69 height 11
checkbox input "true"
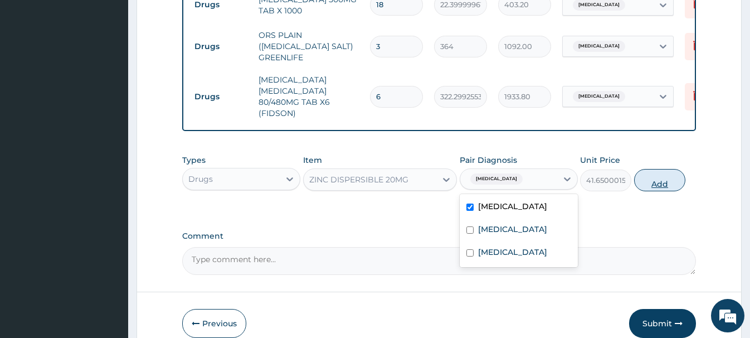
click at [656, 187] on button "Add" at bounding box center [659, 180] width 51 height 22
type input "0"
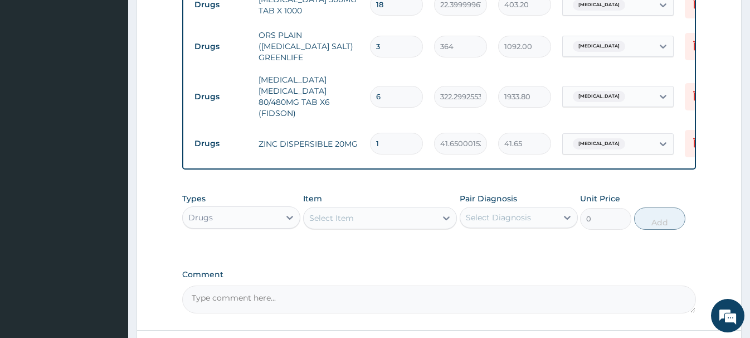
type input "10"
type input "416.50"
type input "10"
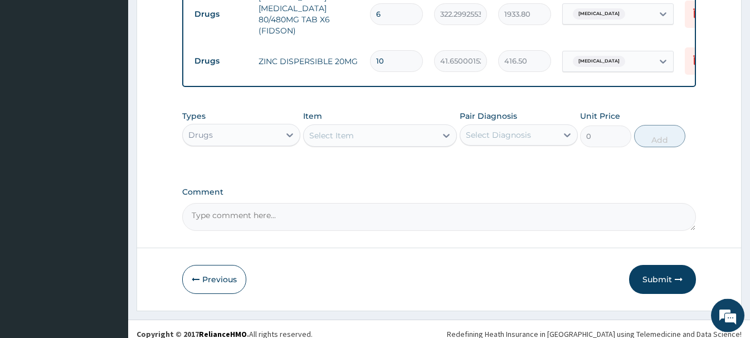
scroll to position [756, 0]
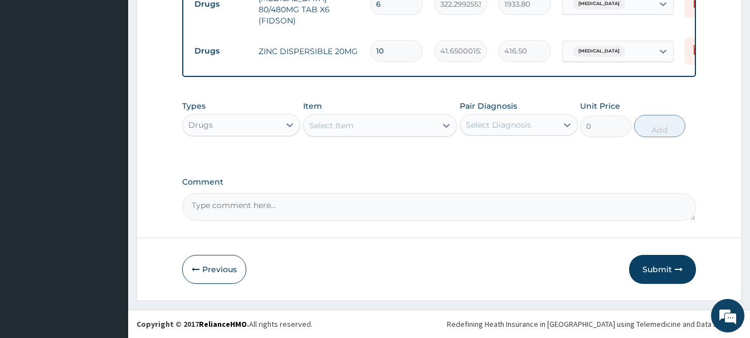
drag, startPoint x: 656, startPoint y: 267, endPoint x: 615, endPoint y: 266, distance: 40.2
click at [654, 267] on button "Submit" at bounding box center [662, 269] width 67 height 29
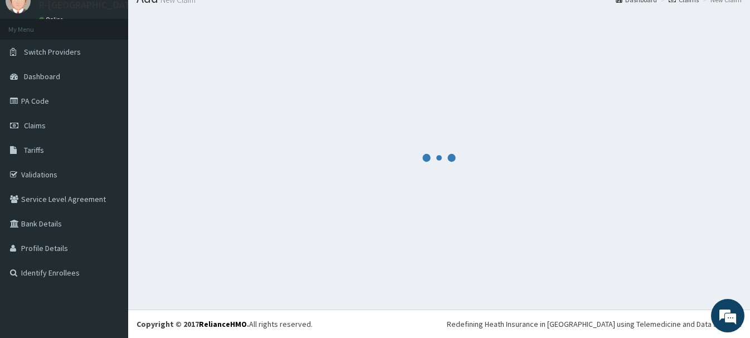
scroll to position [46, 0]
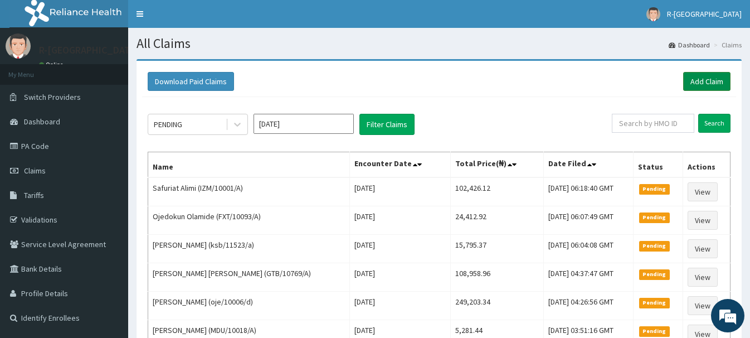
click at [708, 83] on link "Add Claim" at bounding box center [706, 81] width 47 height 19
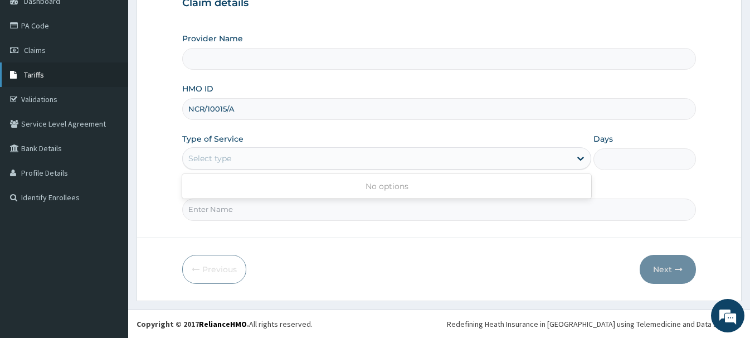
type input "R-Jolad Hospital Nigeria Limited(kupa)"
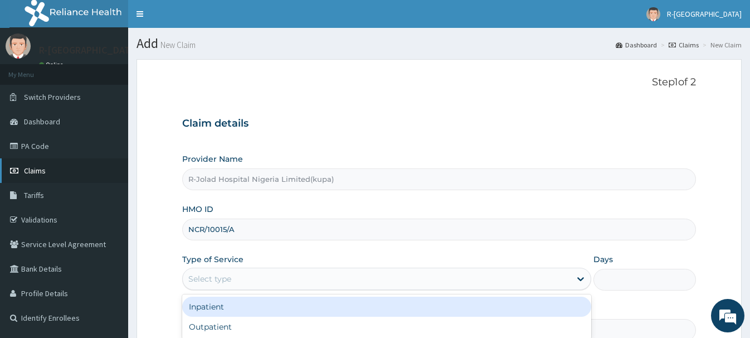
click at [35, 174] on span "Claims" at bounding box center [35, 171] width 22 height 10
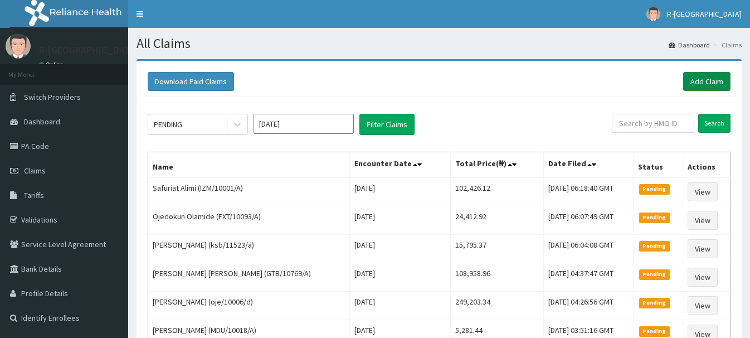
click at [694, 81] on link "Add Claim" at bounding box center [706, 81] width 47 height 19
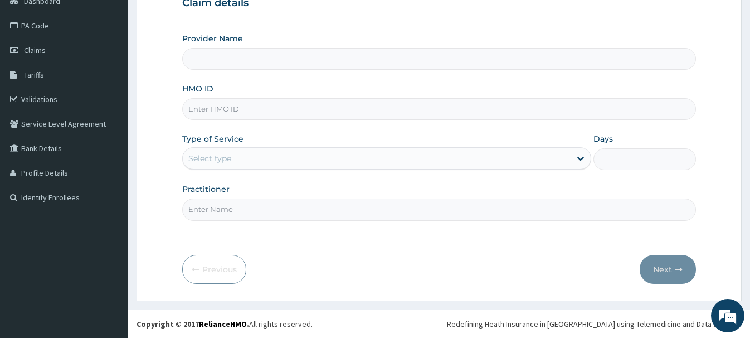
scroll to position [120, 0]
type input "R-Jolad Hospital Nigeria Limited(kupa)"
type input "NCR/10015/A"
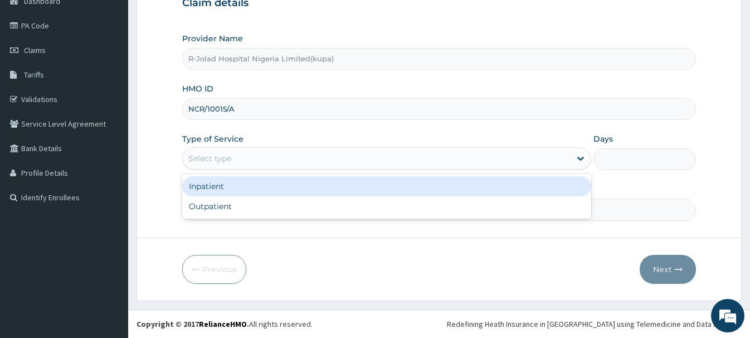
click at [203, 156] on div "Select type" at bounding box center [209, 158] width 43 height 11
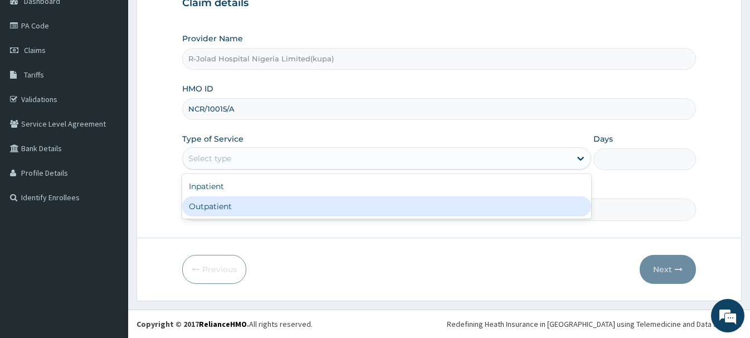
click at [207, 208] on div "Outpatient" at bounding box center [386, 206] width 409 height 20
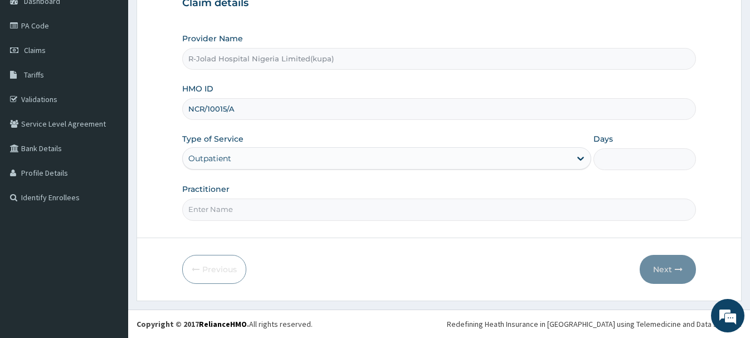
type input "1"
drag, startPoint x: 200, startPoint y: 208, endPoint x: 191, endPoint y: 210, distance: 9.1
click at [200, 209] on input "Practitioner" at bounding box center [438, 209] width 513 height 22
drag, startPoint x: 207, startPoint y: 211, endPoint x: 199, endPoint y: 203, distance: 10.7
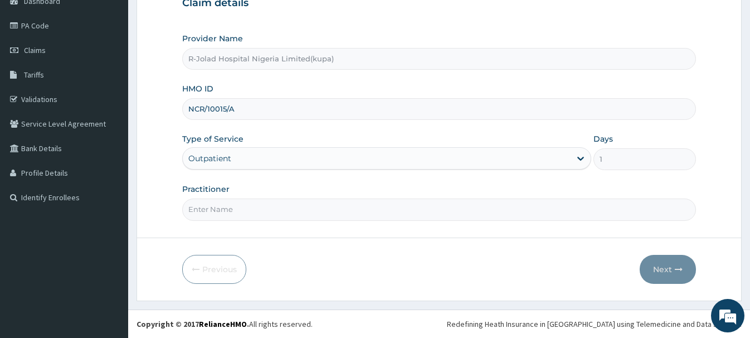
paste input "Braxton Anaebo"
type input "Braxton Anaebo"
click at [652, 264] on button "Next" at bounding box center [668, 269] width 56 height 29
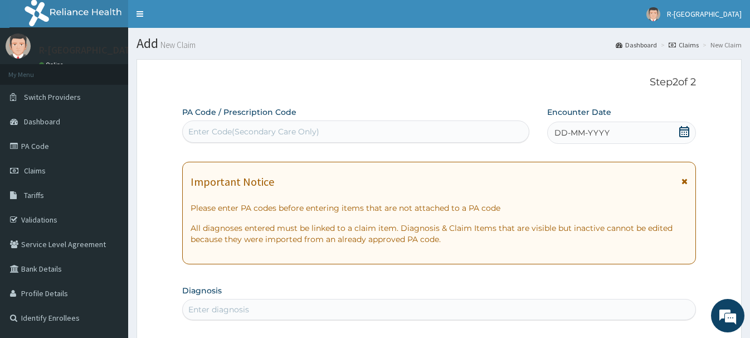
click at [685, 133] on icon at bounding box center [684, 131] width 11 height 11
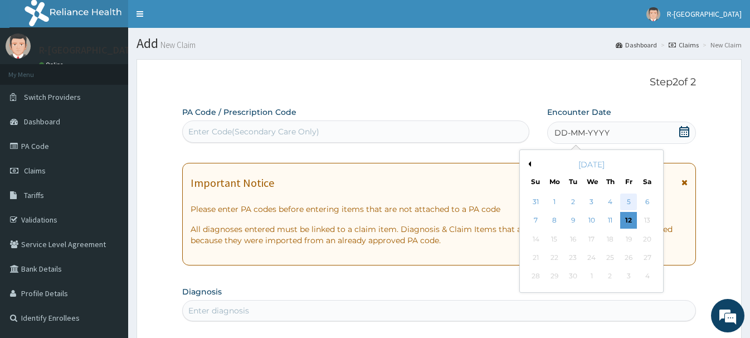
click at [632, 203] on div "5" at bounding box center [628, 201] width 17 height 17
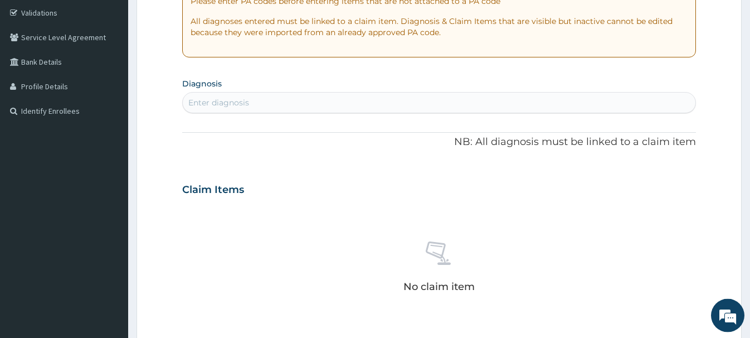
scroll to position [227, 0]
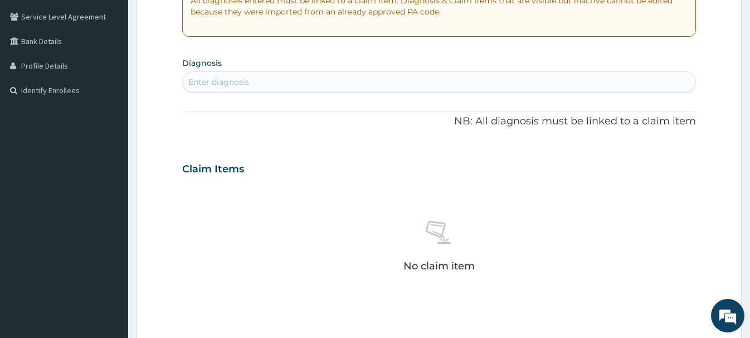
click at [211, 86] on div "Enter diagnosis" at bounding box center [218, 81] width 61 height 11
type input "ESSENT"
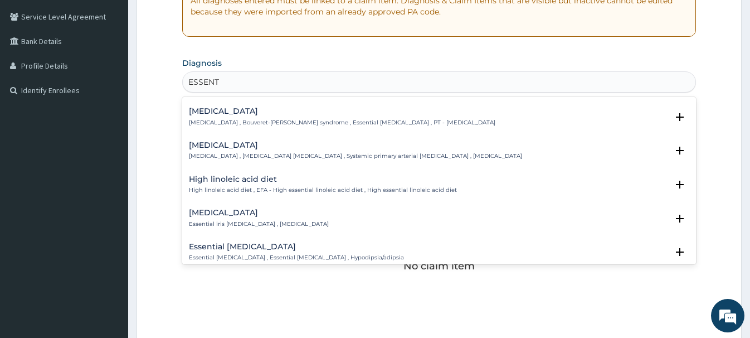
scroll to position [309, 0]
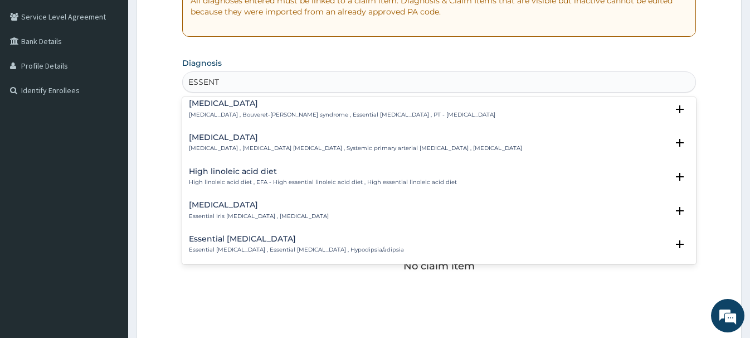
click at [235, 149] on div "Essential hypertension Essential hypertension , Idiopathic hypertension , Syste…" at bounding box center [355, 143] width 333 height 20
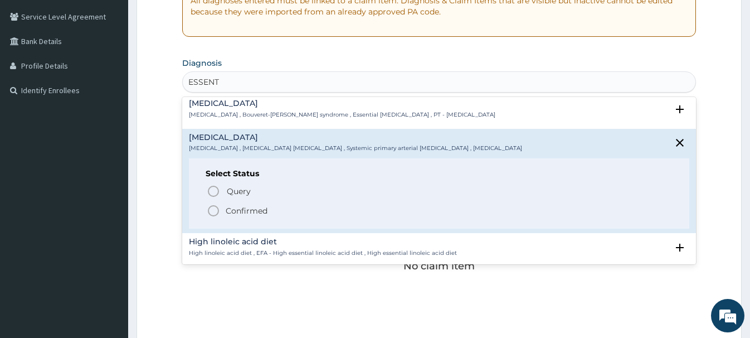
click at [213, 210] on icon "status option filled" at bounding box center [213, 210] width 13 height 13
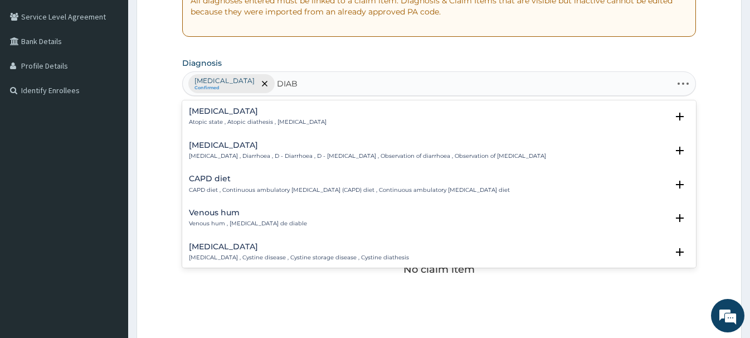
type input "DIABE"
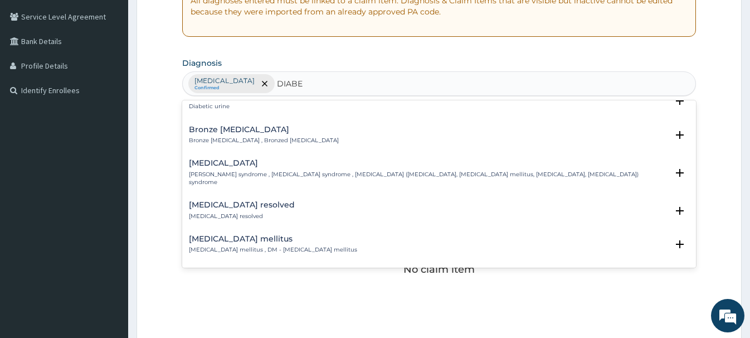
scroll to position [120, 0]
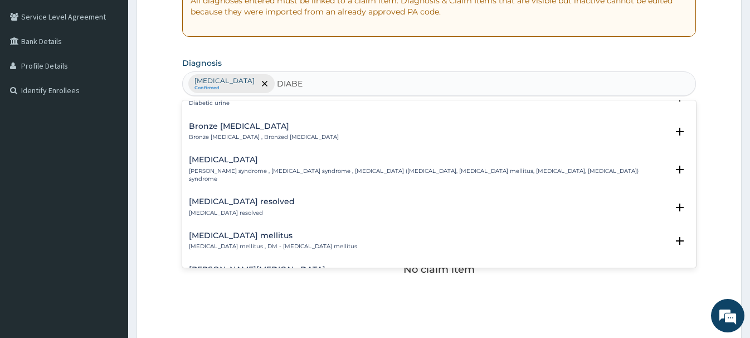
click at [211, 231] on h4 "Diabetes mellitus" at bounding box center [273, 235] width 168 height 8
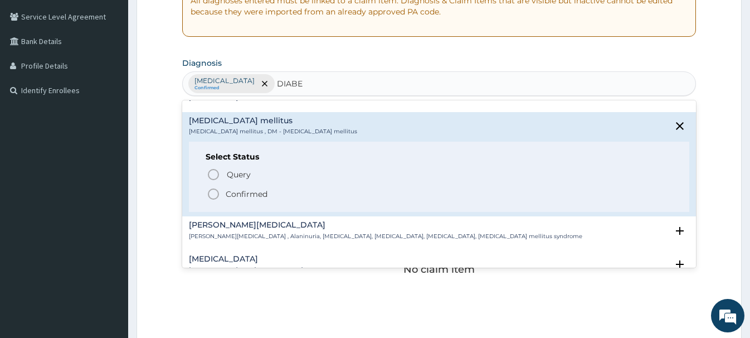
scroll to position [241, 0]
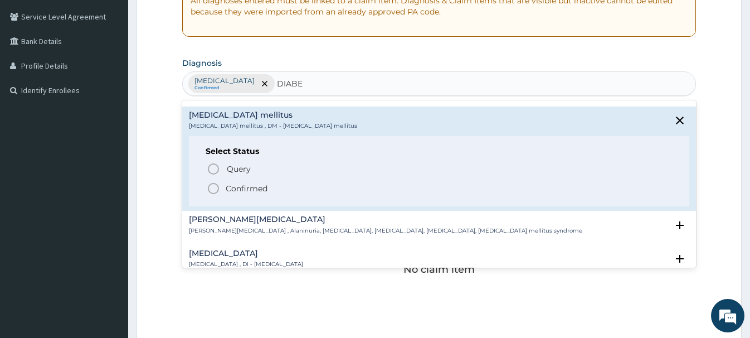
click at [215, 182] on icon "status option filled" at bounding box center [213, 188] width 13 height 13
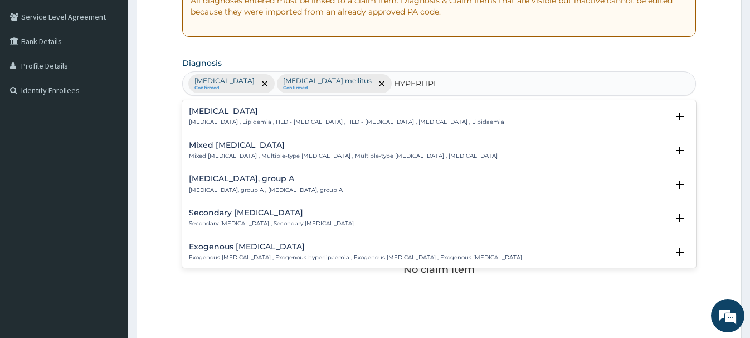
type input "HYPERLIPID"
click at [225, 113] on h4 "Hyperlipidemia" at bounding box center [347, 111] width 316 height 8
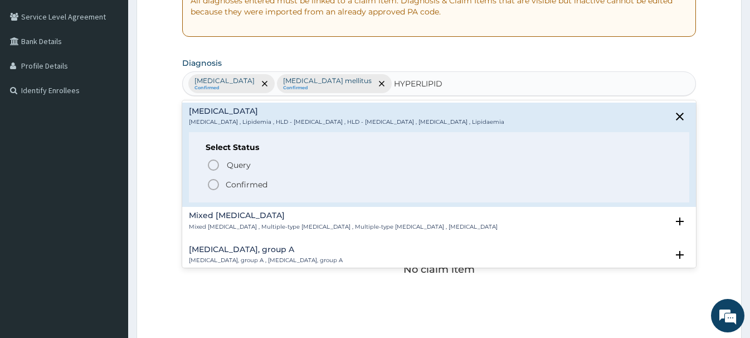
click at [212, 185] on icon "status option filled" at bounding box center [213, 184] width 13 height 13
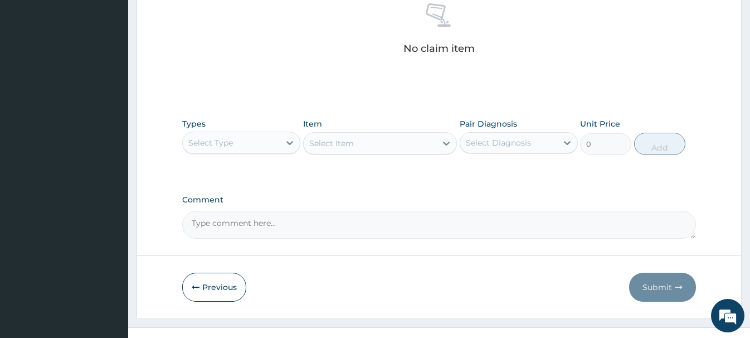
scroll to position [466, 0]
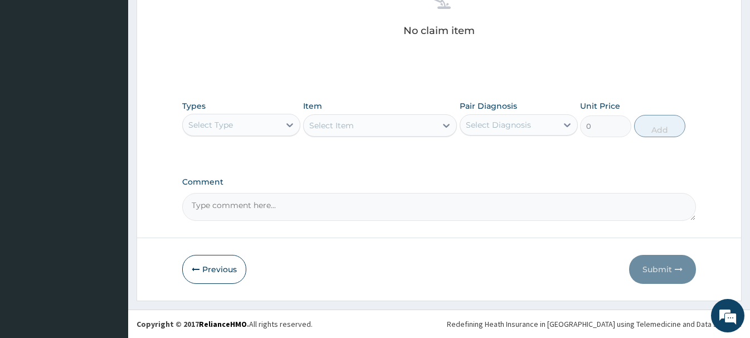
click at [243, 128] on div "Select Type" at bounding box center [231, 125] width 97 height 18
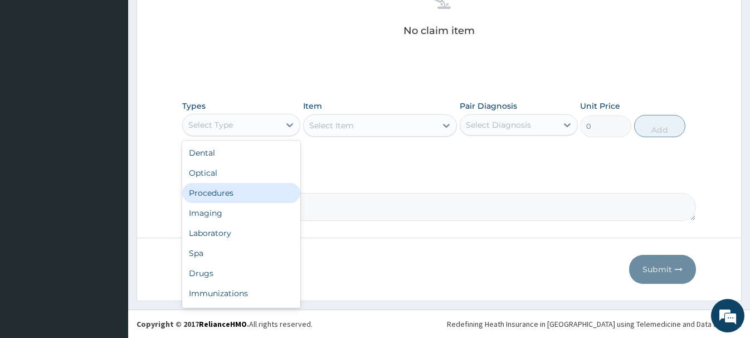
click at [214, 192] on div "Procedures" at bounding box center [241, 193] width 118 height 20
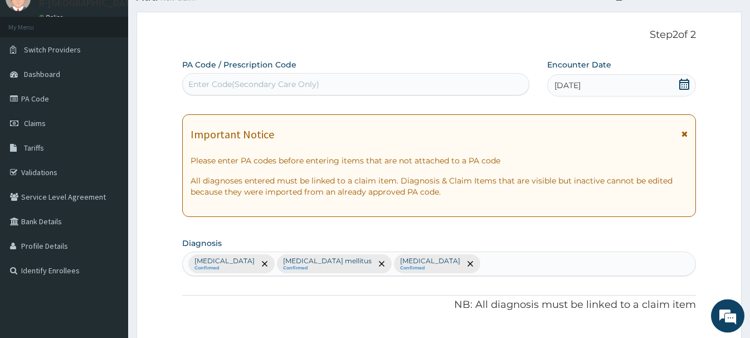
scroll to position [11, 0]
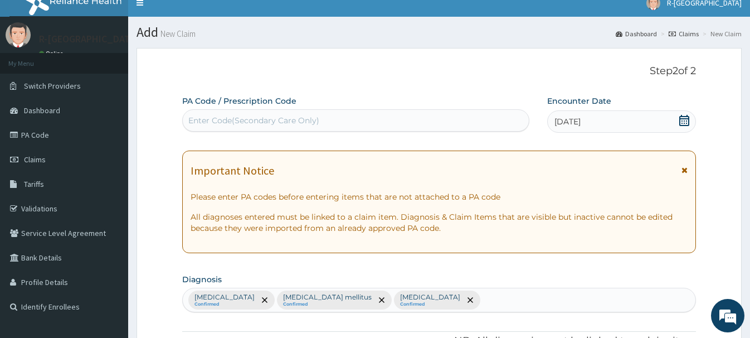
click at [196, 118] on div "Enter Code(Secondary Care Only)" at bounding box center [253, 120] width 131 height 11
paste input "PA/797D0F"
type input "PA/797D0F"
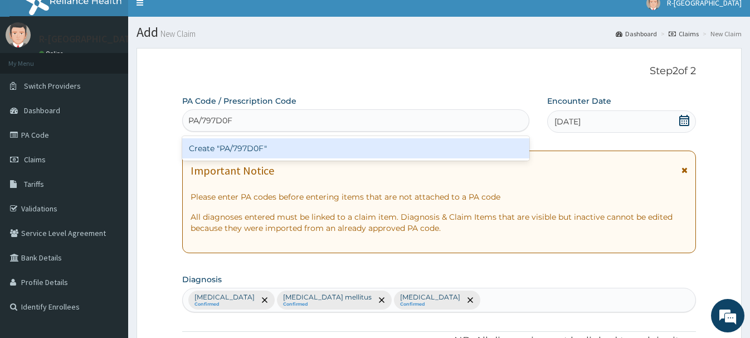
click at [249, 146] on div "Create "PA/797D0F"" at bounding box center [355, 148] width 347 height 20
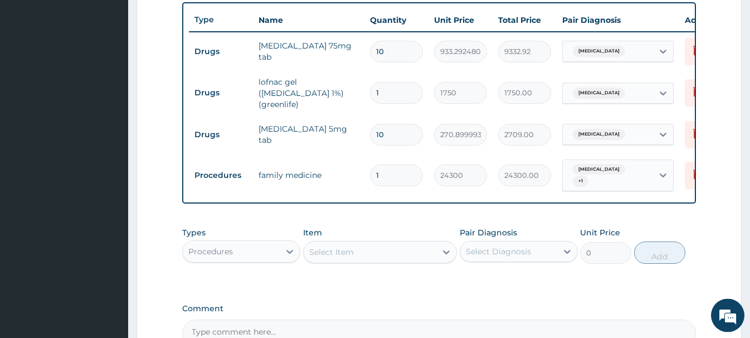
scroll to position [526, 0]
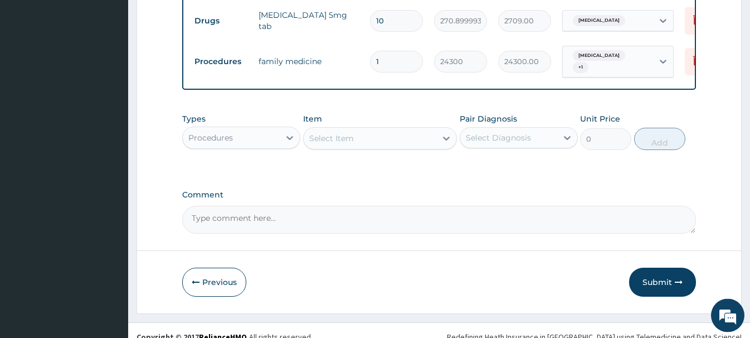
click at [335, 136] on div "Select Item" at bounding box center [331, 138] width 45 height 11
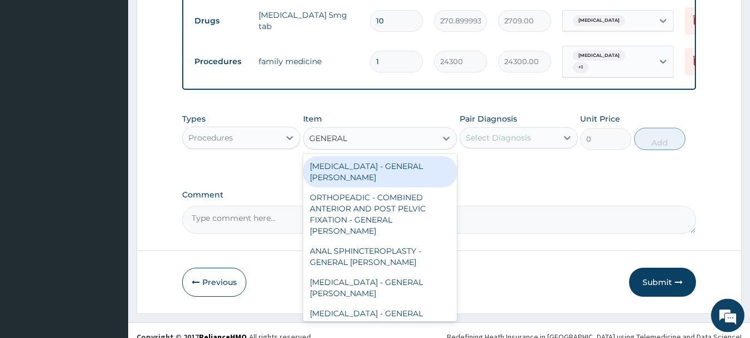
type input "GENERAL C"
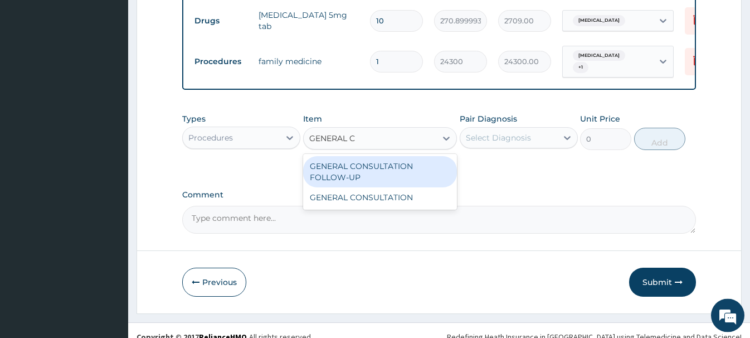
click at [382, 166] on div "GENERAL CONSULTATION FOLLOW-UP" at bounding box center [380, 171] width 154 height 31
type input "4500"
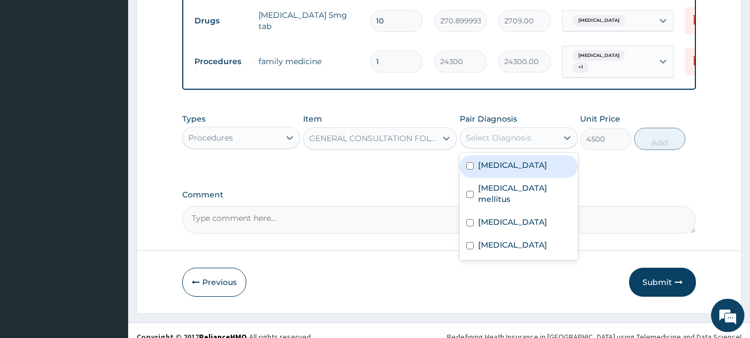
click at [507, 132] on div "Select Diagnosis" at bounding box center [498, 137] width 65 height 11
click at [513, 164] on label "Essential hypertension" at bounding box center [512, 164] width 69 height 11
checkbox input "true"
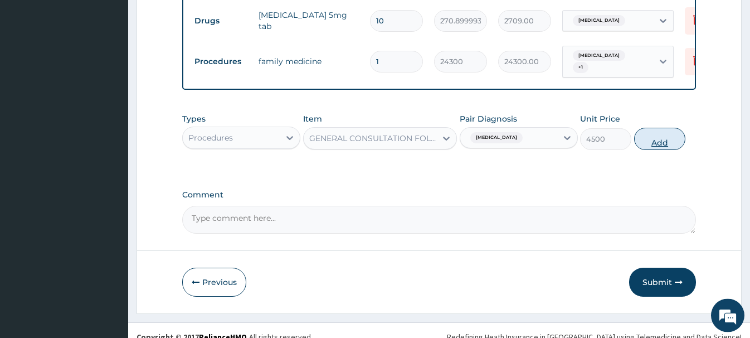
click at [662, 136] on button "Add" at bounding box center [659, 139] width 51 height 22
type input "0"
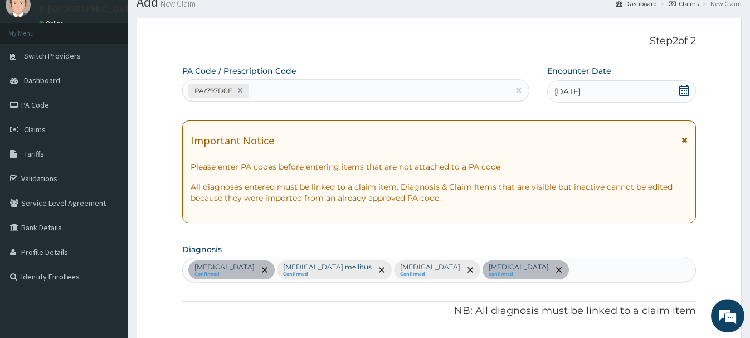
scroll to position [14, 0]
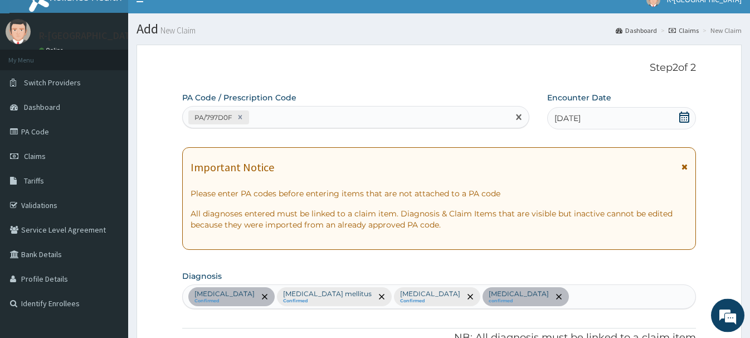
click at [279, 127] on div "PA/797D0F" at bounding box center [355, 117] width 347 height 22
paste input "PA/FA4245"
type input "PA/FA4245"
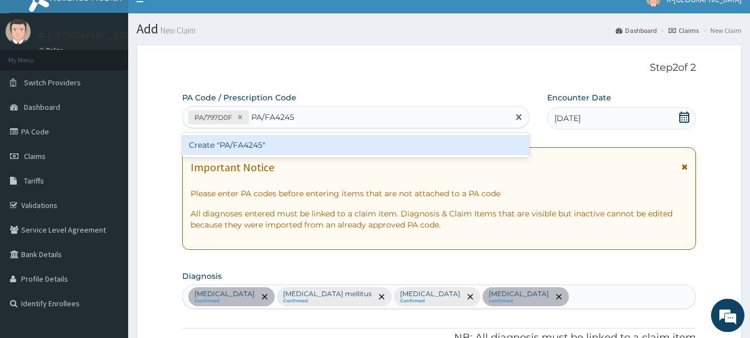
click at [242, 147] on div "Create "PA/FA4245"" at bounding box center [355, 145] width 347 height 20
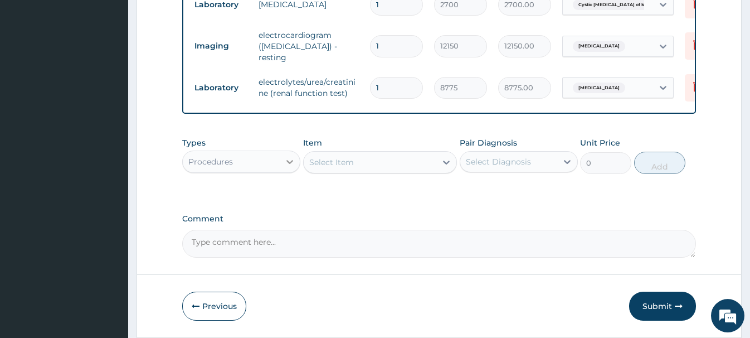
scroll to position [692, 0]
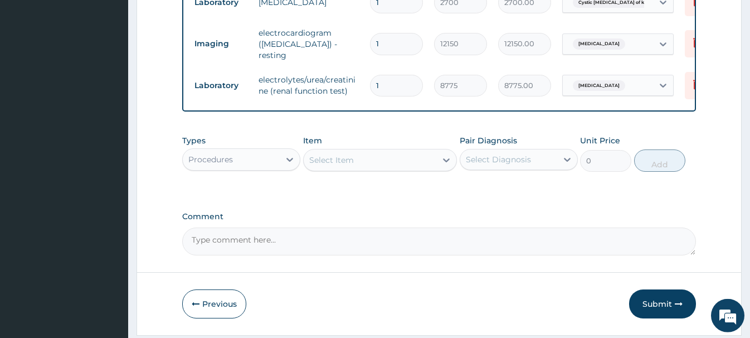
click at [219, 154] on div "Procedures" at bounding box center [210, 159] width 45 height 11
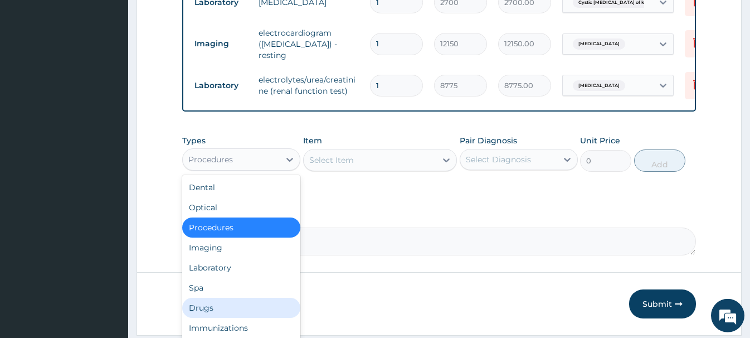
drag, startPoint x: 212, startPoint y: 285, endPoint x: 207, endPoint y: 283, distance: 5.8
click at [212, 298] on div "Drugs" at bounding box center [241, 308] width 118 height 20
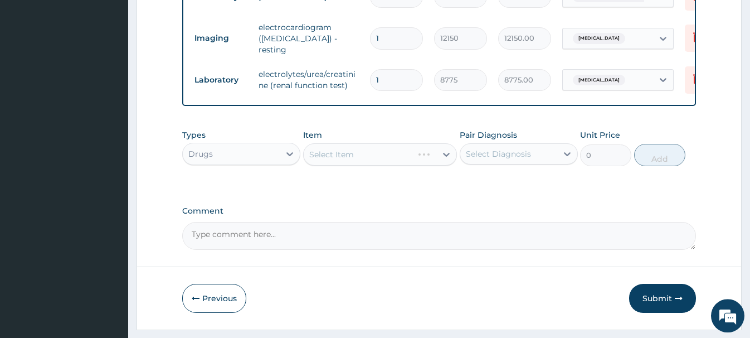
scroll to position [699, 0]
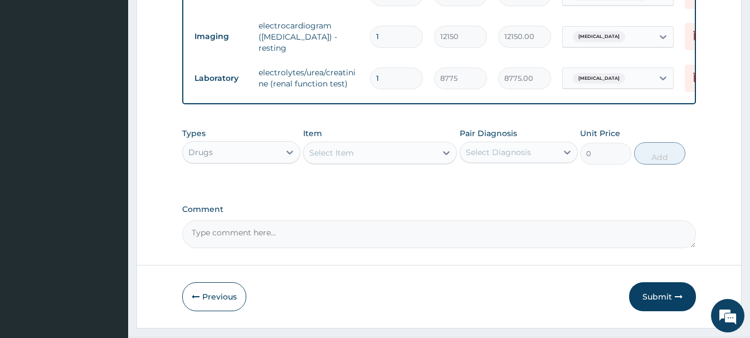
click at [337, 147] on div "Select Item" at bounding box center [331, 152] width 45 height 11
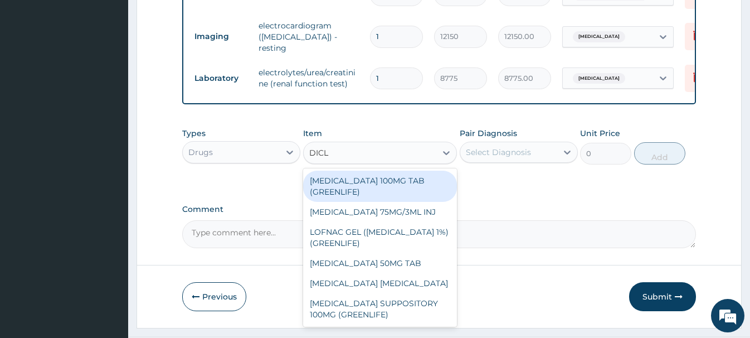
type input "DICLO"
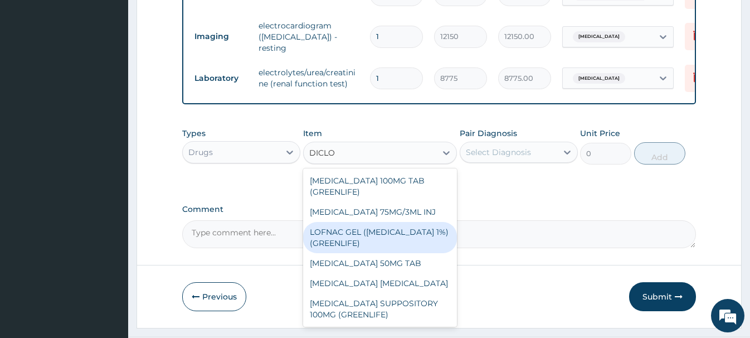
click at [367, 222] on div "LOFNAC GEL (DICLOFENAC 1%) (GREENLIFE)" at bounding box center [380, 237] width 154 height 31
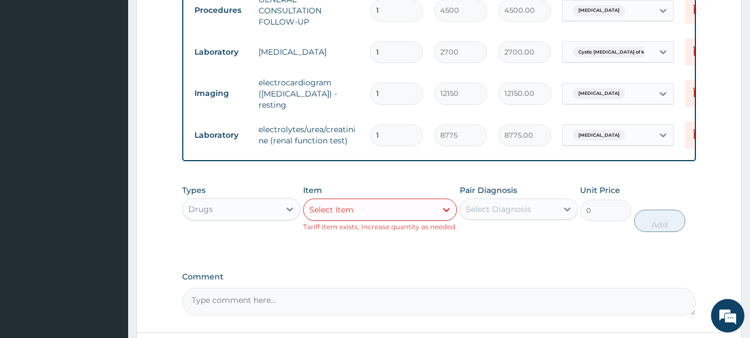
scroll to position [710, 0]
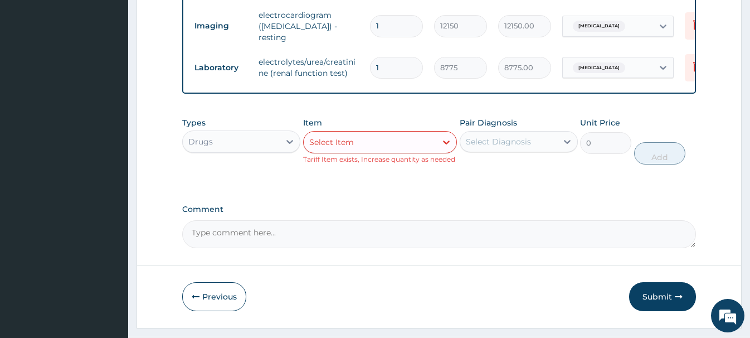
click at [331, 133] on div "Select Item" at bounding box center [370, 142] width 133 height 18
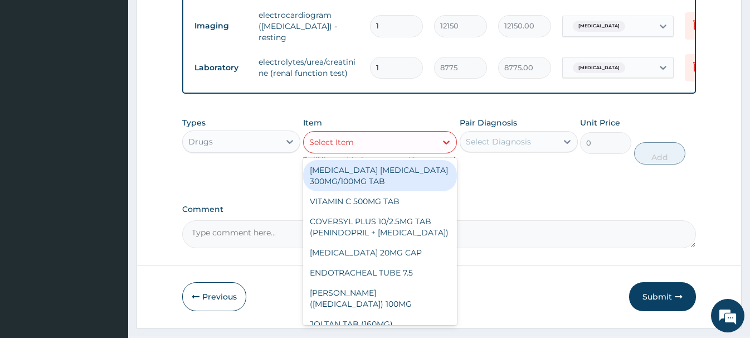
paste input "SIRDALUD 2MG TAB"
type input "SIRDALUD 2MG TAB"
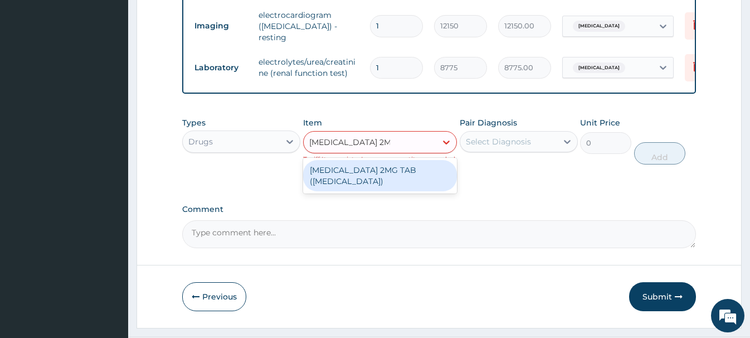
drag, startPoint x: 397, startPoint y: 140, endPoint x: 408, endPoint y: 141, distance: 11.2
click at [400, 160] on div "SIRDALUD 2MG TAB (TIZANIDINE)" at bounding box center [380, 175] width 154 height 31
type input "341.25"
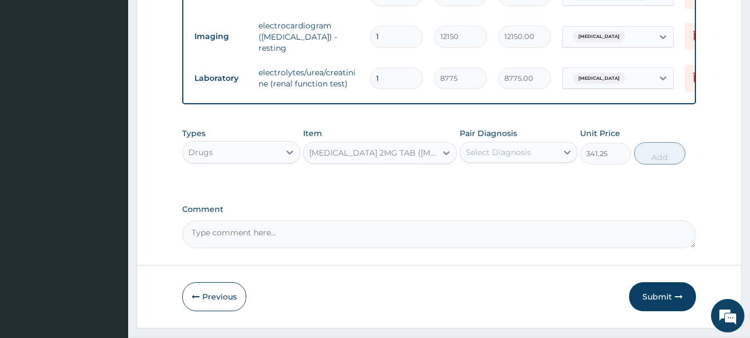
click at [496, 147] on div "Select Diagnosis" at bounding box center [498, 152] width 65 height 11
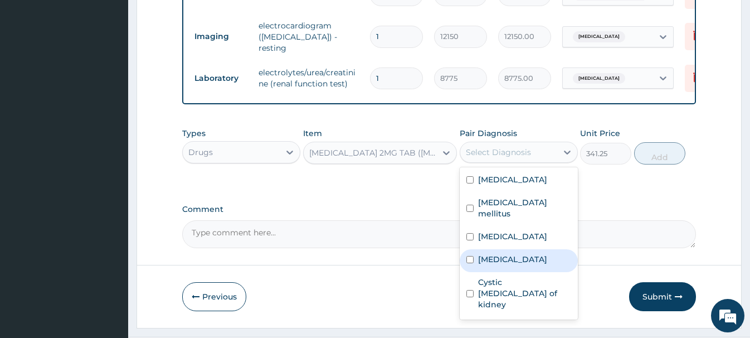
click at [526, 254] on label "Lumbar spondylosis" at bounding box center [512, 259] width 69 height 11
checkbox input "true"
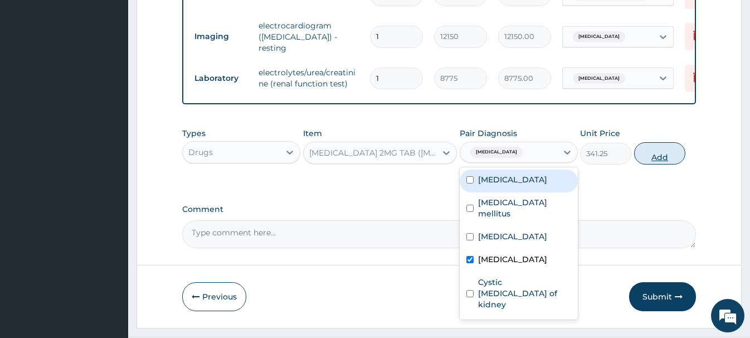
click at [641, 142] on button "Add" at bounding box center [659, 153] width 51 height 22
type input "0"
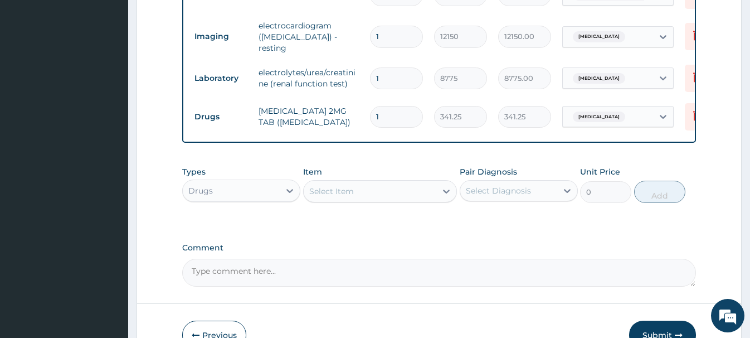
type input "10"
type input "3412.50"
type input "10"
click at [323, 186] on div "Select Item" at bounding box center [331, 191] width 45 height 11
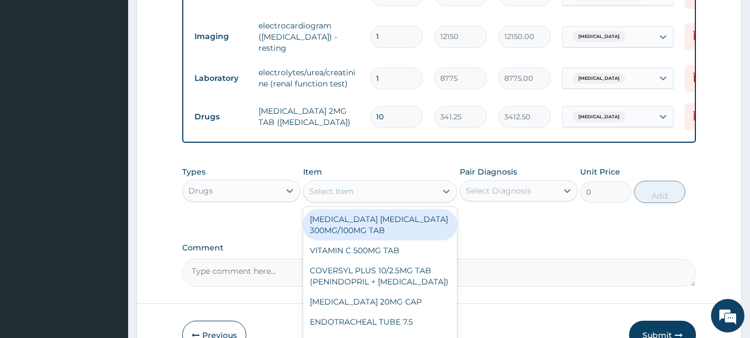
paste input "ARTHROTEC GENERIC"
type input "ARTHROTEC GENERIC"
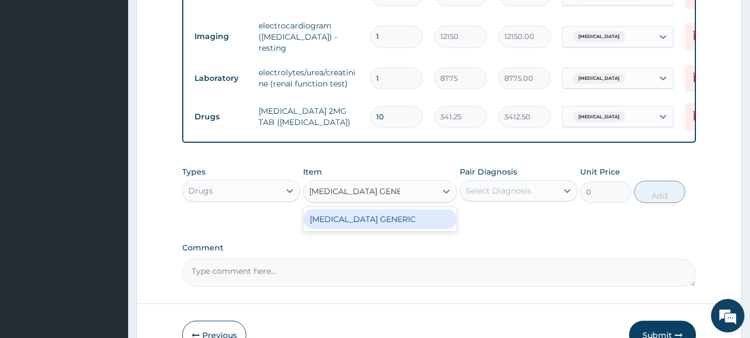
drag, startPoint x: 371, startPoint y: 193, endPoint x: 381, endPoint y: 192, distance: 9.5
click at [373, 209] on div "ARTHROTEC GENERIC" at bounding box center [380, 219] width 154 height 20
type input "297.5"
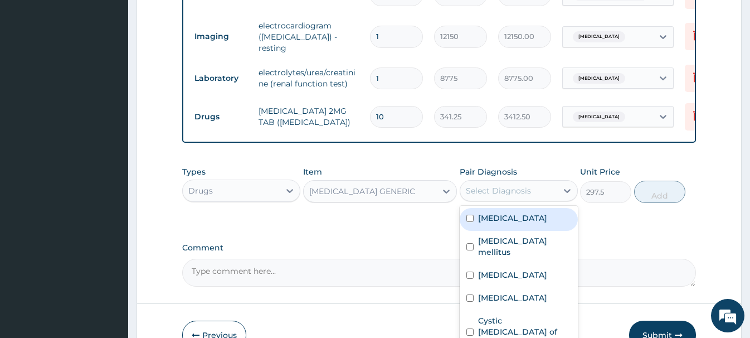
click at [492, 182] on div "Select Diagnosis" at bounding box center [508, 191] width 97 height 18
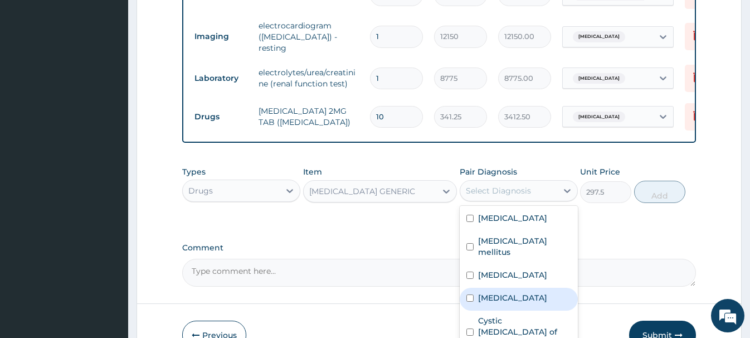
click at [505, 292] on label "Lumbar spondylosis" at bounding box center [512, 297] width 69 height 11
checkbox input "true"
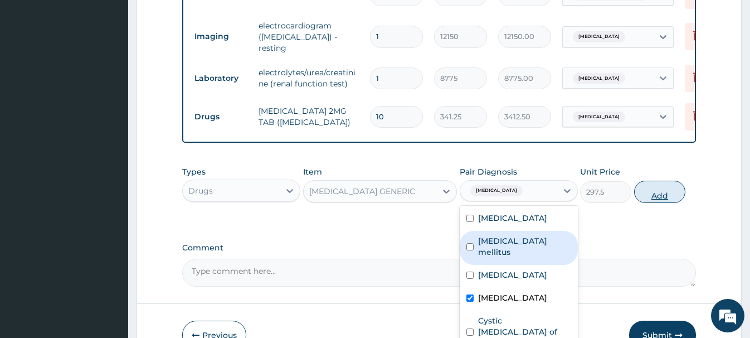
click at [653, 181] on button "Add" at bounding box center [659, 192] width 51 height 22
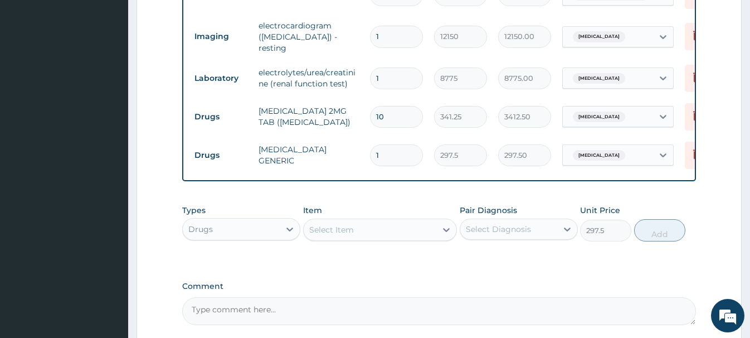
type input "0"
type input "10"
type input "2975.00"
type input "10"
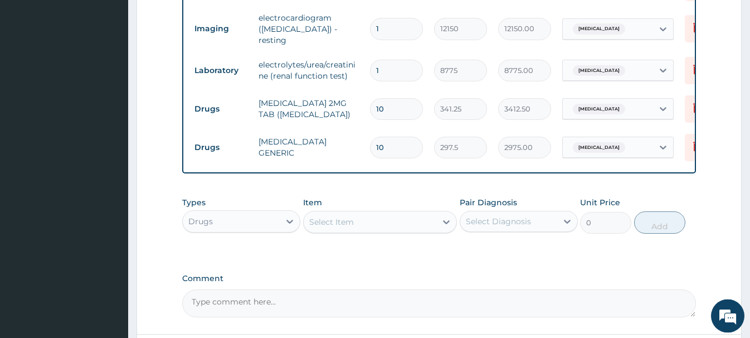
scroll to position [776, 0]
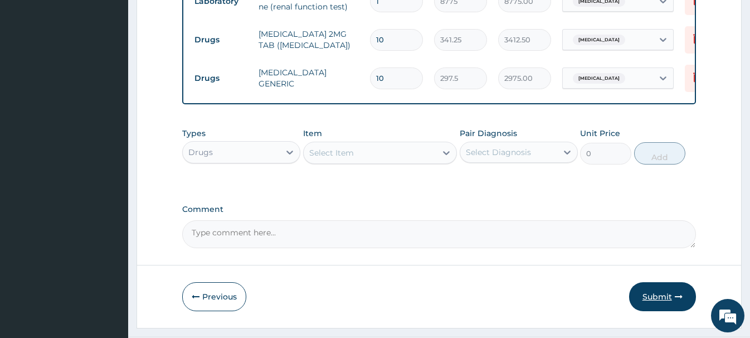
click at [657, 282] on button "Submit" at bounding box center [662, 296] width 67 height 29
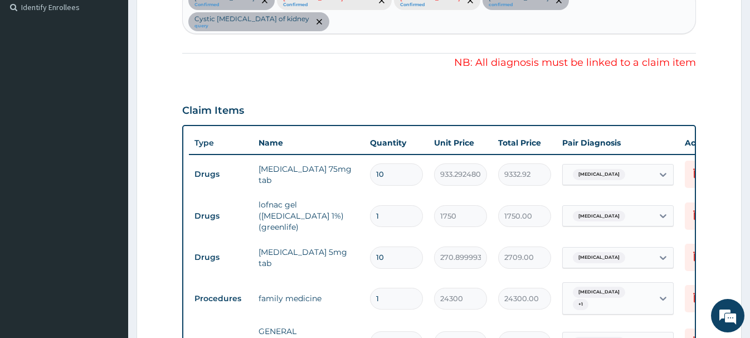
scroll to position [264, 0]
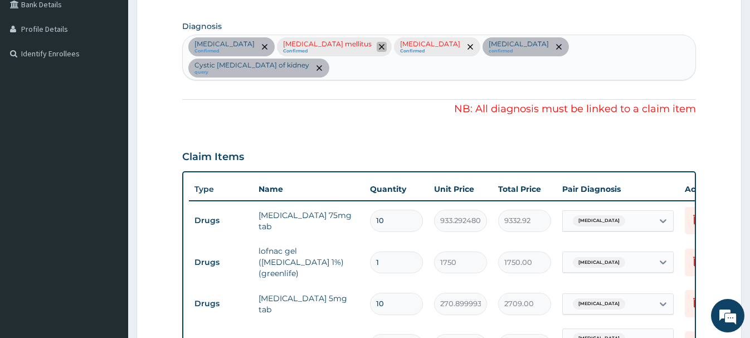
click at [379, 45] on icon "remove selection option" at bounding box center [382, 47] width 6 height 6
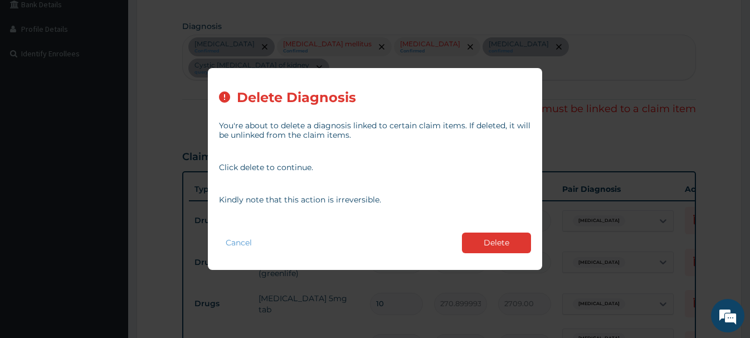
click at [508, 238] on button "Delete" at bounding box center [496, 242] width 69 height 21
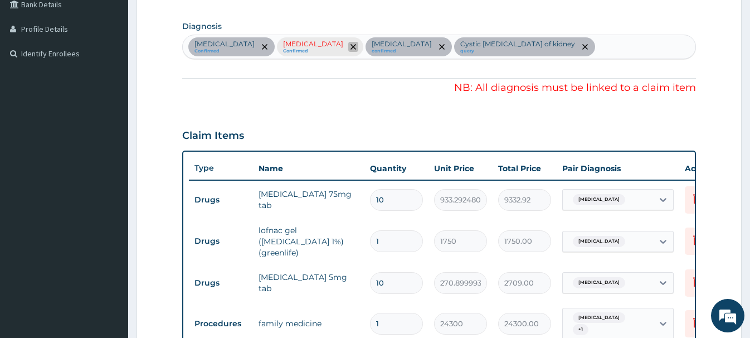
click at [356, 46] on icon "remove selection option" at bounding box center [354, 47] width 6 height 6
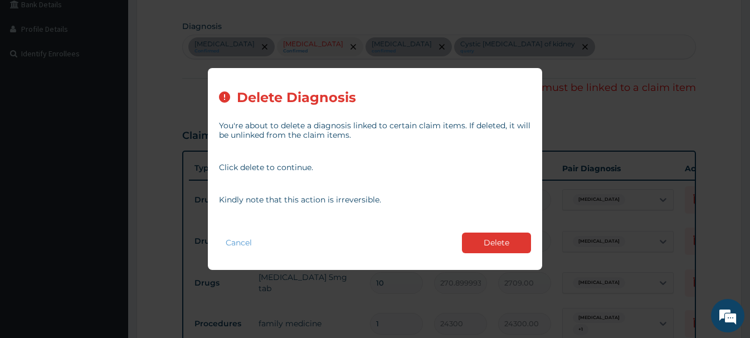
drag, startPoint x: 525, startPoint y: 238, endPoint x: 521, endPoint y: 222, distance: 16.8
click at [525, 237] on button "Delete" at bounding box center [496, 242] width 69 height 21
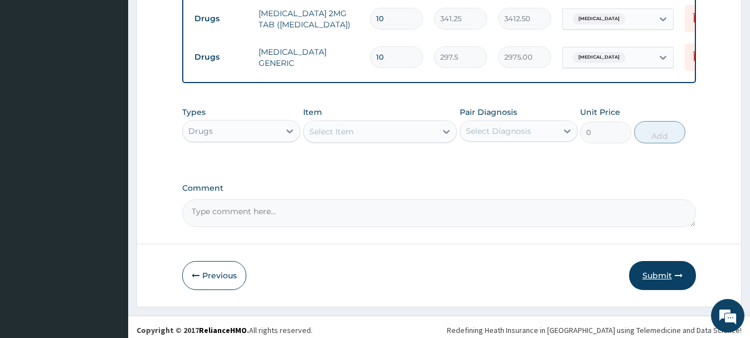
click at [663, 268] on button "Submit" at bounding box center [662, 275] width 67 height 29
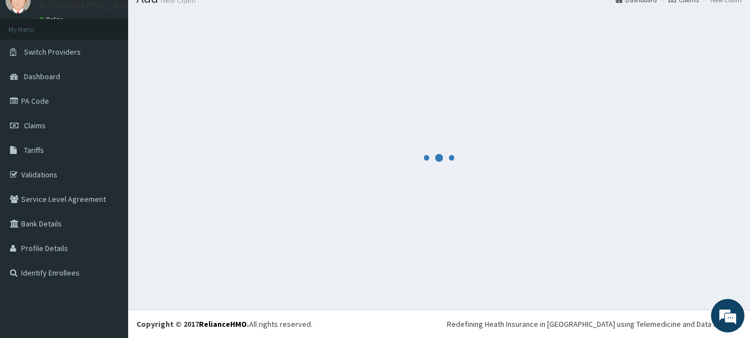
scroll to position [46, 0]
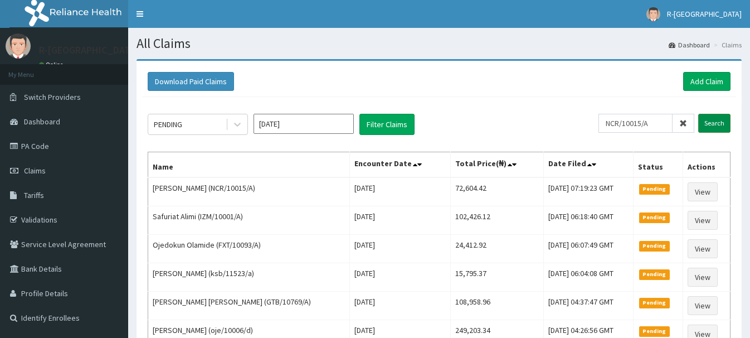
type input "NCR/10015/A"
click at [719, 128] on input "Search" at bounding box center [715, 123] width 32 height 19
